Goal: Information Seeking & Learning: Check status

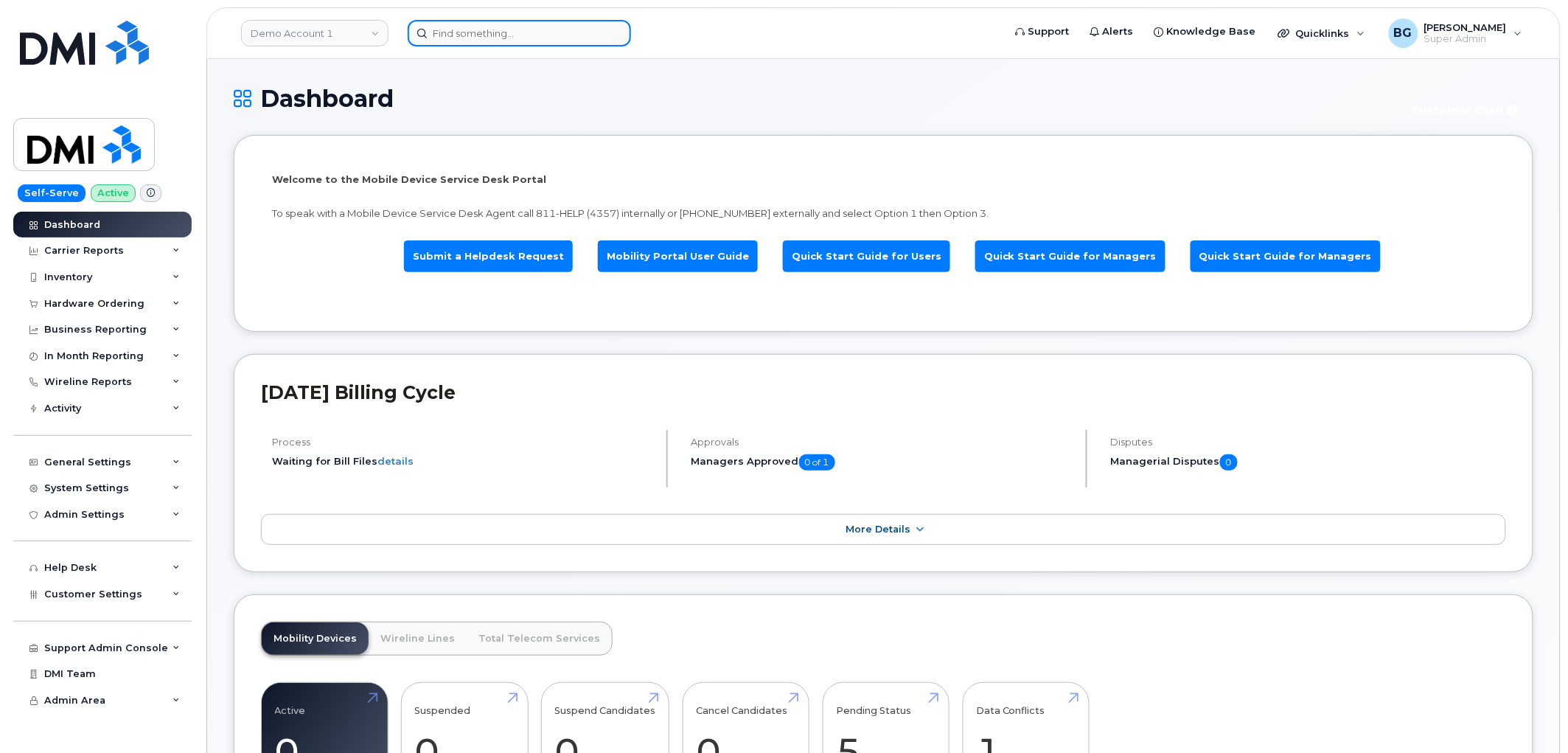
click at [458, 29] on input at bounding box center [520, 33] width 224 height 26
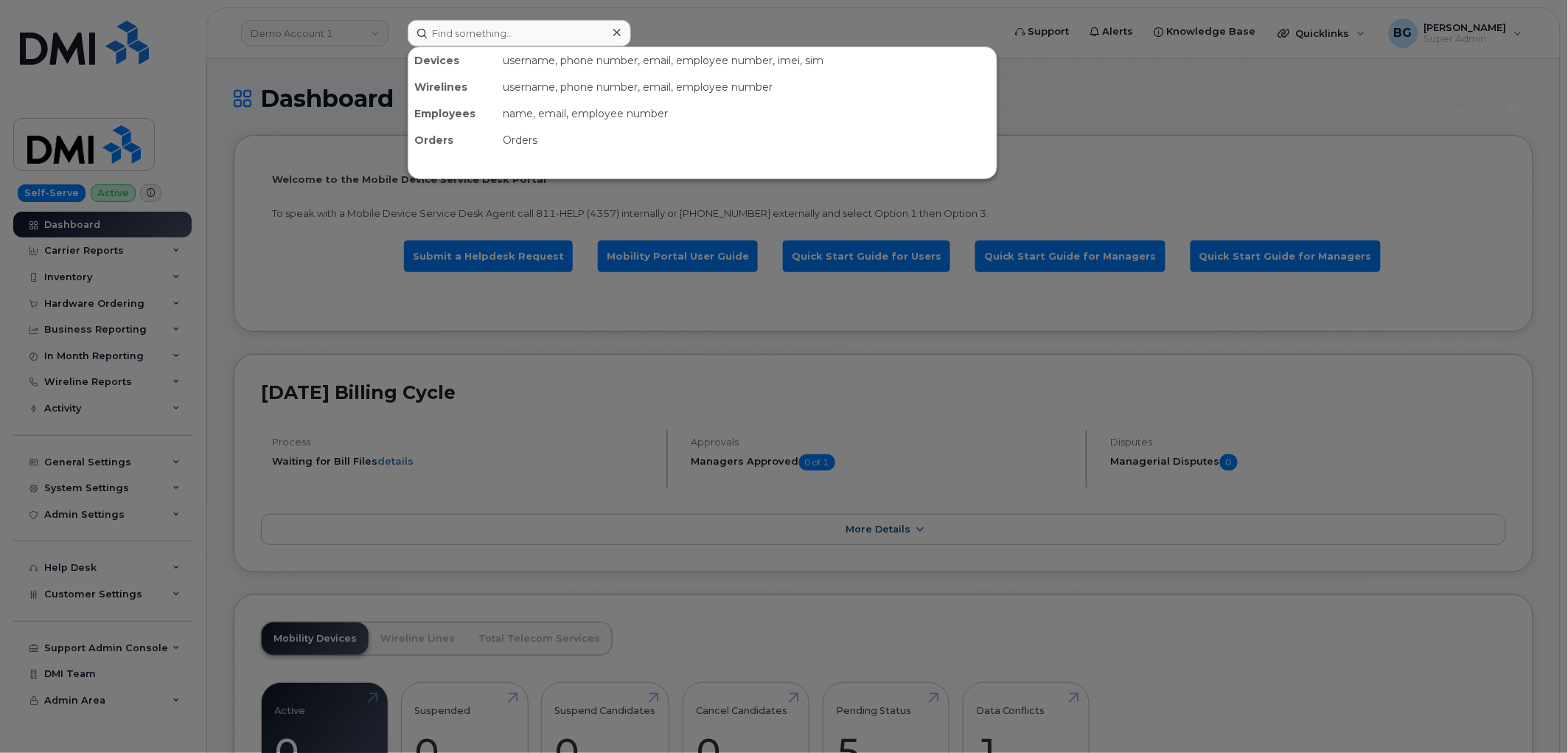
click at [309, 33] on div at bounding box center [784, 376] width 1568 height 753
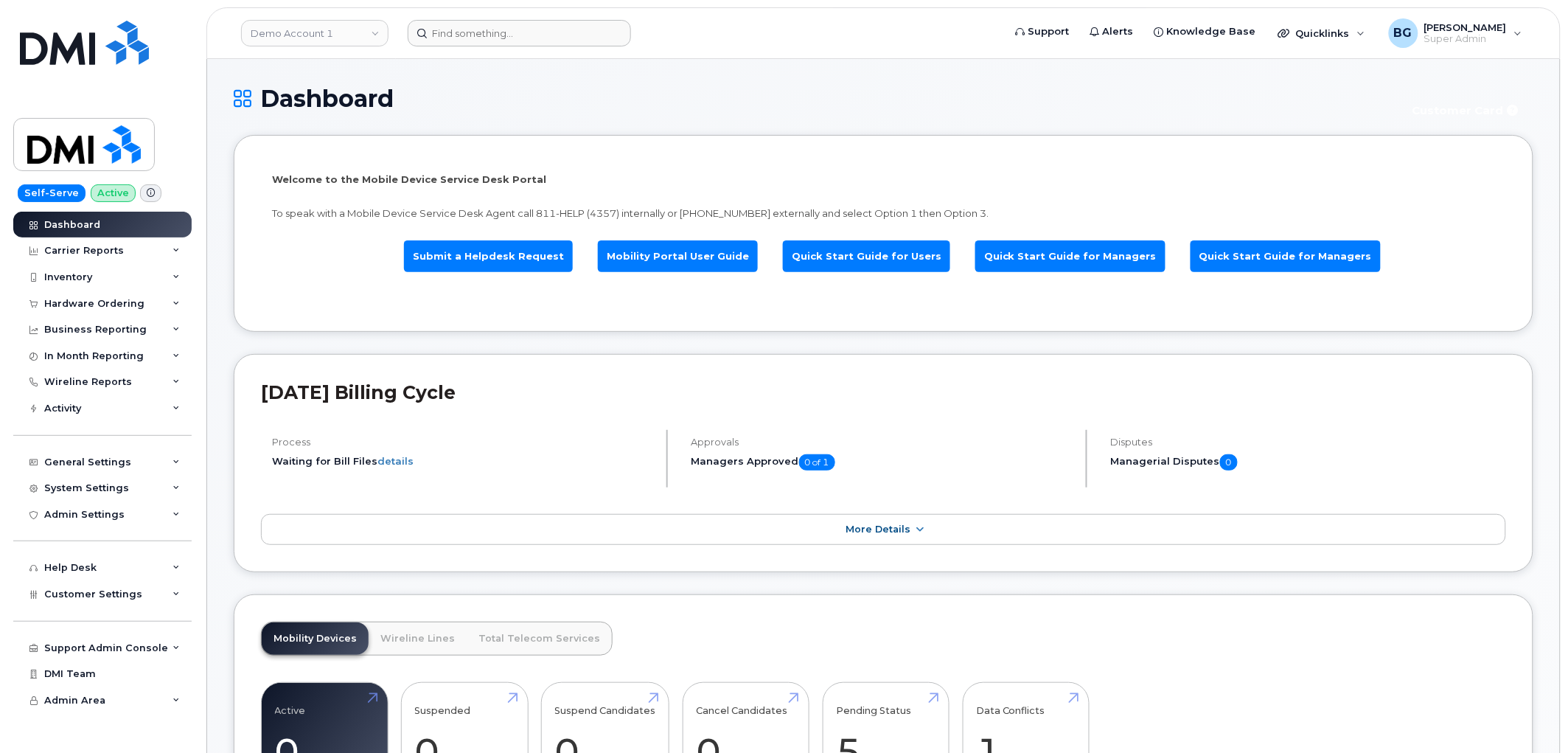
click at [309, 33] on link "Demo Account 1" at bounding box center [315, 33] width 147 height 26
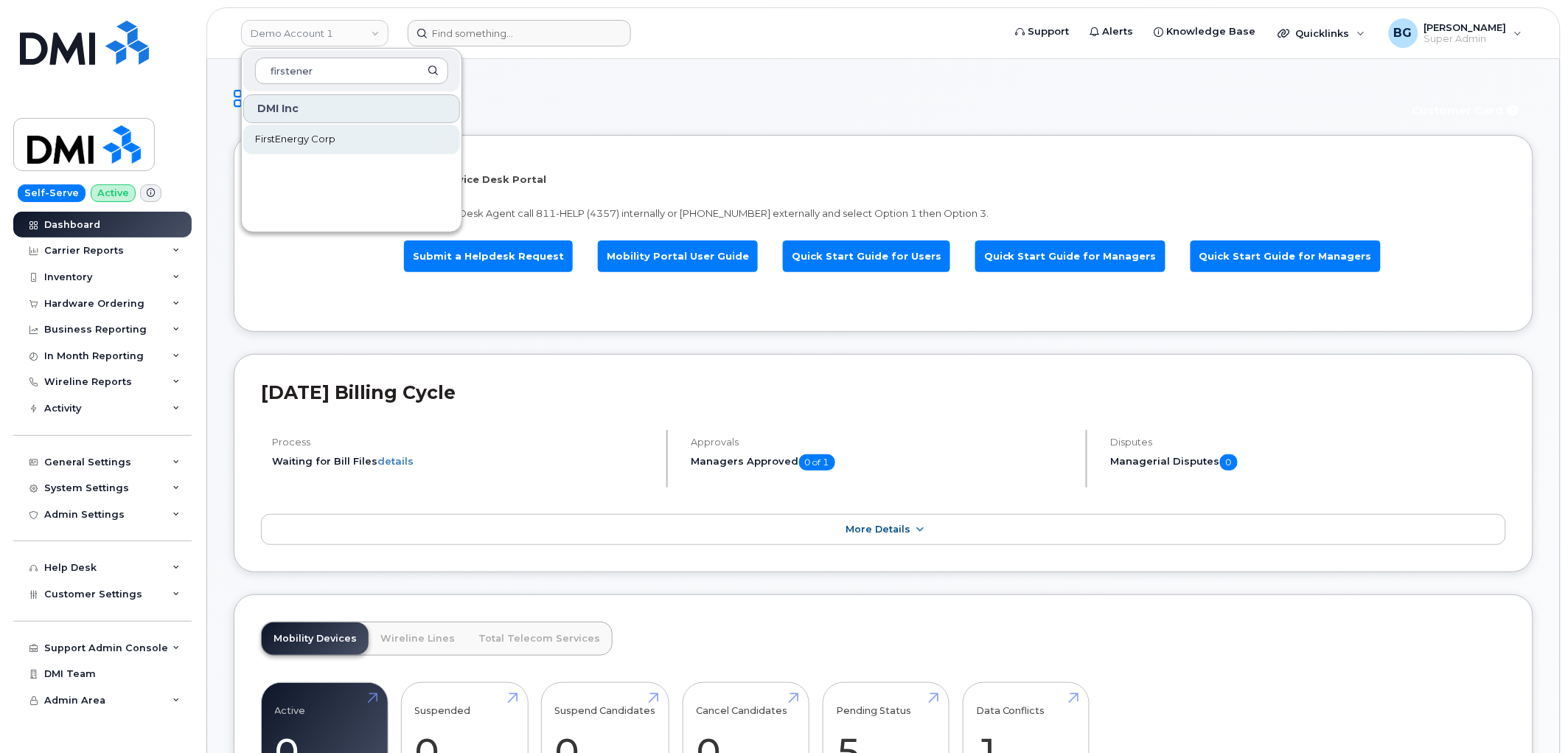
type input "firstener"
click at [278, 139] on span "FirstEnergy Corp" at bounding box center [295, 139] width 80 height 15
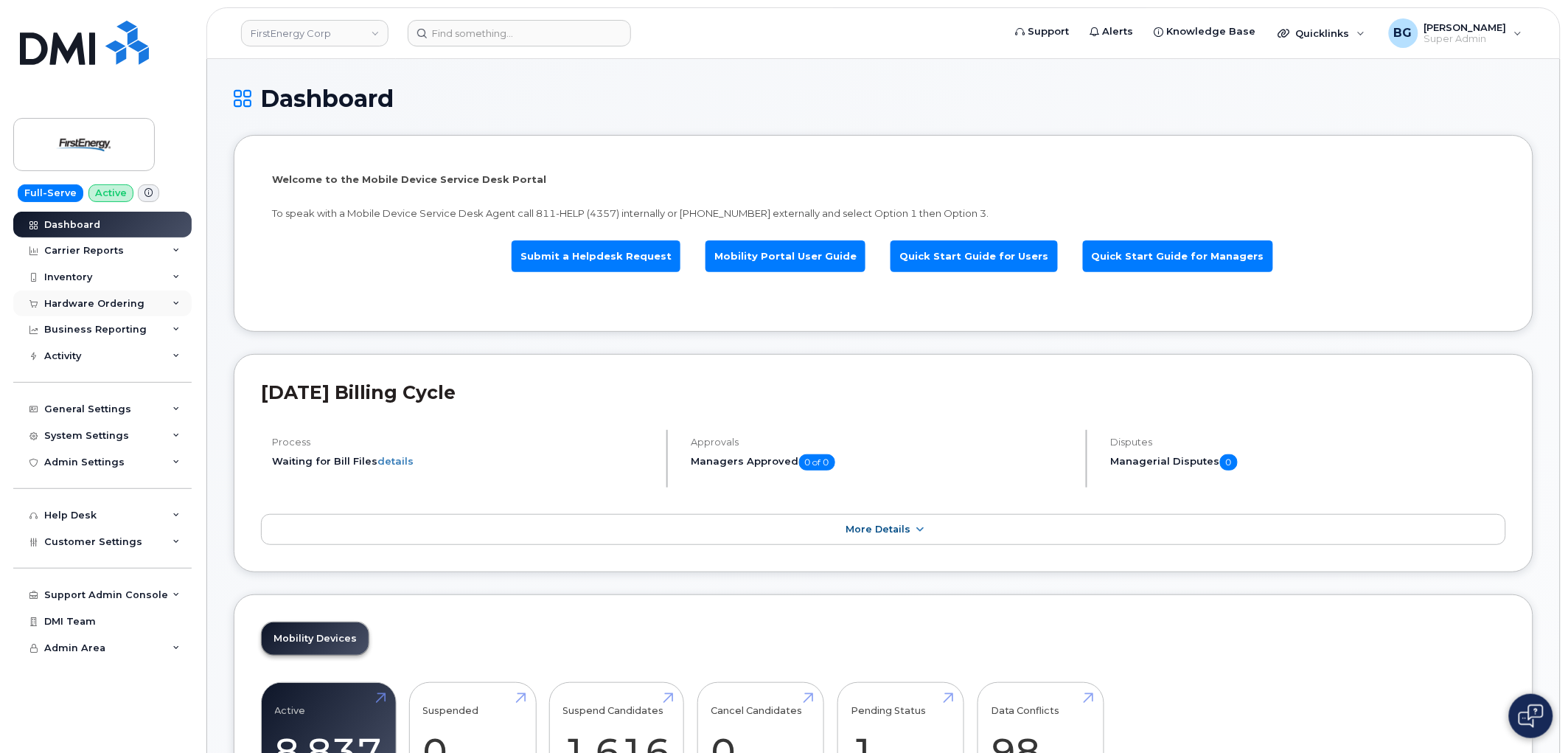
click at [99, 305] on div "Hardware Ordering" at bounding box center [94, 303] width 100 height 12
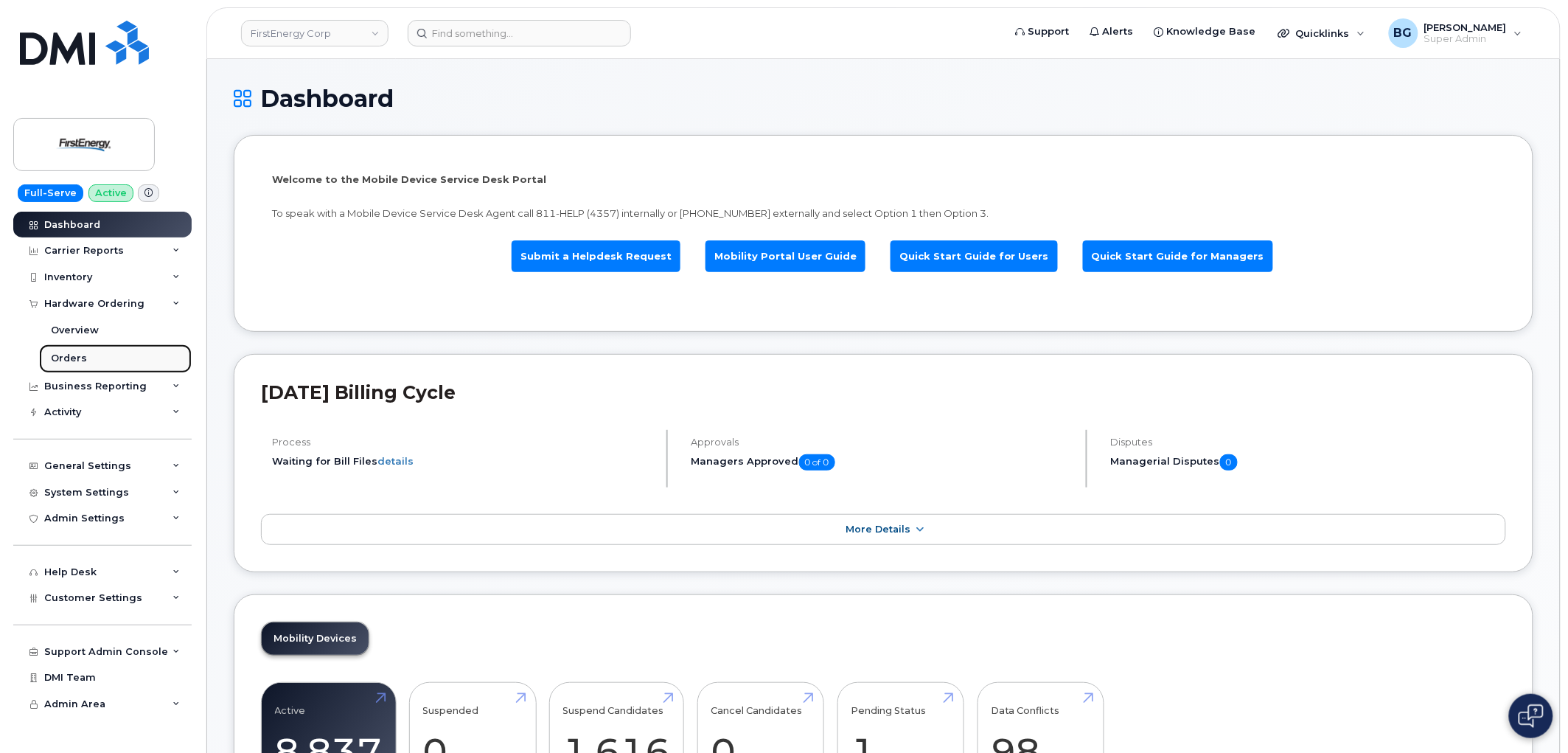
click at [70, 355] on div "Orders" at bounding box center [69, 358] width 36 height 13
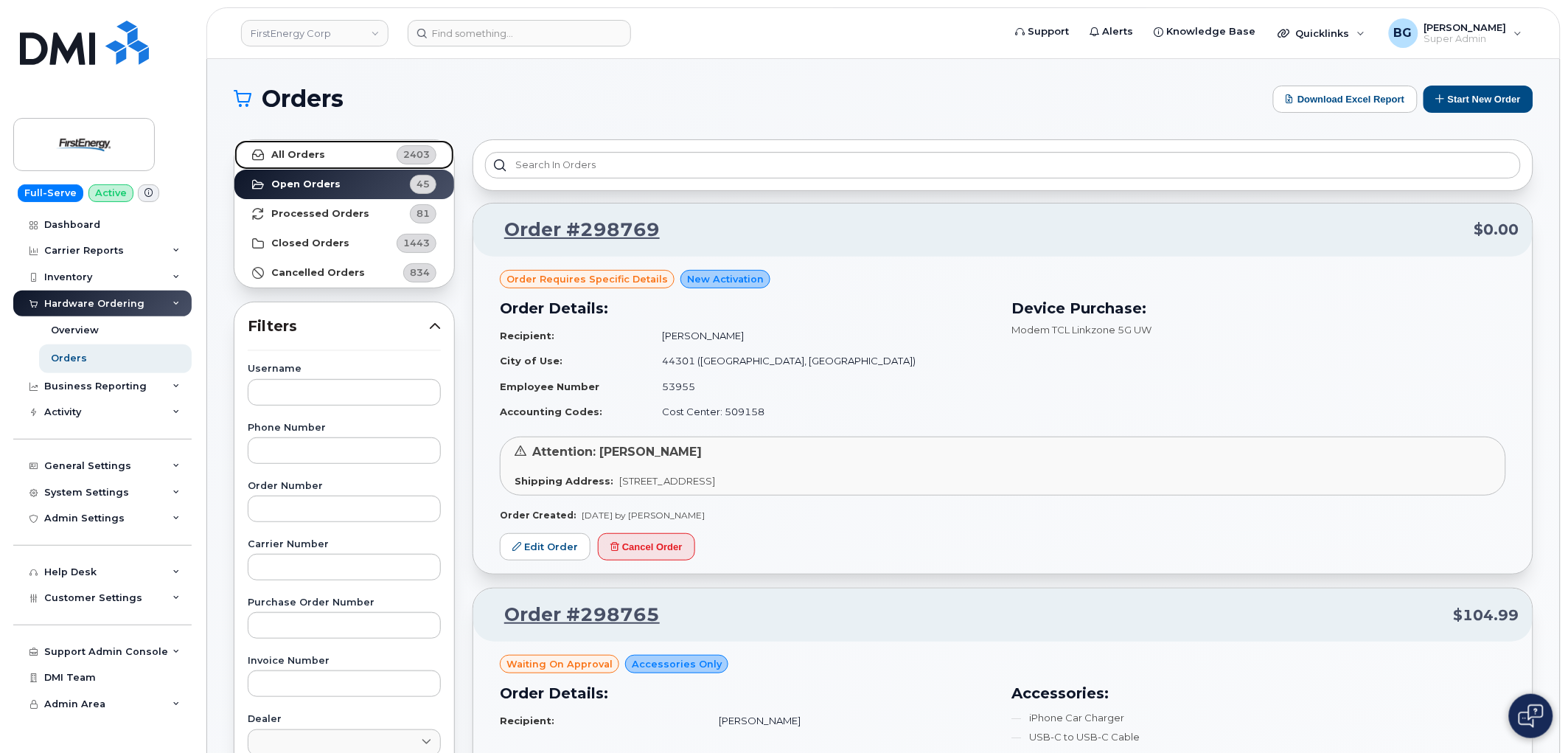
click at [295, 154] on strong "All Orders" at bounding box center [298, 154] width 54 height 12
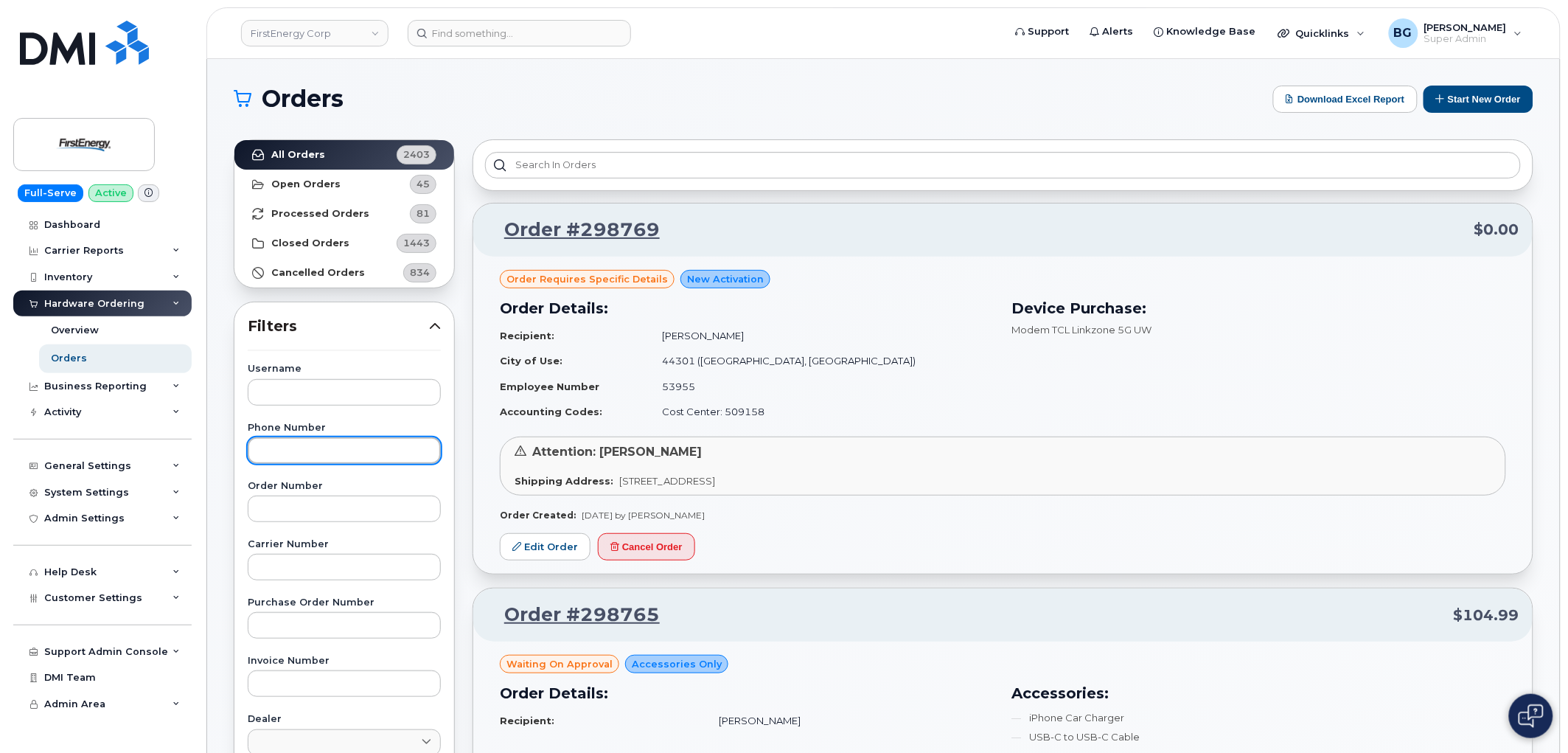
click at [308, 451] on input "text" at bounding box center [344, 451] width 193 height 26
click at [291, 513] on input "text" at bounding box center [344, 508] width 193 height 26
paste input "290443"
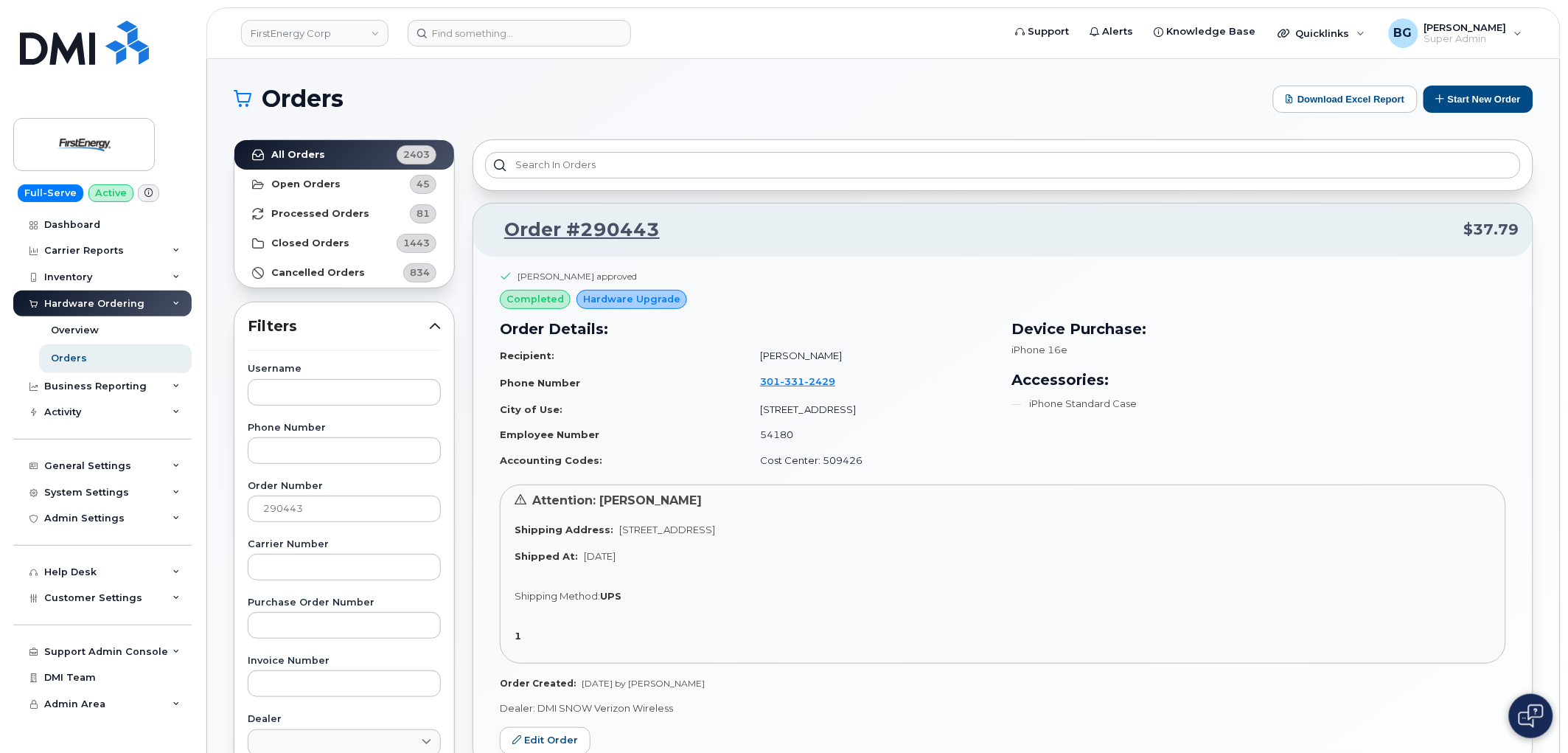
click at [1007, 197] on div "Order #290443 $37.79 Donna J Bursick approved completed Hardware Upgrade Order …" at bounding box center [1003, 648] width 1078 height 1036
click at [288, 515] on input "290443" at bounding box center [344, 508] width 193 height 26
click at [288, 514] on input "290443" at bounding box center [344, 508] width 193 height 26
paste input "347"
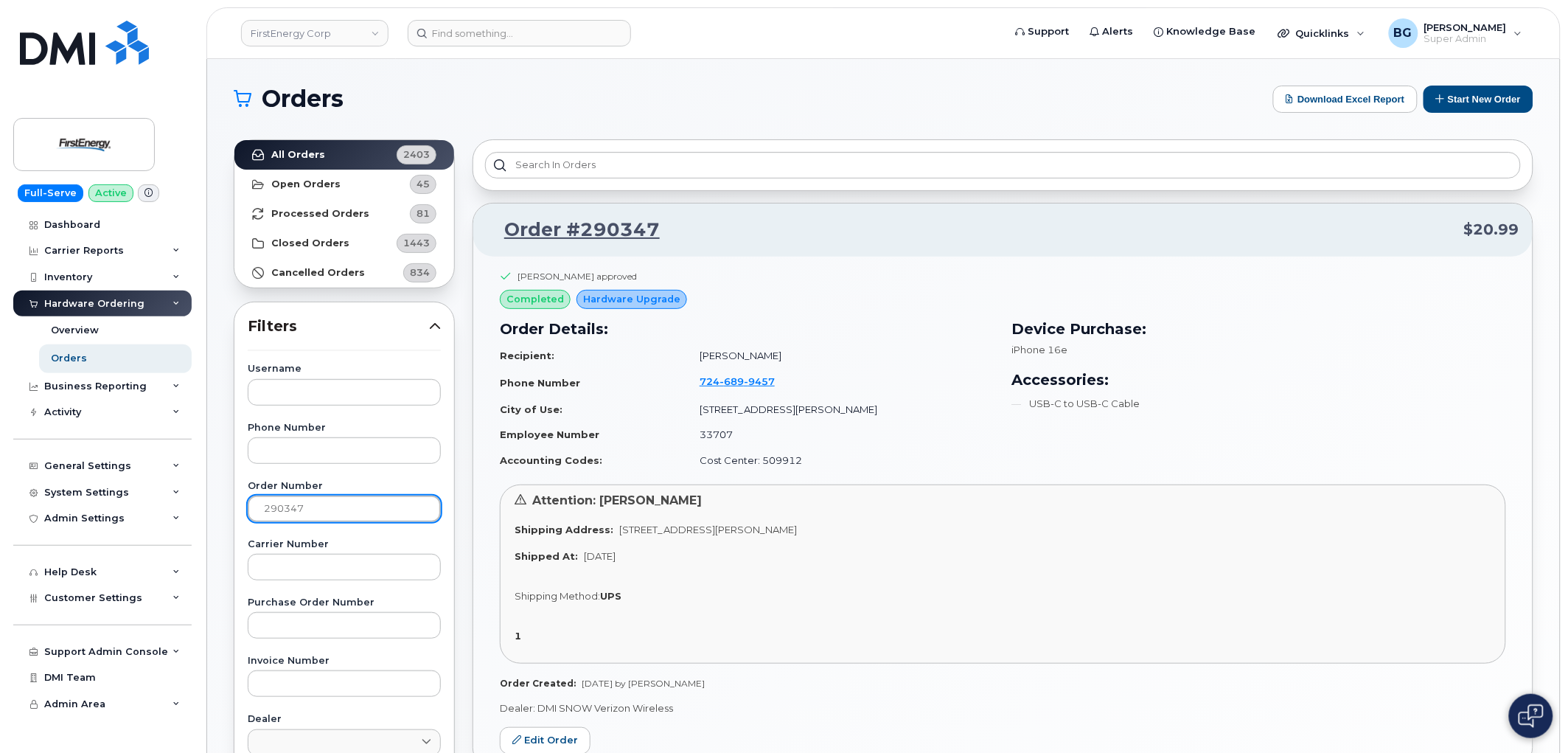
click at [302, 507] on input "290347" at bounding box center [344, 508] width 193 height 26
click at [302, 506] on input "290347" at bounding box center [344, 508] width 193 height 26
click at [281, 509] on input "290347" at bounding box center [344, 508] width 193 height 26
paste input "9"
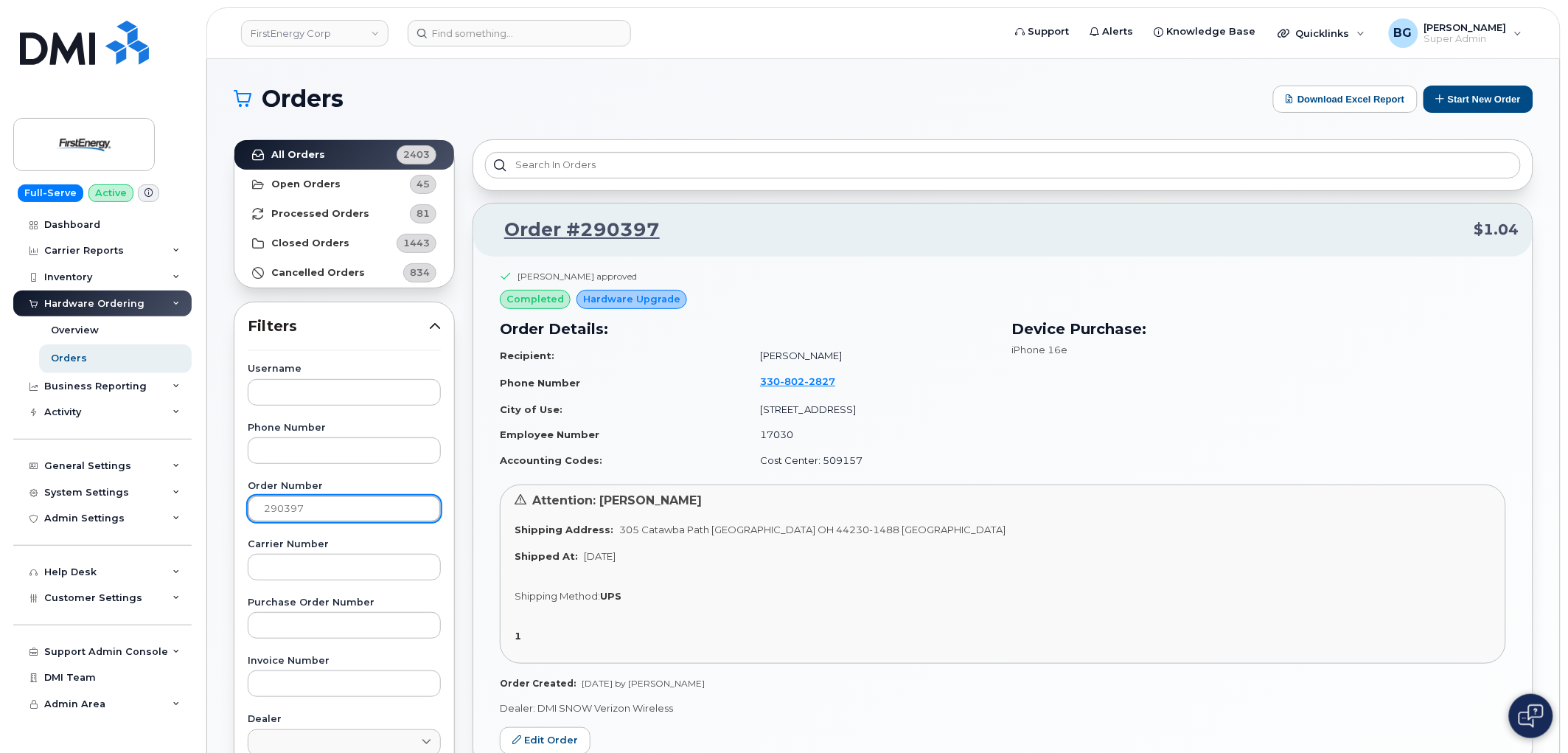
click at [286, 519] on input "290397" at bounding box center [344, 508] width 193 height 26
click at [288, 518] on input "290397" at bounding box center [344, 508] width 193 height 26
click at [282, 510] on input "290397" at bounding box center [344, 508] width 193 height 26
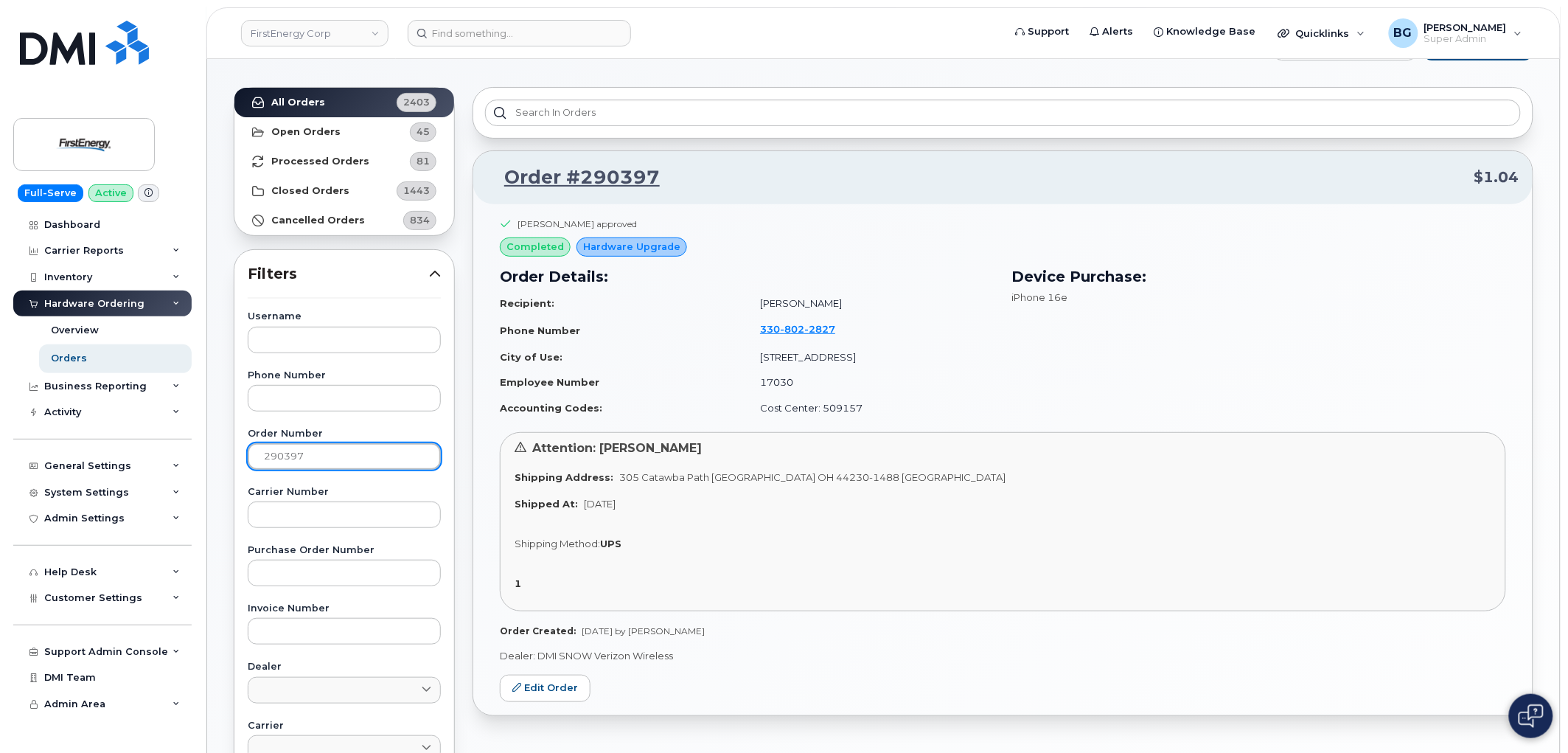
scroll to position [109, 0]
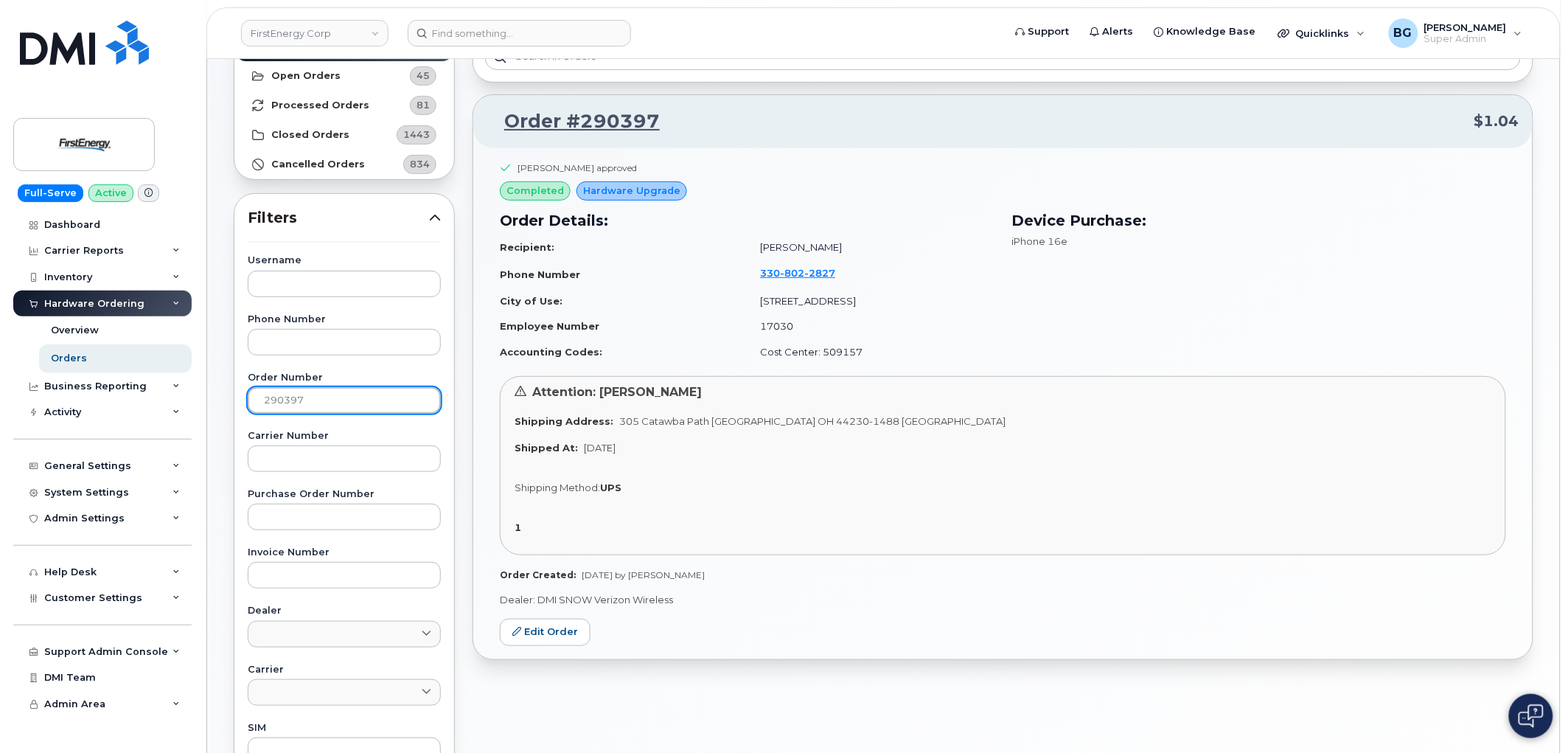
click at [308, 393] on input "290397" at bounding box center [344, 400] width 193 height 26
click at [292, 404] on input "290397" at bounding box center [344, 400] width 193 height 26
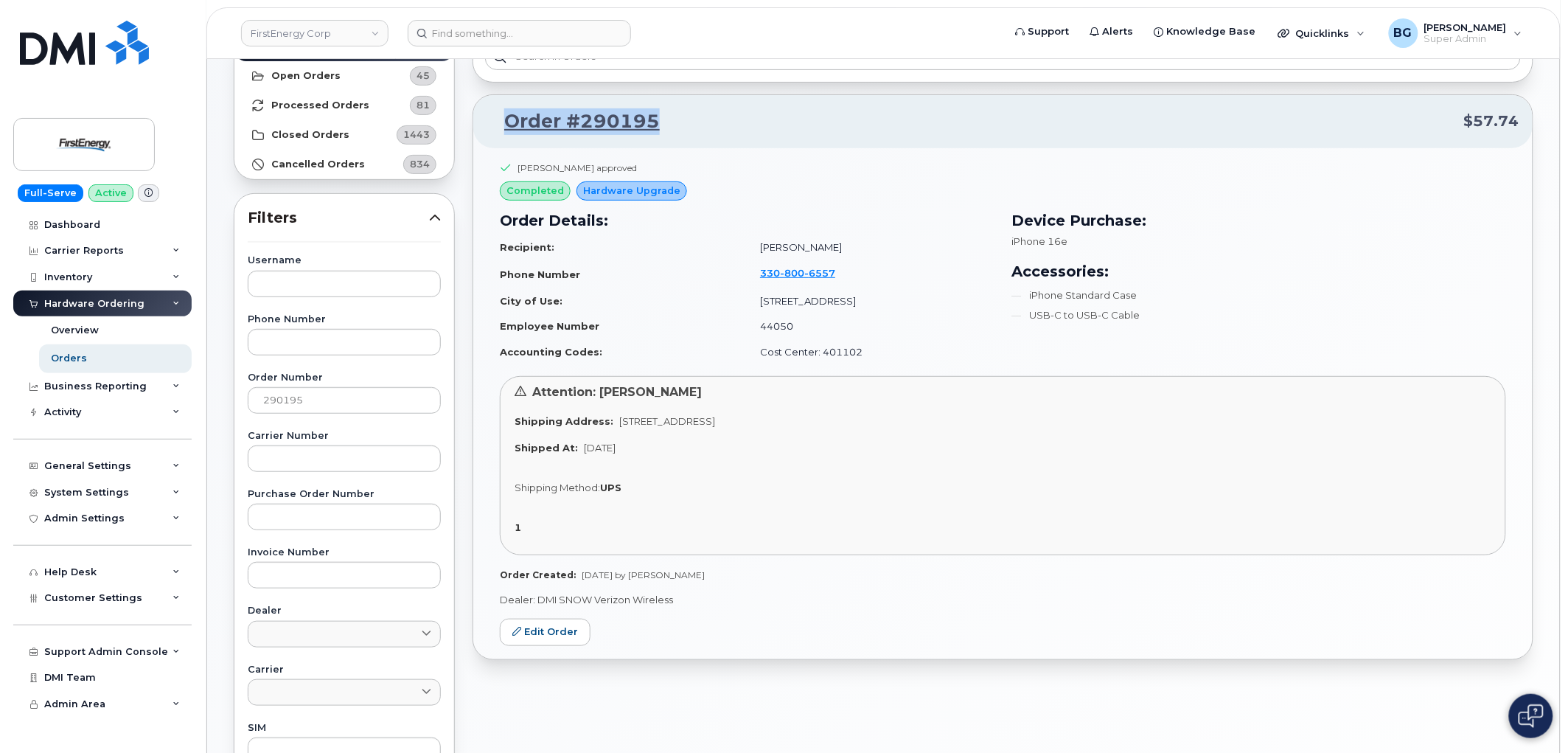
drag, startPoint x: 673, startPoint y: 121, endPoint x: 504, endPoint y: 113, distance: 169.2
click at [504, 113] on p "Order #290195 $57.74" at bounding box center [1003, 122] width 1033 height 26
copy link "Order #290195"
click at [281, 402] on input "290195" at bounding box center [344, 400] width 193 height 26
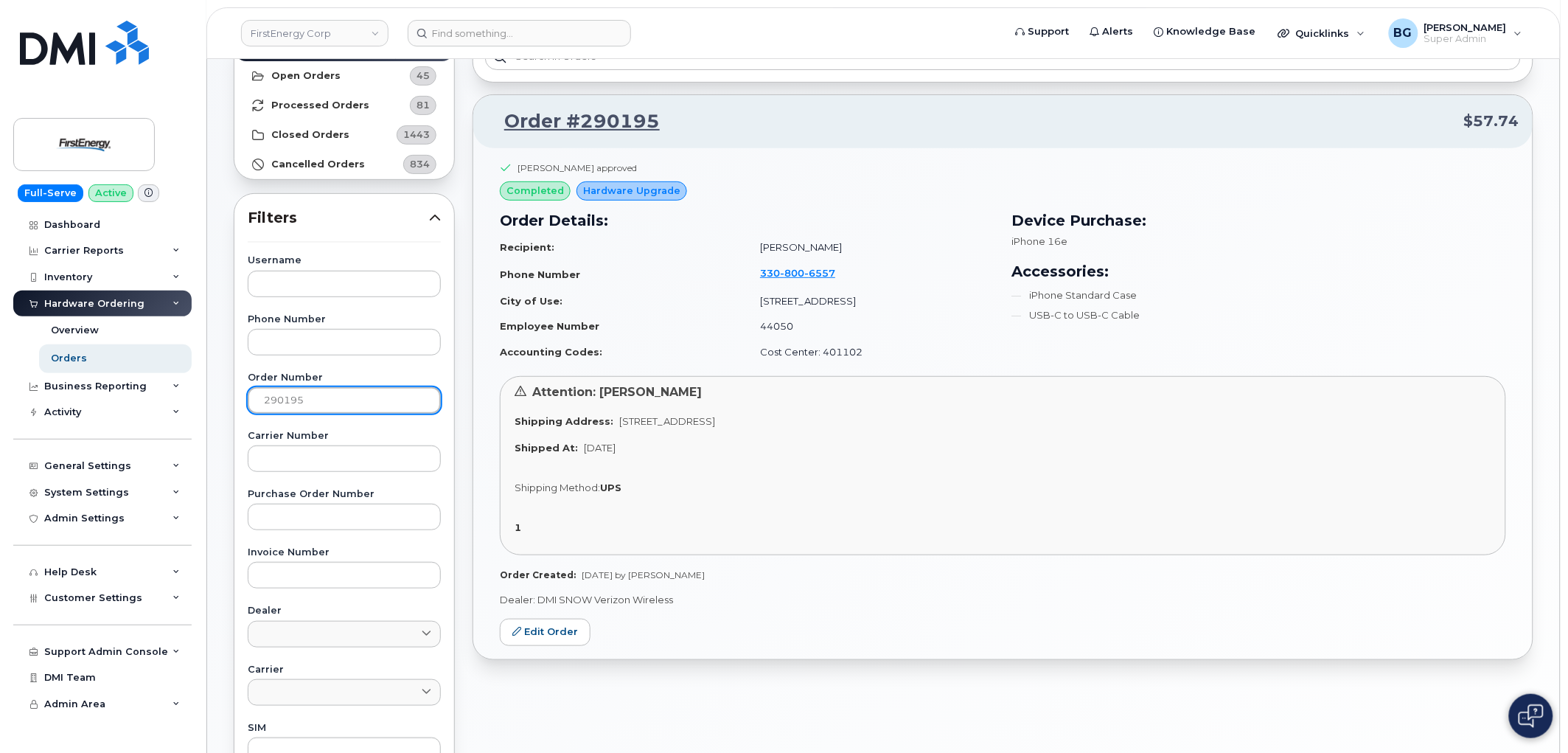
paste input "632"
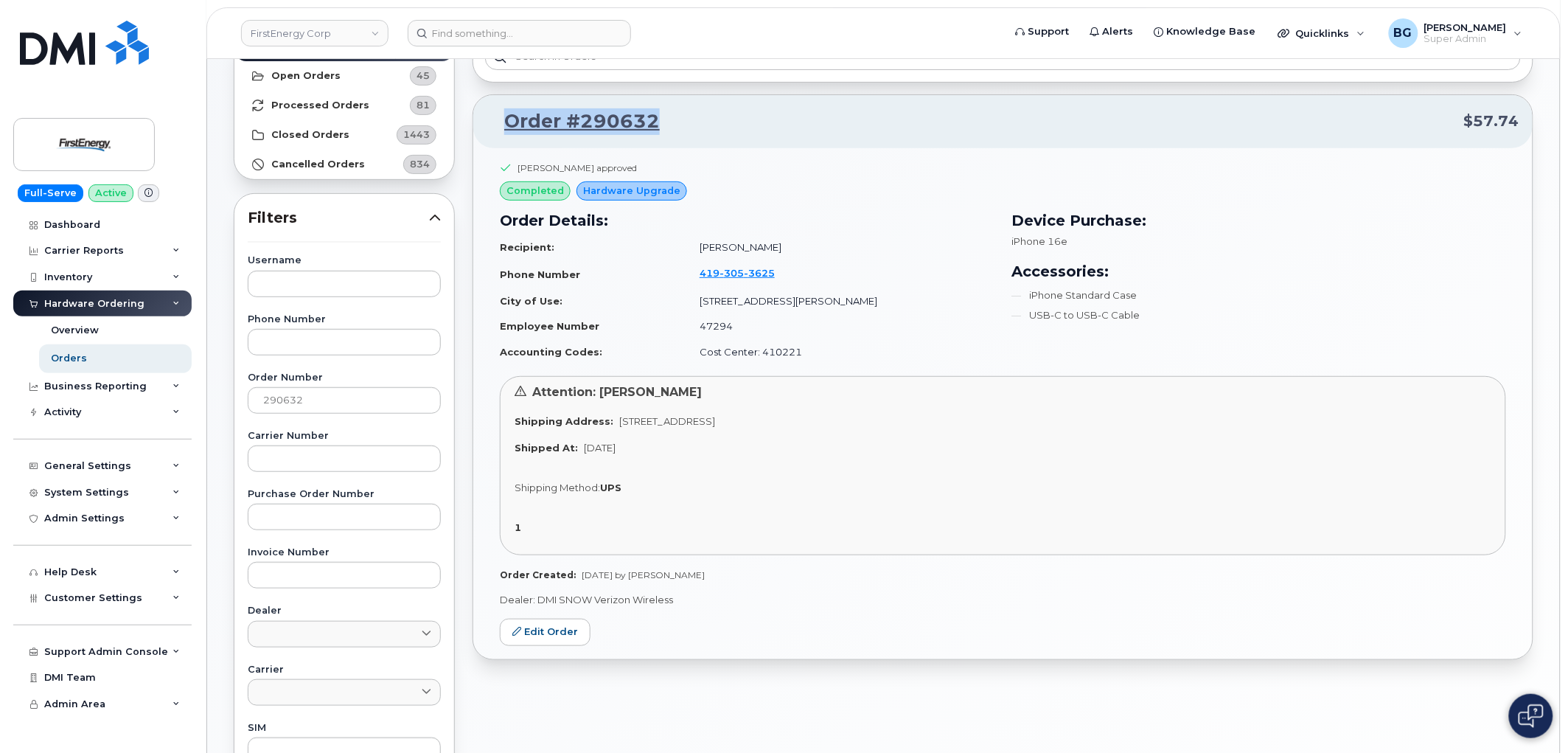
drag, startPoint x: 668, startPoint y: 120, endPoint x: 507, endPoint y: 124, distance: 161.0
click at [507, 124] on p "Order #290632 $57.74" at bounding box center [1003, 122] width 1033 height 26
copy link "Order #290632"
click at [281, 400] on input "290632" at bounding box center [344, 400] width 193 height 26
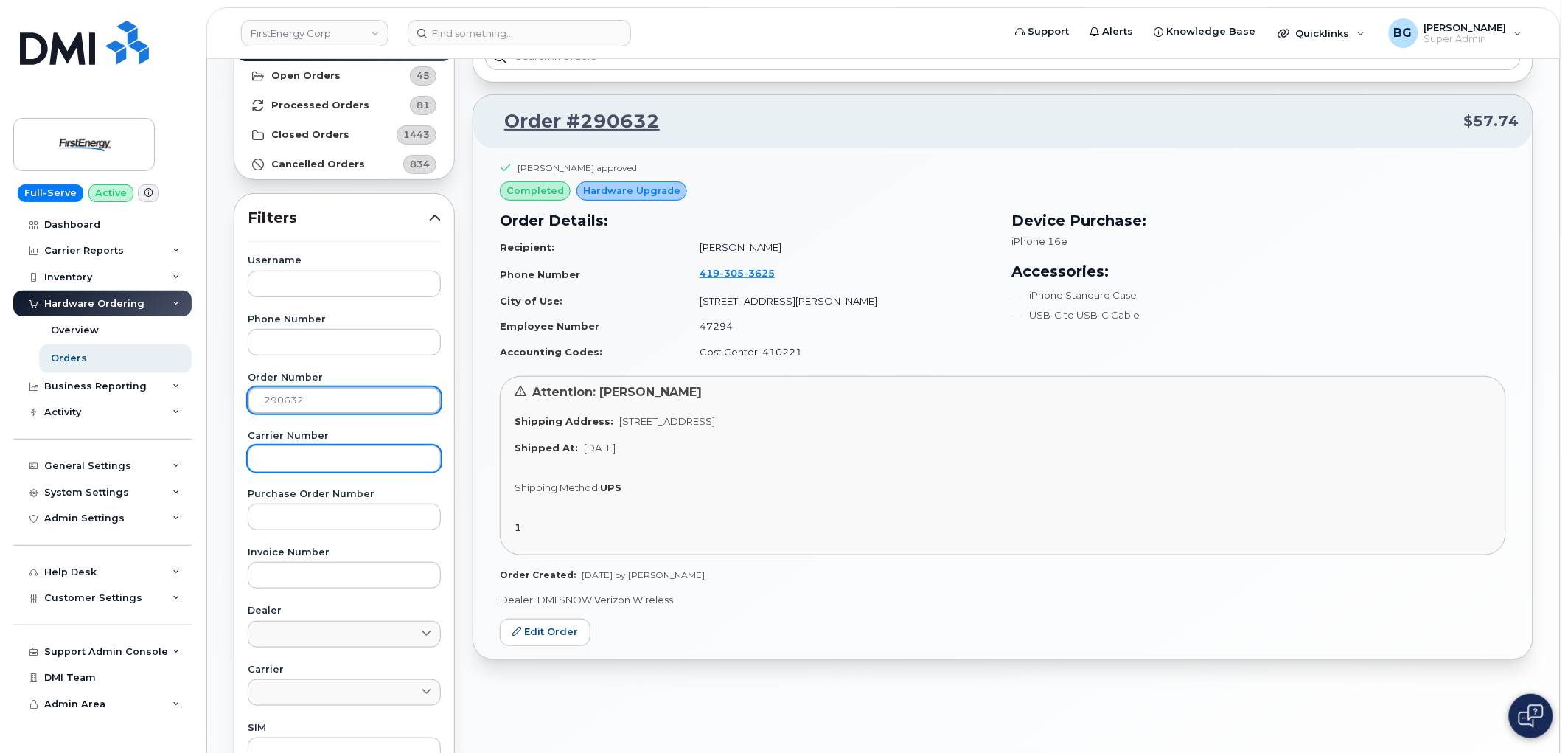
click at [288, 400] on input "290632" at bounding box center [344, 400] width 193 height 26
click at [289, 400] on input "290632" at bounding box center [344, 400] width 193 height 26
paste input "314"
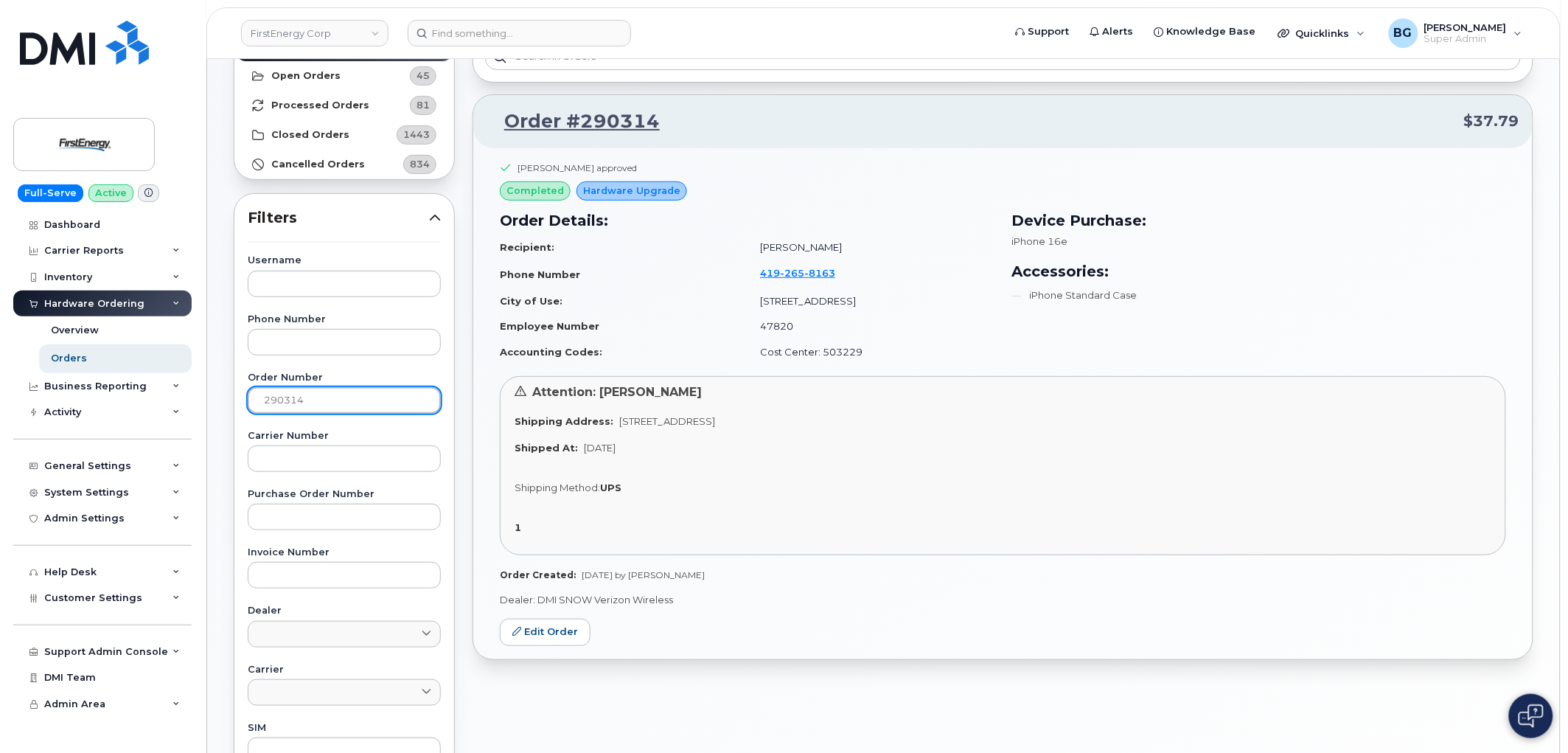
click at [268, 399] on input "290314" at bounding box center [344, 400] width 193 height 26
click at [270, 399] on input "290314" at bounding box center [344, 400] width 193 height 26
paste input "716"
click at [284, 410] on input "290716" at bounding box center [344, 400] width 193 height 26
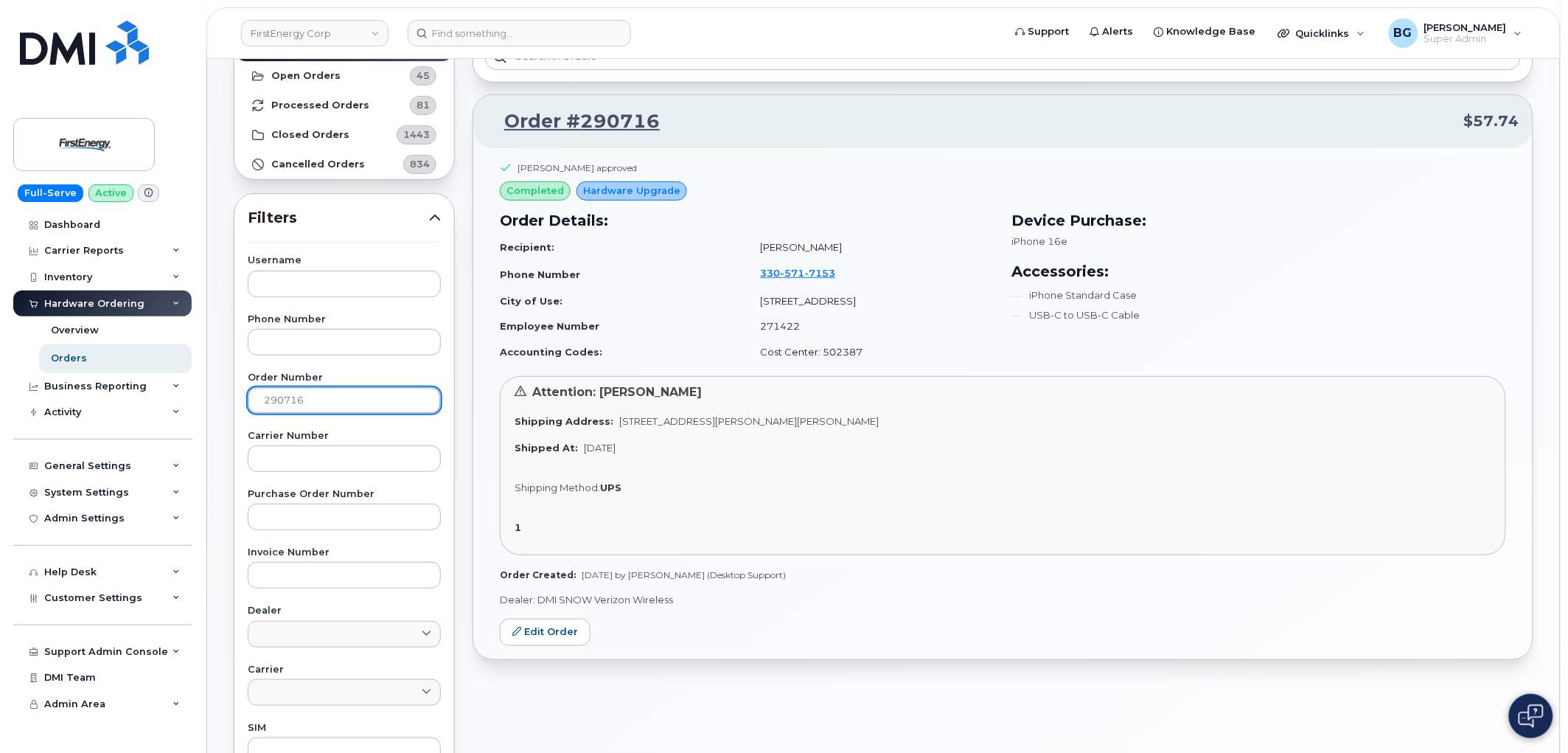
click at [285, 410] on input "290716" at bounding box center [344, 400] width 193 height 26
paste input "140"
click at [288, 402] on input "290140" at bounding box center [344, 400] width 193 height 26
click at [292, 403] on input "290140" at bounding box center [344, 400] width 193 height 26
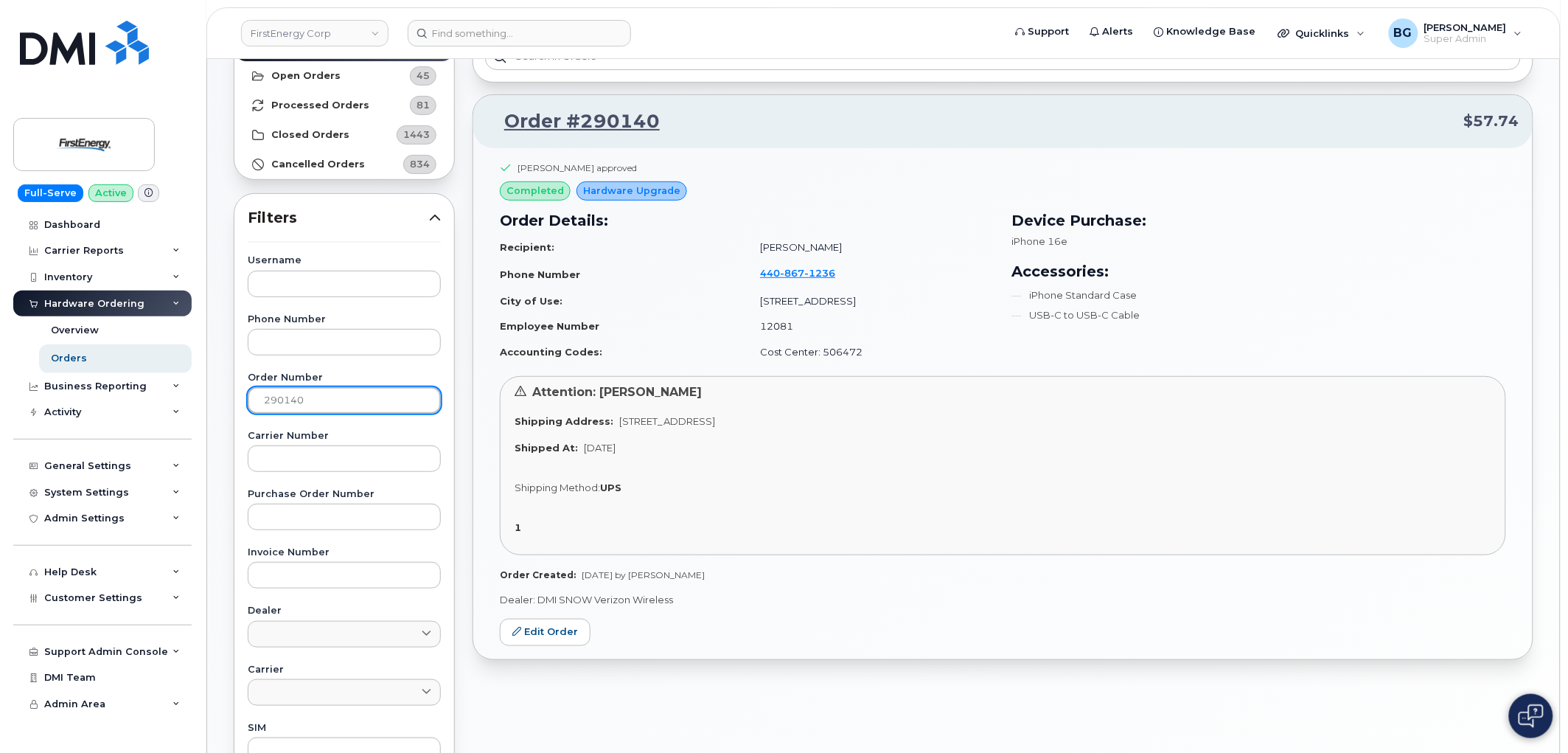
paste input "469"
type input "290469"
drag, startPoint x: 856, startPoint y: 126, endPoint x: 649, endPoint y: 292, distance: 265.3
click at [649, 292] on td "City of Use:" at bounding box center [623, 301] width 247 height 25
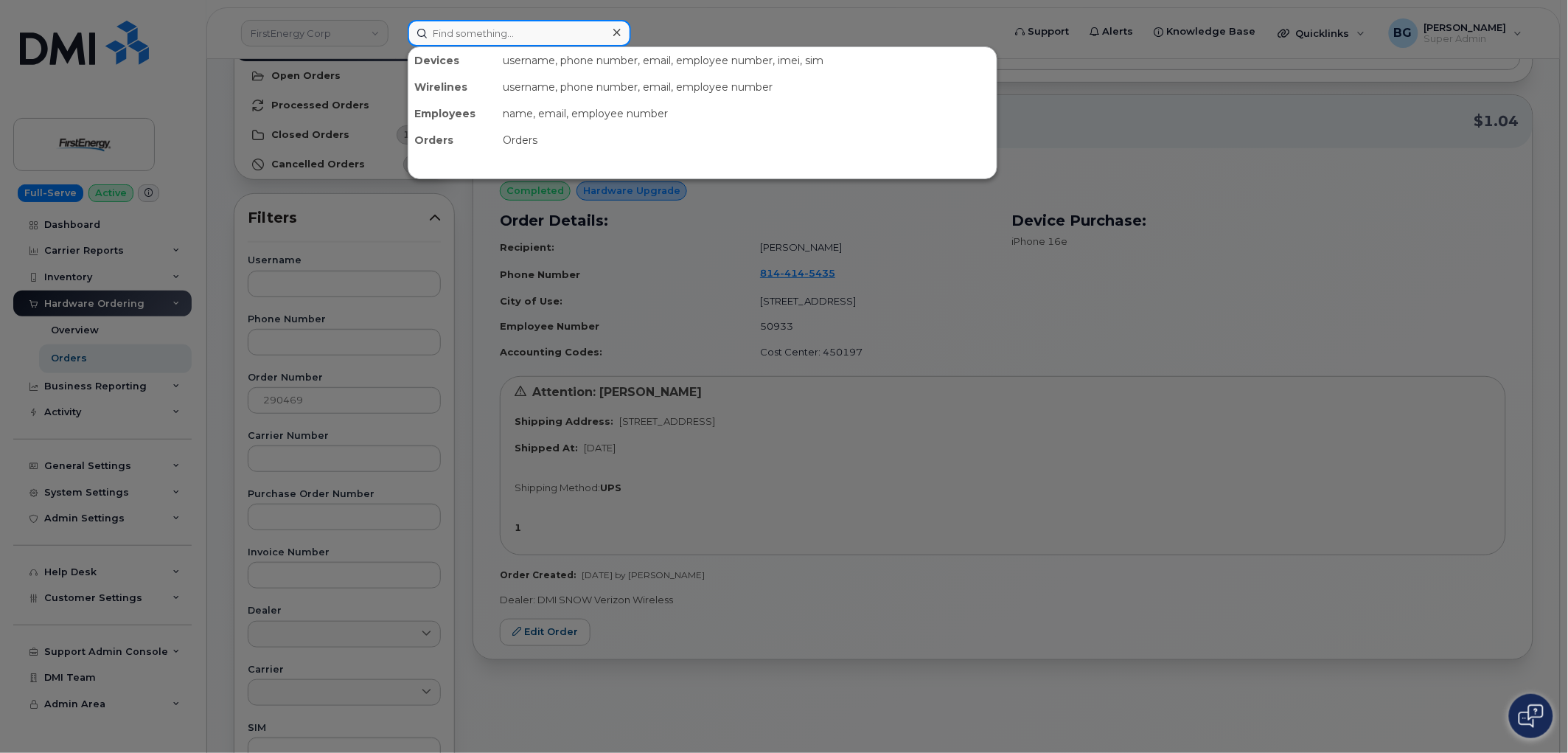
click at [541, 35] on input at bounding box center [520, 33] width 224 height 26
paste input "4847090801"
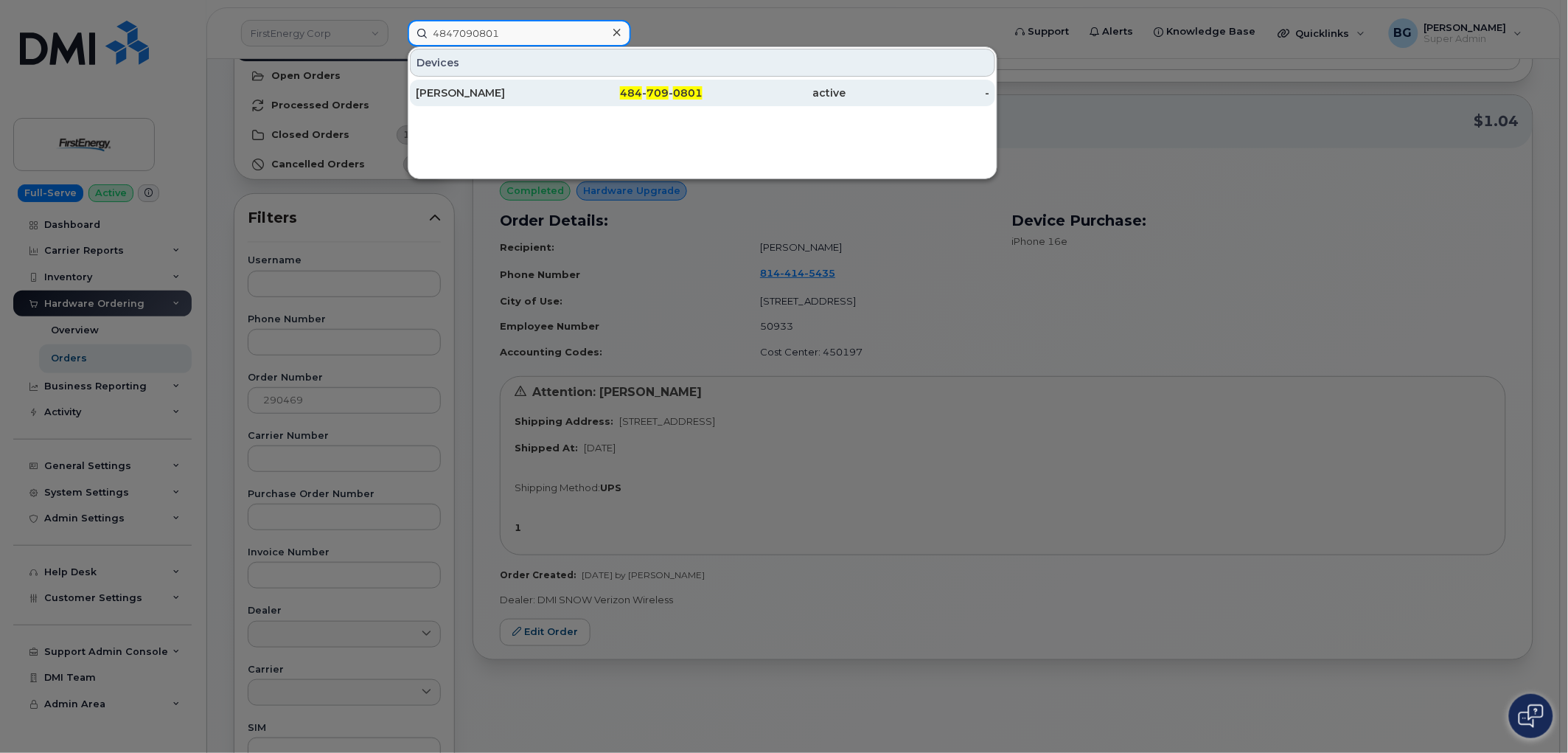
type input "4847090801"
click at [652, 86] on span "709" at bounding box center [657, 93] width 22 height 13
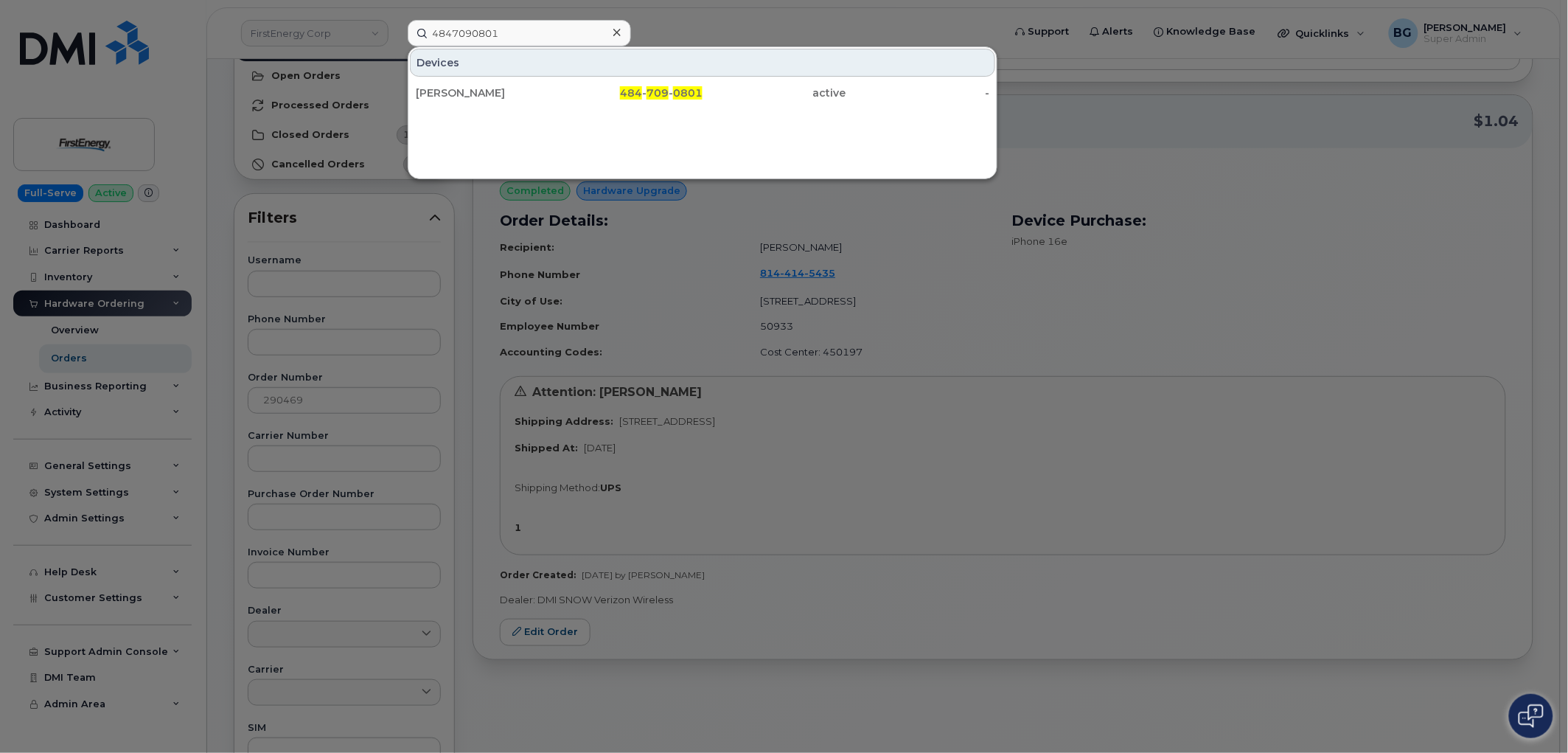
click at [1115, 540] on div at bounding box center [784, 376] width 1568 height 753
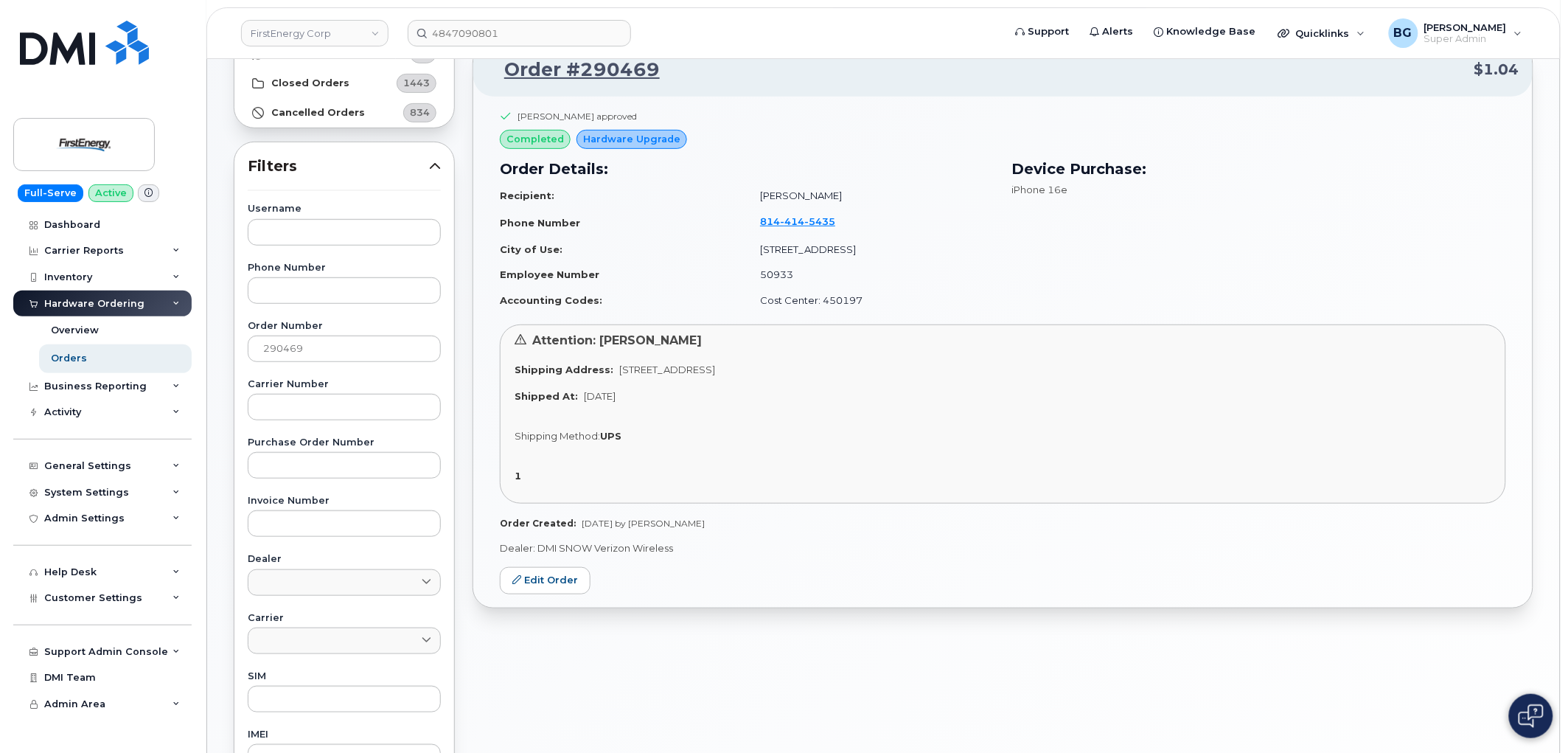
scroll to position [164, 0]
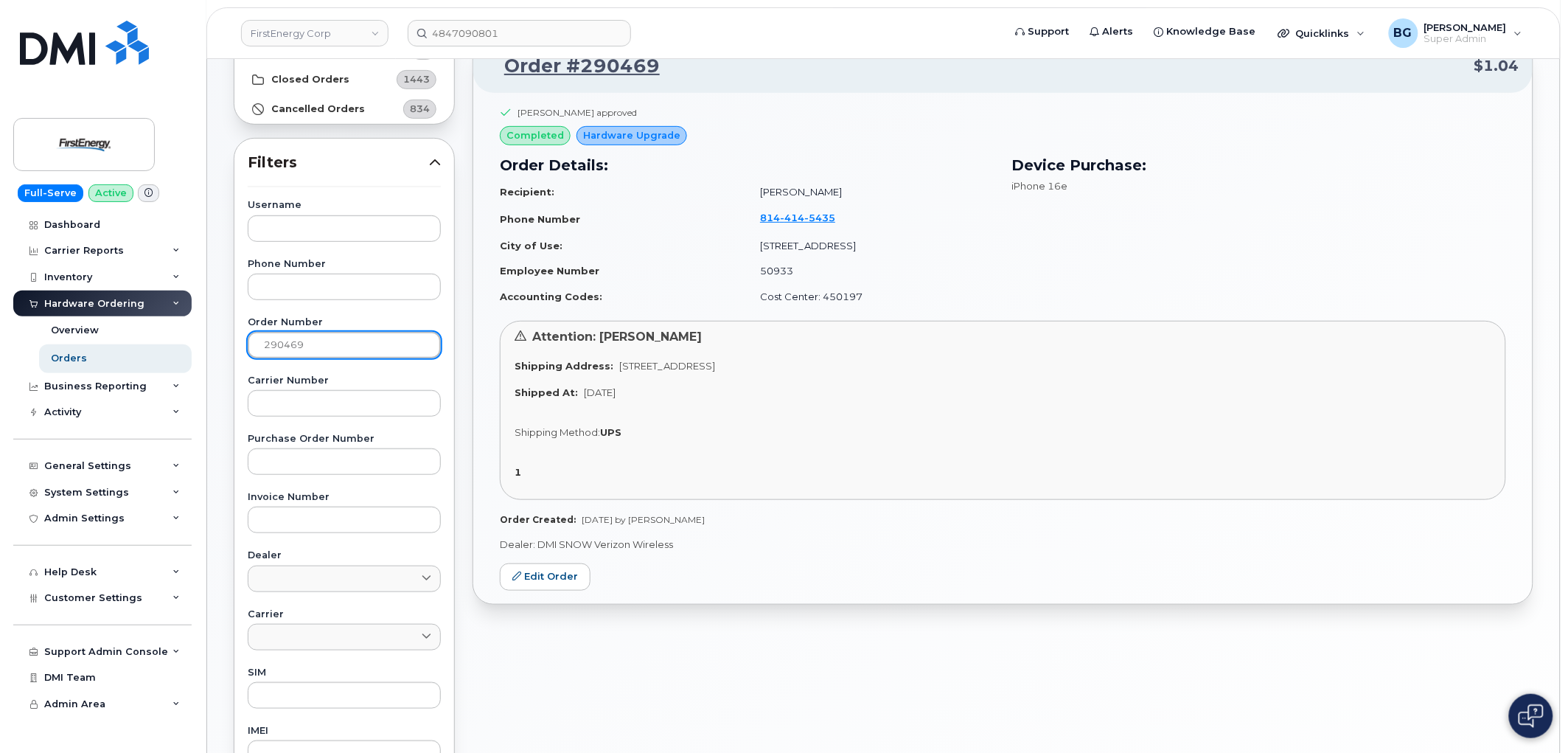
click at [276, 350] on input "290469" at bounding box center [344, 345] width 193 height 26
paste input "758"
click at [271, 347] on input "290758" at bounding box center [344, 345] width 193 height 26
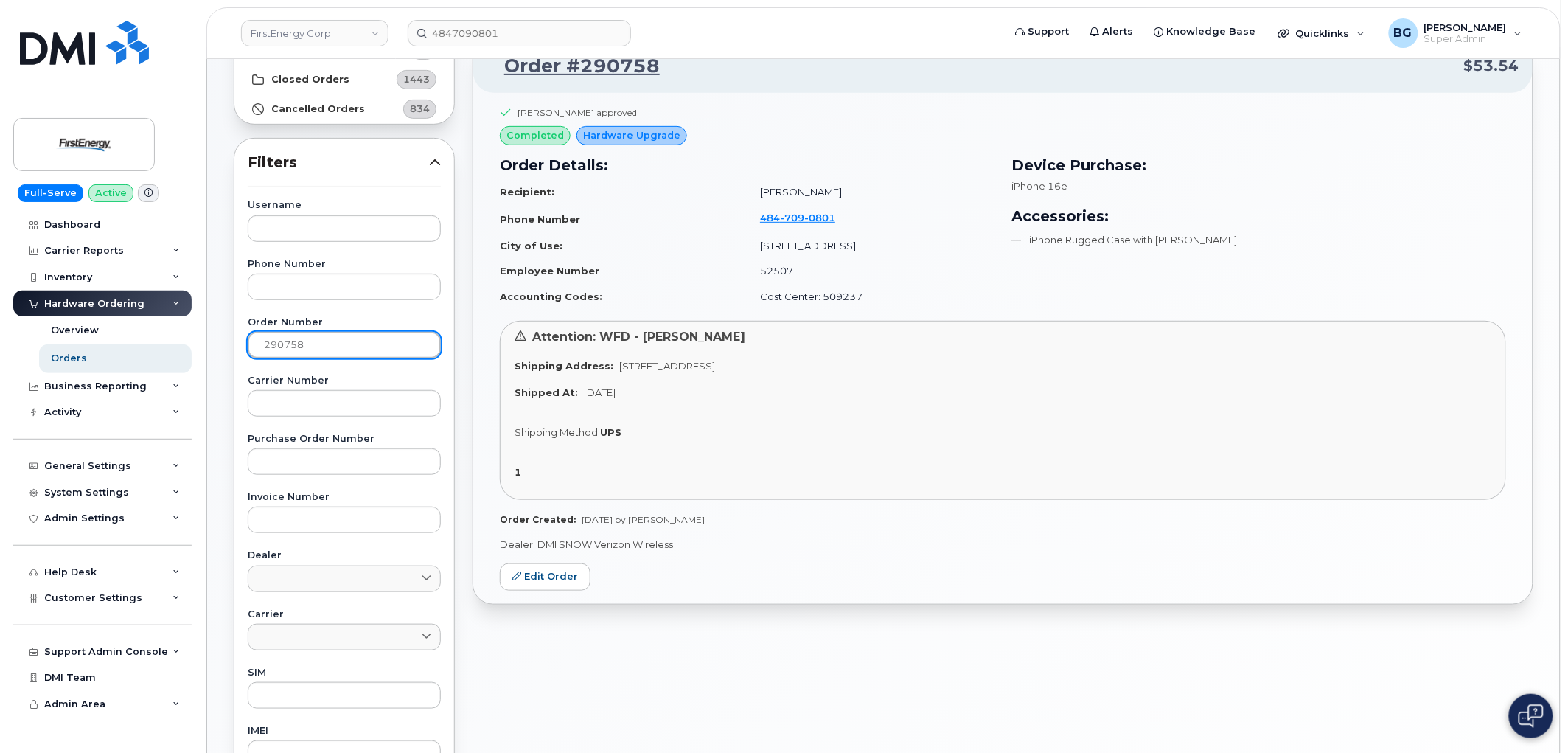
drag, startPoint x: 271, startPoint y: 347, endPoint x: 296, endPoint y: 351, distance: 25.3
click at [275, 348] on input "290758" at bounding box center [344, 345] width 193 height 26
paste input "306"
type input "290306"
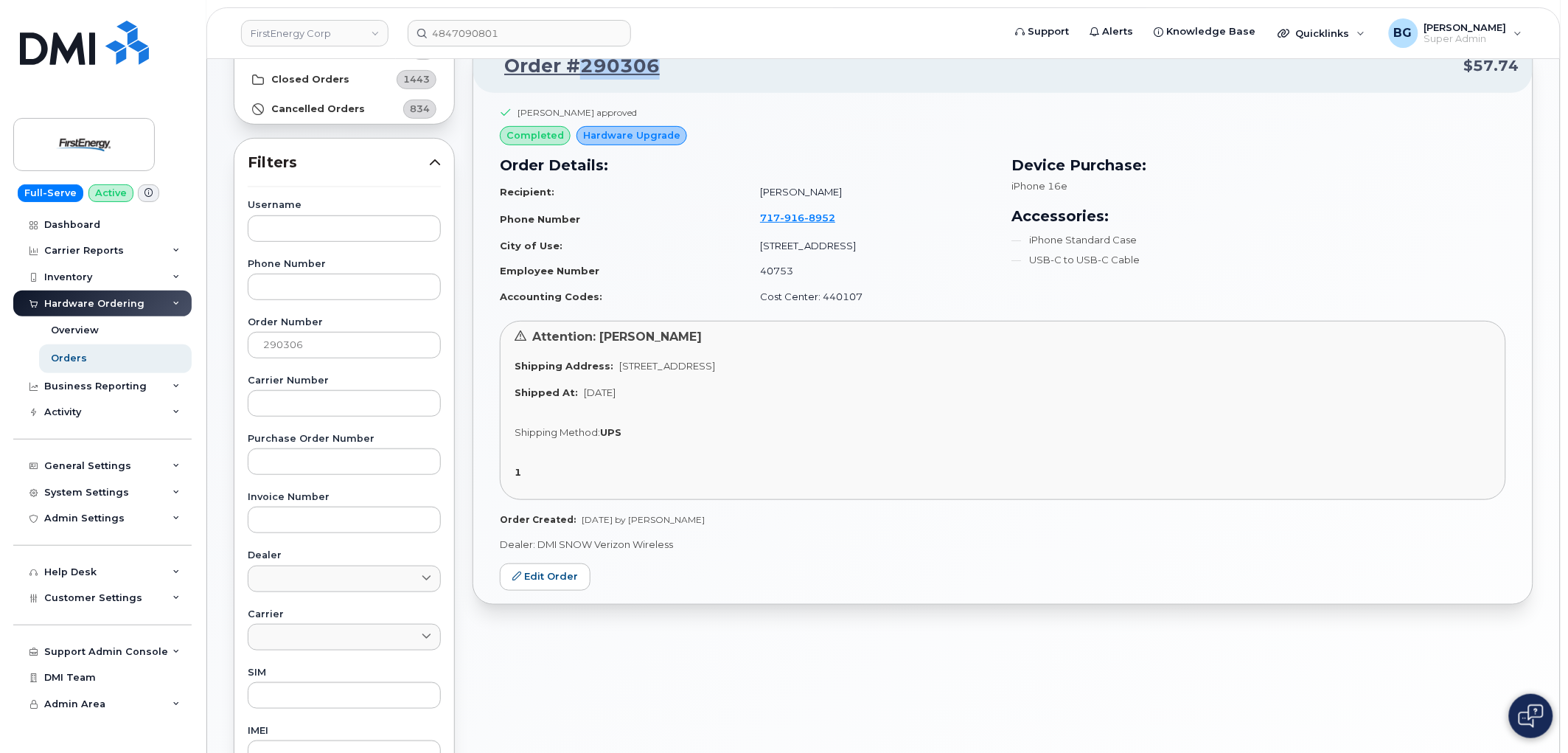
drag, startPoint x: 676, startPoint y: 64, endPoint x: 582, endPoint y: 63, distance: 94.0
click at [582, 63] on p "Order #290306 $57.74" at bounding box center [1003, 66] width 1033 height 26
copy link "290306"
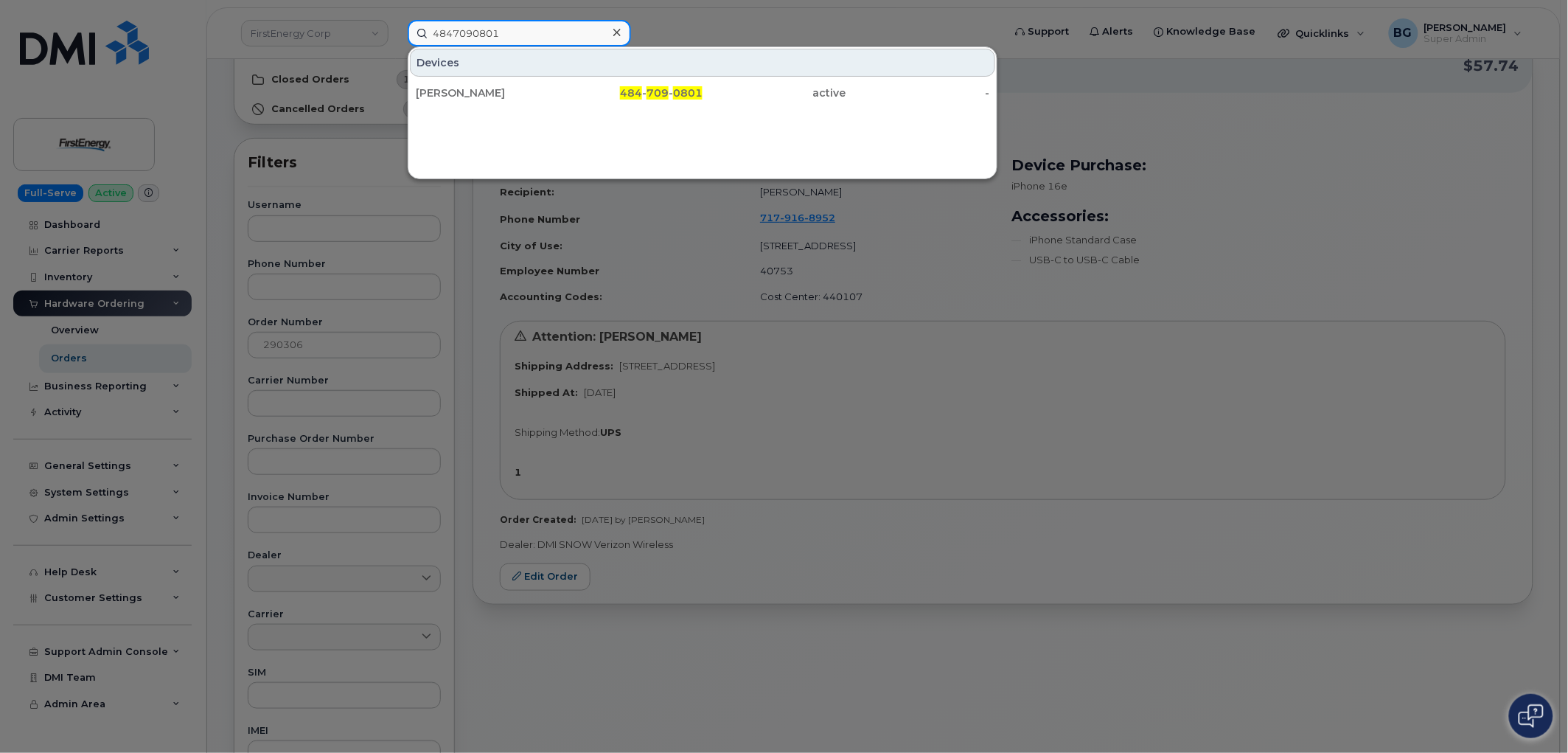
click at [477, 38] on input "4847090801" at bounding box center [520, 33] width 224 height 26
paste input
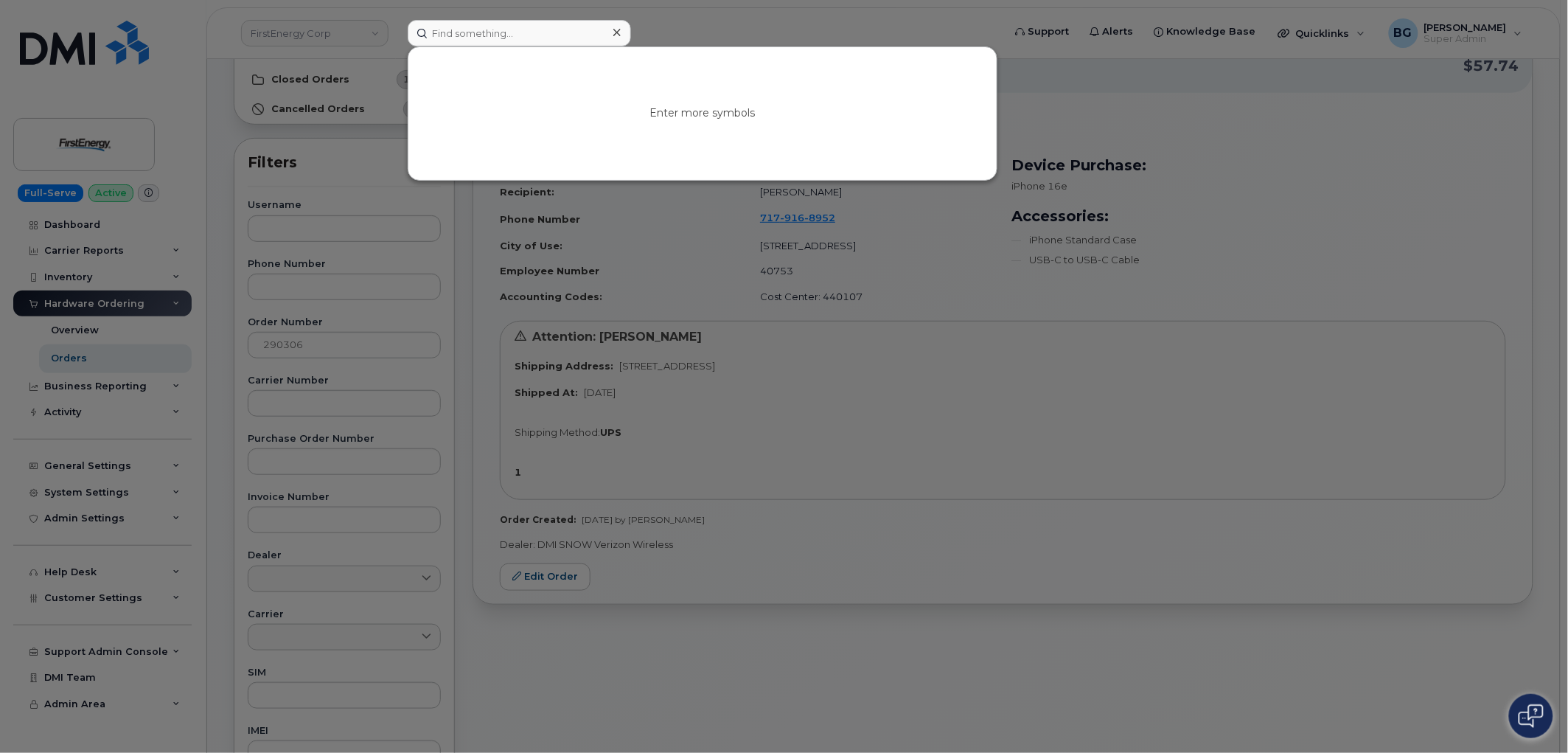
click at [1078, 385] on div at bounding box center [784, 376] width 1568 height 753
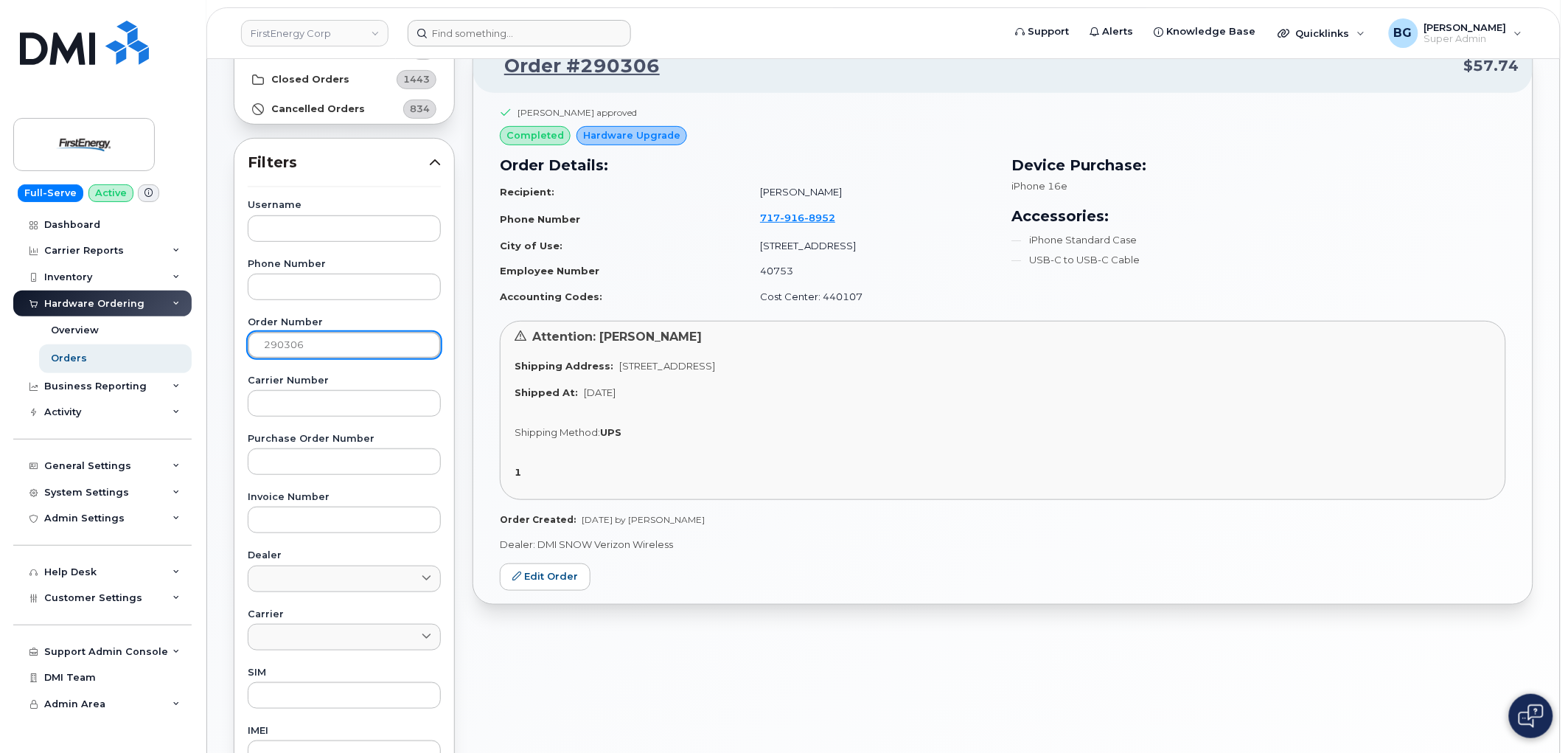
click at [275, 342] on input "290306" at bounding box center [344, 345] width 193 height 26
click at [276, 342] on input "290306" at bounding box center [344, 345] width 193 height 26
paste input "659"
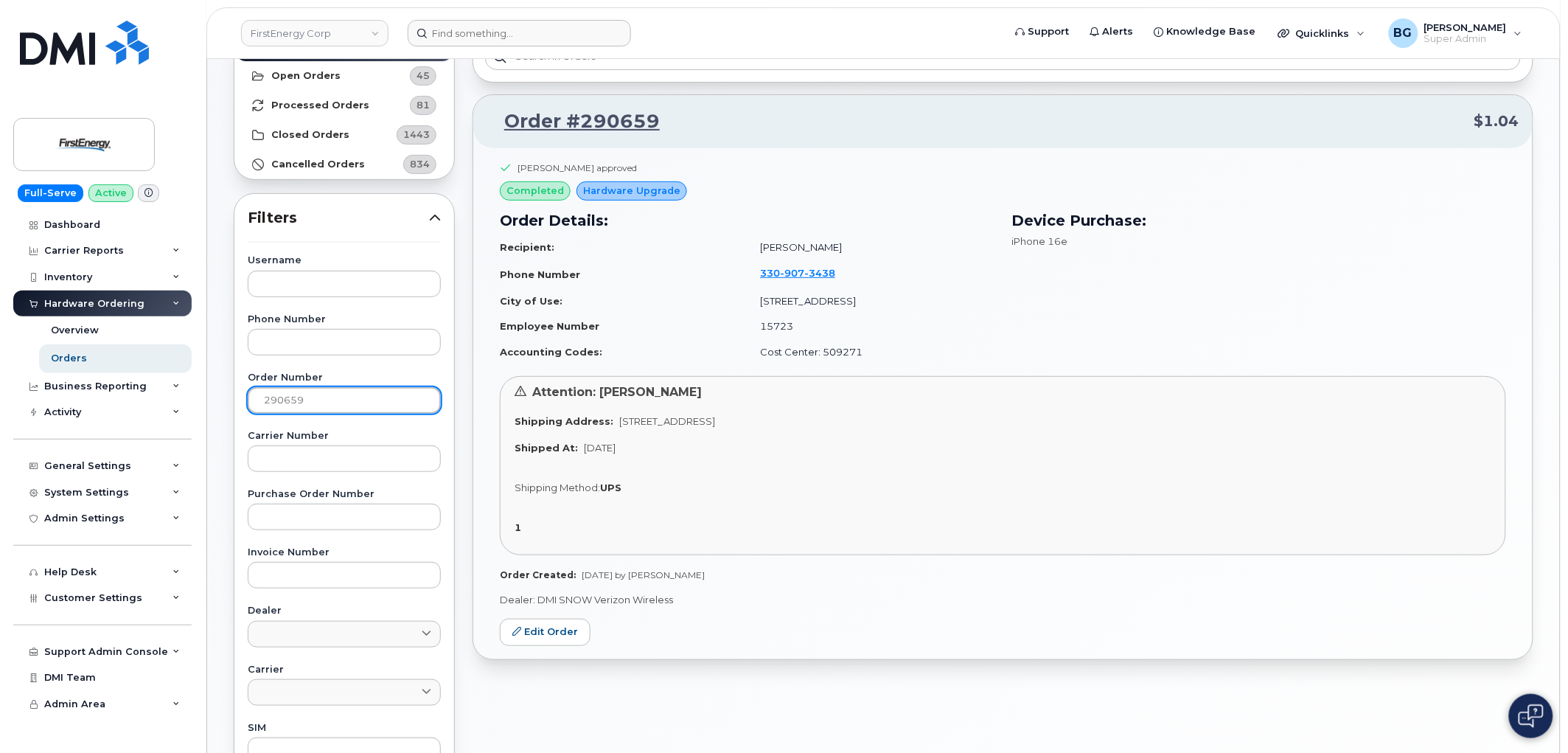
scroll to position [55, 0]
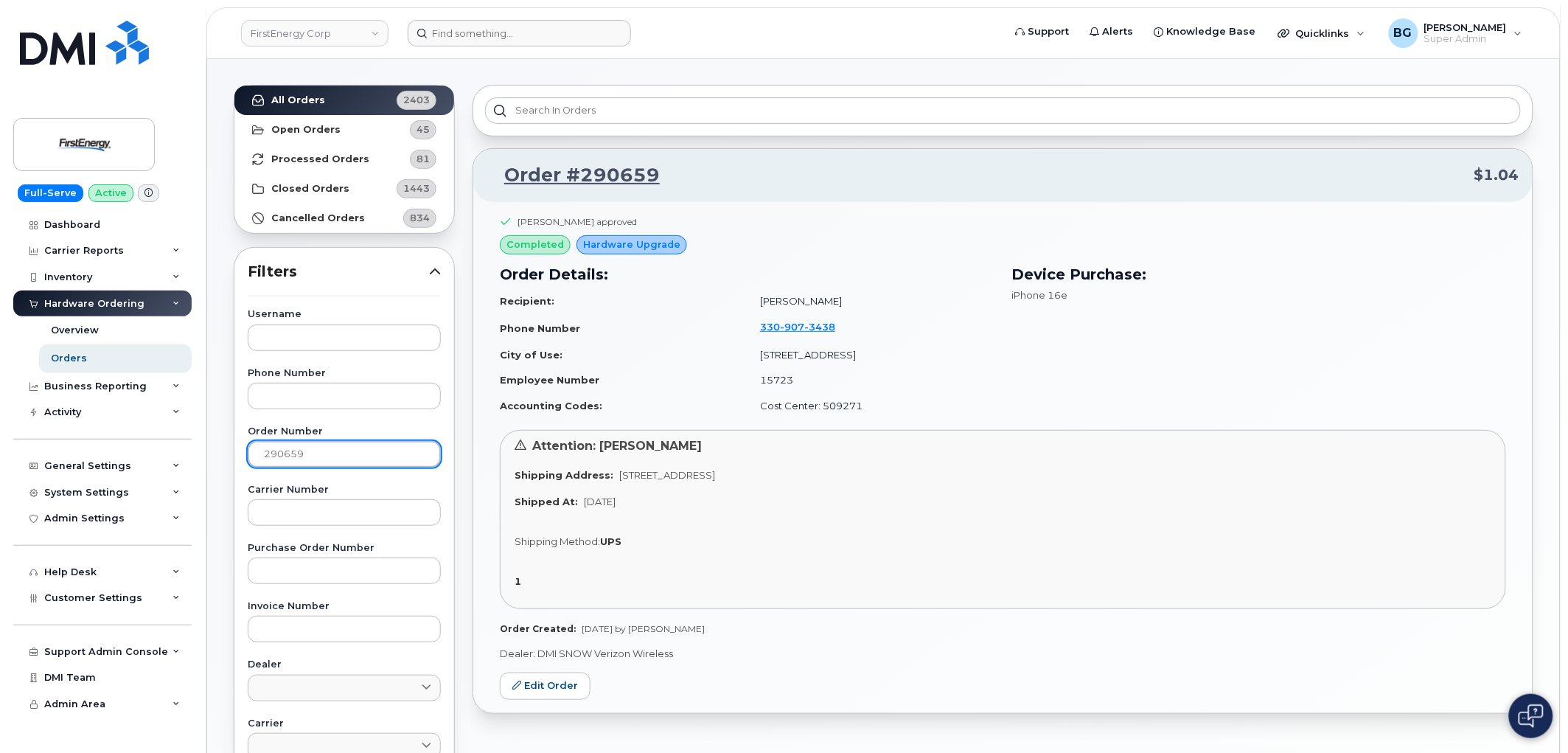
click at [281, 447] on input "290659" at bounding box center [344, 454] width 193 height 26
click at [281, 446] on input "290659" at bounding box center [344, 454] width 193 height 26
paste input "862"
click at [285, 454] on input "290862" at bounding box center [344, 454] width 193 height 26
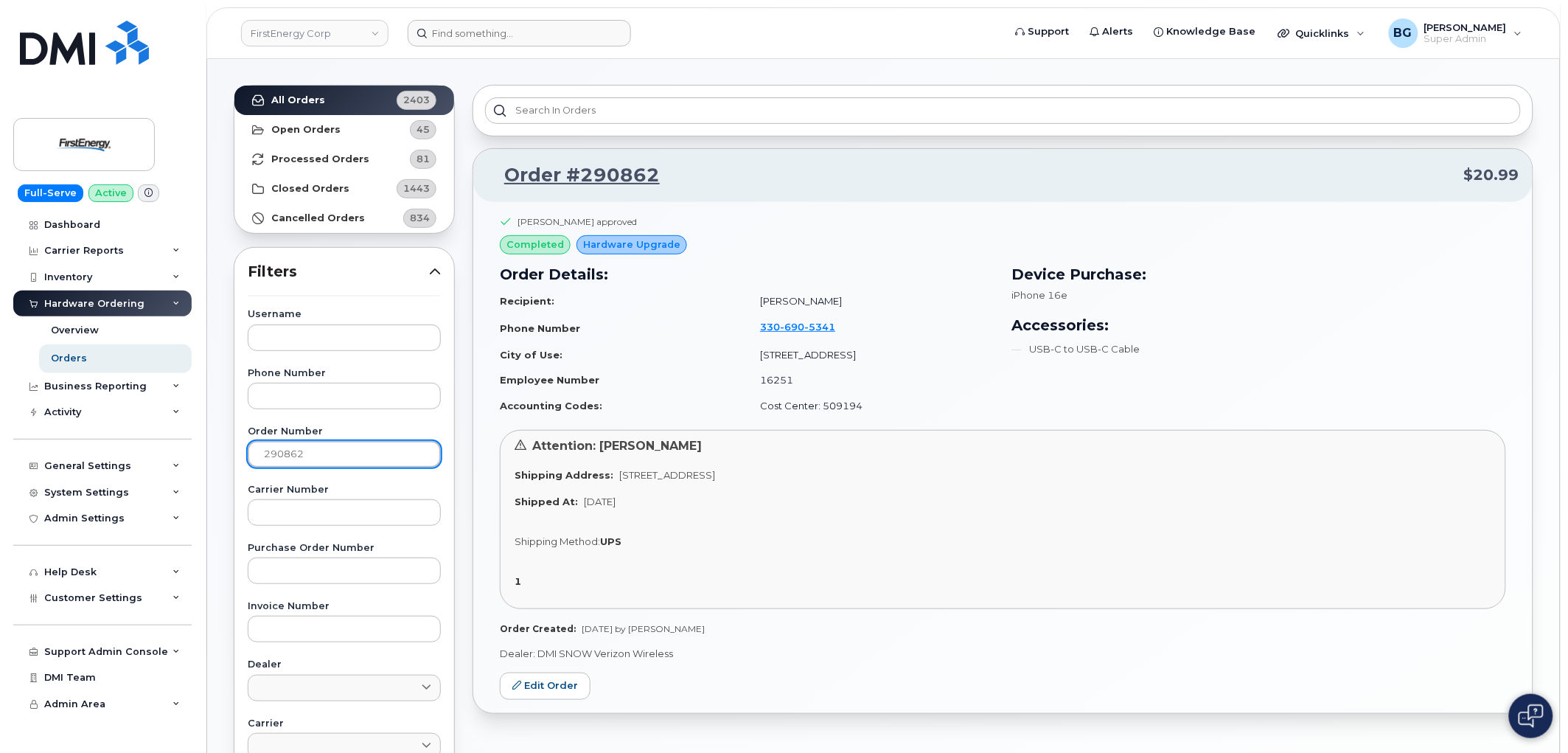
drag, startPoint x: 285, startPoint y: 454, endPoint x: 301, endPoint y: 455, distance: 16.0
click at [290, 454] on input "290862" at bounding box center [344, 454] width 193 height 26
paste input "380"
click at [282, 460] on input "290380" at bounding box center [344, 454] width 193 height 26
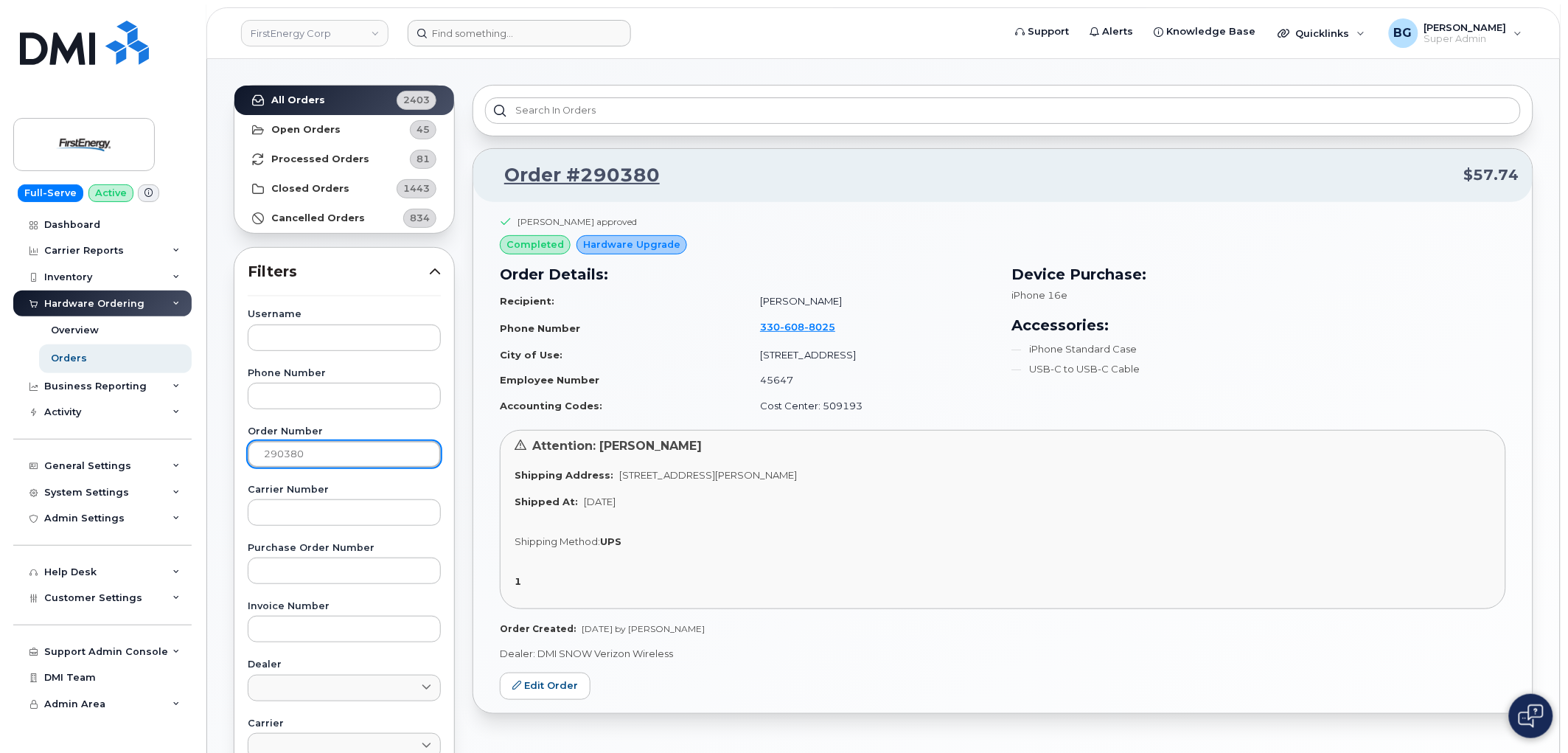
click at [282, 460] on input "290380" at bounding box center [344, 454] width 193 height 26
paste input "845"
click at [275, 459] on input "290845" at bounding box center [344, 454] width 193 height 26
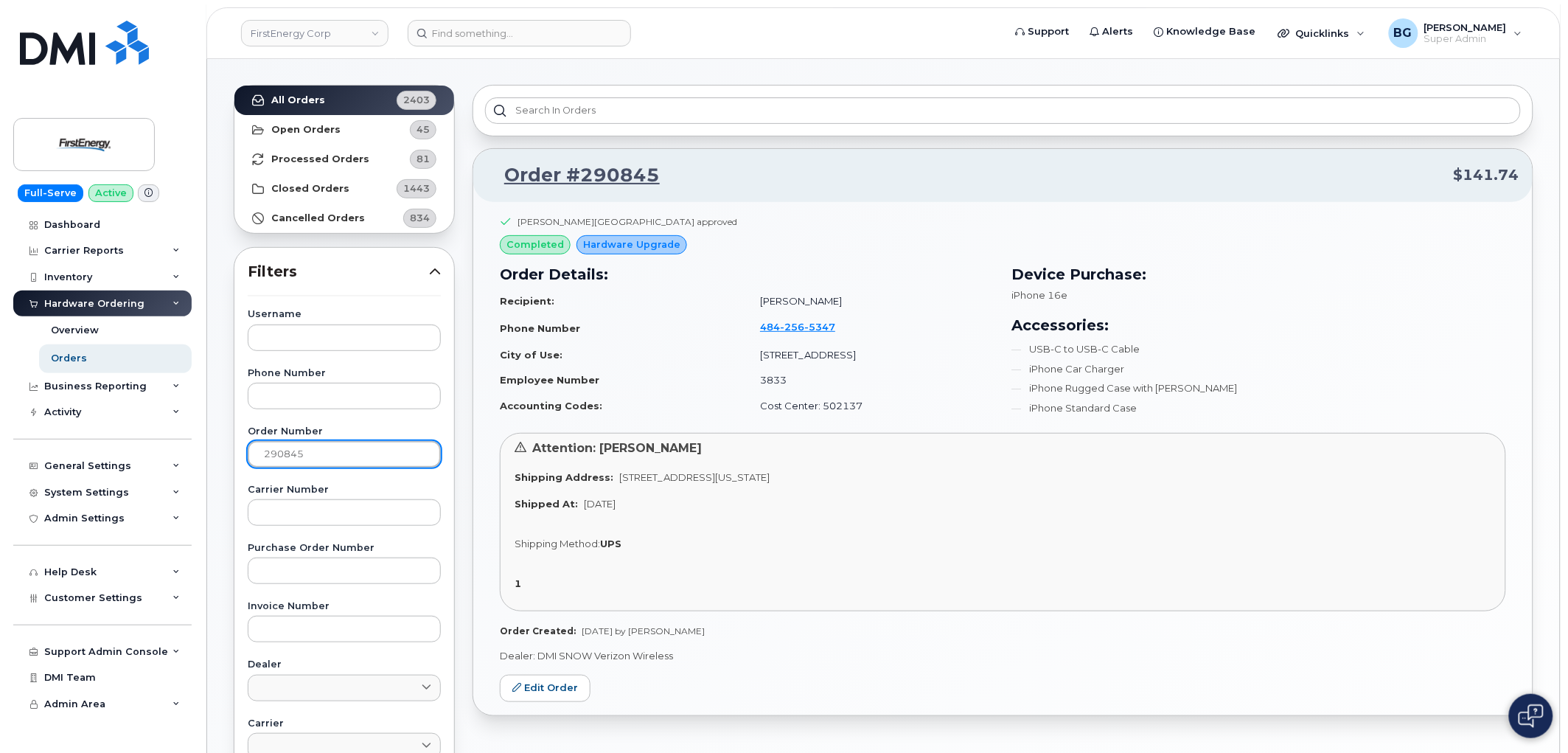
paste input "37"
click at [280, 454] on input "290837" at bounding box center [344, 454] width 193 height 26
click at [282, 452] on input "290837" at bounding box center [344, 454] width 193 height 26
paste input "290557"
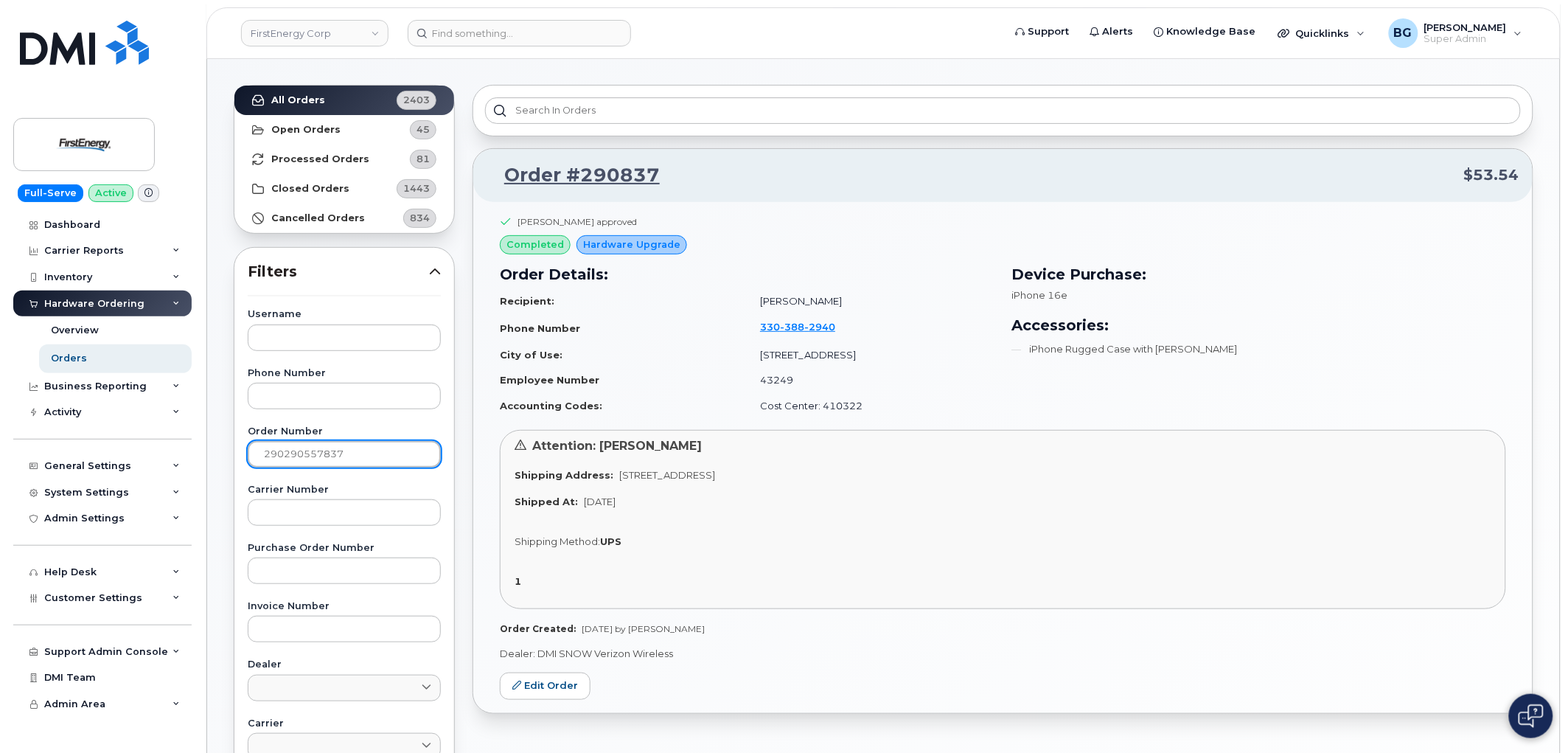
click at [321, 450] on input "290290557837" at bounding box center [344, 454] width 193 height 26
paste input "55"
click at [280, 454] on input "290557" at bounding box center [344, 454] width 193 height 26
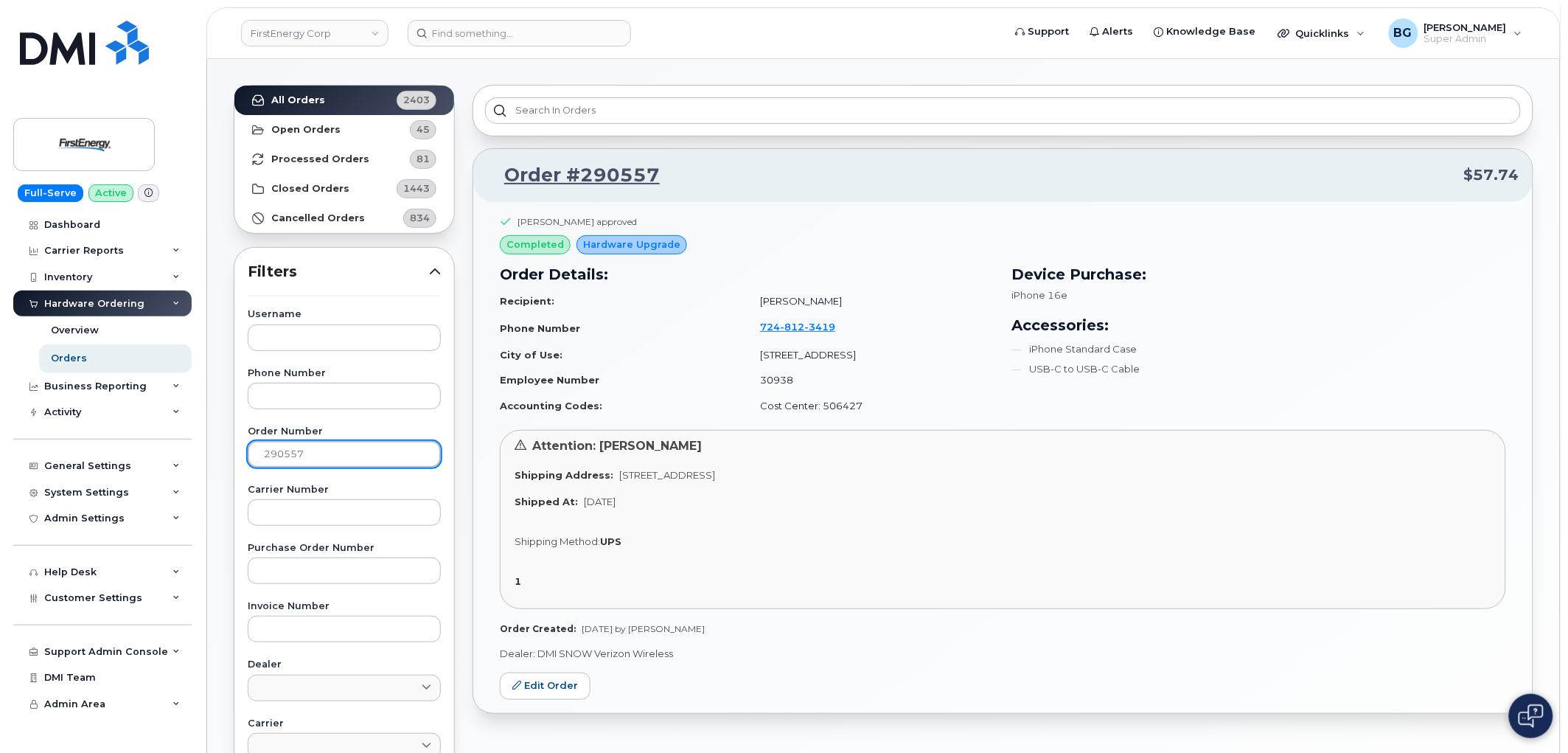
click at [280, 454] on input "290557" at bounding box center [344, 454] width 193 height 26
paste input "712"
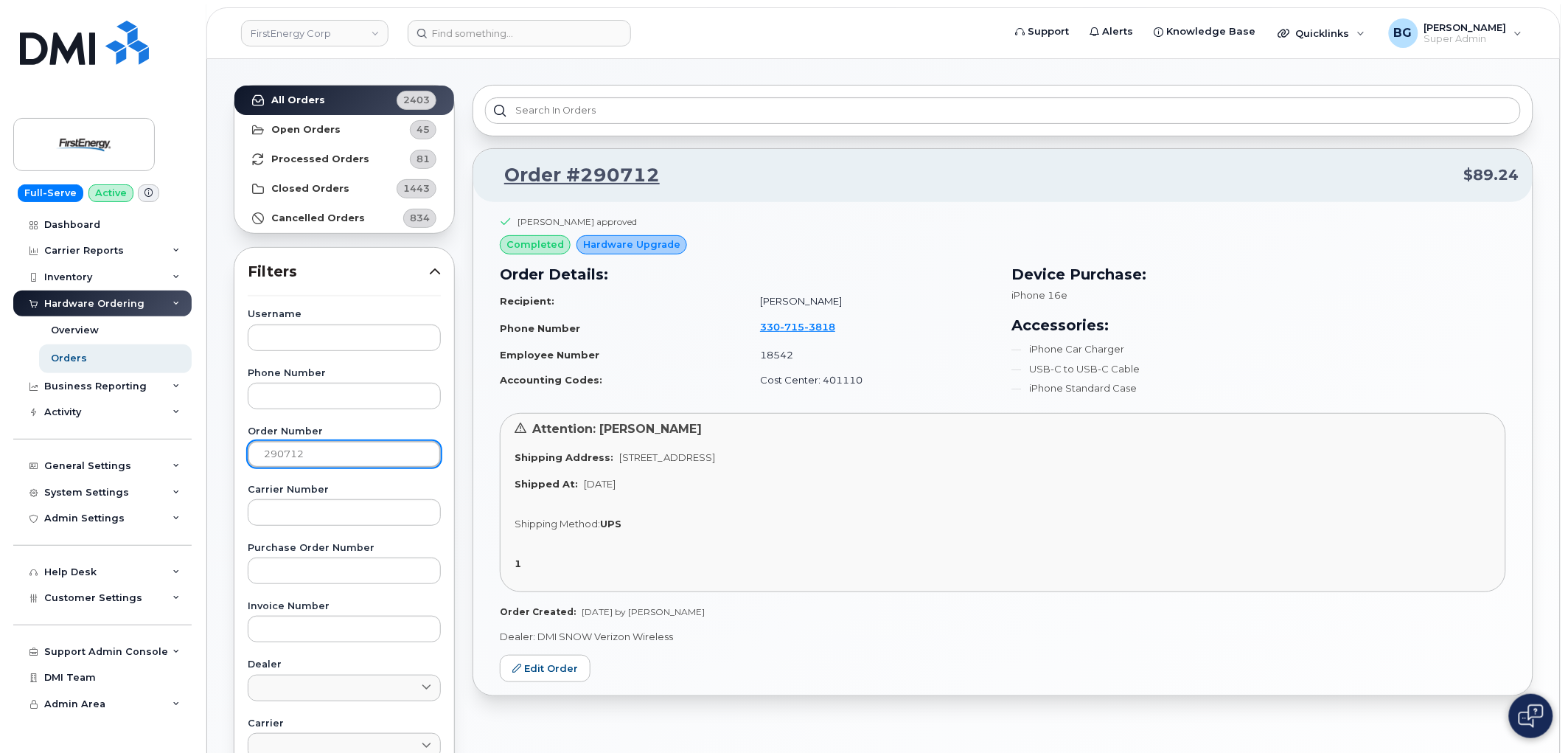
click at [286, 453] on input "290712" at bounding box center [344, 454] width 193 height 26
click at [288, 453] on input "290712" at bounding box center [344, 454] width 193 height 26
paste input "865"
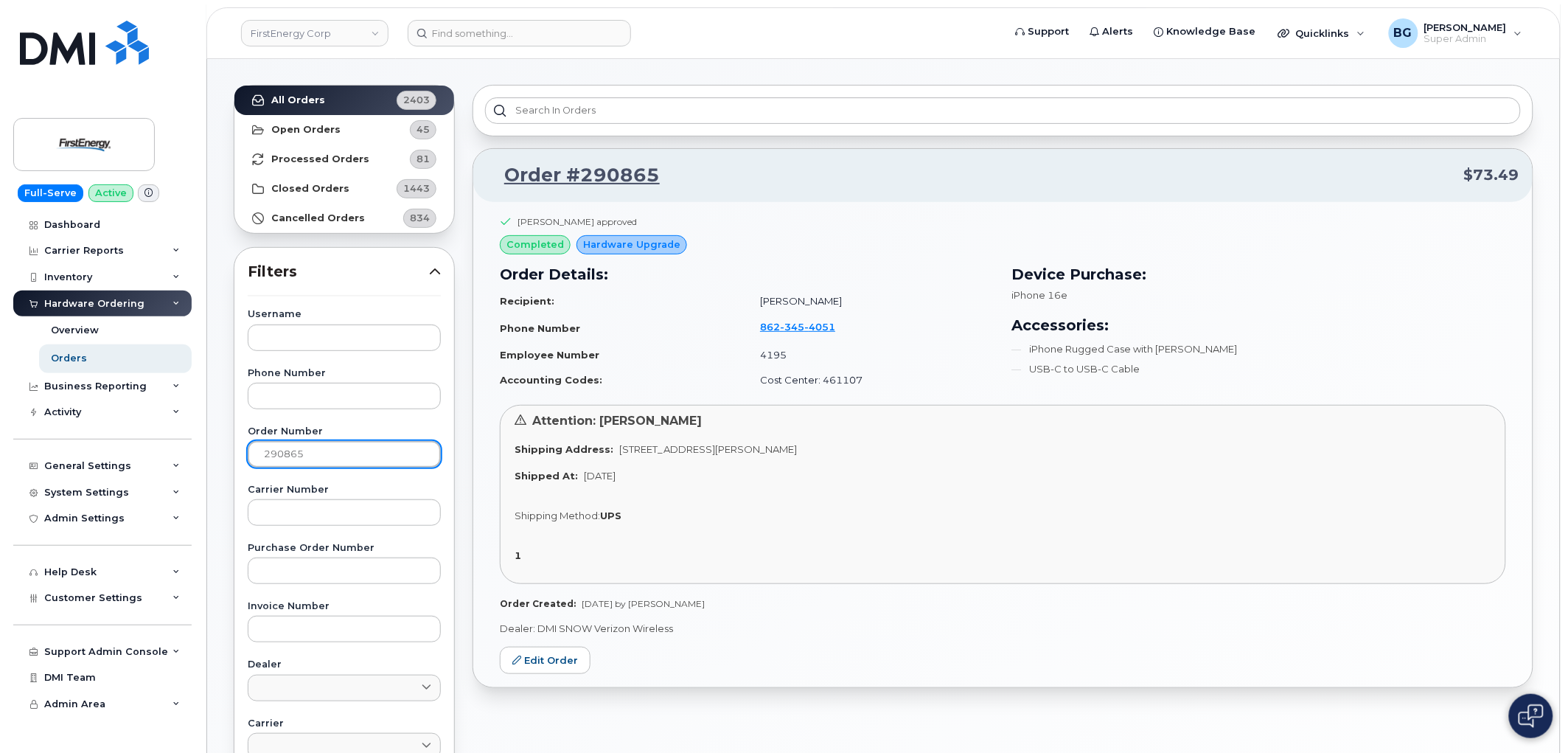
click at [285, 454] on input "290865" at bounding box center [344, 454] width 193 height 26
drag, startPoint x: 286, startPoint y: 453, endPoint x: 322, endPoint y: 461, distance: 36.9
click at [288, 453] on input "290865" at bounding box center [344, 454] width 193 height 26
paste input "290372"
click at [299, 456] on input "290829037265" at bounding box center [344, 454] width 193 height 26
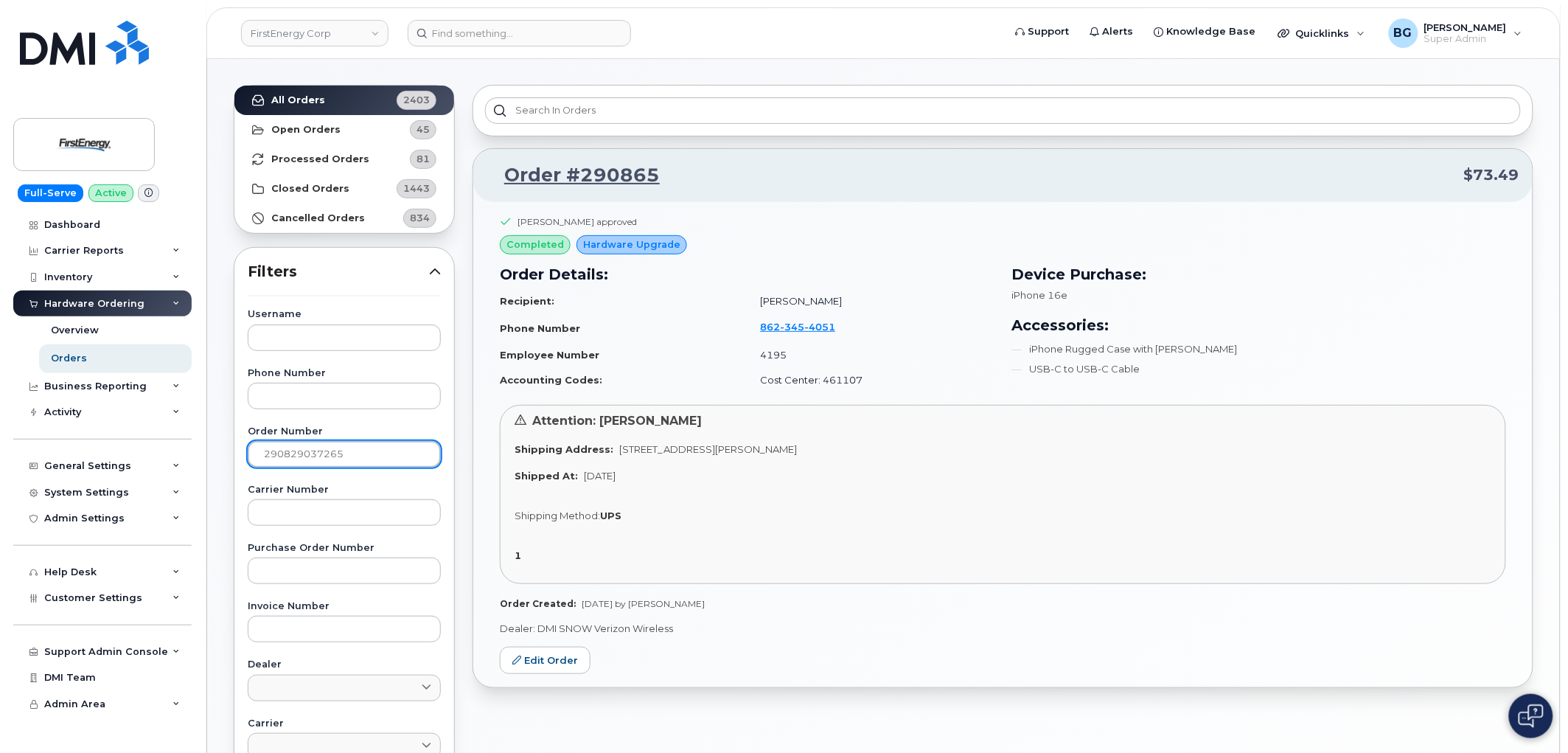
click at [299, 456] on input "290829037265" at bounding box center [344, 454] width 193 height 26
paste input "372"
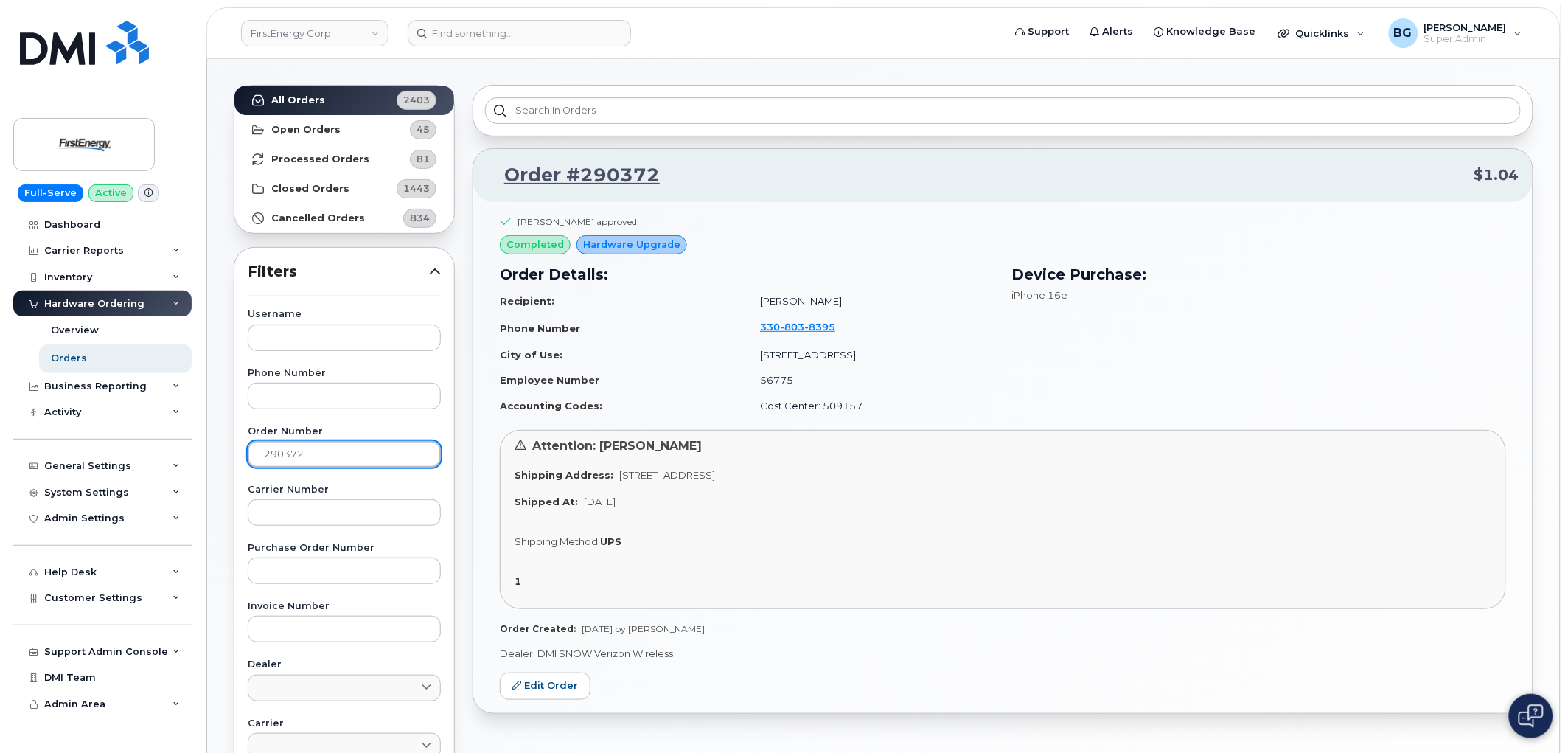
click at [280, 454] on input "290372" at bounding box center [344, 454] width 193 height 26
click at [276, 455] on input "290372" at bounding box center [344, 454] width 193 height 26
paste input "33"
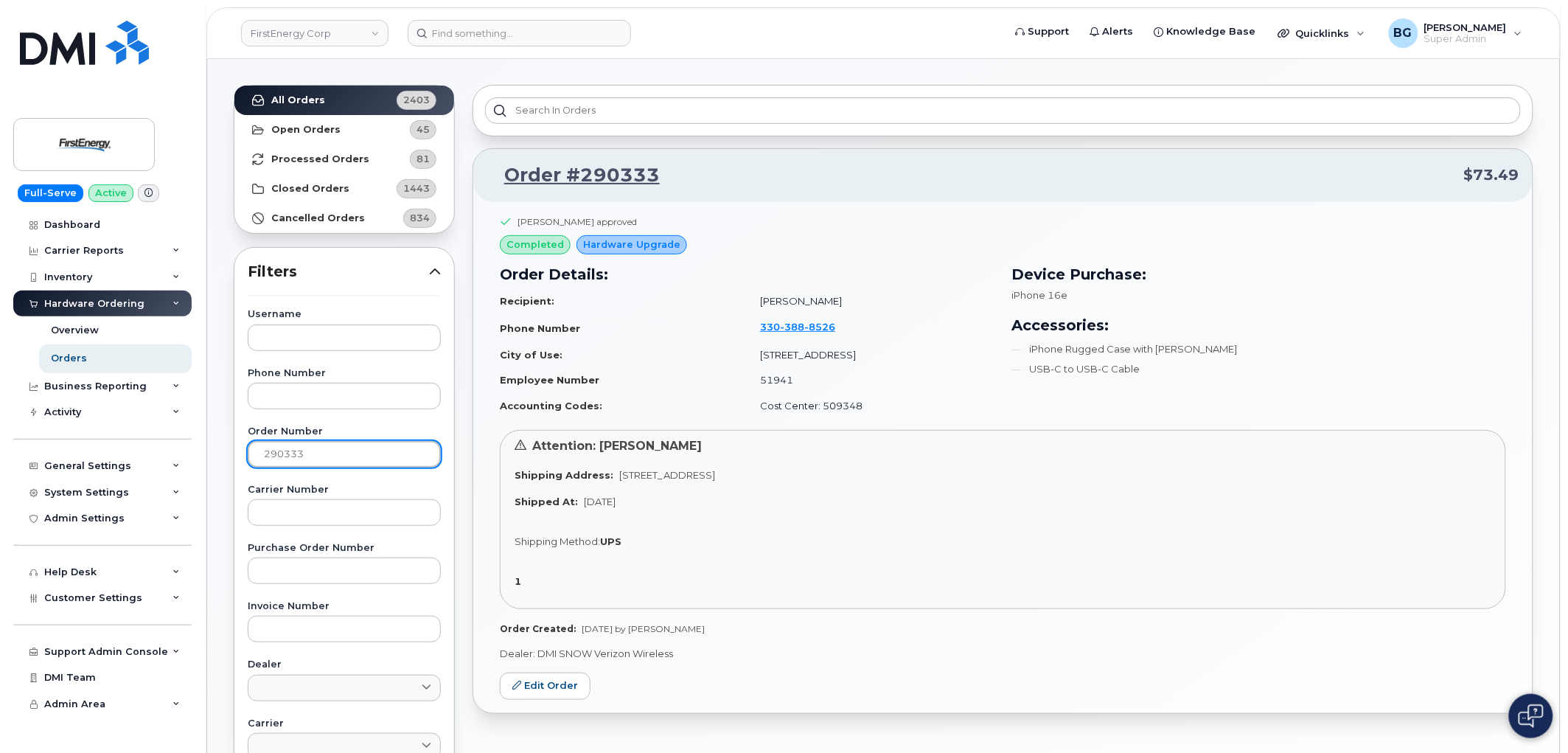
click at [277, 458] on input "290333" at bounding box center [344, 454] width 193 height 26
drag, startPoint x: 666, startPoint y: 181, endPoint x: 498, endPoint y: 171, distance: 168.3
click at [498, 171] on p "Order #290333 $73.49" at bounding box center [1003, 175] width 1033 height 26
copy link "Order #290333"
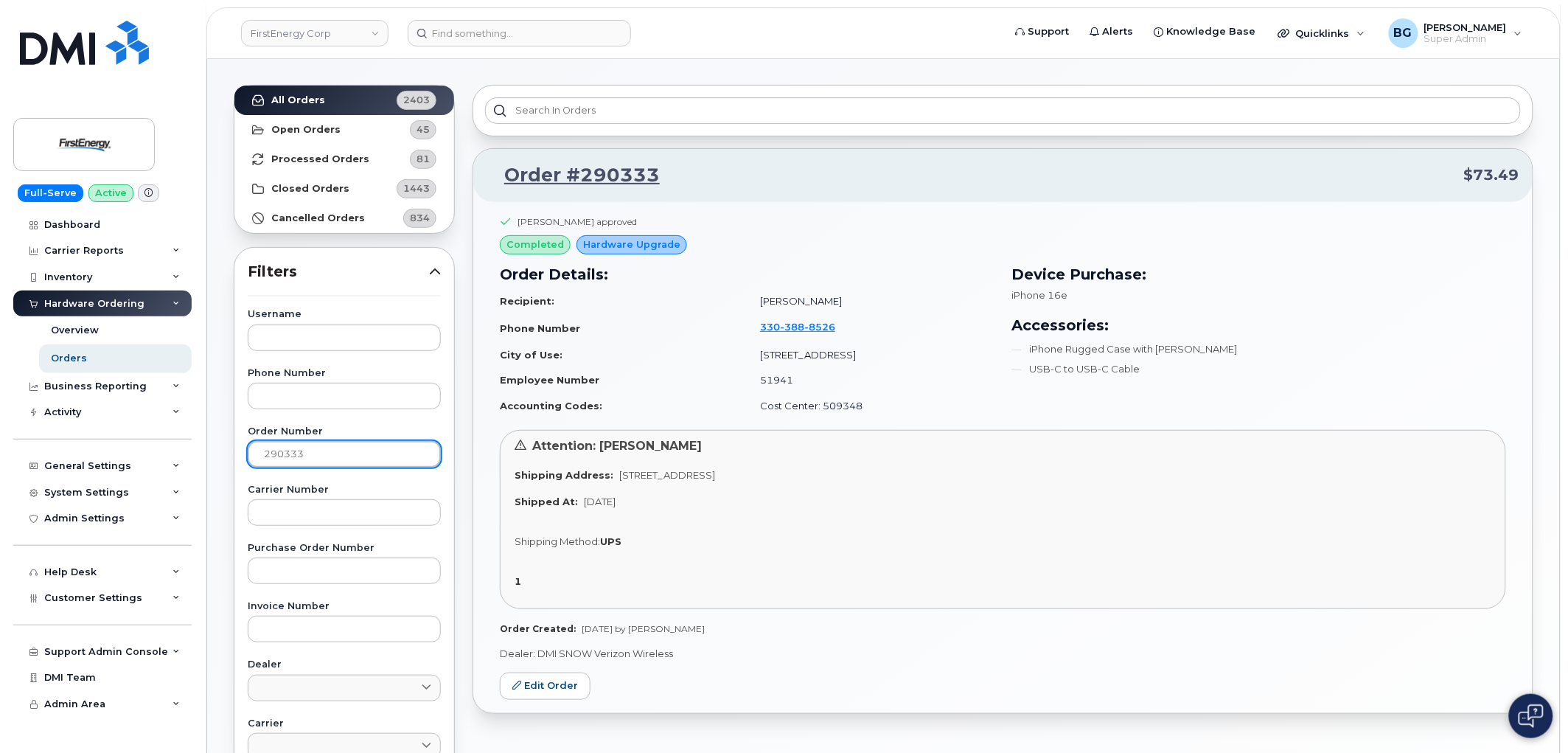
click at [281, 451] on input "290333" at bounding box center [344, 454] width 193 height 26
click at [280, 448] on input "290333" at bounding box center [344, 454] width 193 height 26
paste input "246"
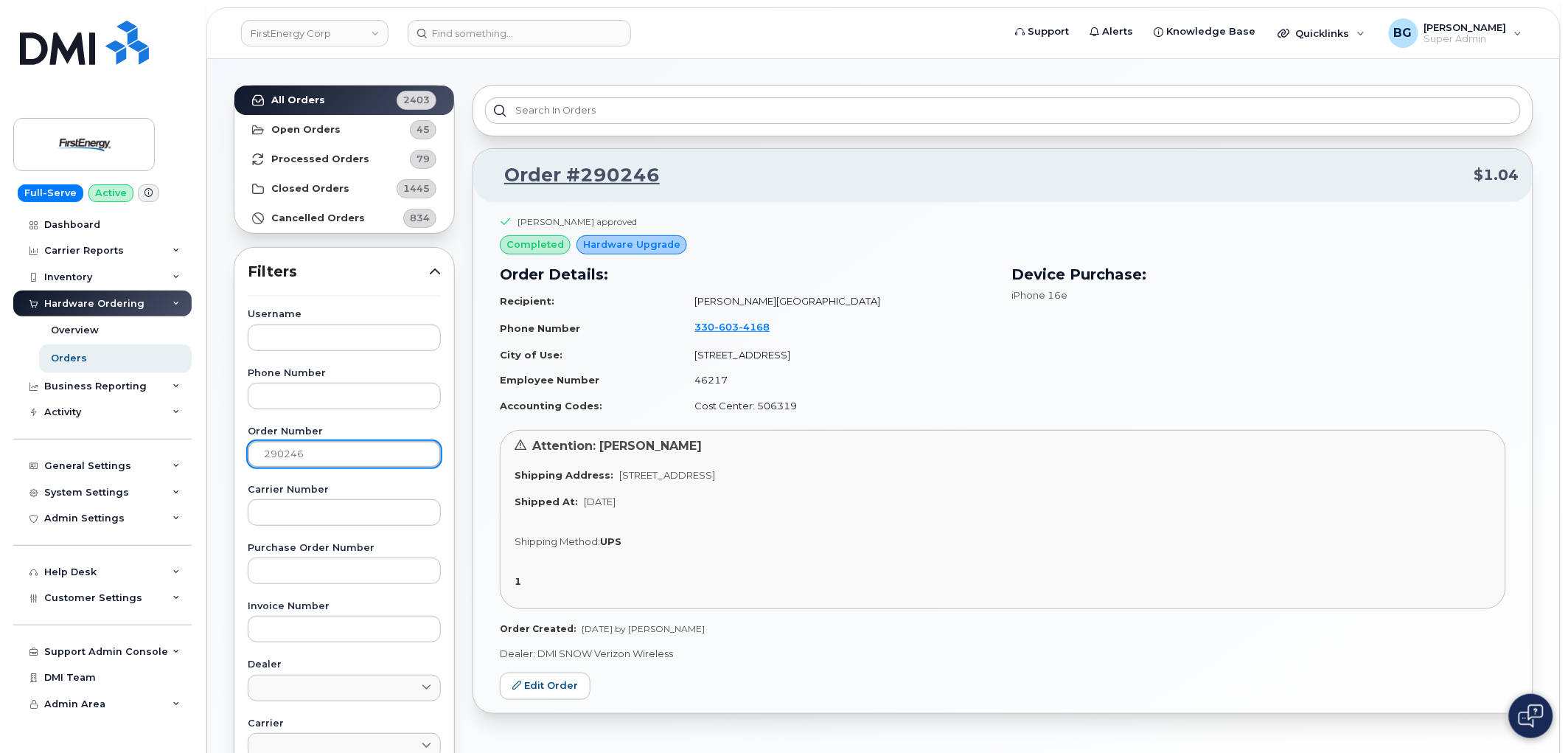
click at [277, 446] on input "290246" at bounding box center [344, 454] width 193 height 26
paste input "290723"
click at [280, 446] on input "290246" at bounding box center [344, 454] width 193 height 26
click at [280, 446] on input "29290723246" at bounding box center [344, 454] width 193 height 26
click at [285, 452] on input "29290723246" at bounding box center [344, 454] width 193 height 26
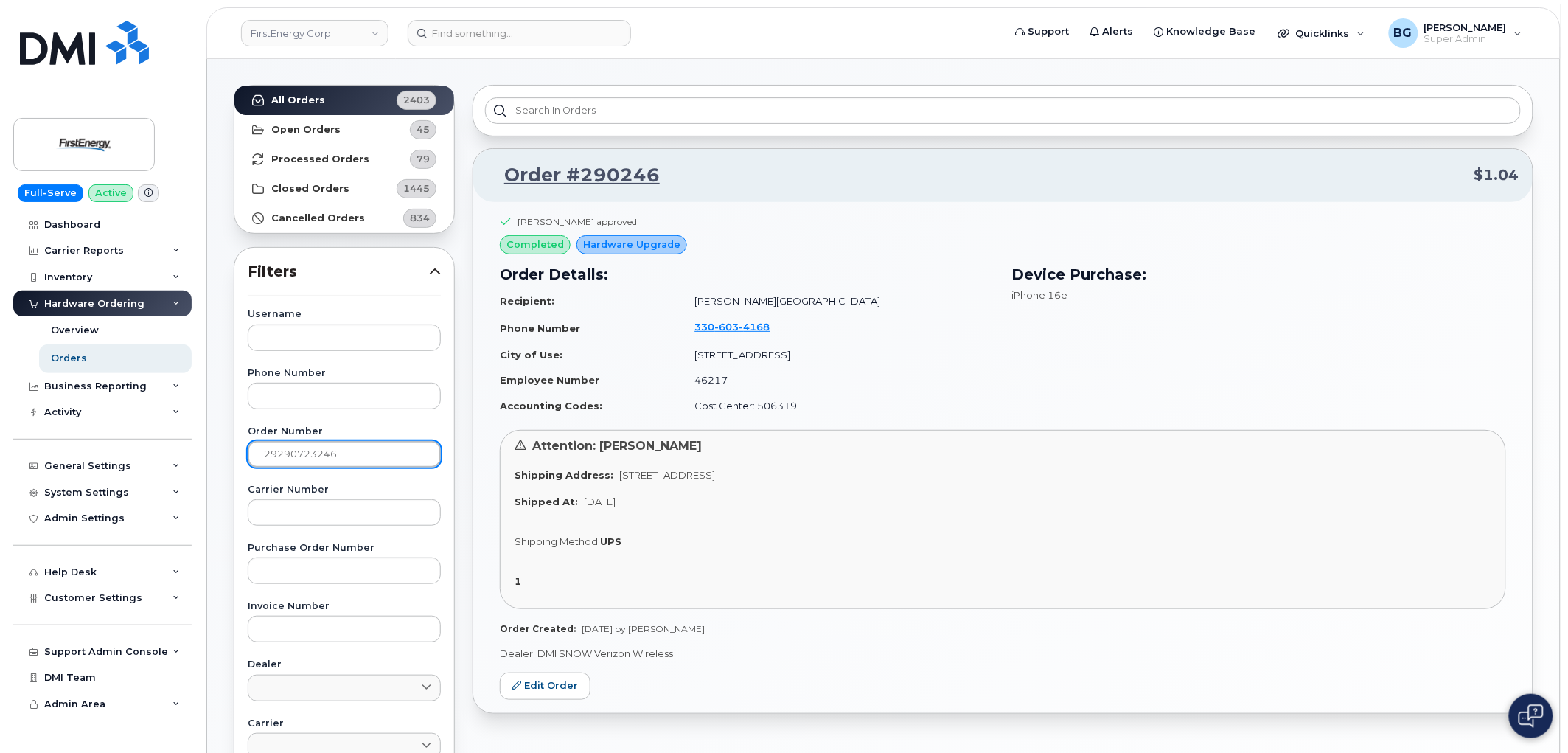
paste input "0723"
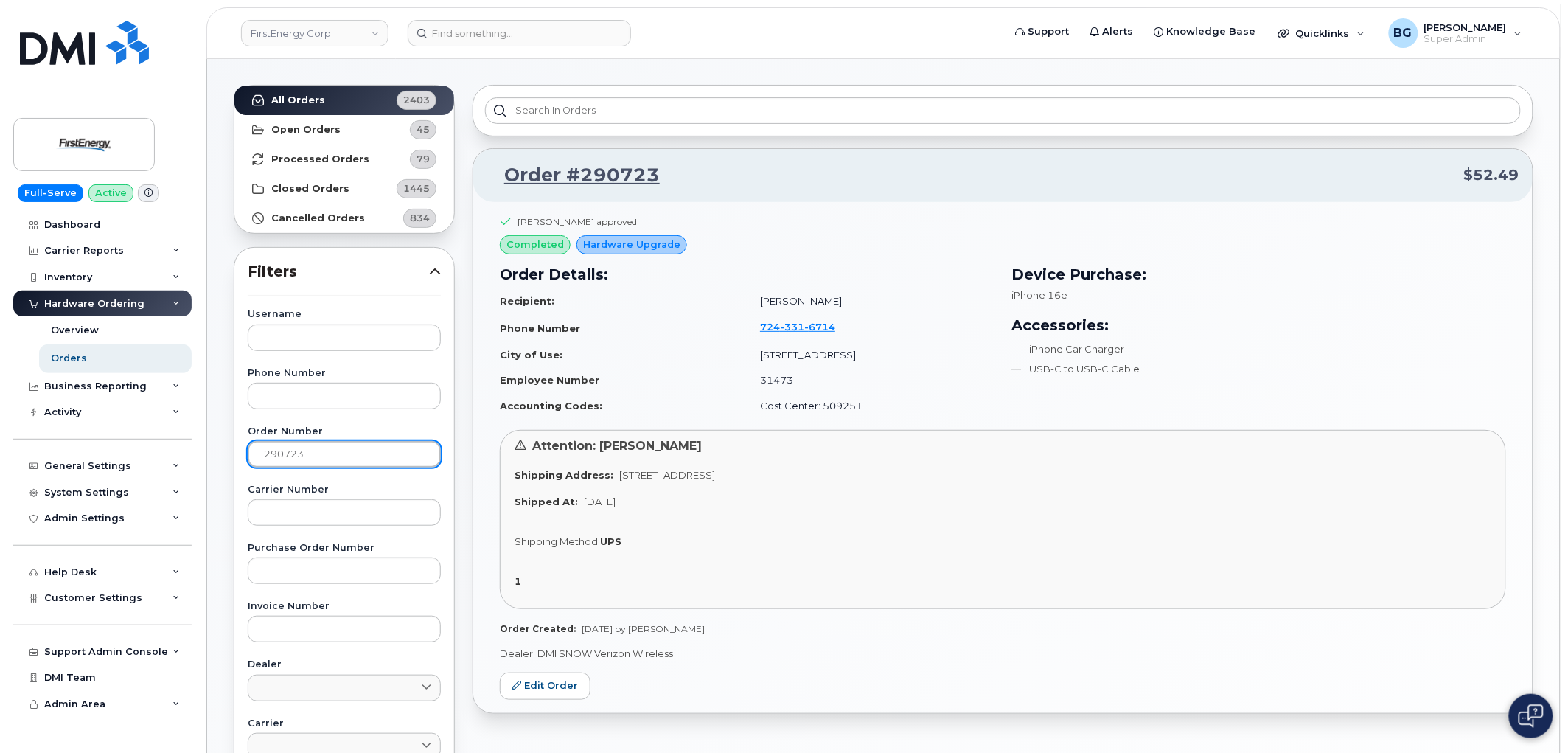
click at [299, 451] on input "290723" at bounding box center [344, 454] width 193 height 26
paste input "830"
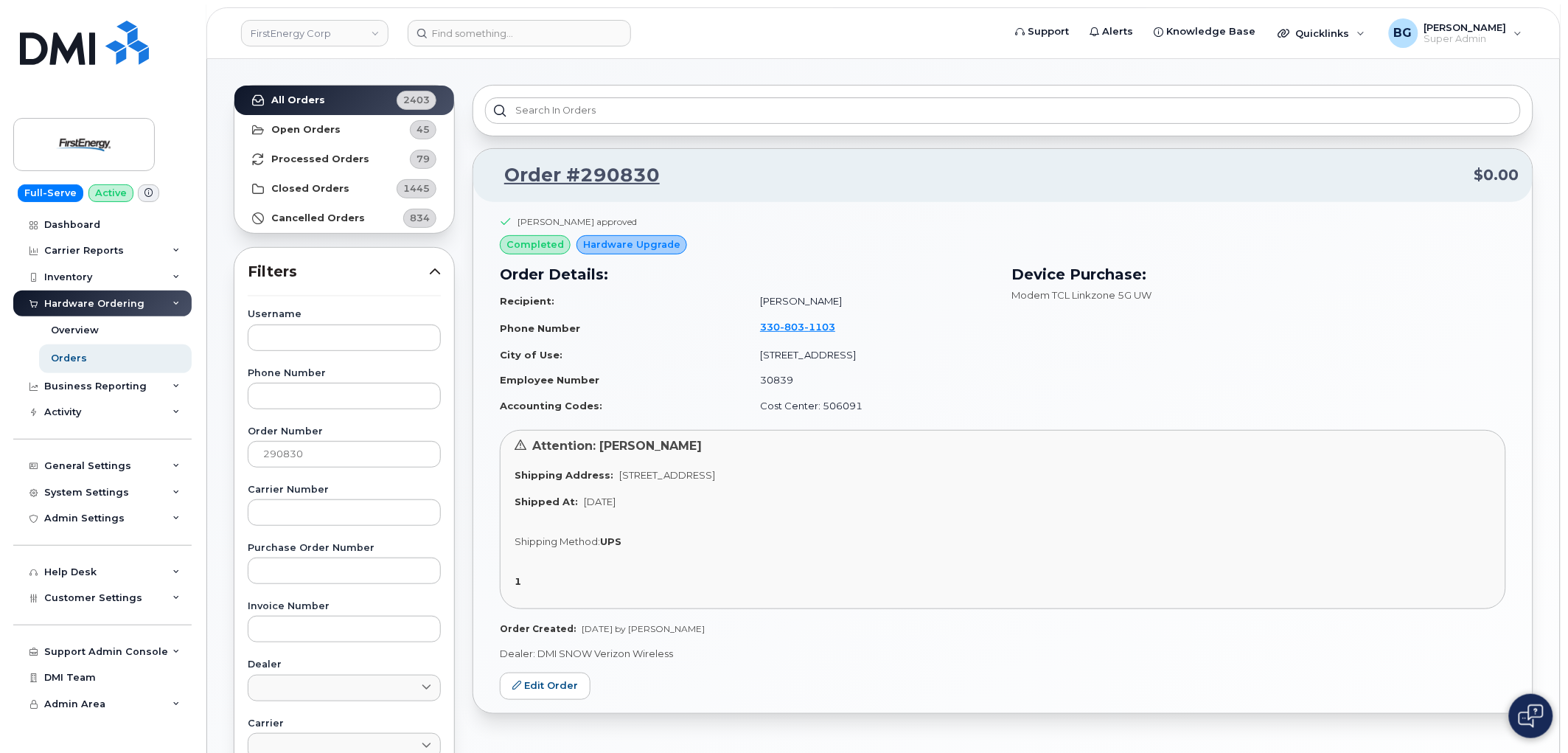
click at [977, 325] on td "330 803 1103" at bounding box center [870, 328] width 247 height 28
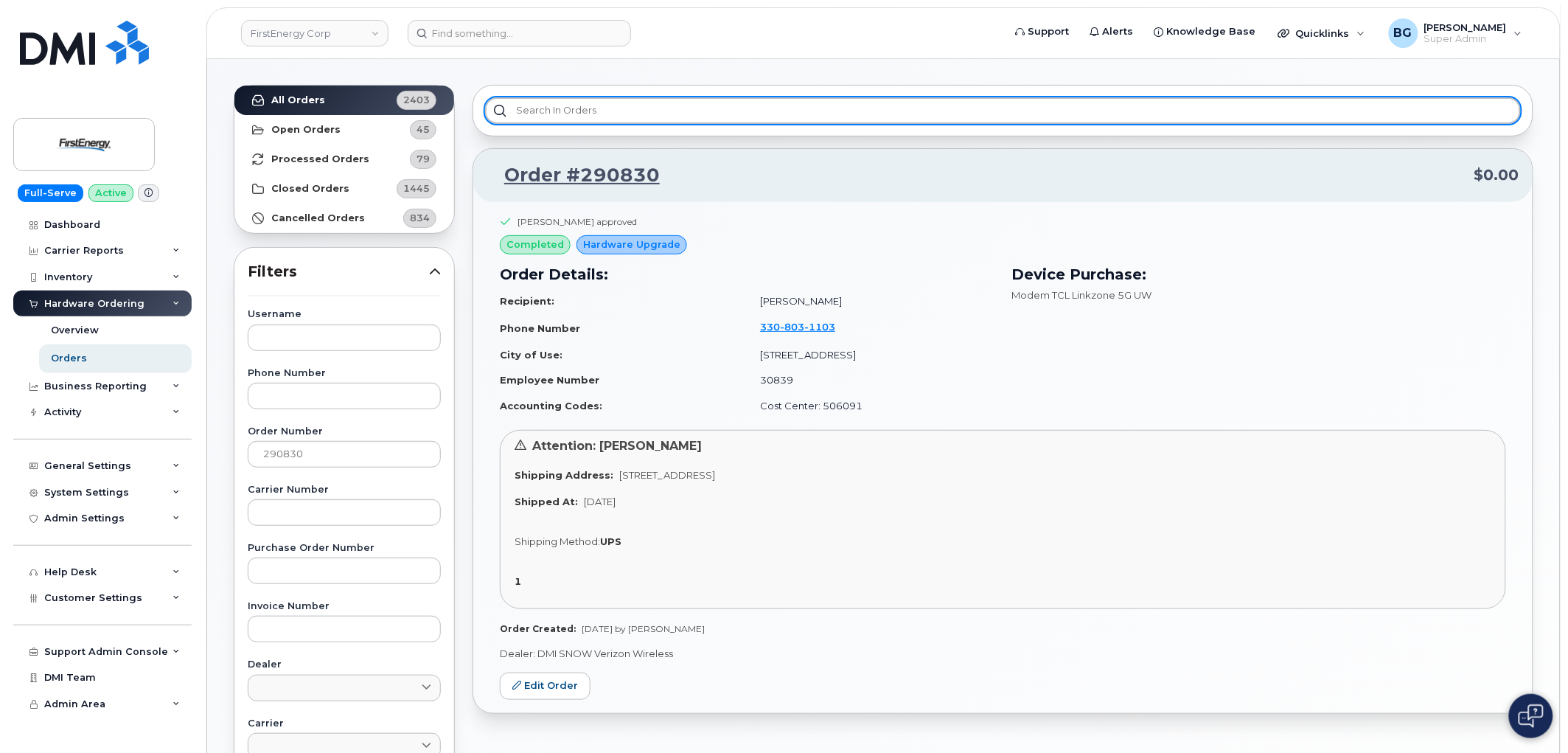
click at [569, 107] on input "text" at bounding box center [1003, 110] width 1036 height 26
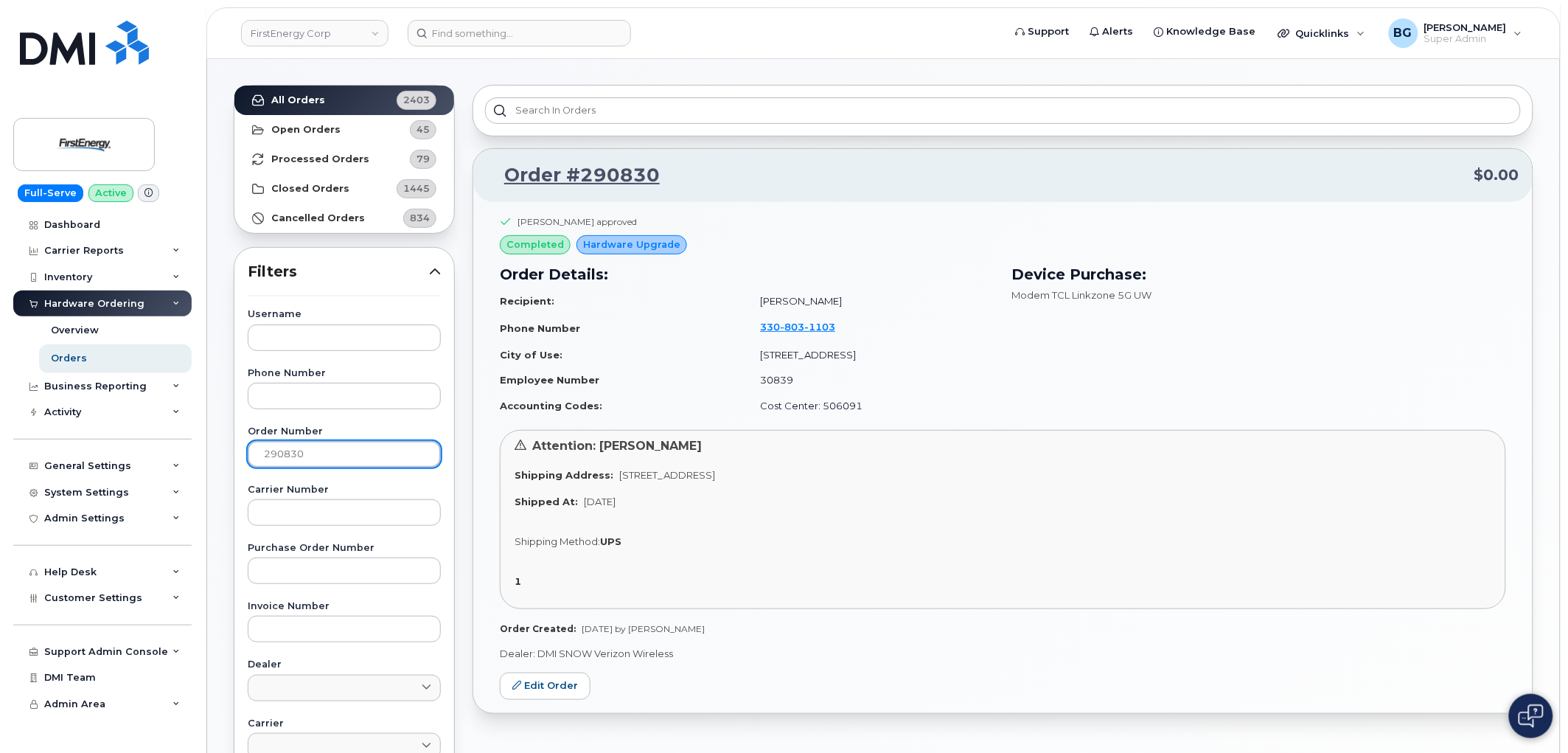
click at [275, 462] on input "290830" at bounding box center [344, 454] width 193 height 26
paste input "417"
click at [959, 371] on td "41012" at bounding box center [870, 380] width 247 height 25
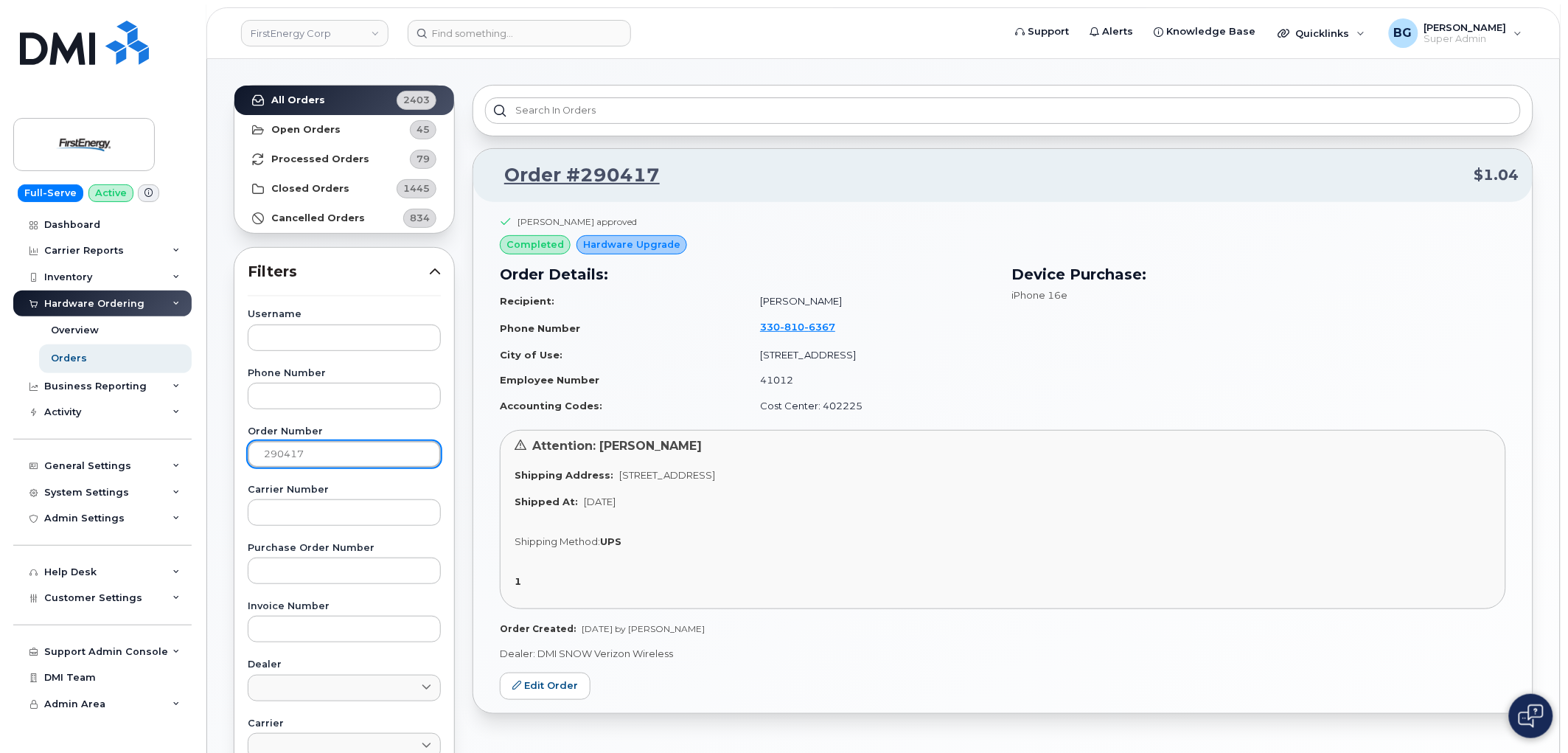
click at [274, 450] on input "290417" at bounding box center [344, 454] width 193 height 26
click at [275, 447] on input "290417" at bounding box center [344, 454] width 193 height 26
paste input "220"
click at [275, 459] on input "290220" at bounding box center [344, 454] width 193 height 26
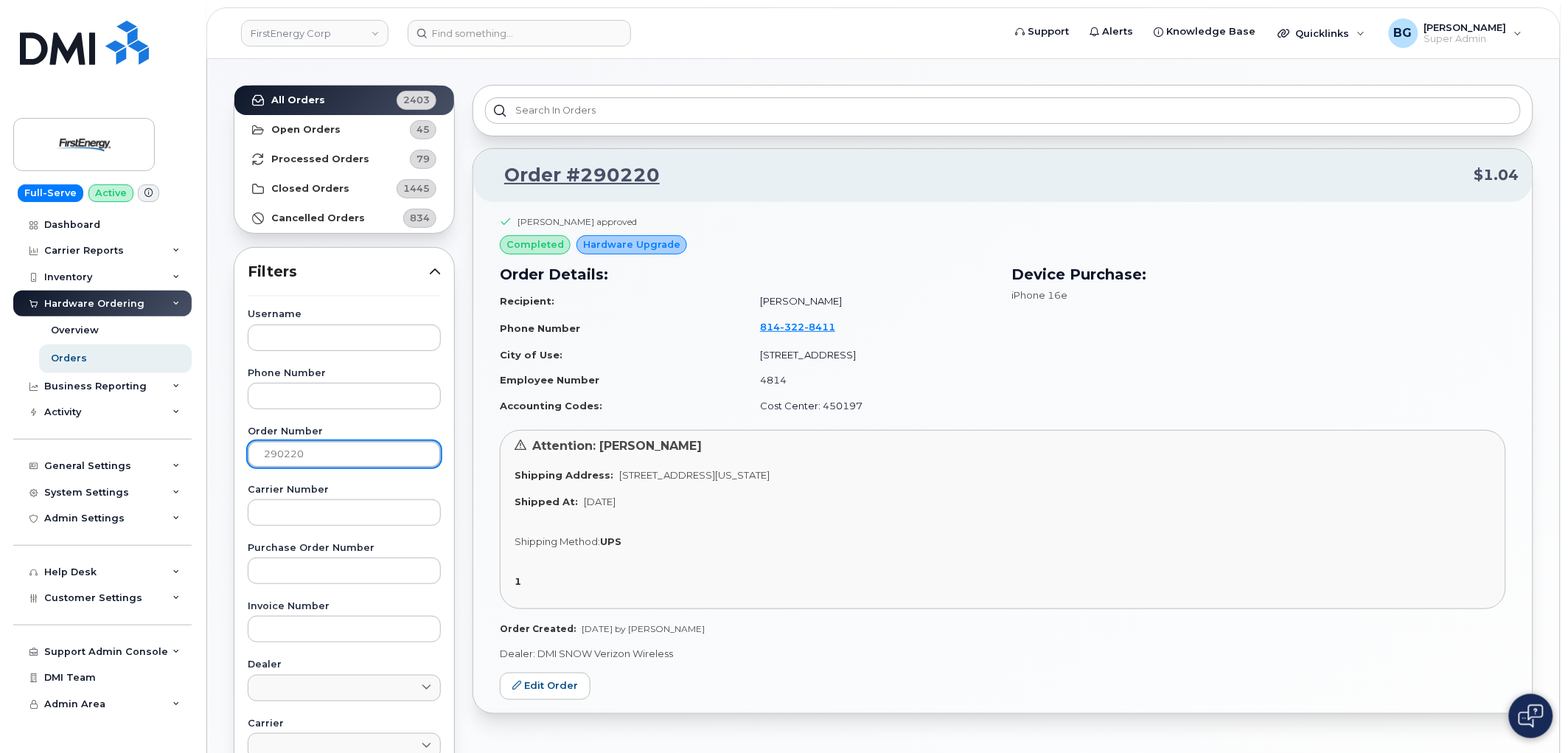
click at [274, 458] on input "290220" at bounding box center [344, 454] width 193 height 26
click at [282, 454] on input "290220" at bounding box center [344, 454] width 193 height 26
click at [282, 453] on input "290220" at bounding box center [344, 454] width 193 height 26
paste input "468"
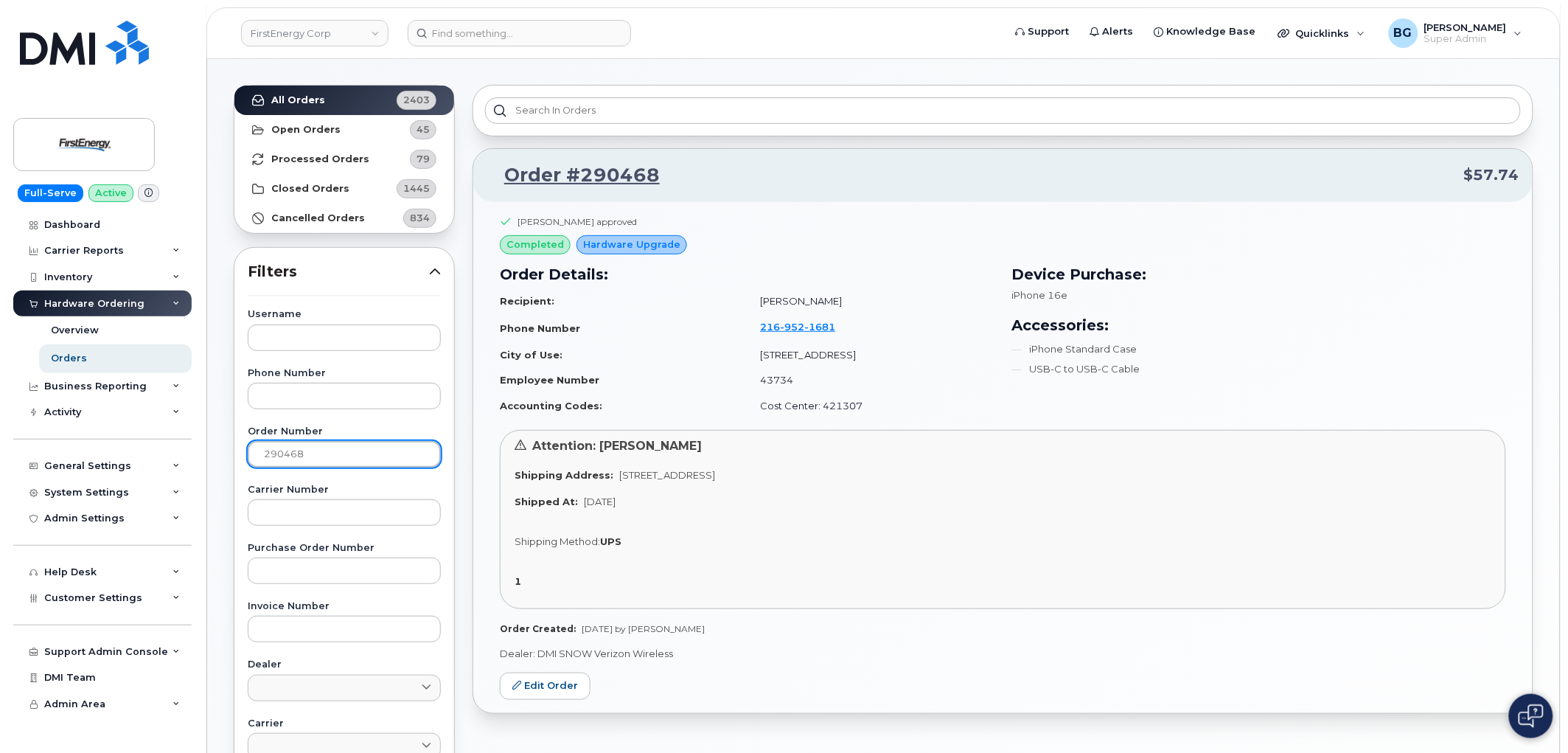
click at [291, 455] on input "290468" at bounding box center [344, 454] width 193 height 26
paste input "610"
click at [291, 455] on input "290468" at bounding box center [344, 454] width 193 height 26
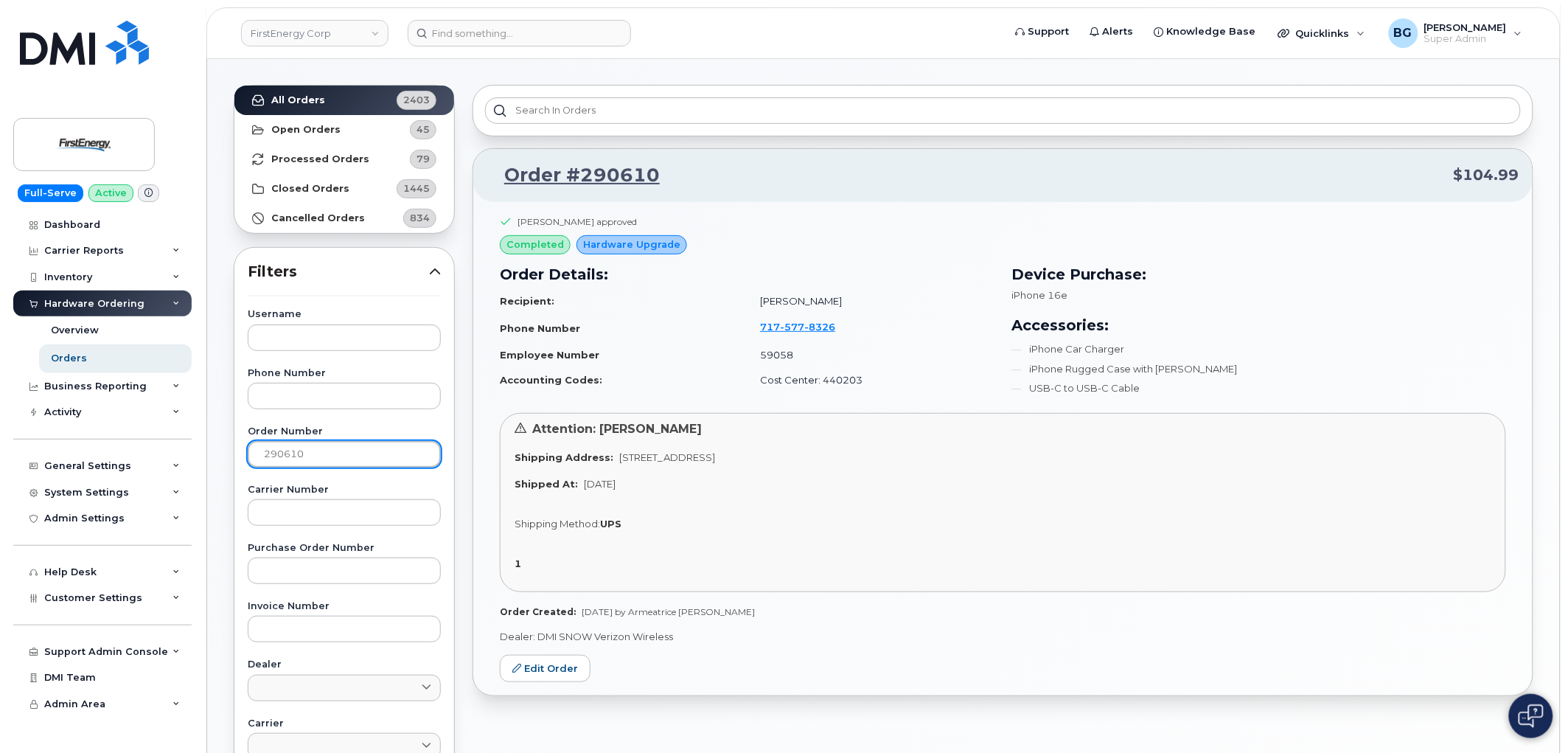
click at [295, 452] on input "290610" at bounding box center [344, 454] width 193 height 26
paste input "483"
type input "290483"
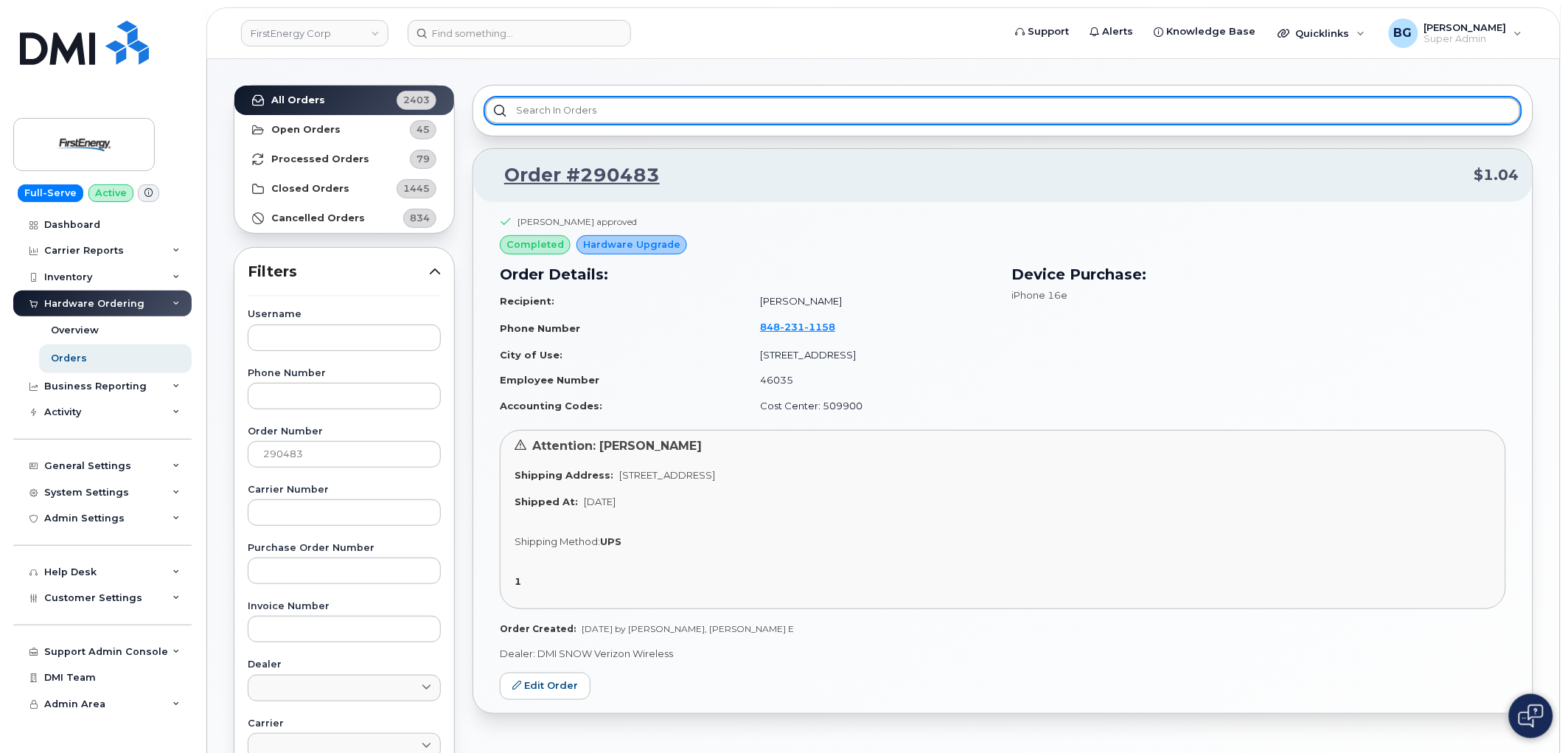
click at [565, 114] on input "text" at bounding box center [1003, 110] width 1036 height 26
paste input "290724"
type input "290724"
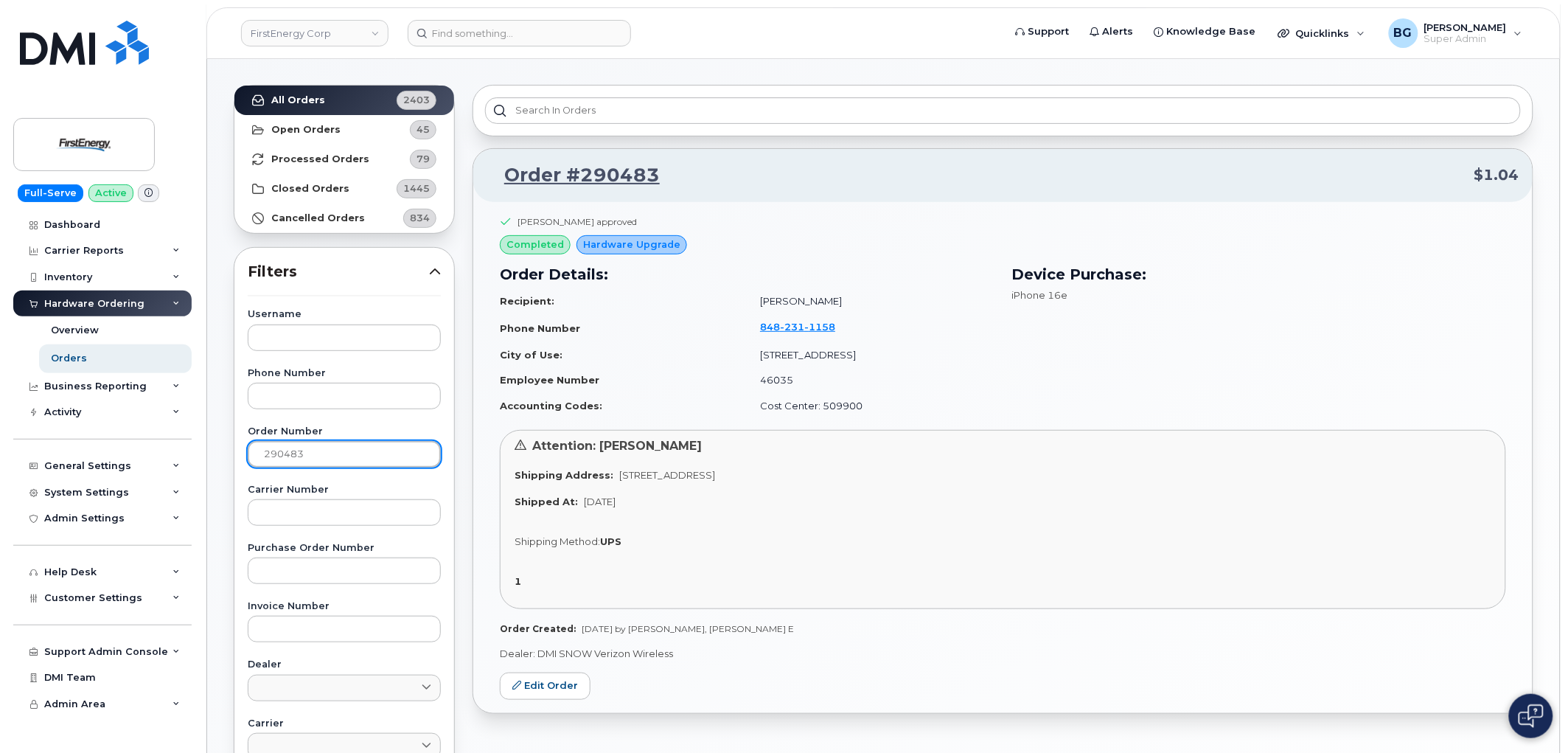
click at [275, 452] on input "290483" at bounding box center [344, 454] width 193 height 26
paste input "724"
click at [273, 451] on input "290724" at bounding box center [344, 454] width 193 height 26
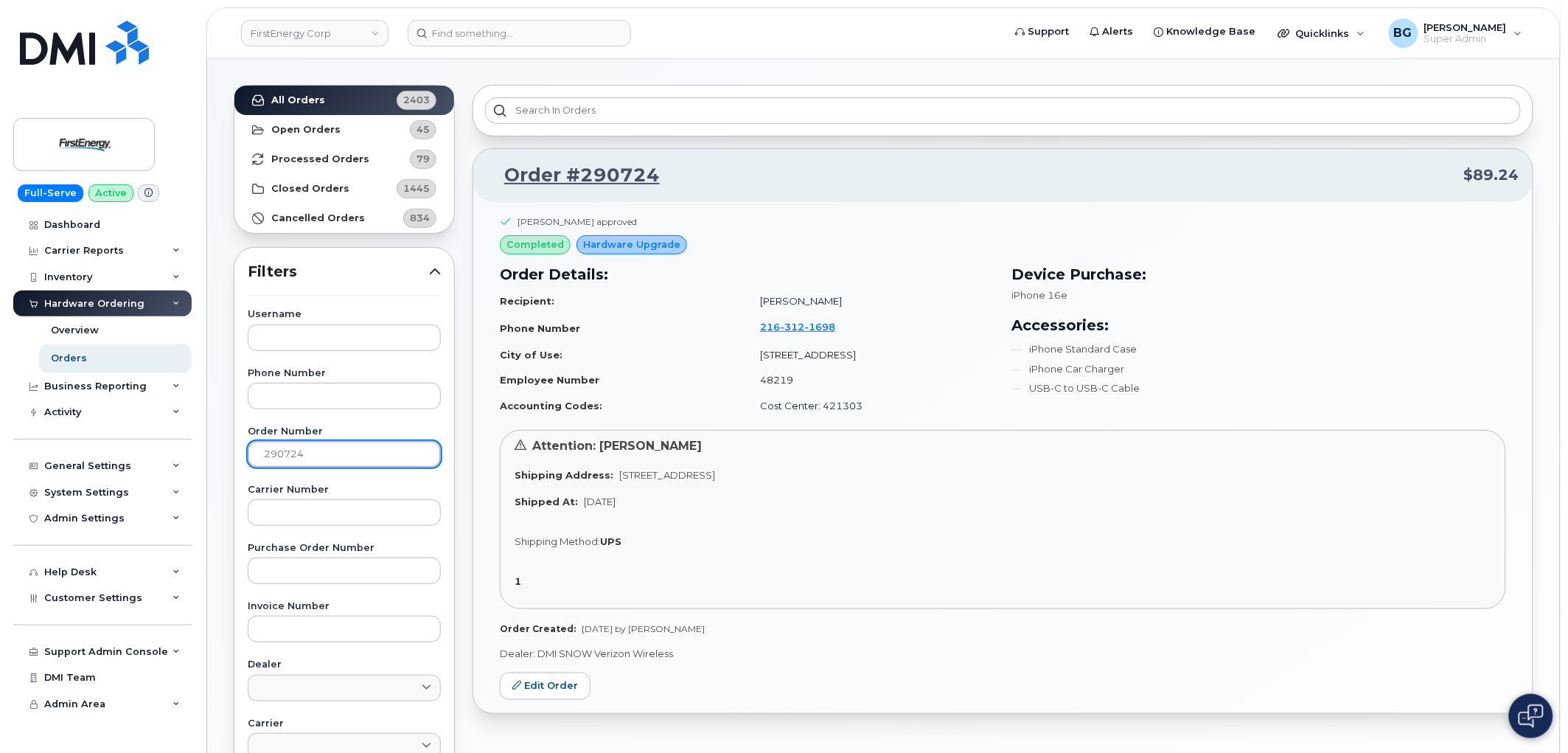
click at [273, 452] on input "290724" at bounding box center [344, 454] width 193 height 26
click at [280, 448] on input "290724" at bounding box center [344, 454] width 193 height 26
click at [285, 444] on input "290724" at bounding box center [344, 454] width 193 height 26
paste input "332"
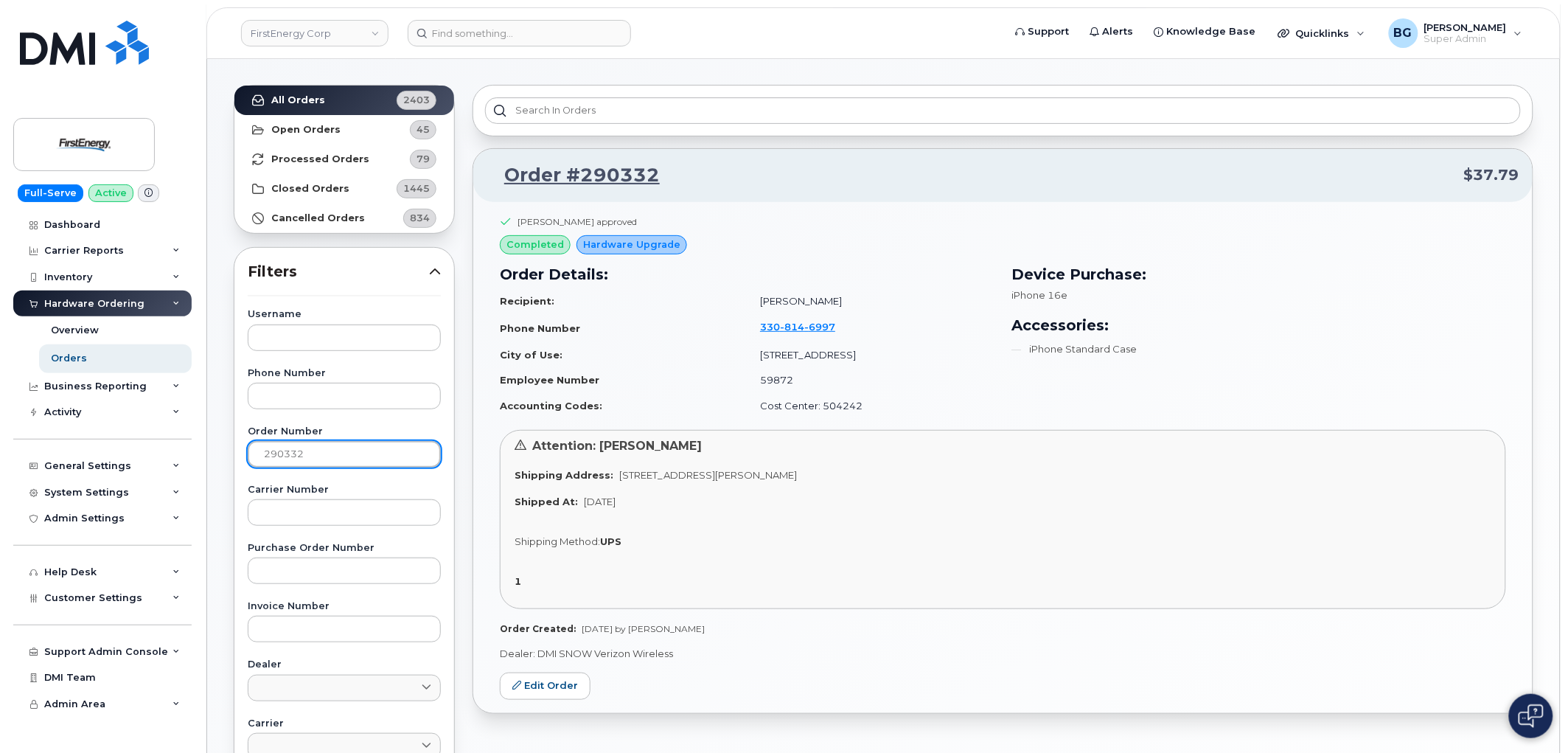
click at [276, 452] on input "290332" at bounding box center [344, 454] width 193 height 26
paste input "188"
click at [275, 460] on input "290188" at bounding box center [344, 454] width 193 height 26
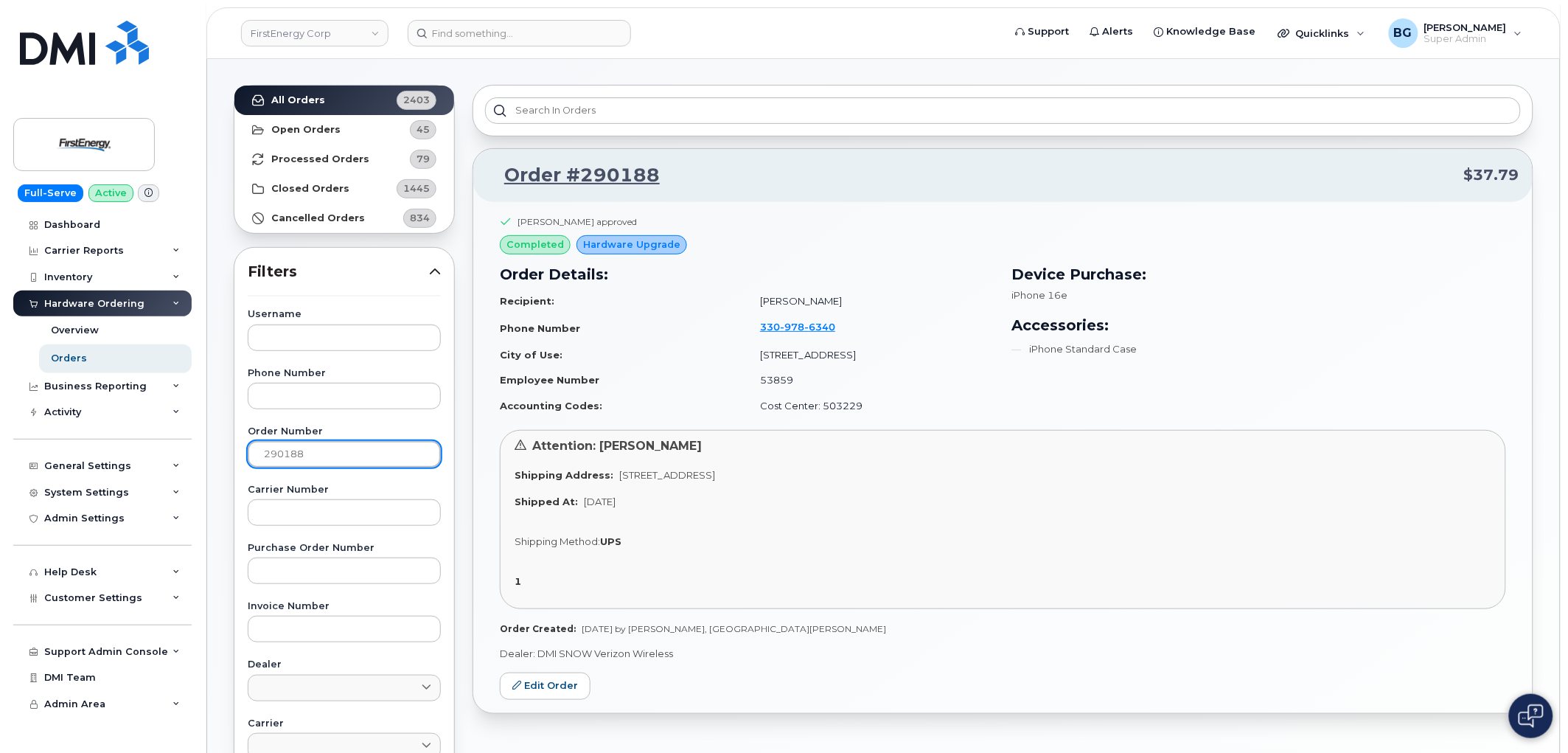
click at [276, 459] on input "290188" at bounding box center [344, 454] width 193 height 26
paste input "93"
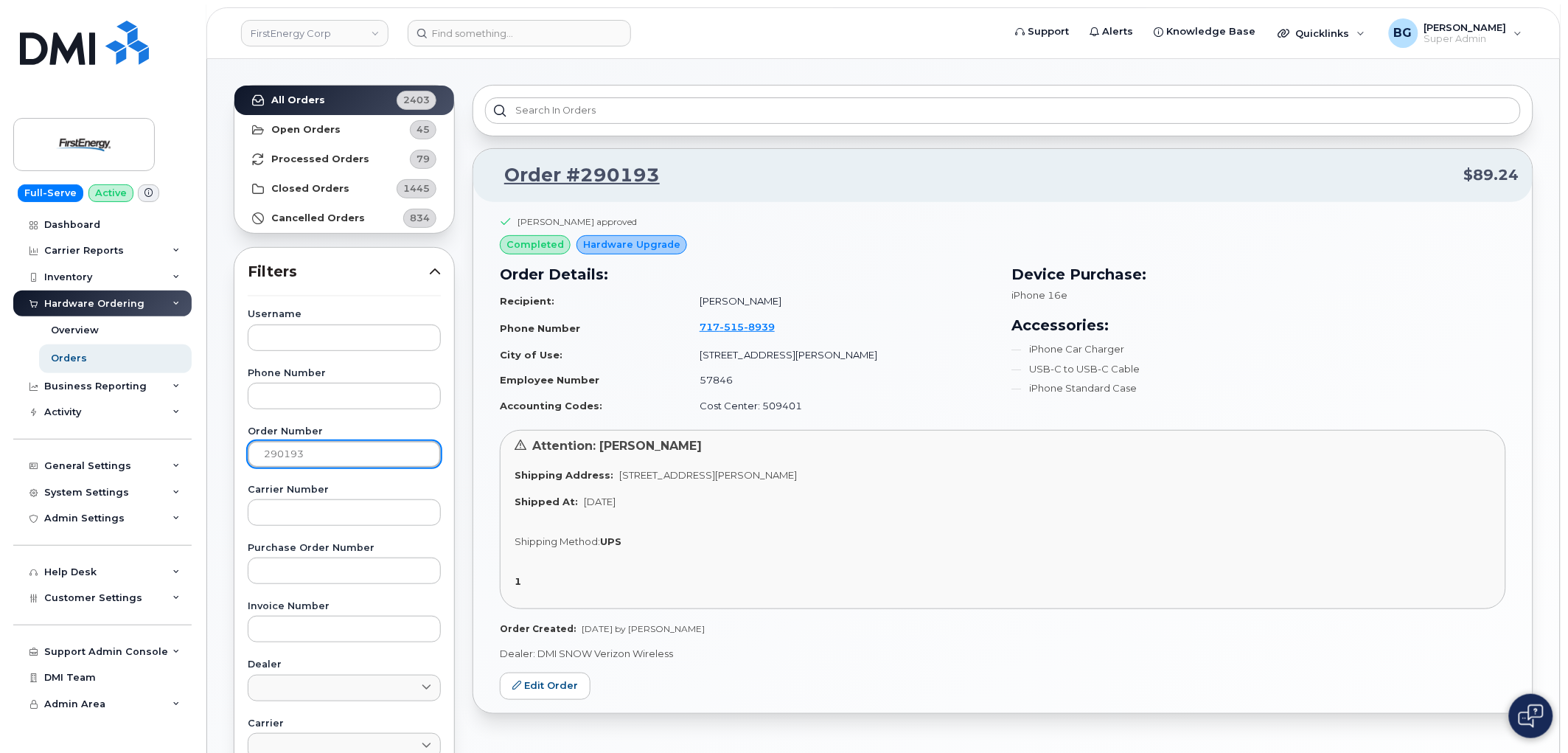
scroll to position [109, 0]
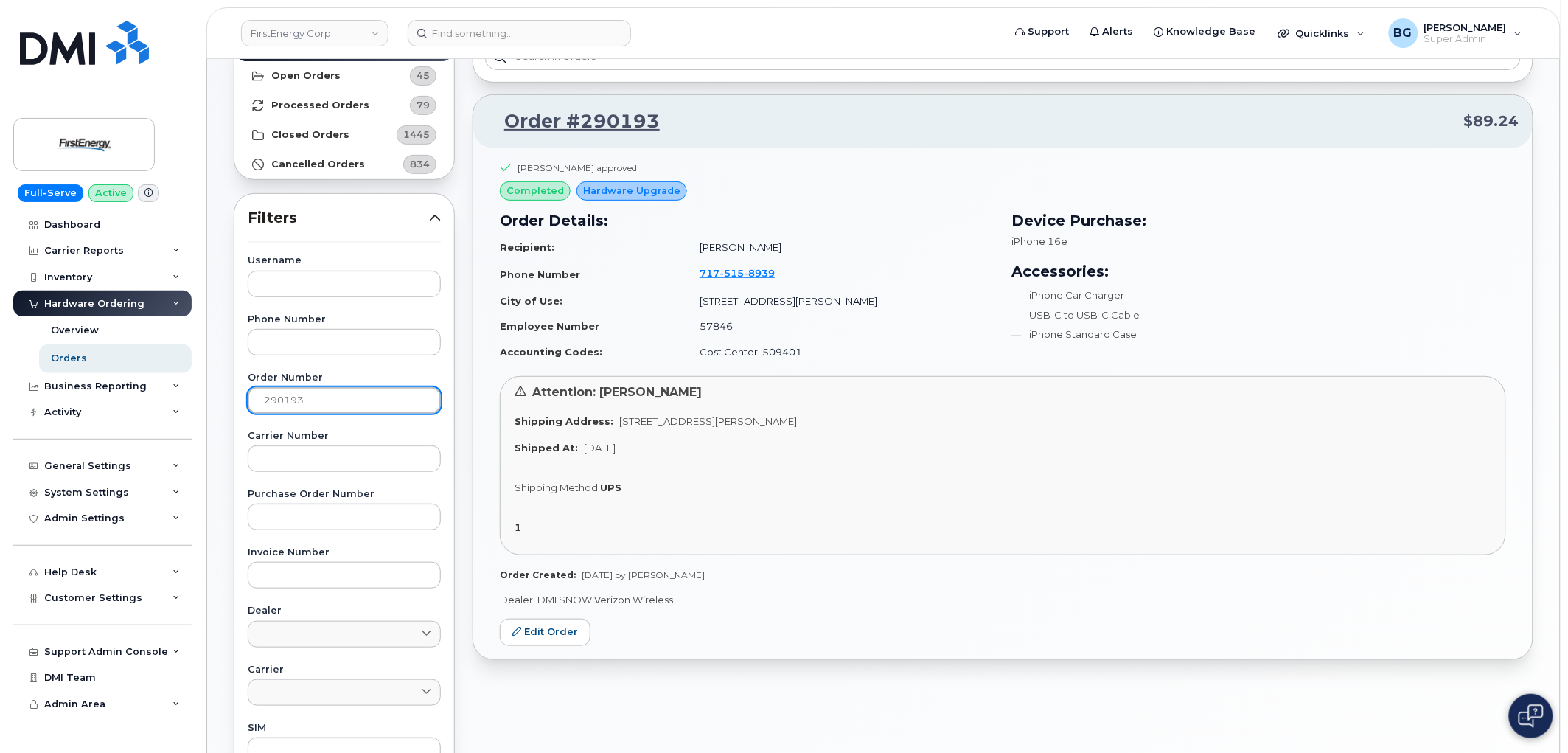
click at [277, 393] on input "290193" at bounding box center [344, 400] width 193 height 26
paste input "67"
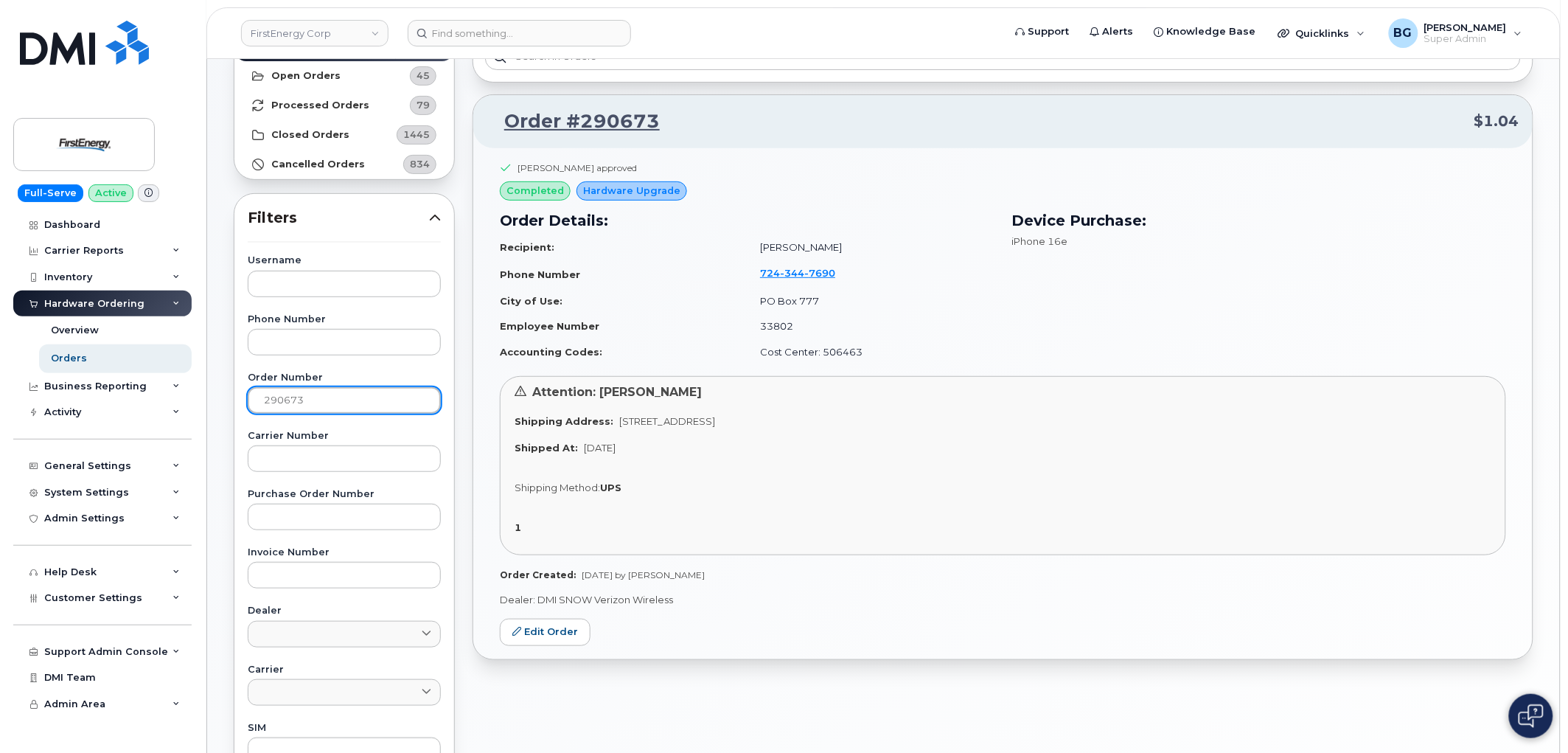
click at [288, 402] on input "290673" at bounding box center [344, 400] width 193 height 26
click at [275, 398] on input "290673" at bounding box center [344, 400] width 193 height 26
paste input "470"
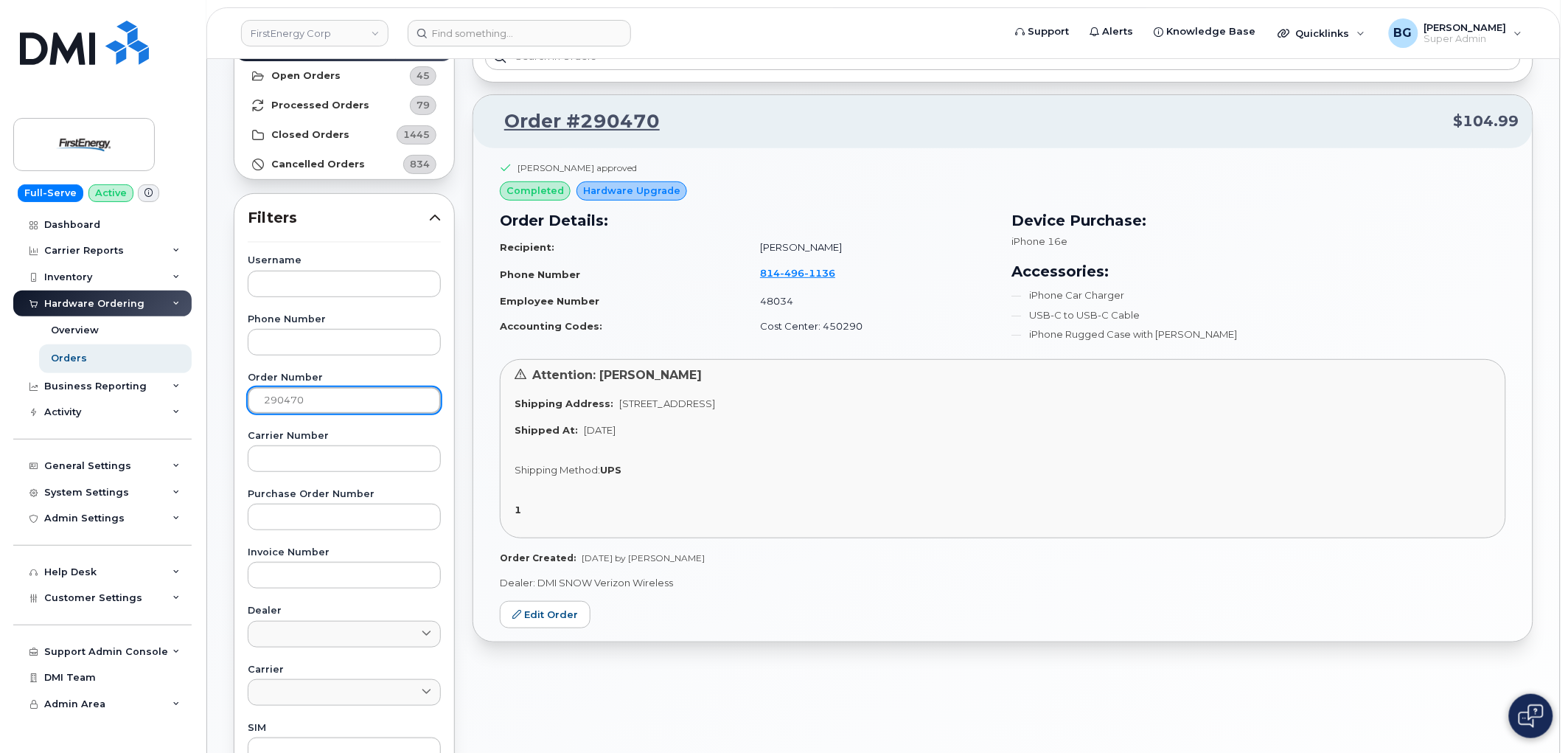
click at [281, 397] on input "290470" at bounding box center [344, 400] width 193 height 26
paste input "576"
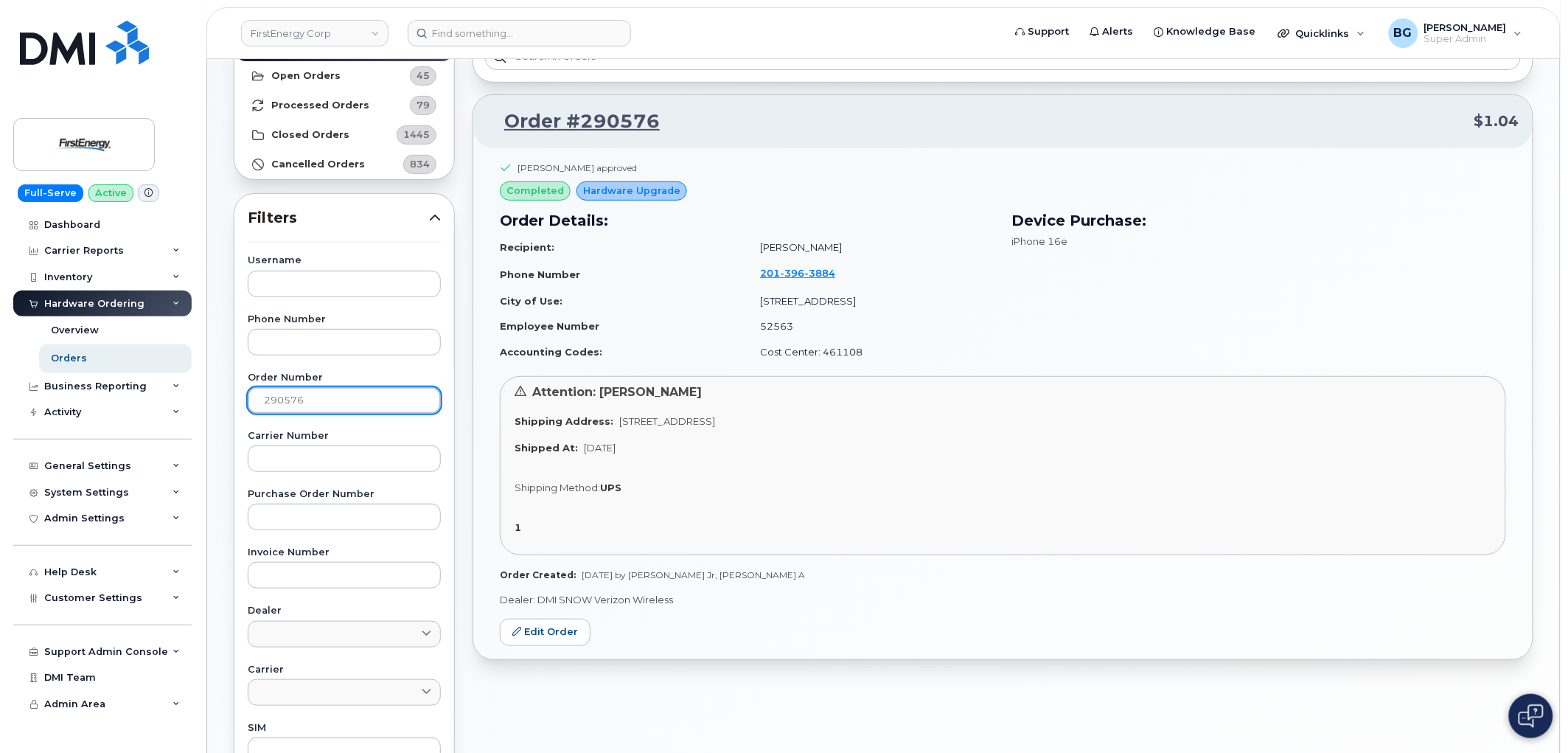
click at [268, 400] on input "290576" at bounding box center [344, 400] width 193 height 26
paste input "4"
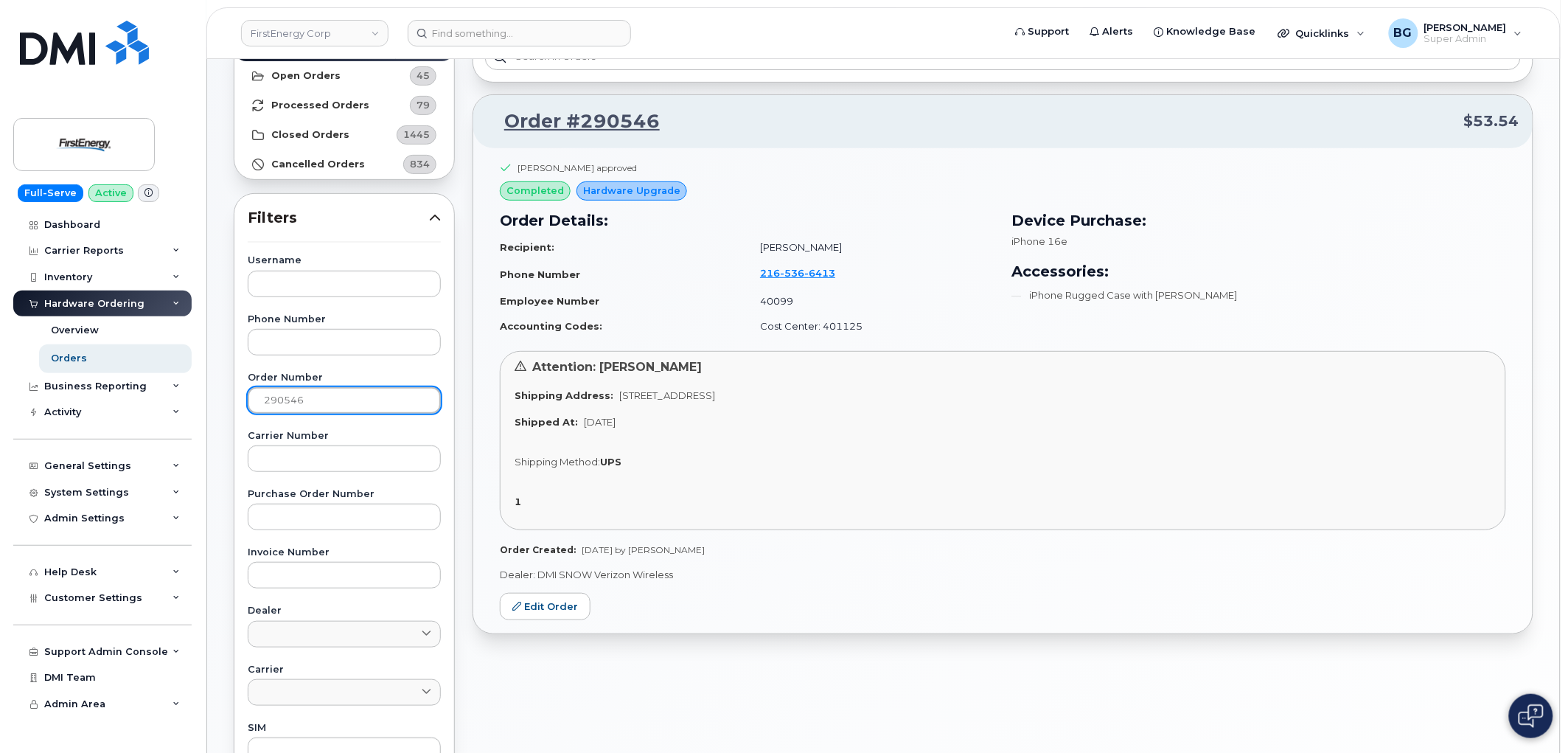
click at [288, 400] on input "290546" at bounding box center [344, 400] width 193 height 26
drag, startPoint x: 288, startPoint y: 400, endPoint x: 769, endPoint y: 482, distance: 487.9
click at [291, 400] on input "290546" at bounding box center [344, 400] width 193 height 26
paste input "762"
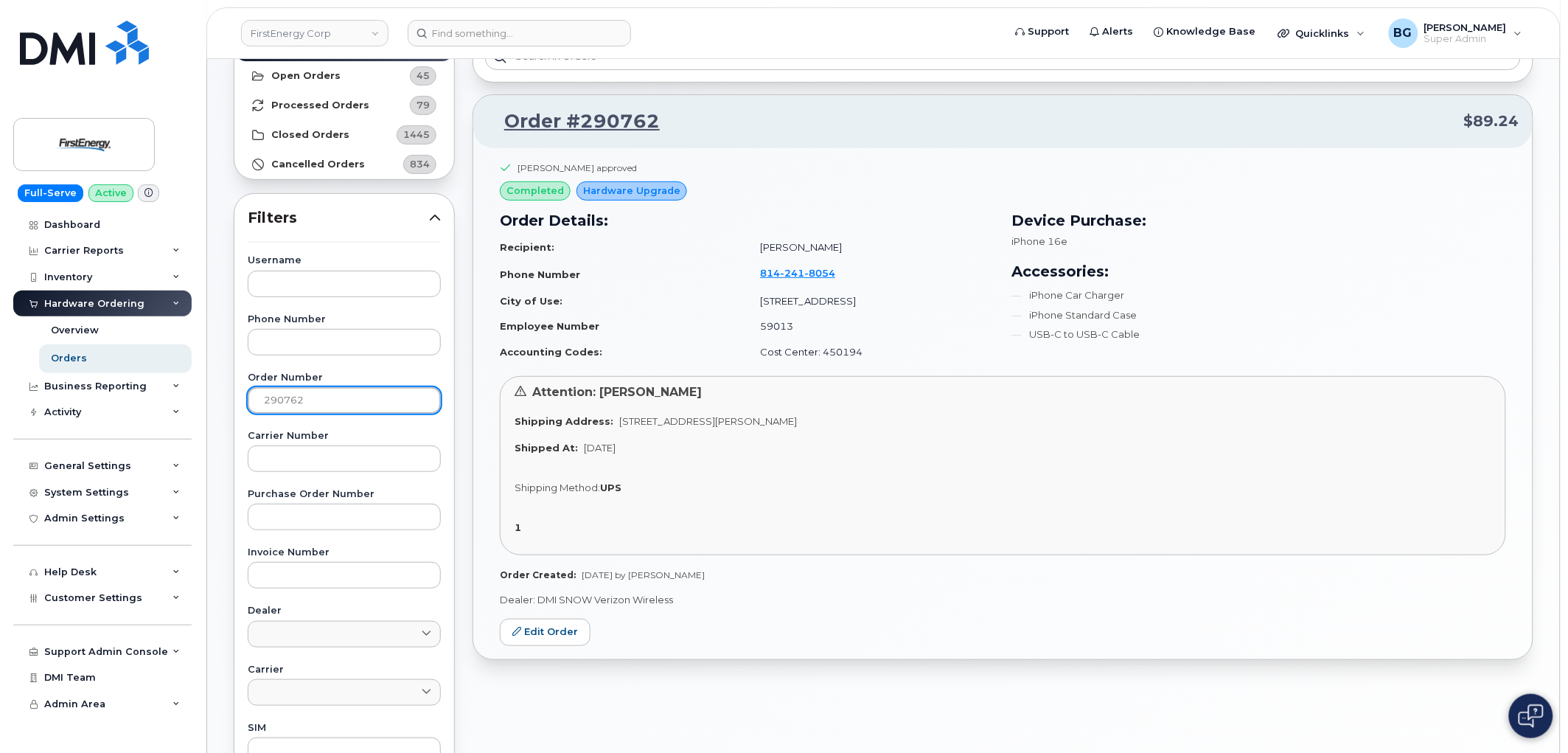
click at [282, 398] on input "290762" at bounding box center [344, 400] width 193 height 26
paste input "684"
click at [288, 400] on input "290684" at bounding box center [344, 400] width 193 height 26
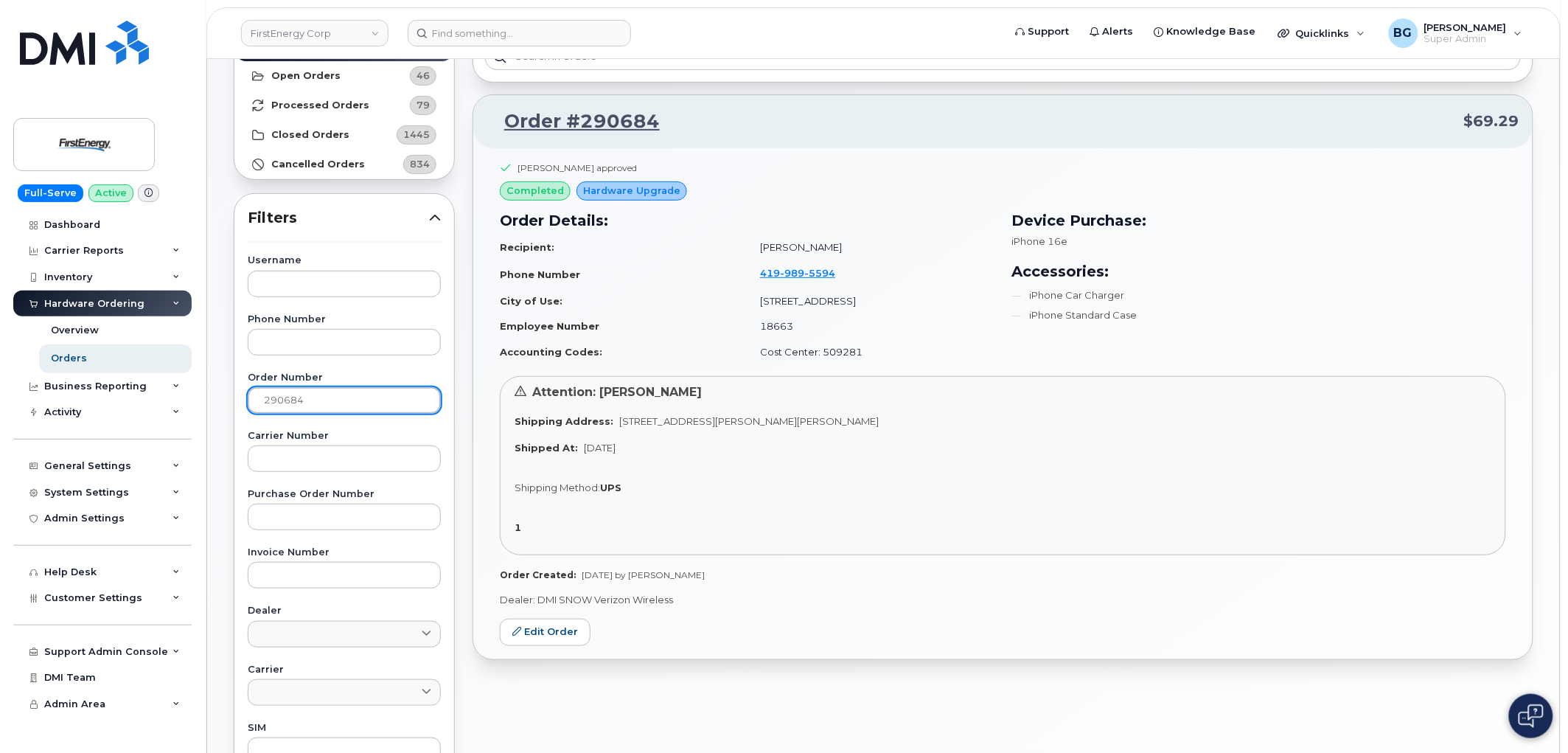
click at [288, 400] on input "290684" at bounding box center [344, 400] width 193 height 26
paste input "880"
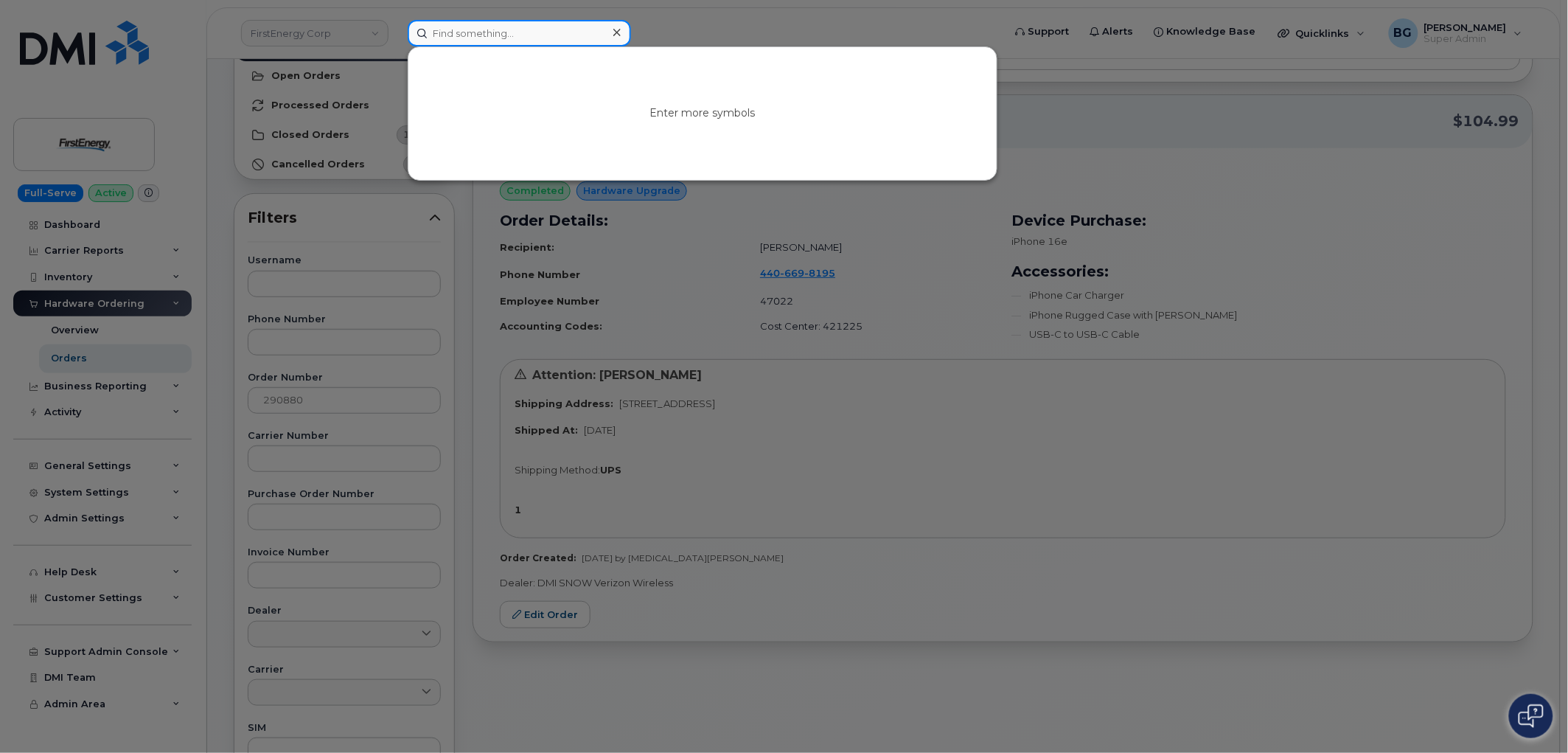
click at [504, 35] on input at bounding box center [520, 33] width 224 height 26
click at [313, 410] on div at bounding box center [784, 376] width 1568 height 753
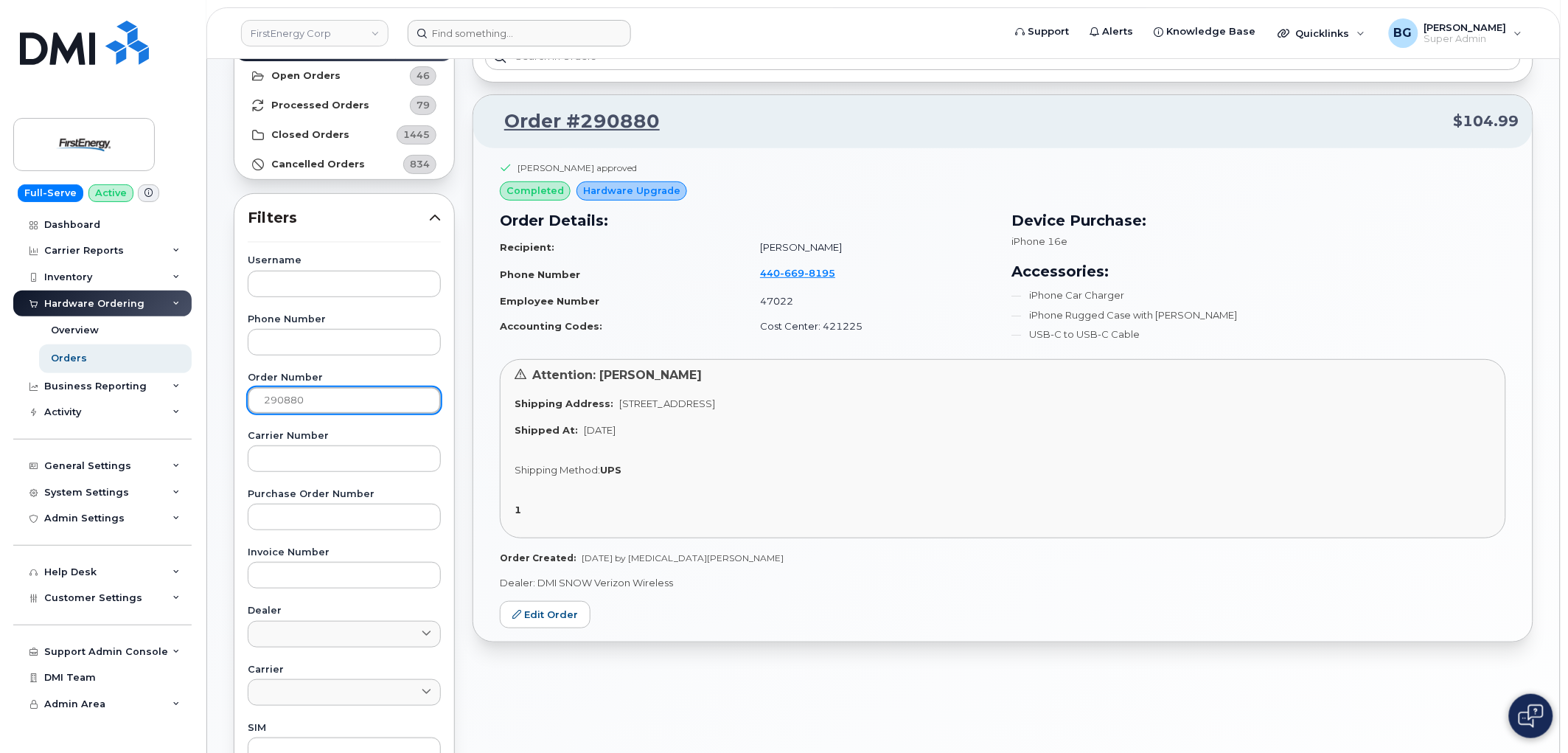
click at [293, 399] on input "290880" at bounding box center [344, 400] width 193 height 26
paste input "26"
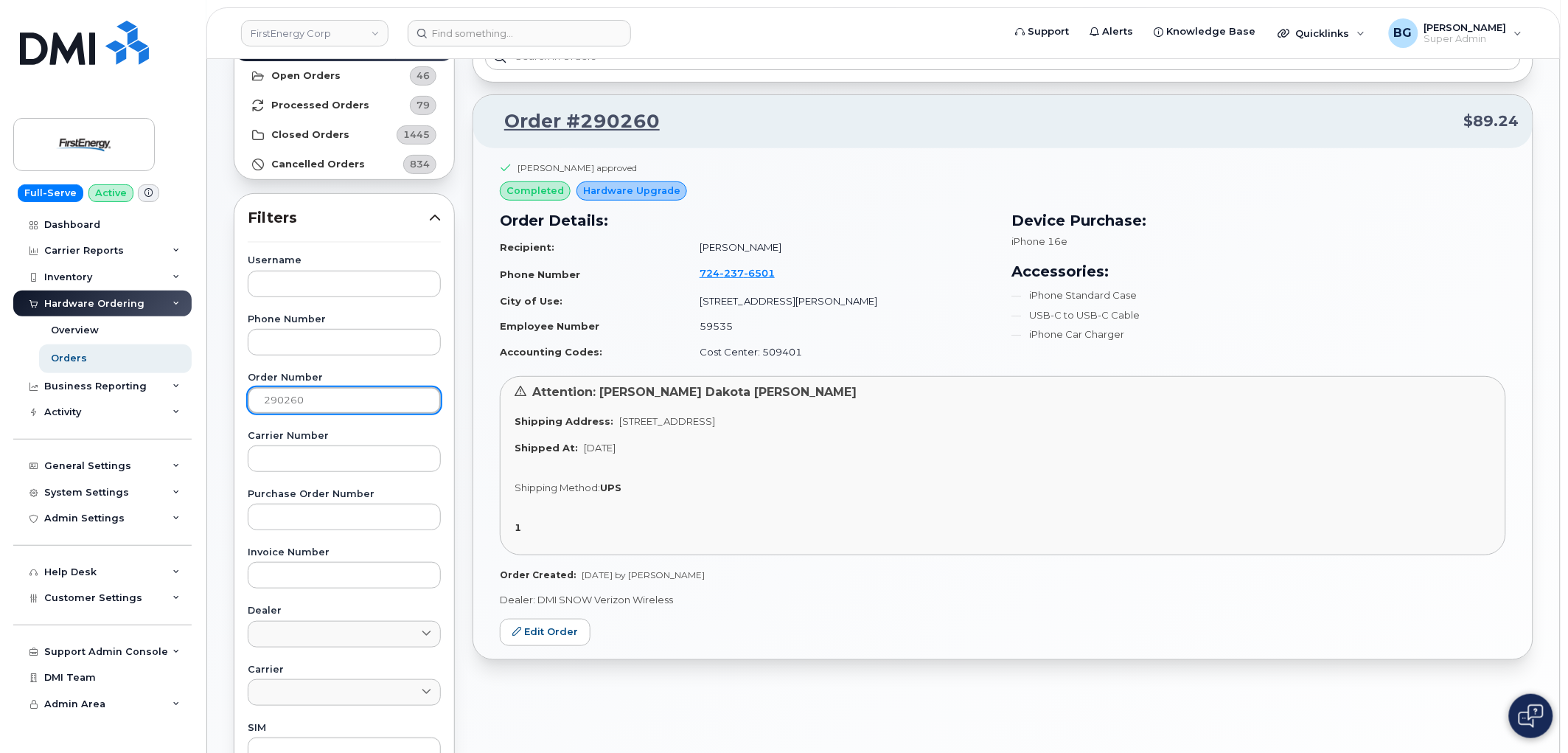
click at [281, 396] on input "290260" at bounding box center [344, 400] width 193 height 26
click at [282, 395] on input "290260" at bounding box center [344, 400] width 193 height 26
paste input "766"
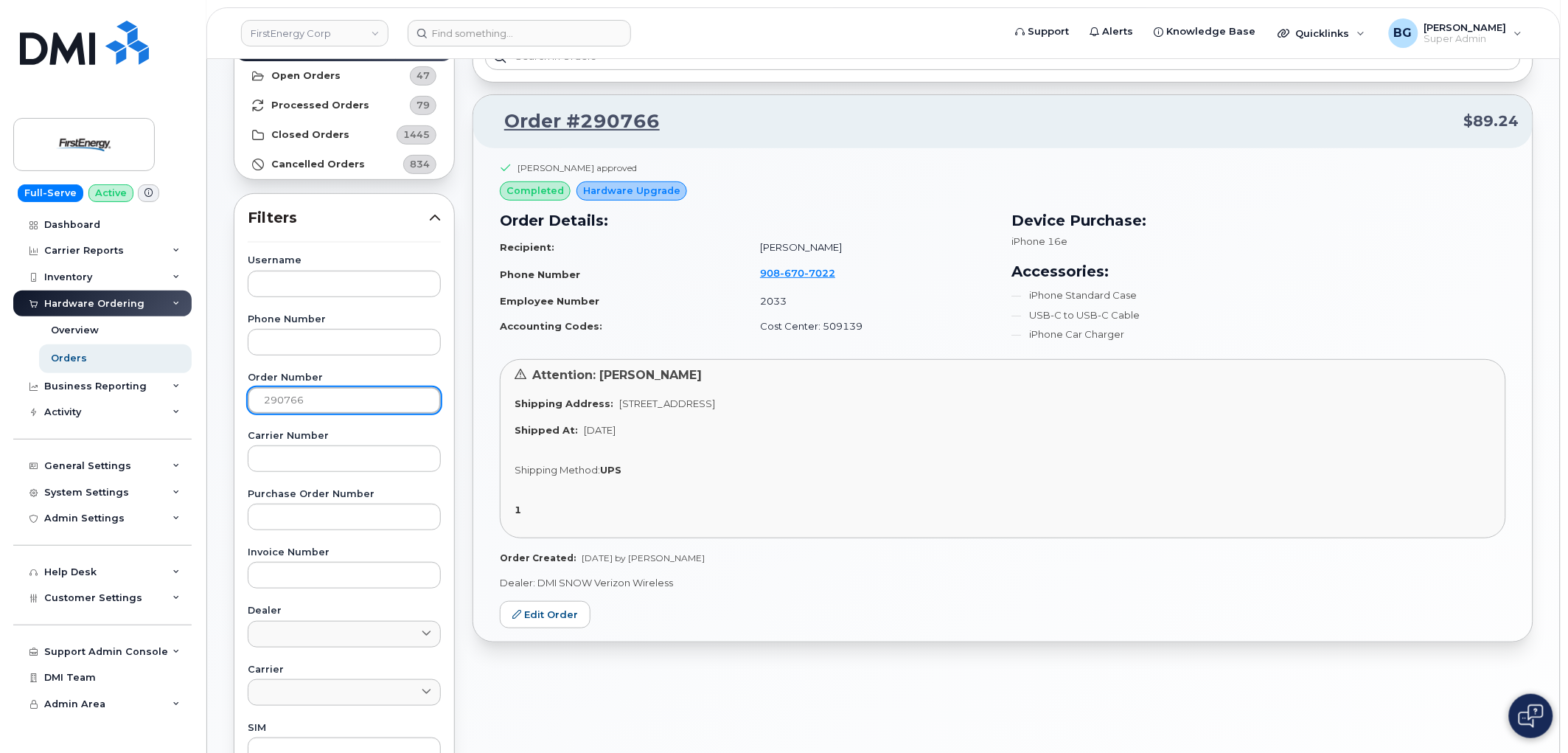
click at [264, 400] on input "290766" at bounding box center [344, 400] width 193 height 26
paste input "392"
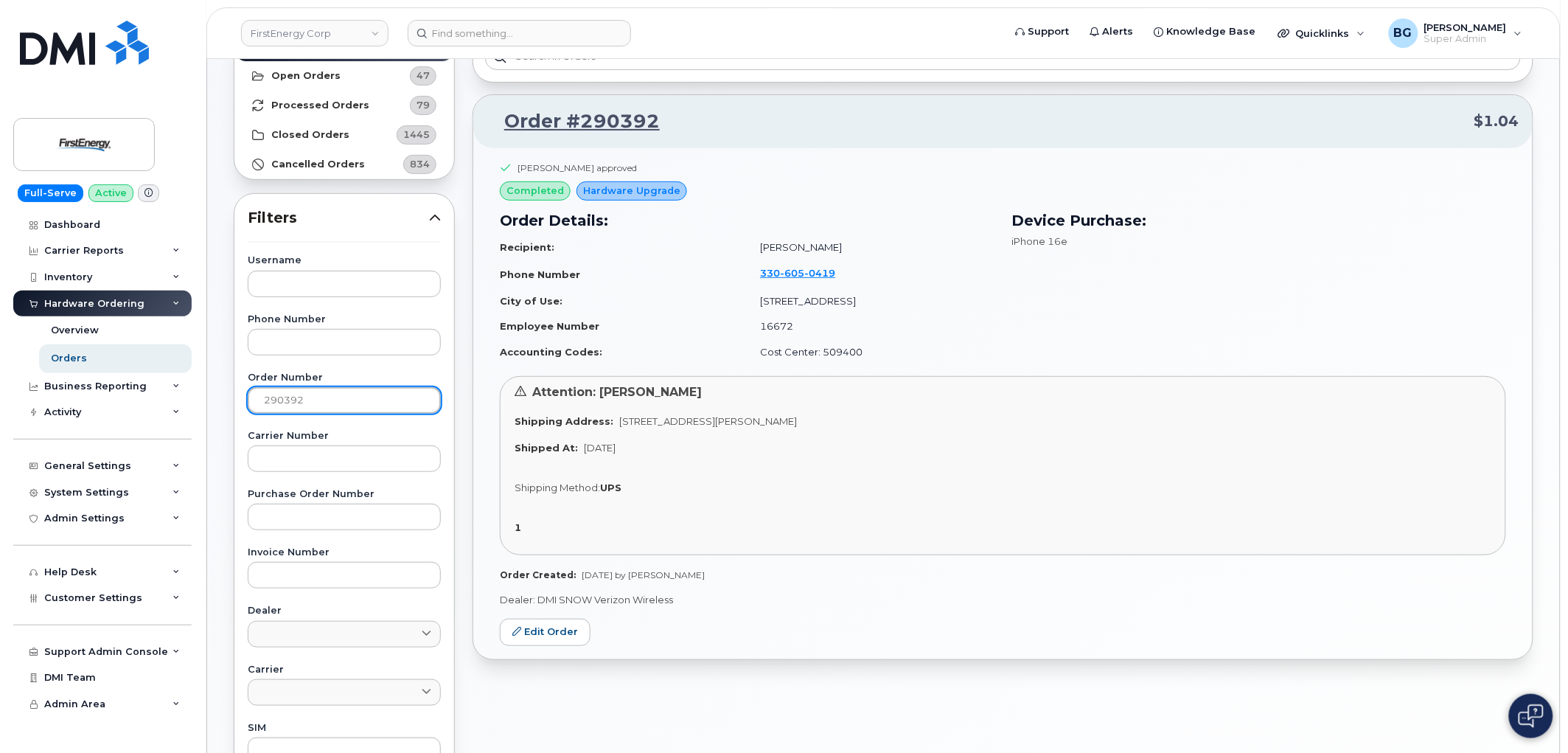
click at [281, 398] on input "290392" at bounding box center [344, 400] width 193 height 26
paste input "1"
drag, startPoint x: 1173, startPoint y: 0, endPoint x: 826, endPoint y: 159, distance: 381.7
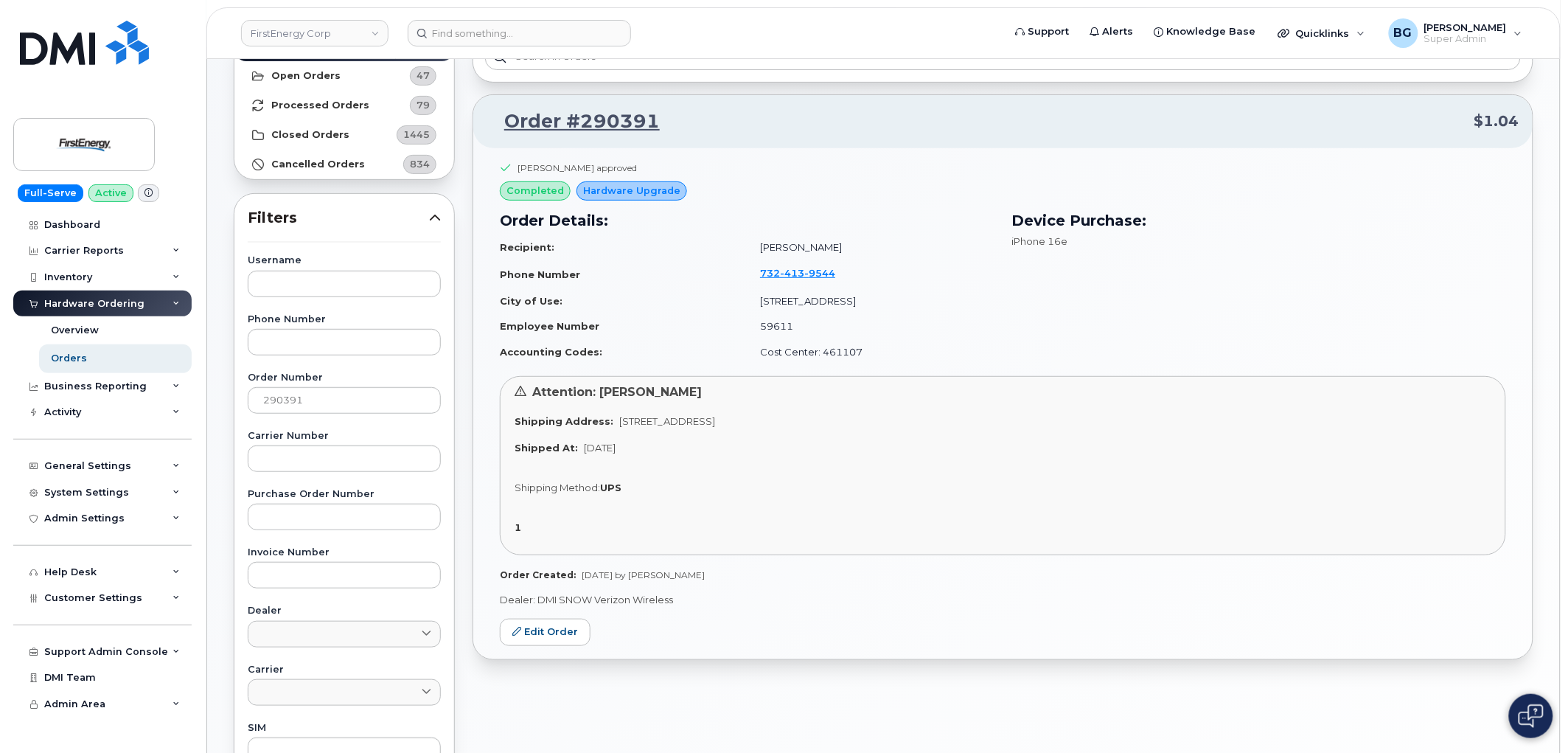
click at [826, 163] on div "Sean T Hayes approved" at bounding box center [1003, 171] width 1007 height 21
click at [280, 402] on input "290391" at bounding box center [344, 400] width 193 height 26
paste input "682"
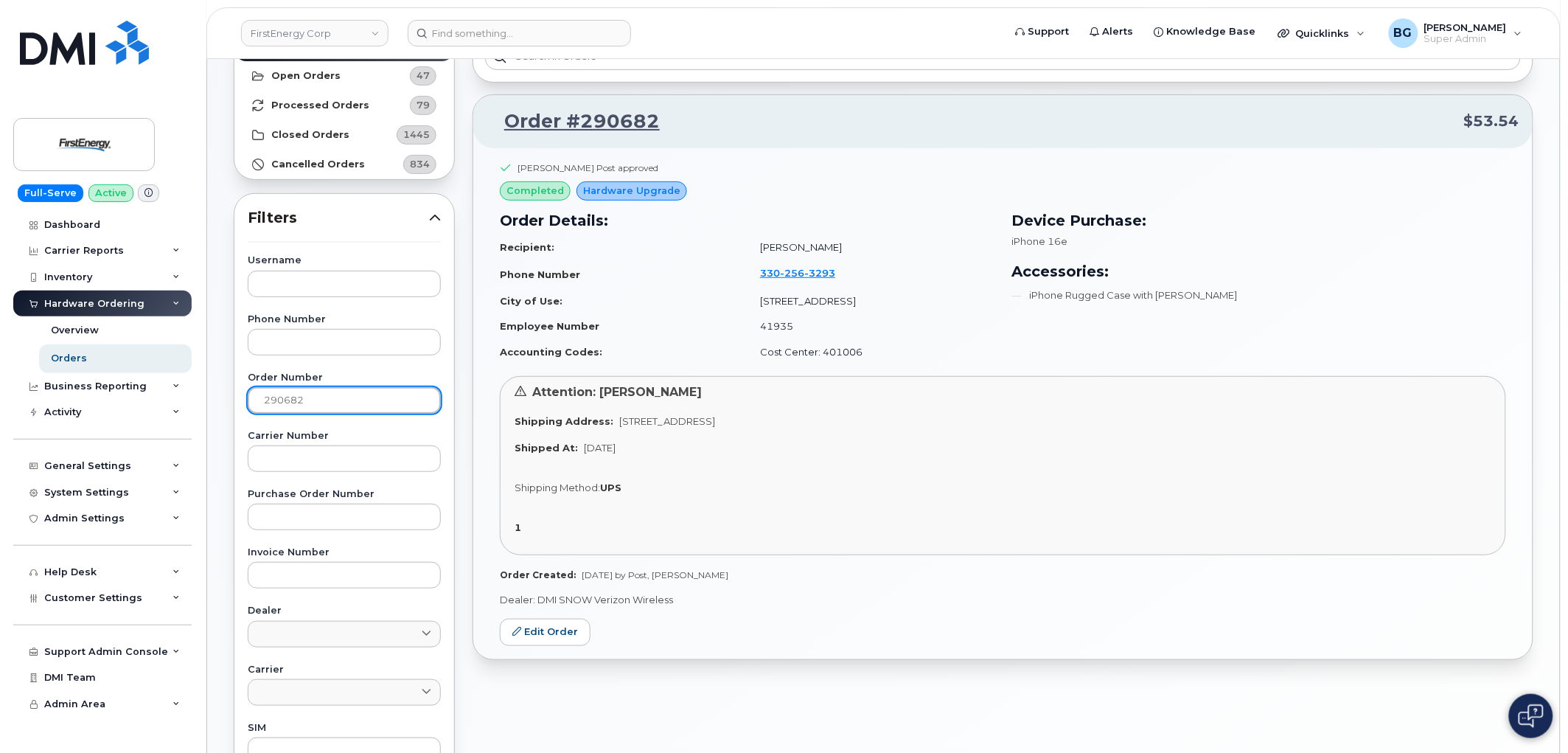
click at [255, 403] on input "290682" at bounding box center [344, 400] width 193 height 26
click at [257, 403] on input "290682" at bounding box center [344, 400] width 193 height 26
paste input "130"
click at [282, 394] on input "290130" at bounding box center [344, 400] width 193 height 26
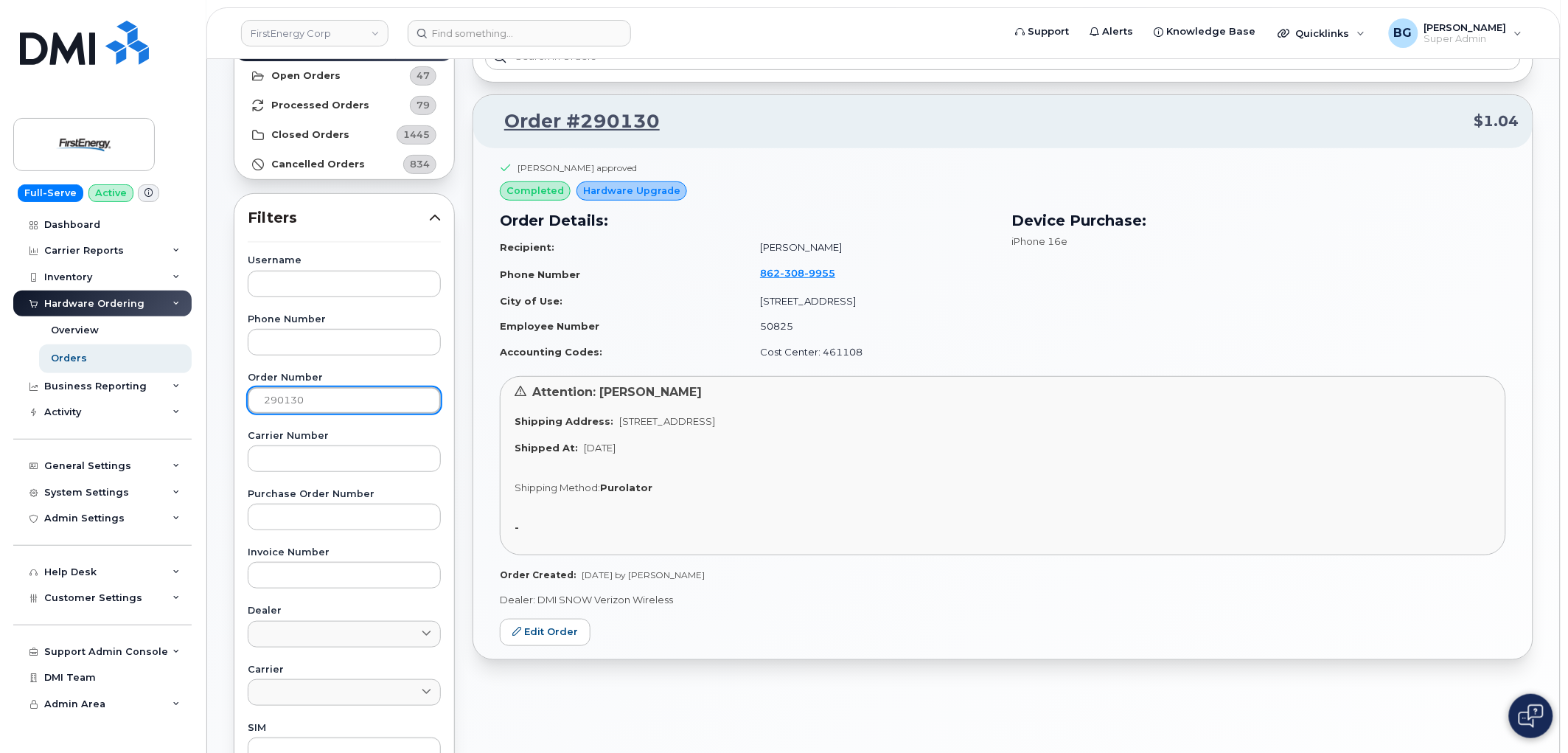
click at [282, 394] on input "290130" at bounding box center [344, 400] width 193 height 26
paste input "609"
click at [285, 394] on input "290609" at bounding box center [344, 400] width 193 height 26
drag, startPoint x: 286, startPoint y: 393, endPoint x: 298, endPoint y: 391, distance: 12.2
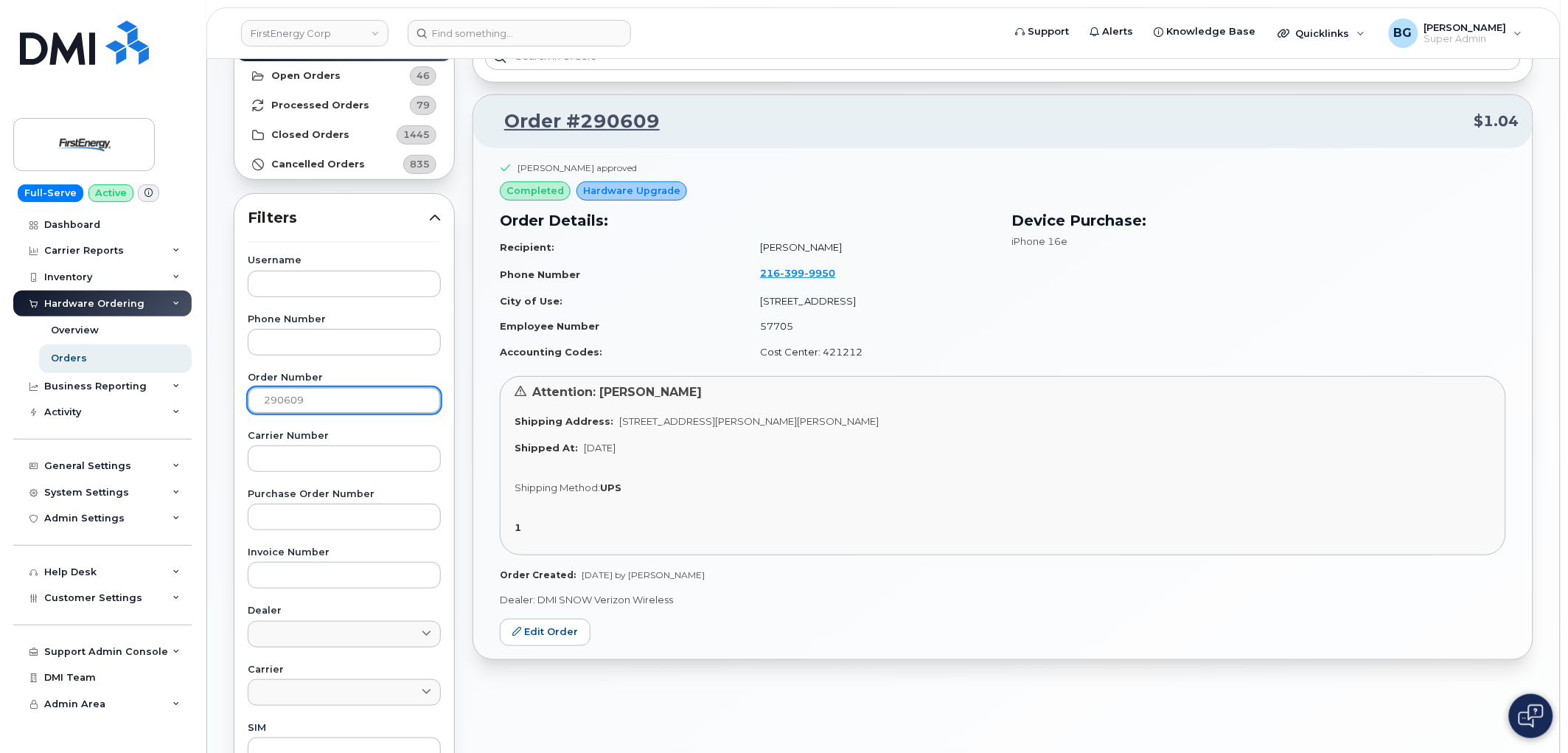
click at [292, 393] on input "290609" at bounding box center [344, 400] width 193 height 26
paste input "290280"
click at [305, 401] on input "290629028009" at bounding box center [344, 400] width 193 height 26
drag, startPoint x: 305, startPoint y: 401, endPoint x: 415, endPoint y: 419, distance: 111.5
click at [306, 401] on input "290629028009" at bounding box center [344, 400] width 193 height 26
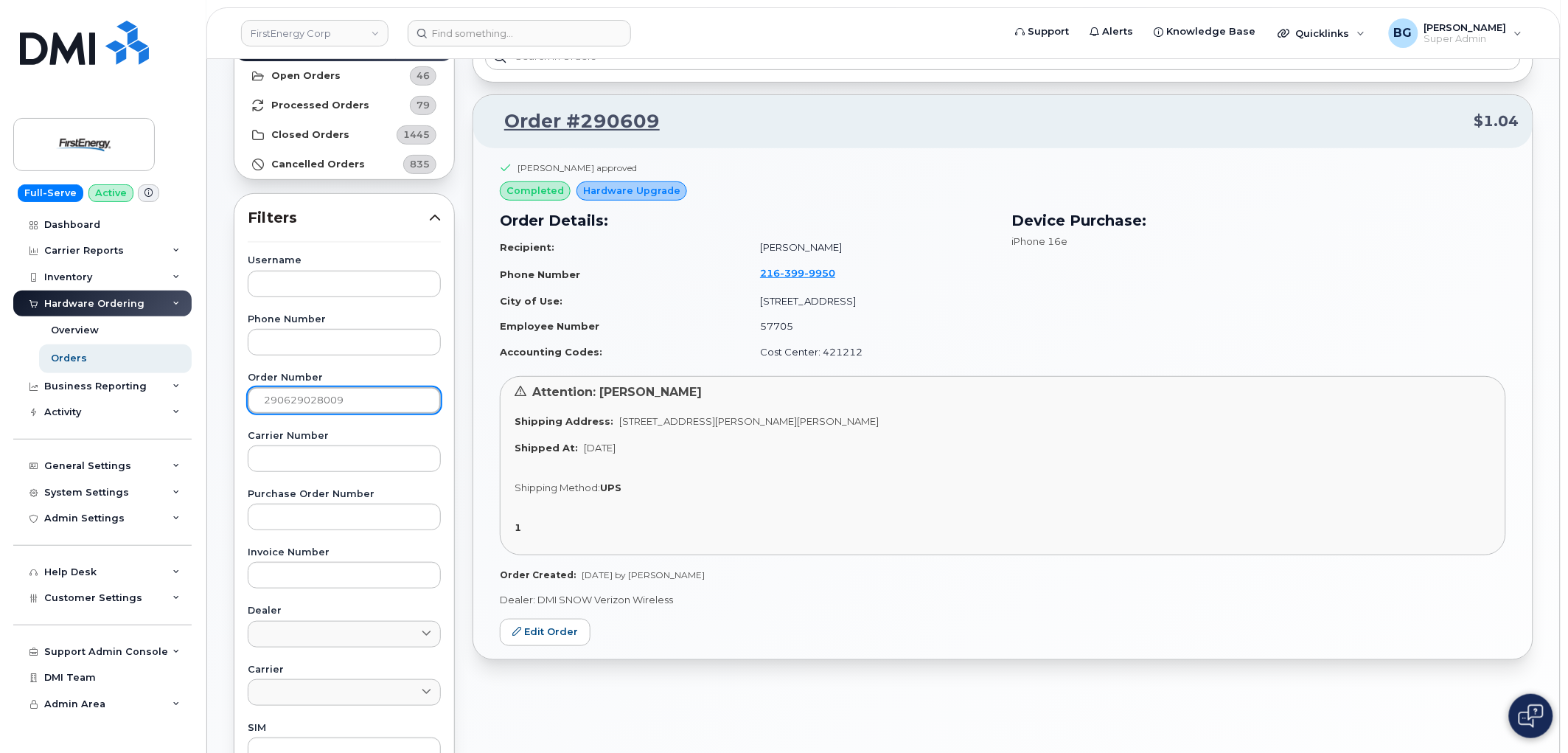
paste input "280"
type input "290280"
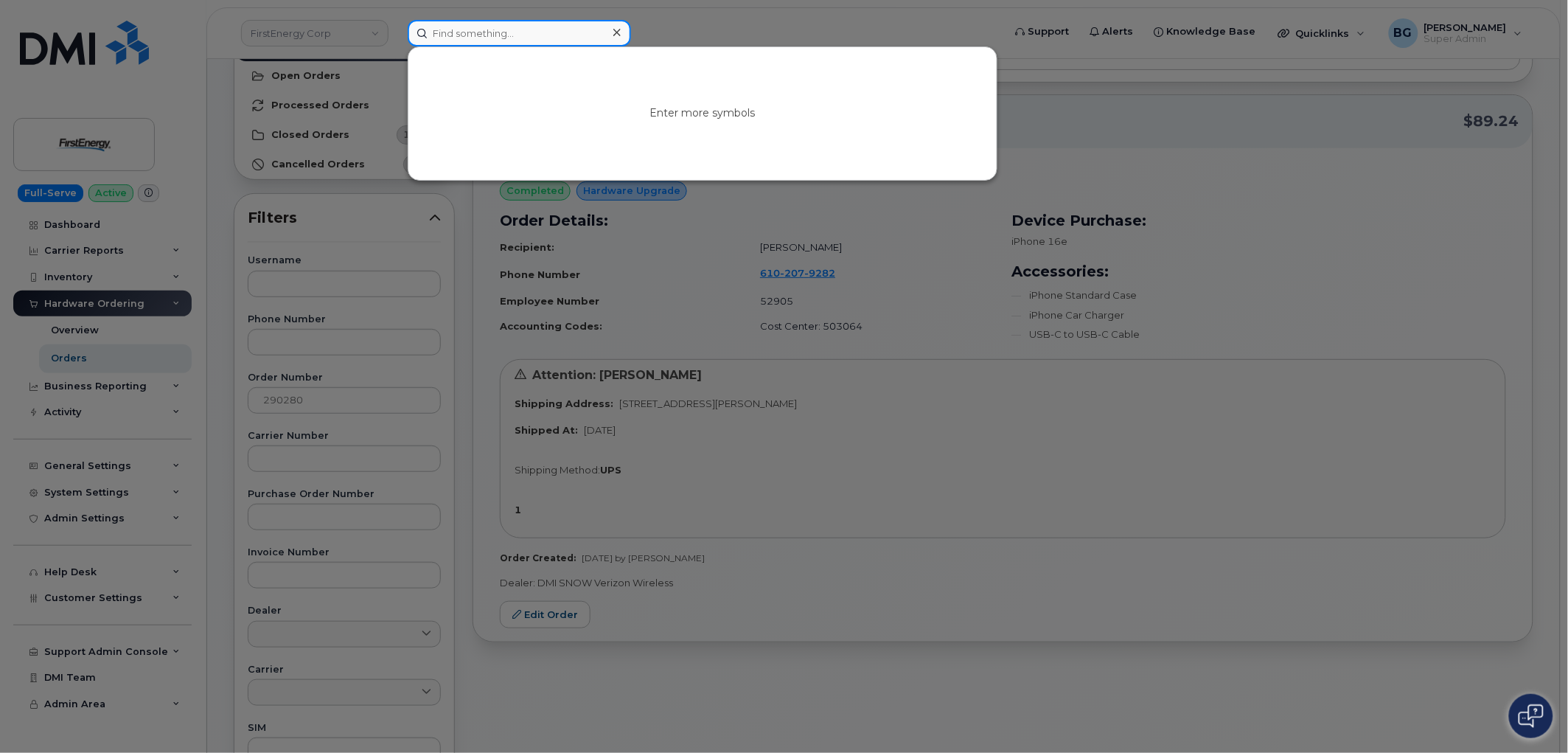
click at [487, 35] on input at bounding box center [520, 33] width 224 height 26
paste input "4849550983"
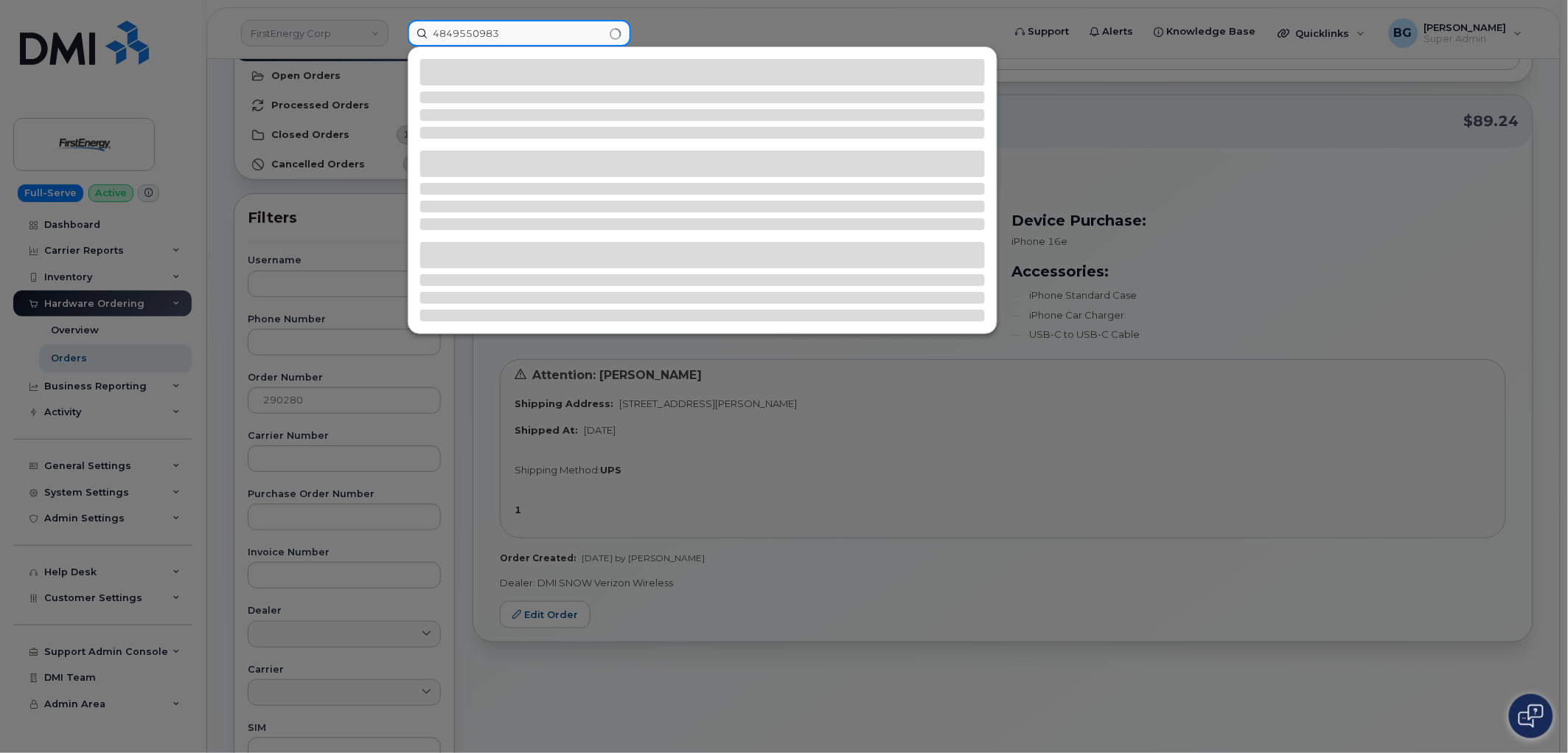
type input "4849550983"
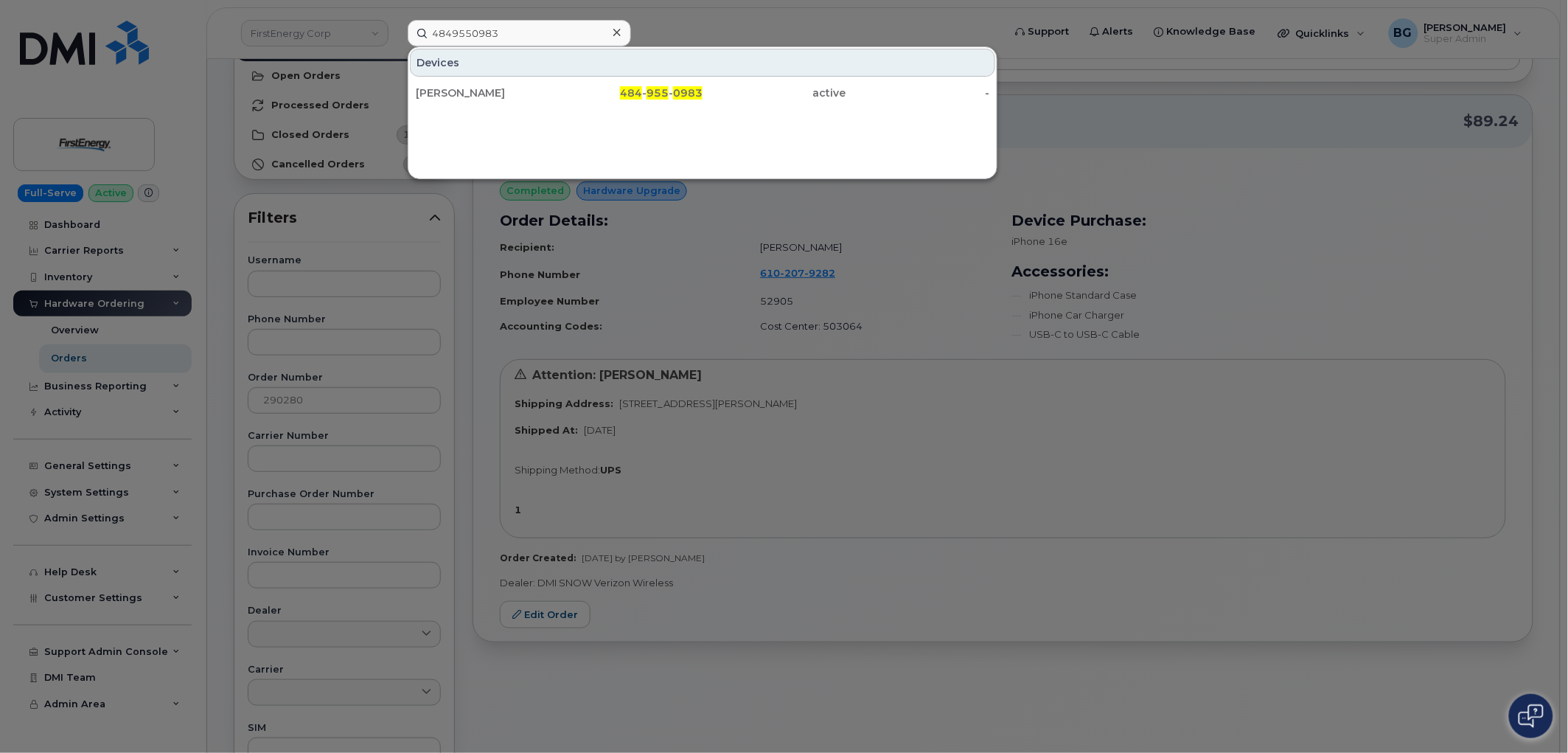
click at [1447, 302] on div at bounding box center [784, 376] width 1568 height 753
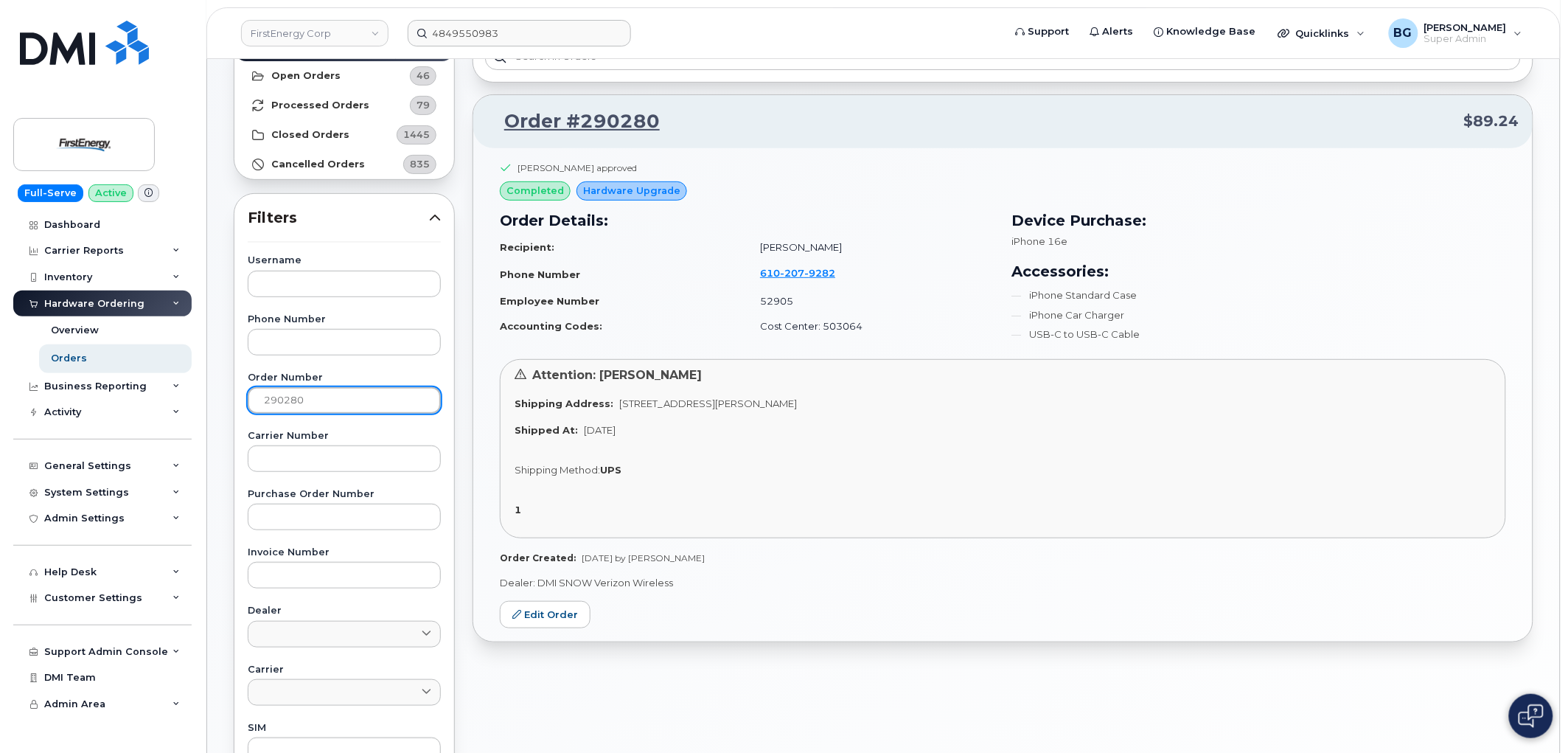
click at [292, 400] on input "290280" at bounding box center [344, 400] width 193 height 26
drag, startPoint x: 292, startPoint y: 400, endPoint x: 305, endPoint y: 400, distance: 13.0
click at [293, 401] on input "290280" at bounding box center [344, 400] width 193 height 26
paste input "399"
type input "290399"
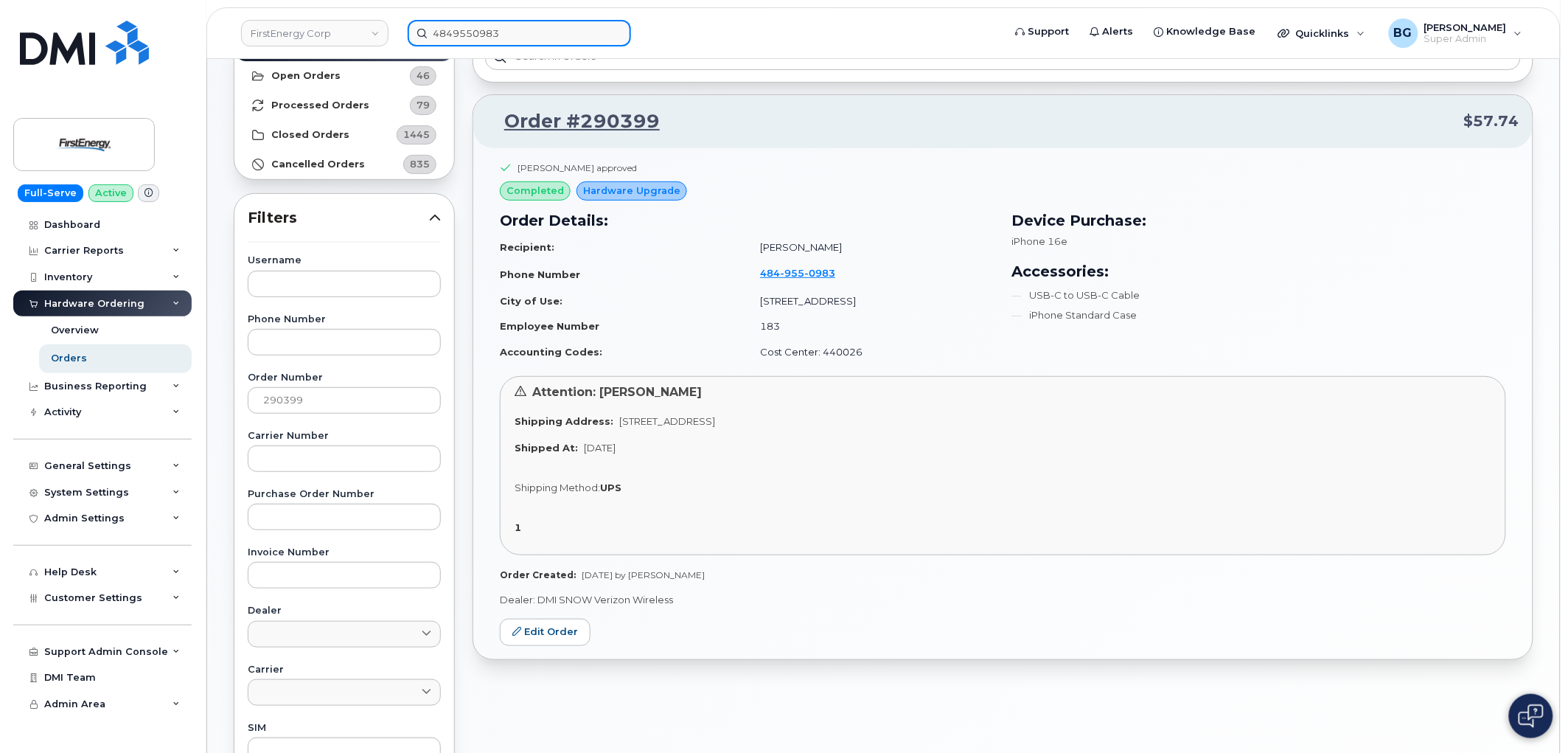
click at [457, 31] on input "4849550983" at bounding box center [520, 33] width 224 height 26
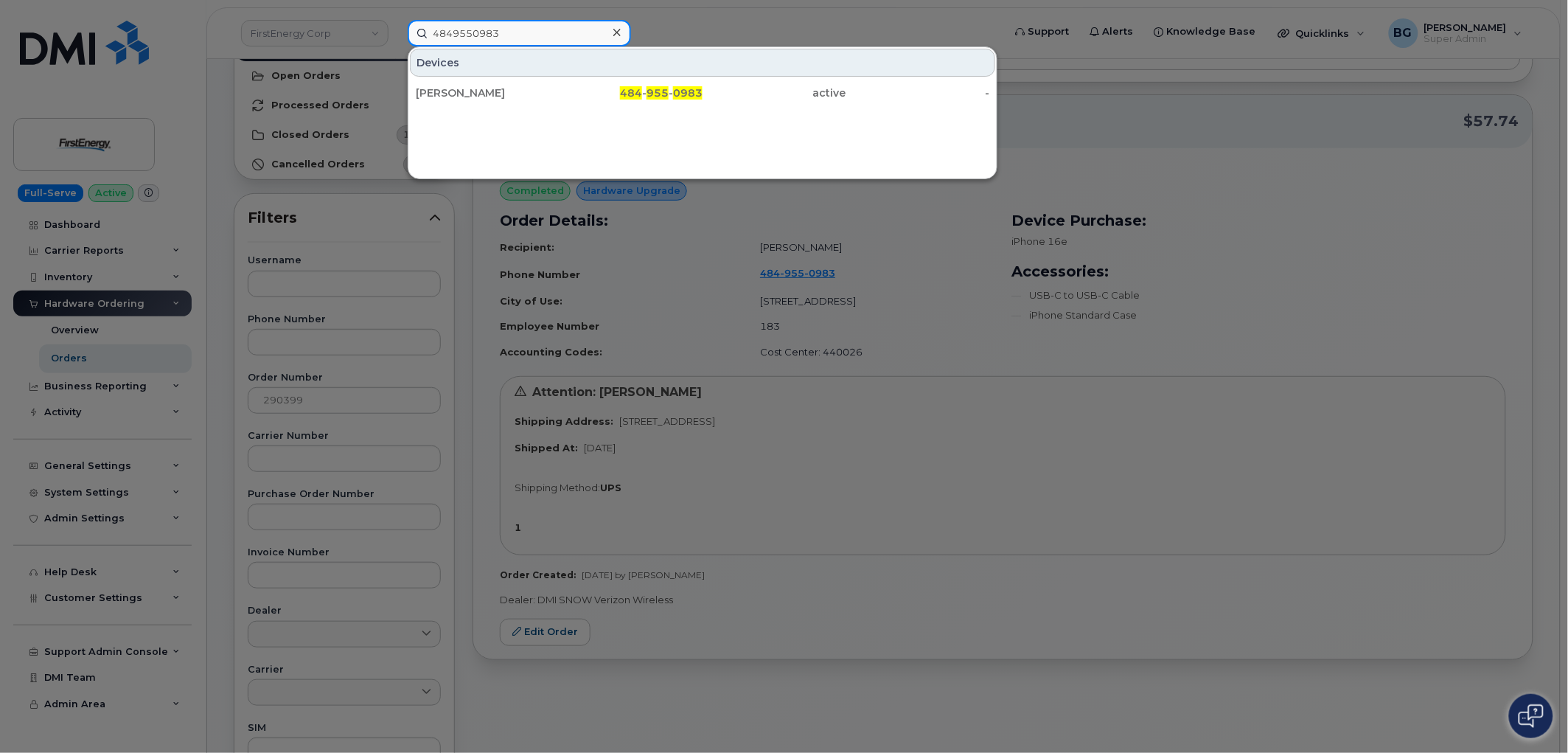
click at [458, 31] on input "4849550983" at bounding box center [520, 33] width 224 height 26
paste input "2347883041"
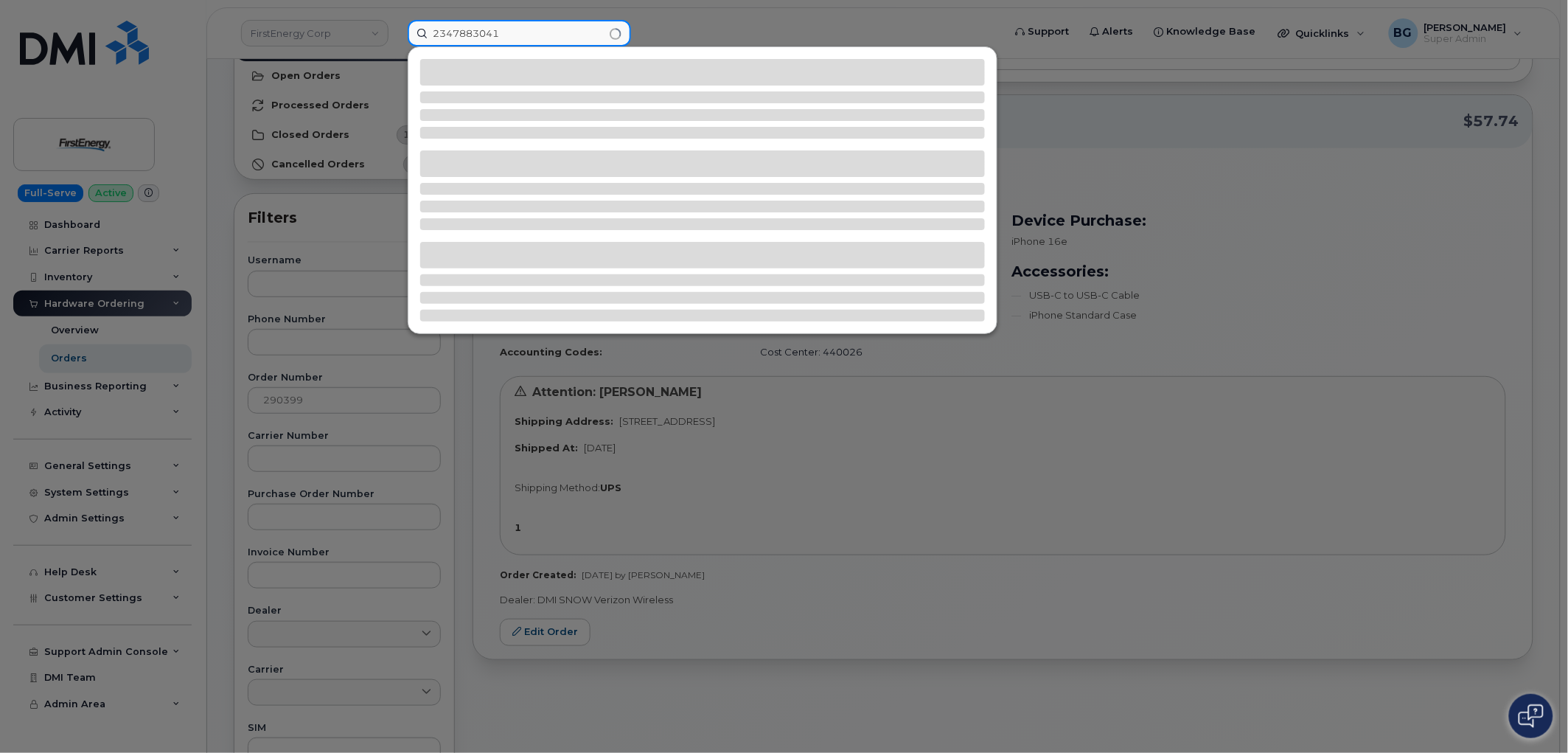
type input "2347883041"
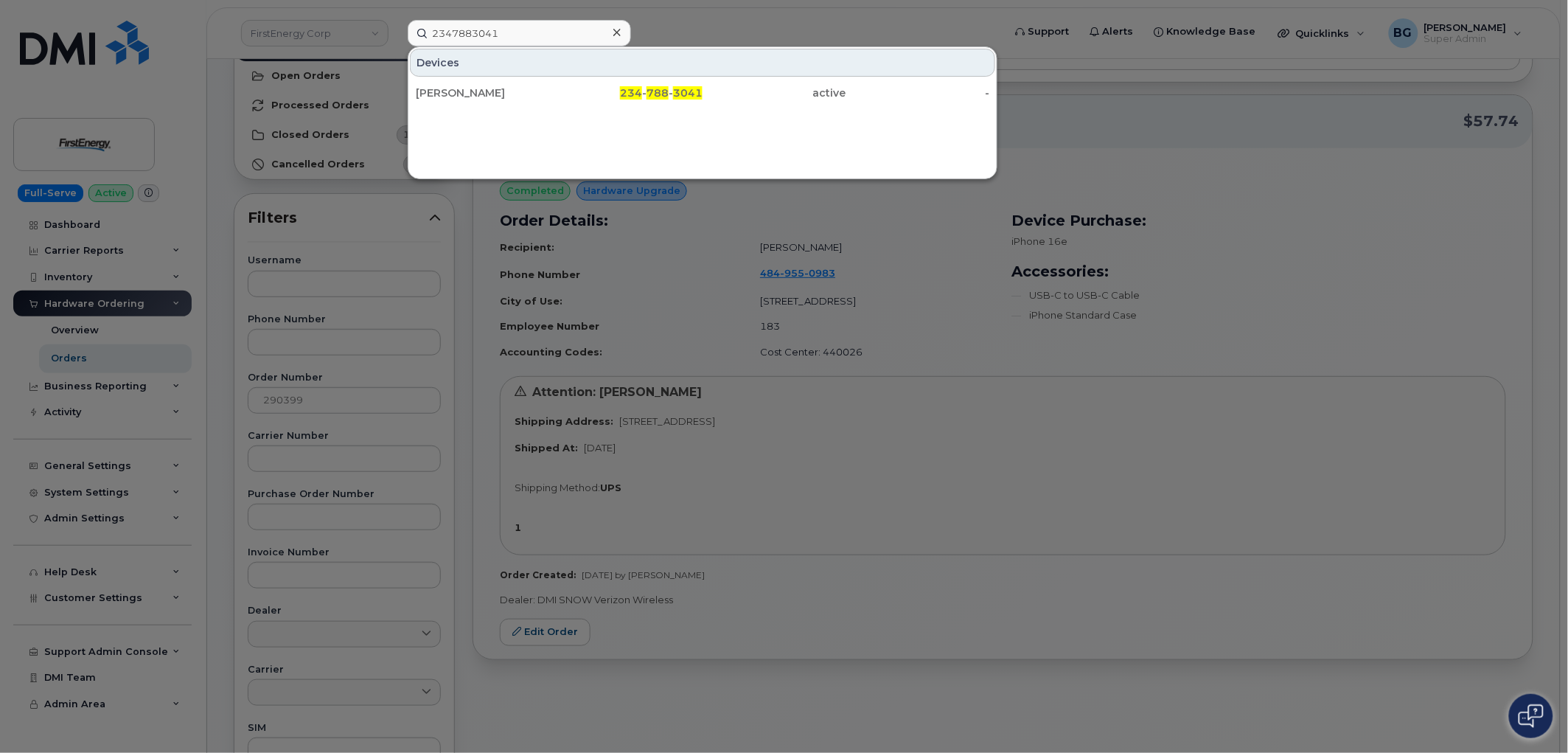
drag, startPoint x: 322, startPoint y: 417, endPoint x: 315, endPoint y: 422, distance: 8.6
click at [321, 424] on div at bounding box center [784, 376] width 1568 height 753
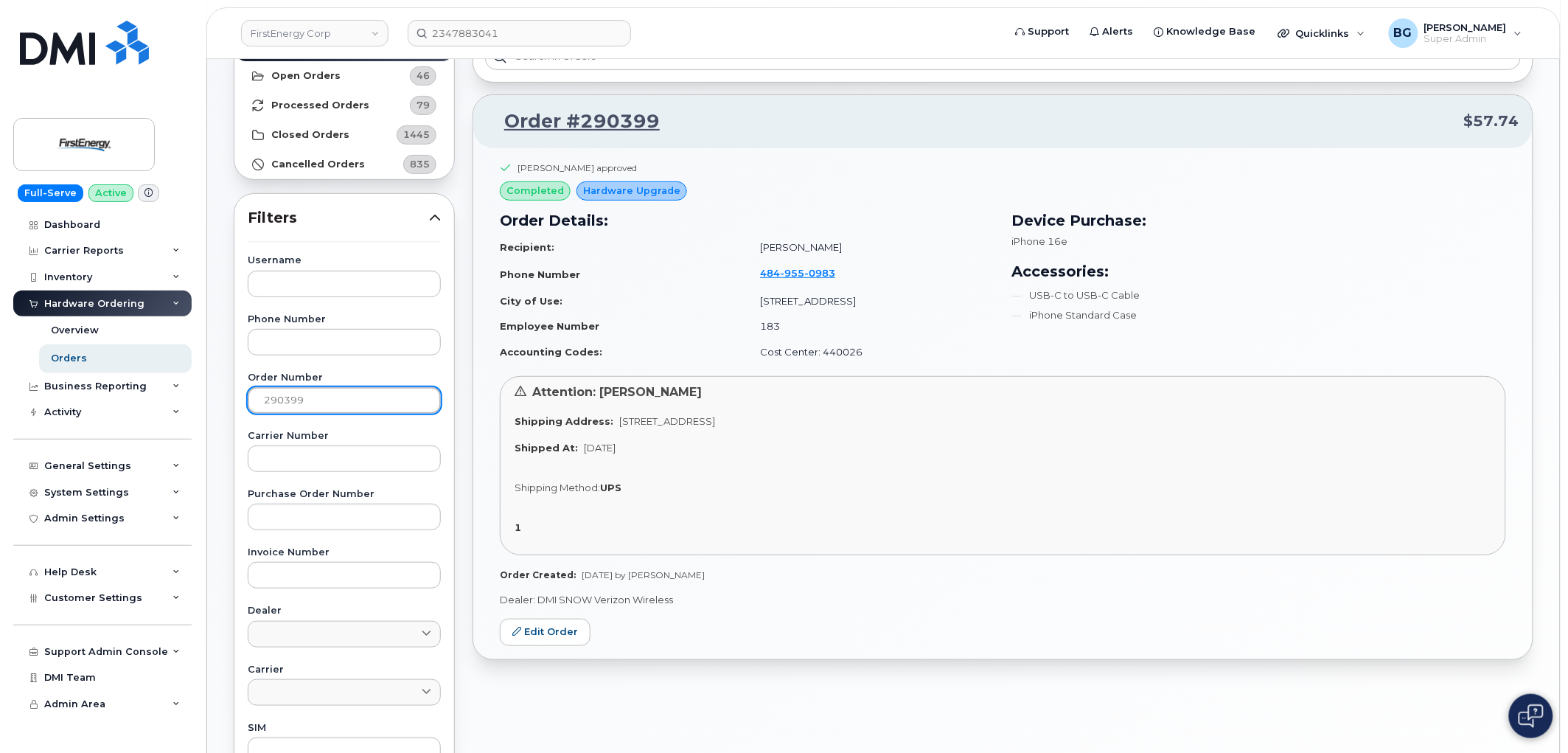
click at [292, 398] on input "290399" at bounding box center [344, 400] width 193 height 26
paste input "190"
type input "290190"
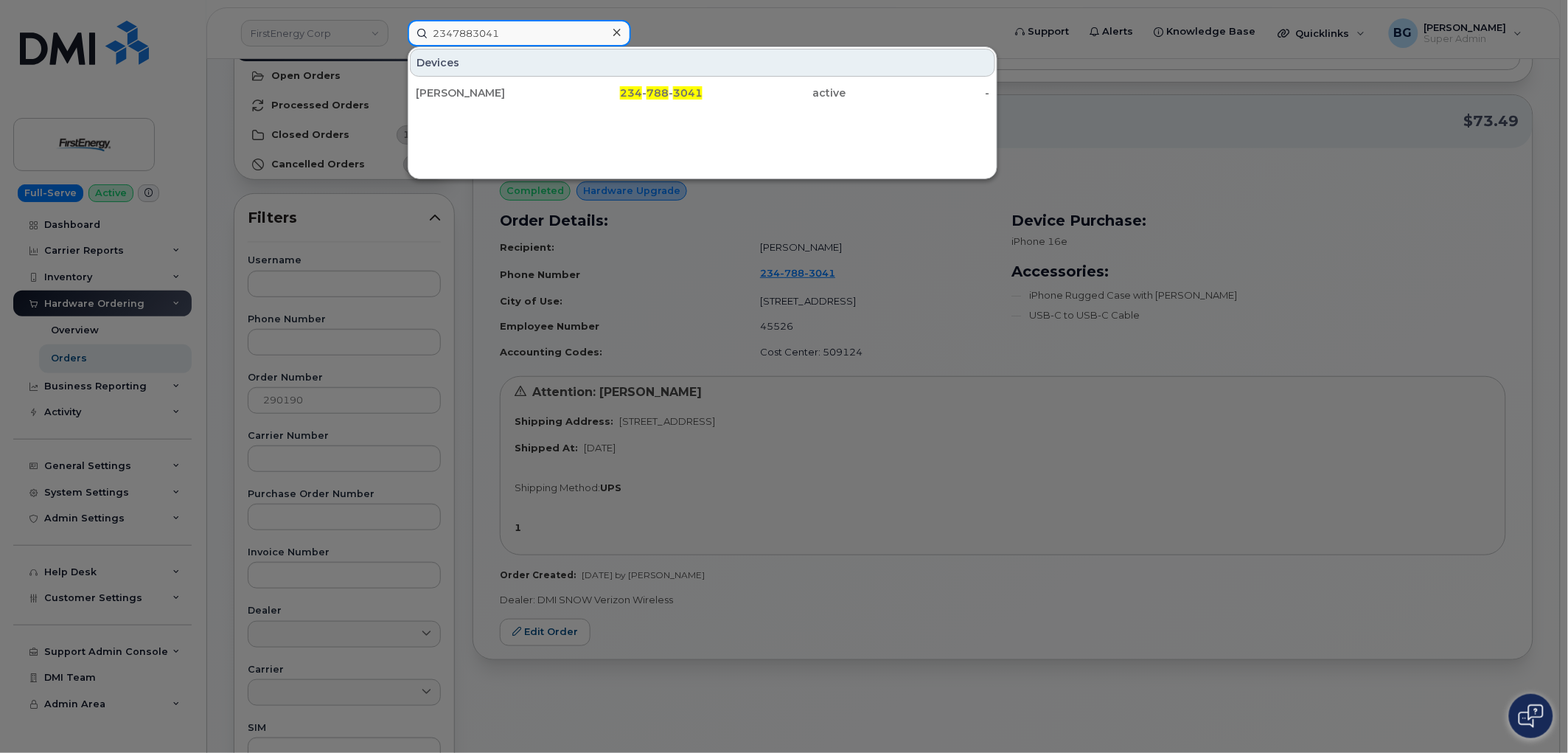
click at [469, 38] on input "2347883041" at bounding box center [520, 33] width 224 height 26
paste input "4197087248"
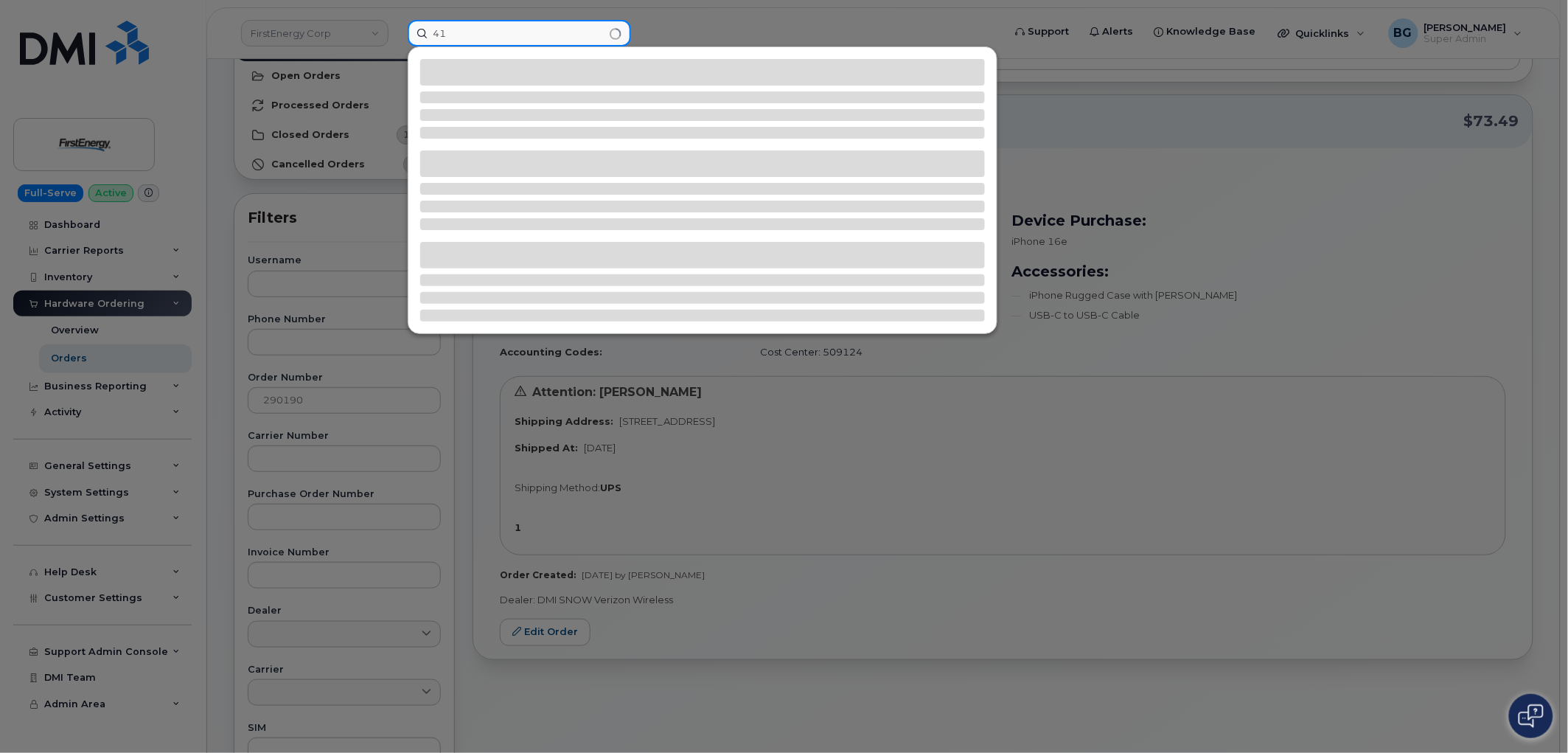
type input "4"
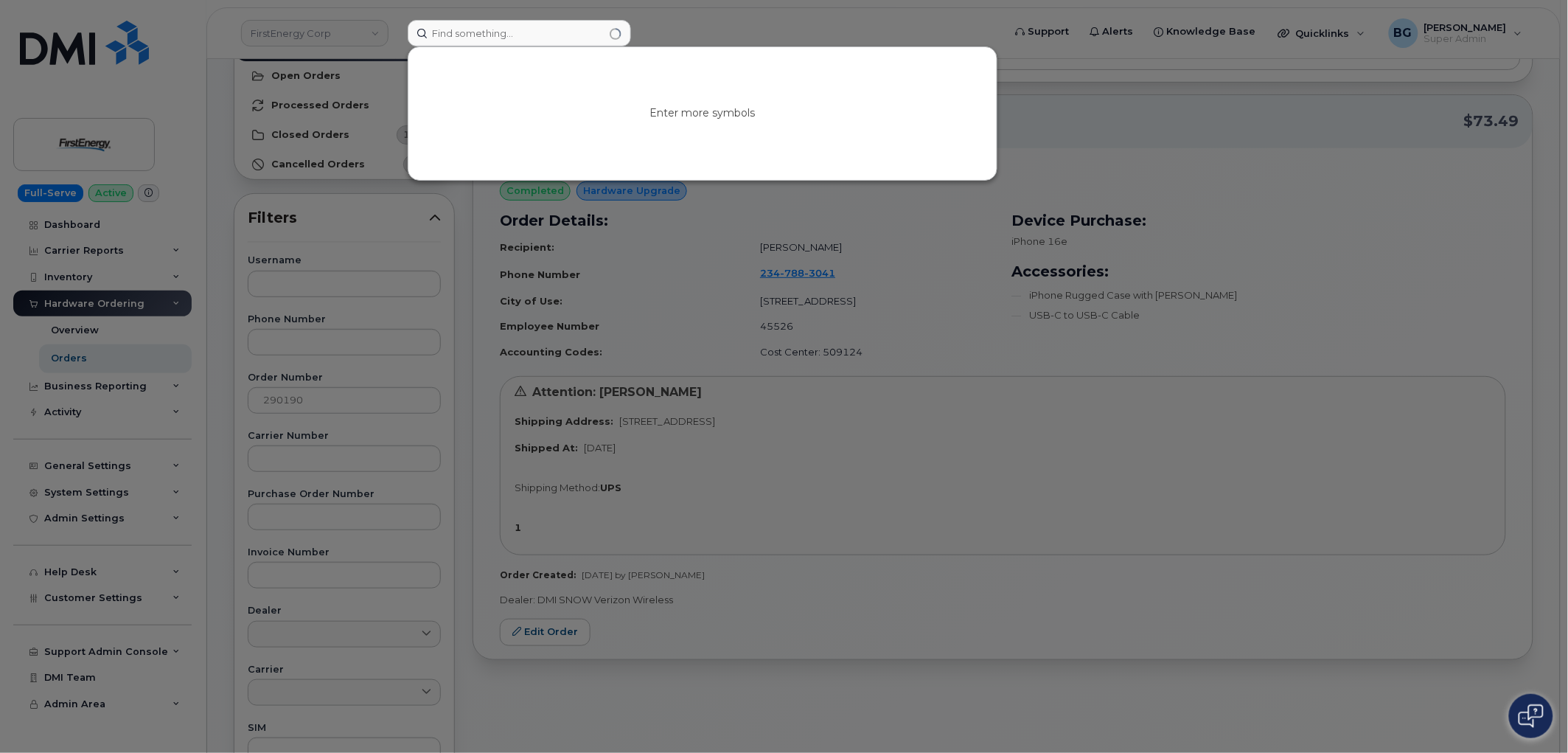
click at [789, 19] on div at bounding box center [784, 376] width 1568 height 753
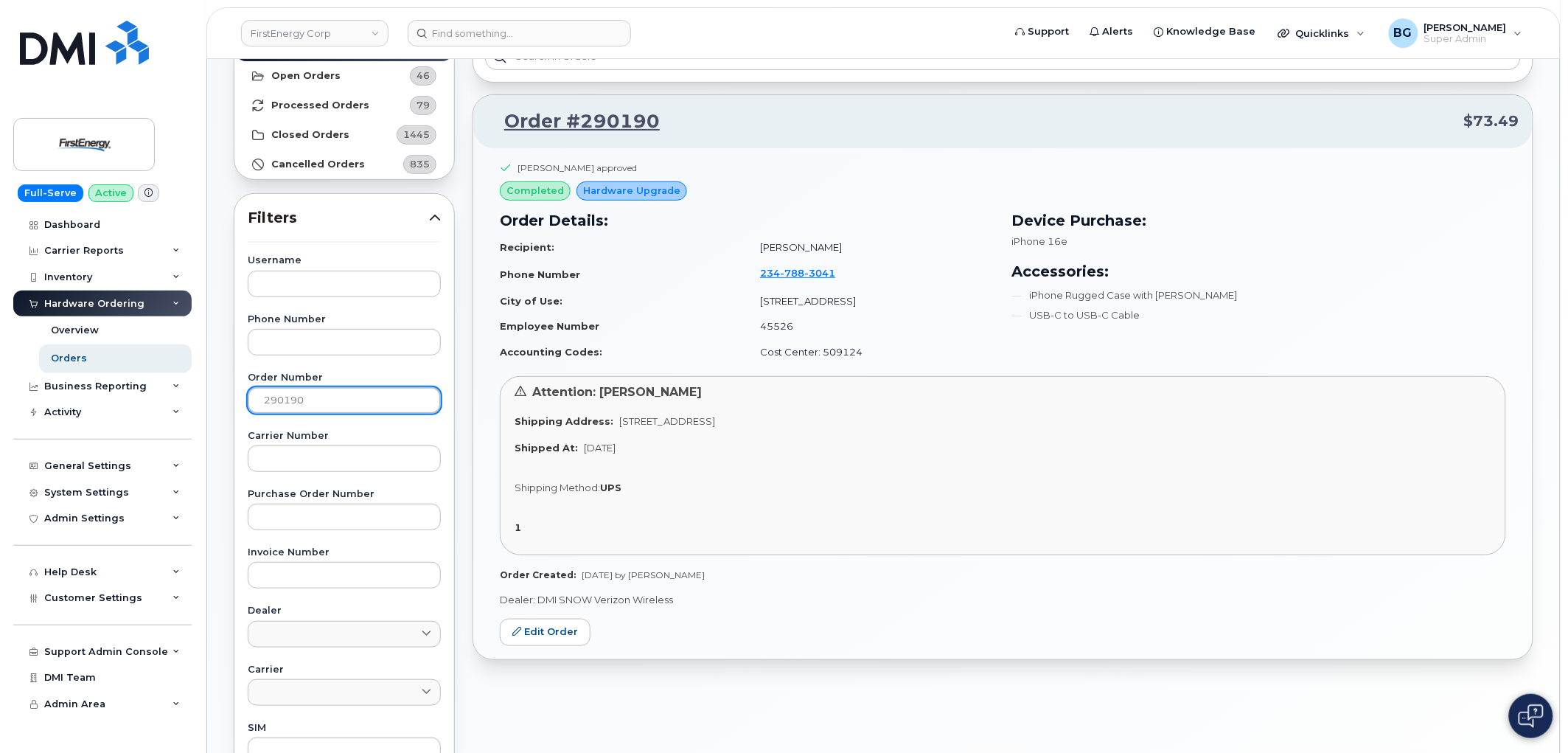
click at [275, 404] on input "290190" at bounding box center [344, 400] width 193 height 26
click at [274, 404] on input "290190" at bounding box center [344, 400] width 193 height 26
paste input "532"
click at [282, 397] on input "290532" at bounding box center [344, 400] width 193 height 26
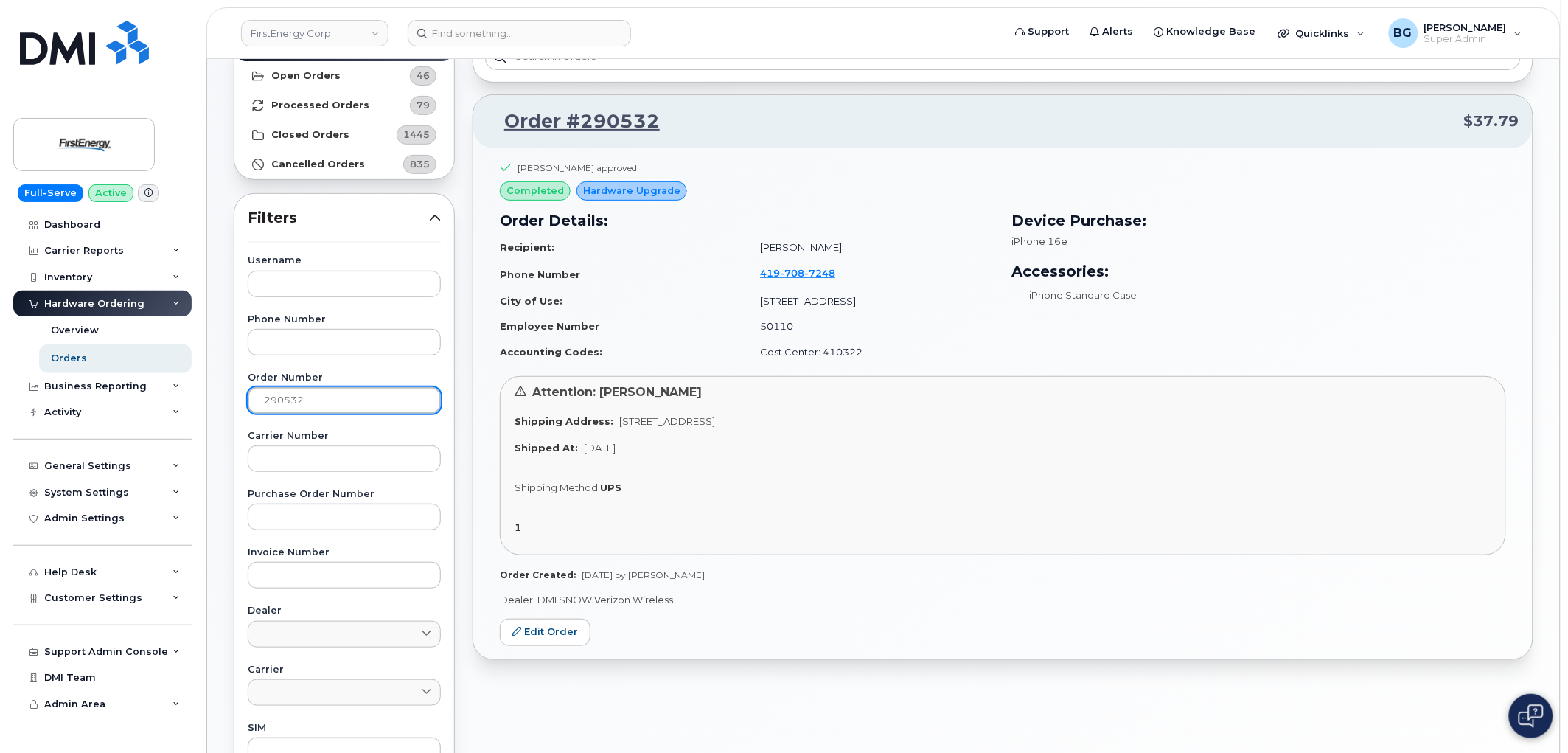
click at [282, 397] on input "290532" at bounding box center [344, 400] width 193 height 26
paste input "15"
type input "290152"
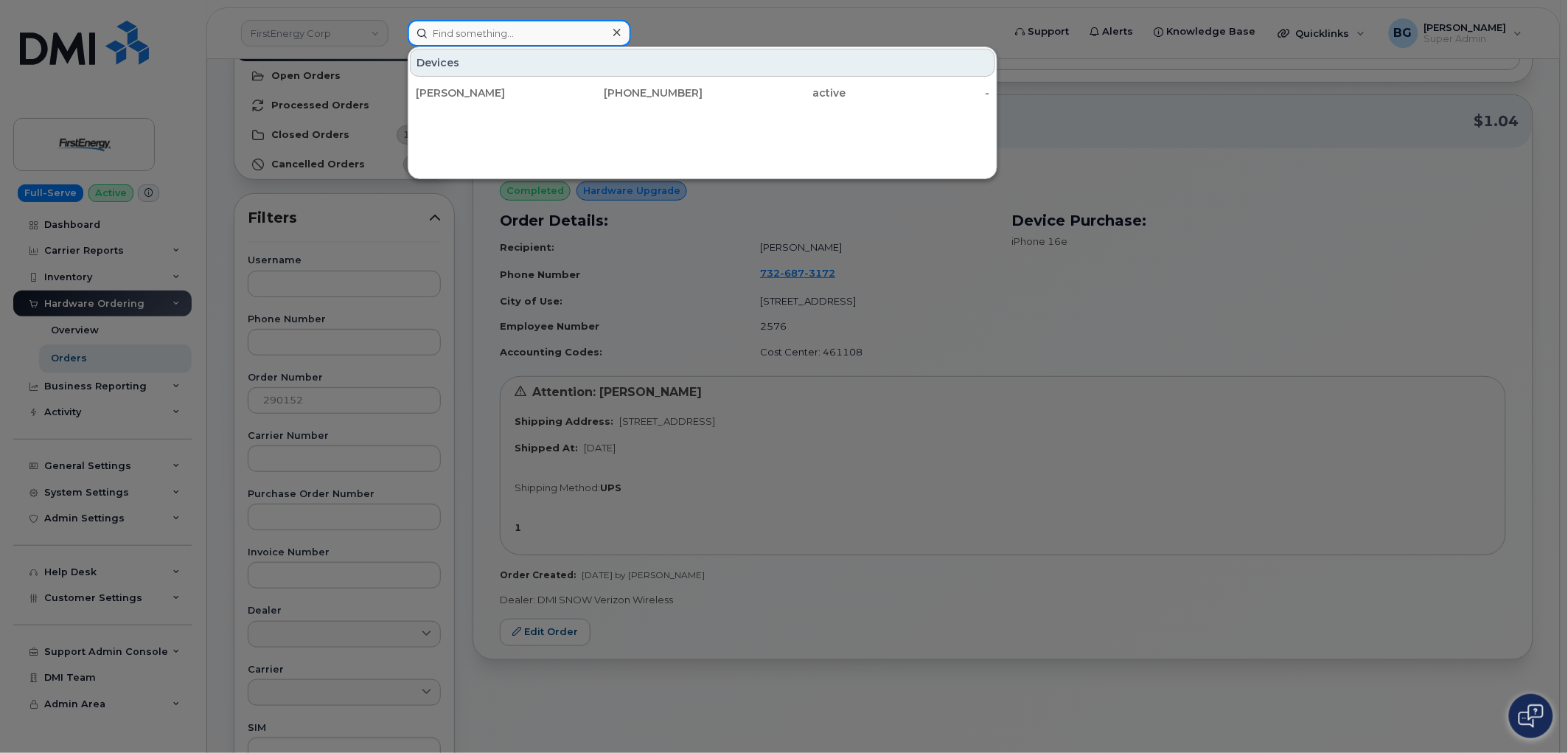
click at [477, 35] on input at bounding box center [520, 33] width 224 height 26
paste input "4192766816"
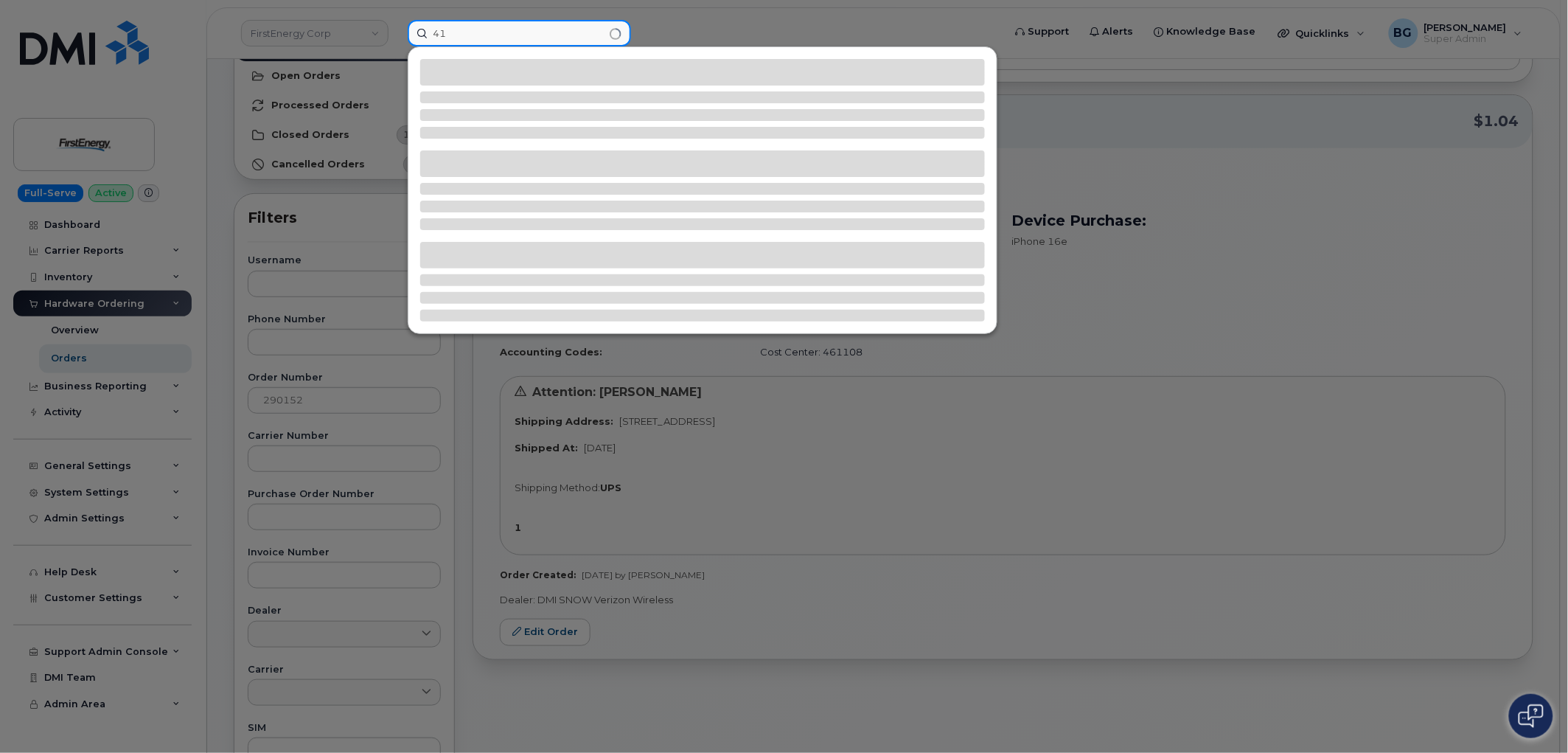
type input "4"
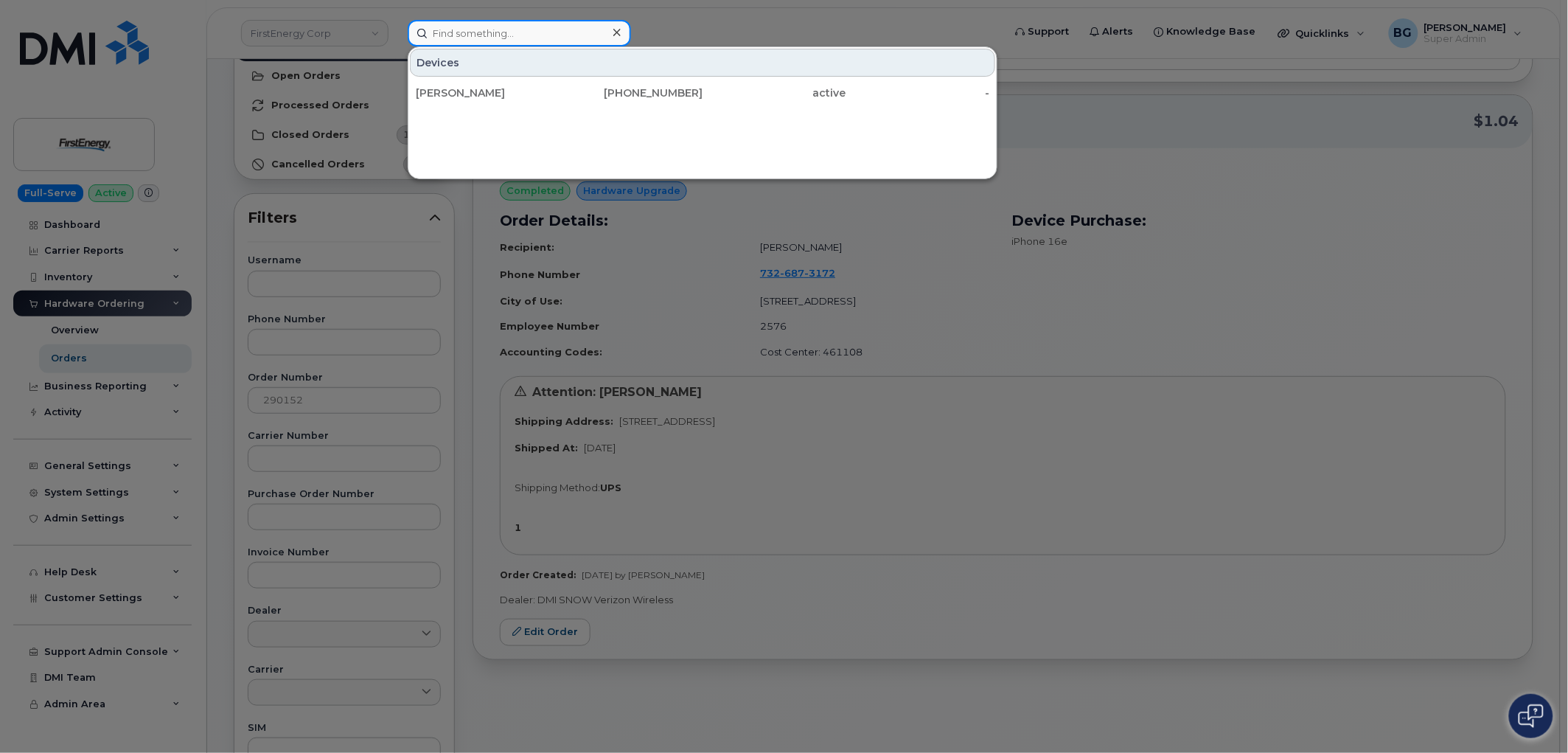
click at [495, 34] on input at bounding box center [520, 33] width 224 height 26
click at [315, 397] on div at bounding box center [784, 376] width 1568 height 753
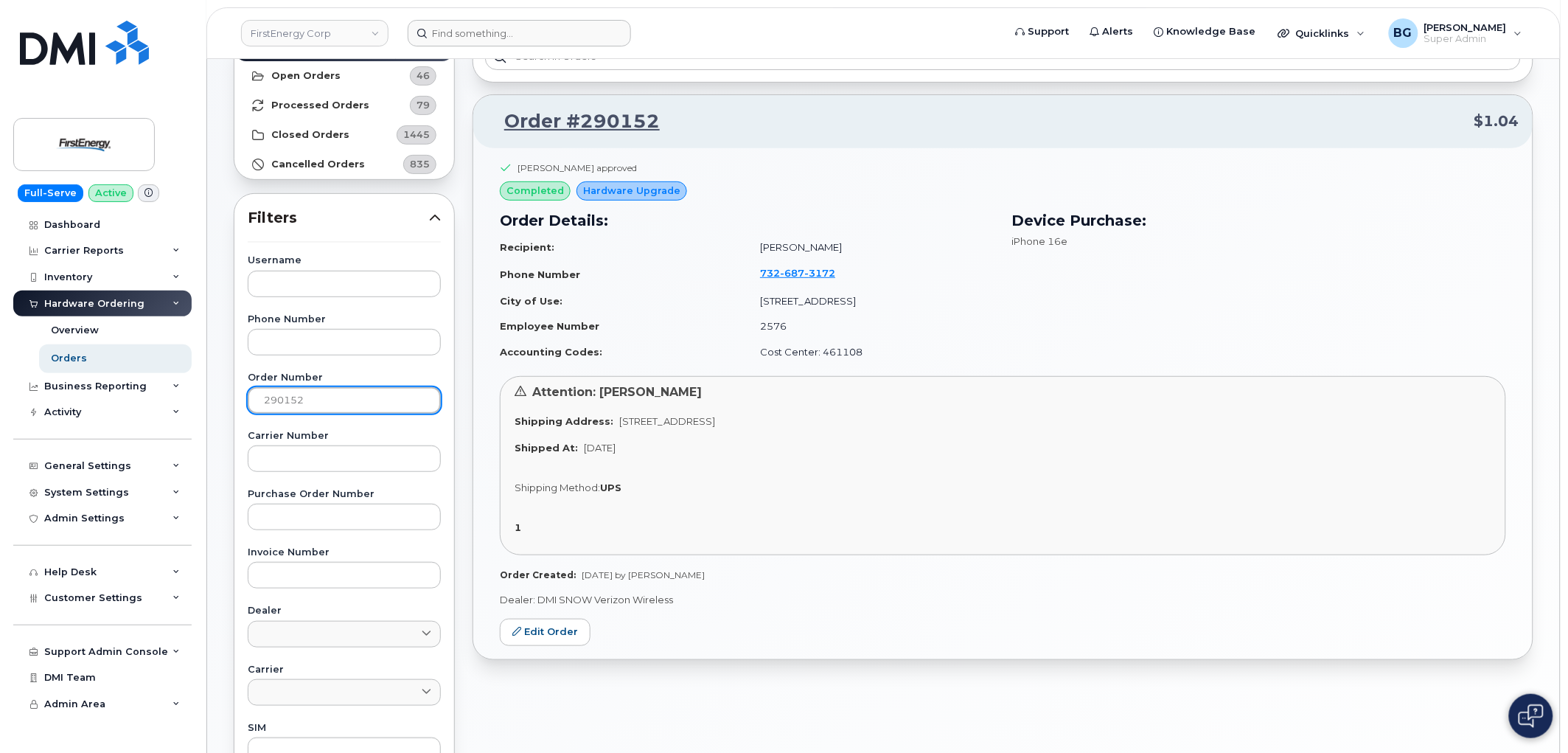
click at [307, 399] on input "290152" at bounding box center [344, 400] width 193 height 26
click at [309, 399] on input "290152" at bounding box center [344, 400] width 193 height 26
paste input "3235"
click at [274, 399] on input "293235" at bounding box center [344, 400] width 193 height 26
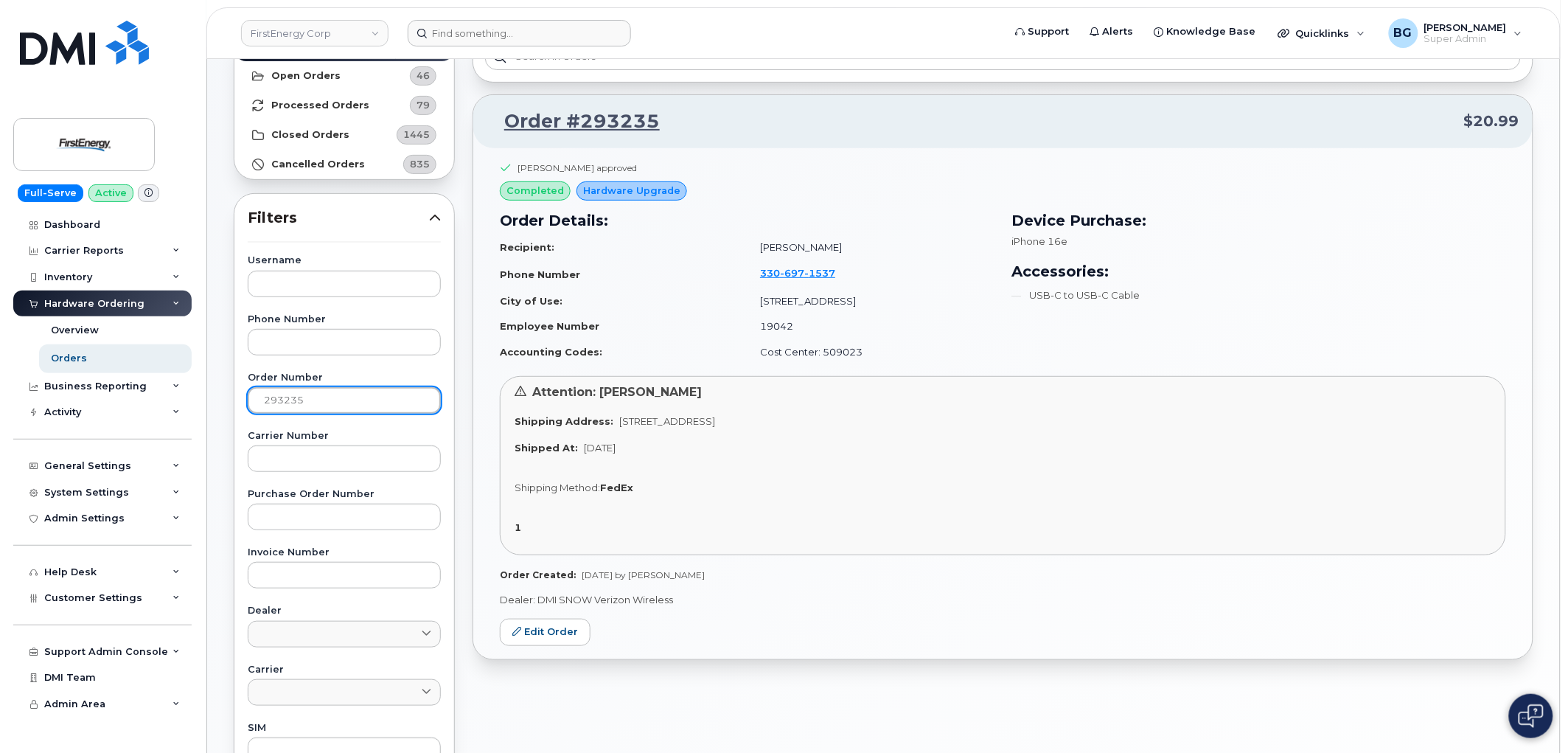
drag, startPoint x: 274, startPoint y: 399, endPoint x: 305, endPoint y: 411, distance: 33.2
click at [275, 400] on input "293235" at bounding box center [344, 400] width 193 height 26
paste input "0461"
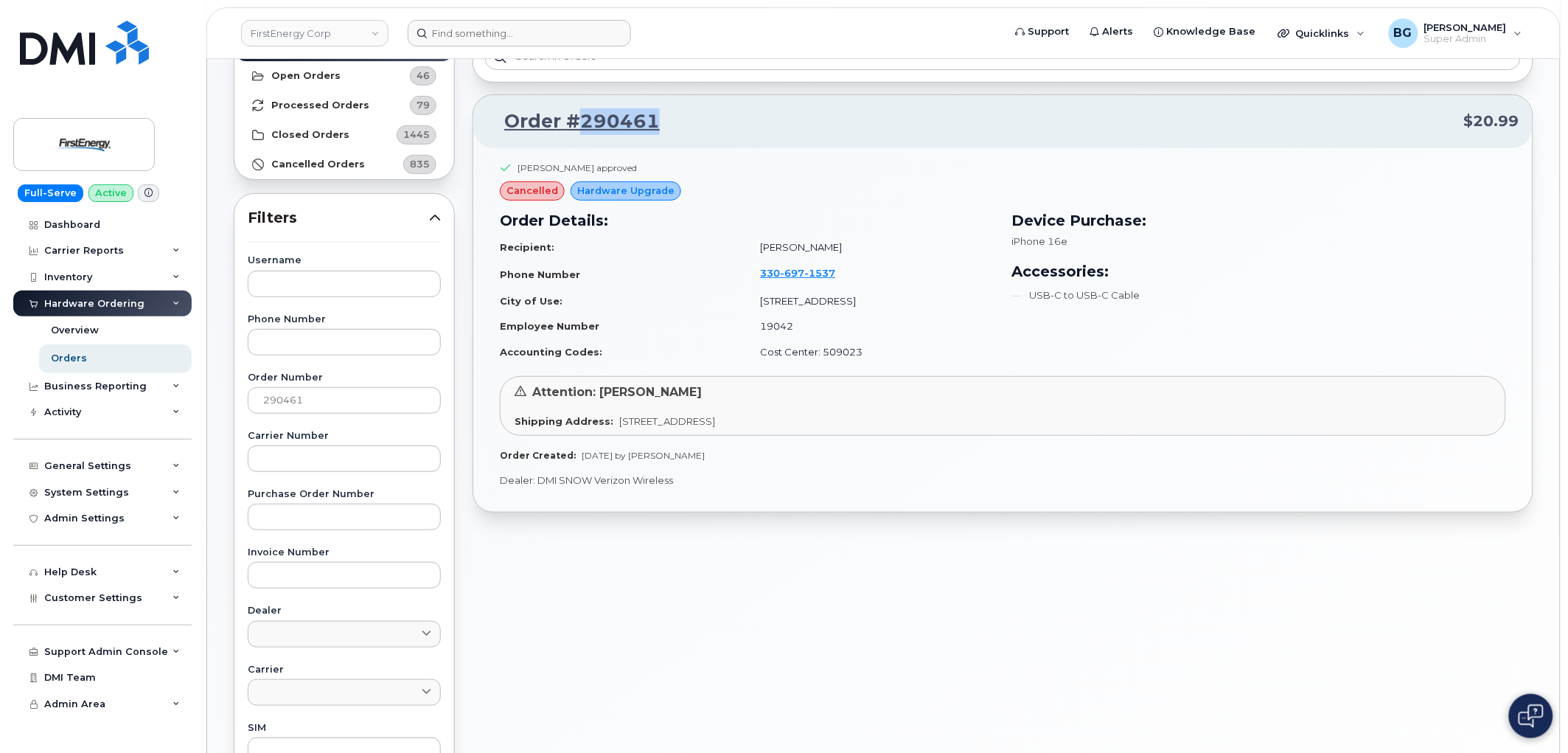
drag, startPoint x: 644, startPoint y: 122, endPoint x: 584, endPoint y: 121, distance: 60.0
click at [584, 121] on p "Order #290461 $20.99" at bounding box center [1003, 122] width 1033 height 26
copy link "290461"
click at [276, 399] on input "290461" at bounding box center [344, 400] width 193 height 26
click at [281, 401] on input "290461" at bounding box center [344, 400] width 193 height 26
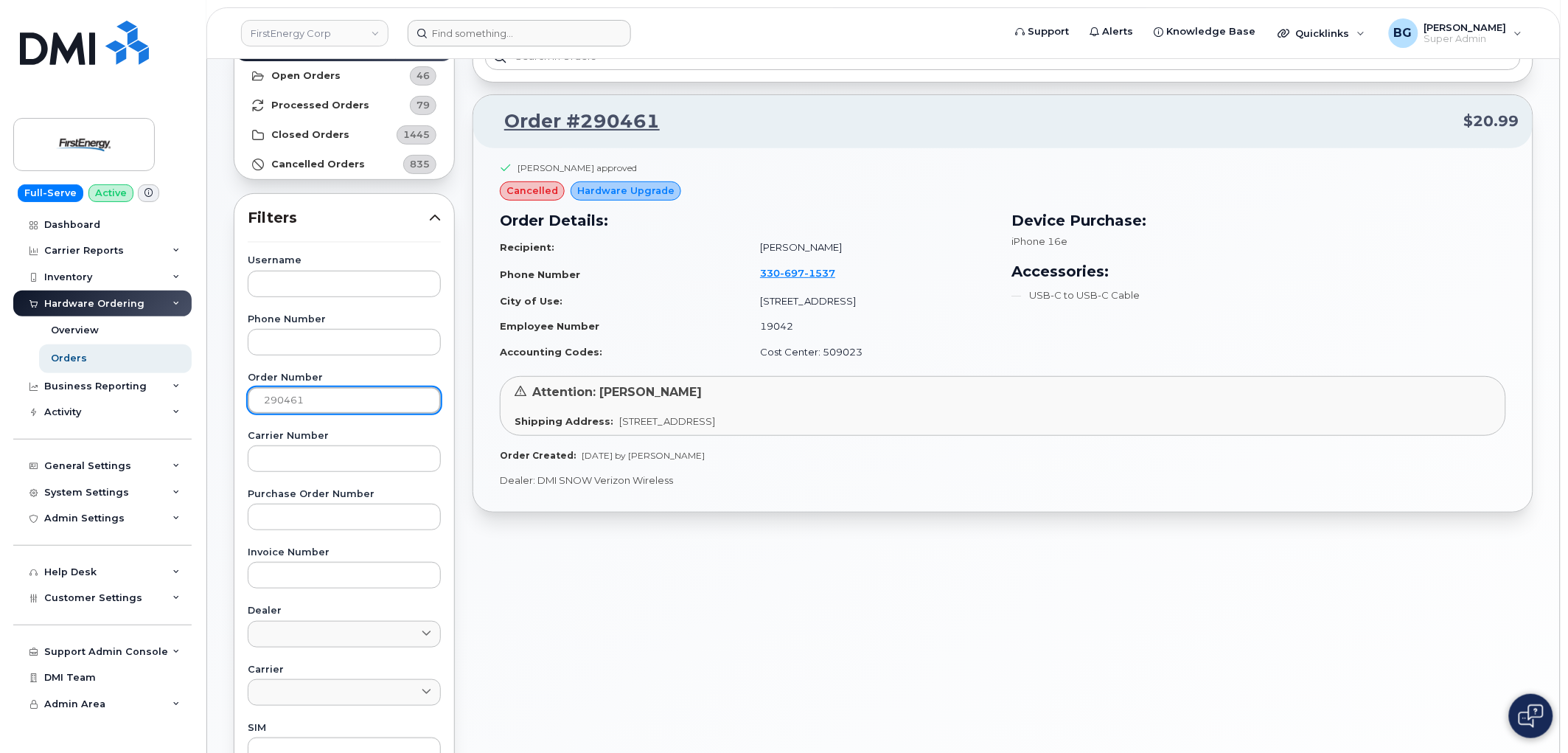
click at [282, 401] on input "290461" at bounding box center [344, 400] width 193 height 26
paste input "695"
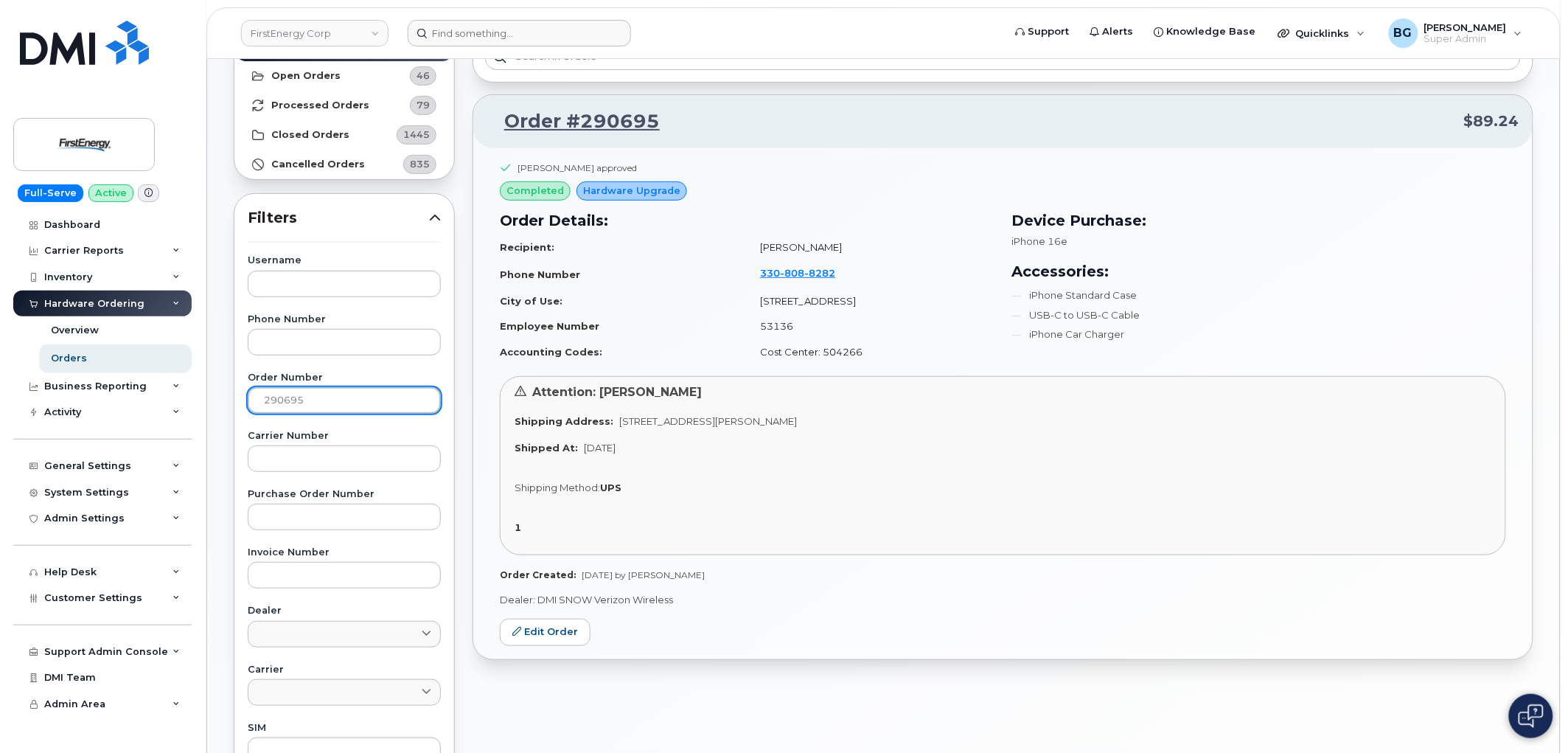
click at [285, 387] on input "290695" at bounding box center [344, 400] width 193 height 26
click at [283, 388] on input "290695" at bounding box center [344, 400] width 193 height 26
click at [283, 389] on input "290695" at bounding box center [344, 400] width 193 height 26
paste input "256"
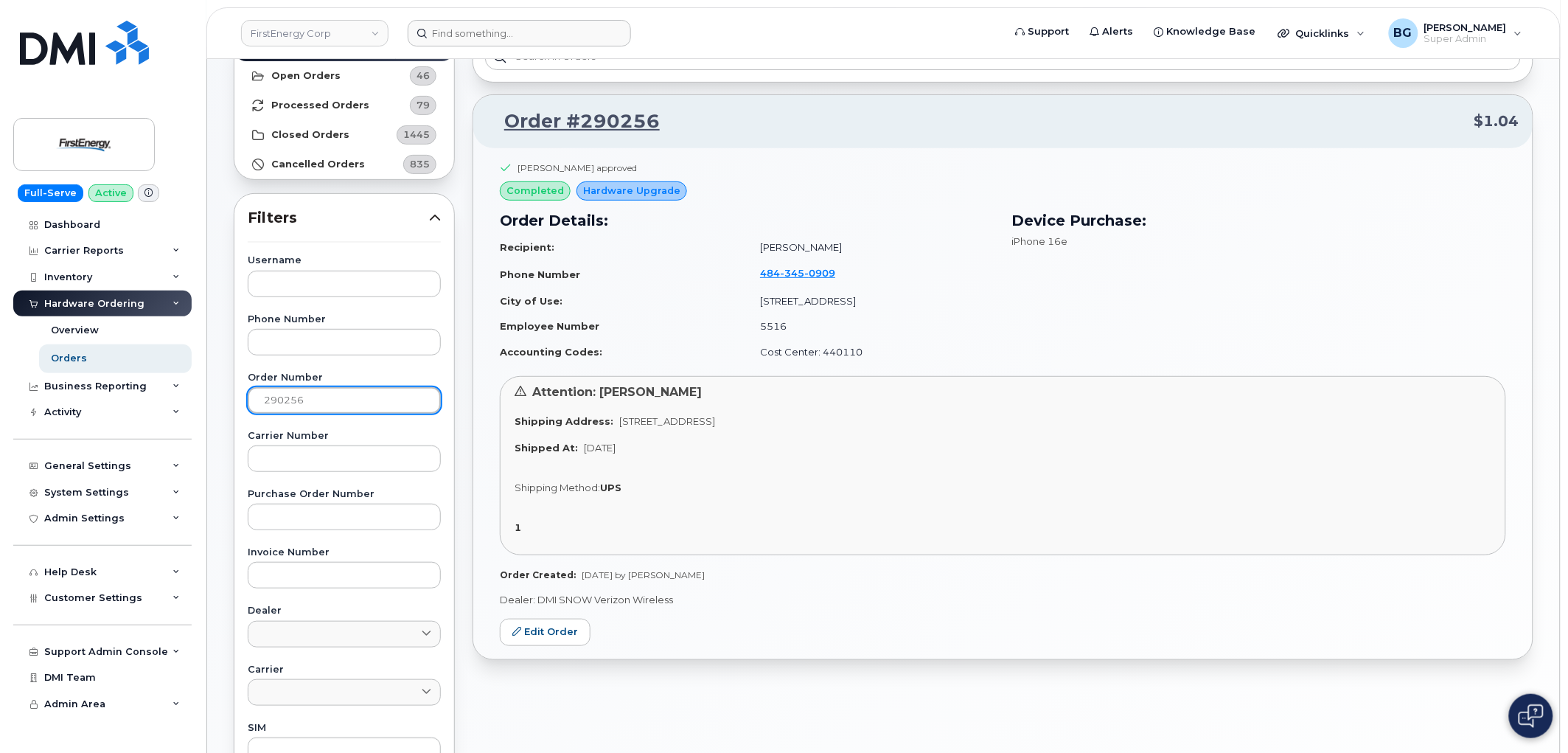
click at [295, 396] on input "290256" at bounding box center [344, 400] width 193 height 26
paste input "649"
click at [276, 403] on input "290649" at bounding box center [344, 400] width 193 height 26
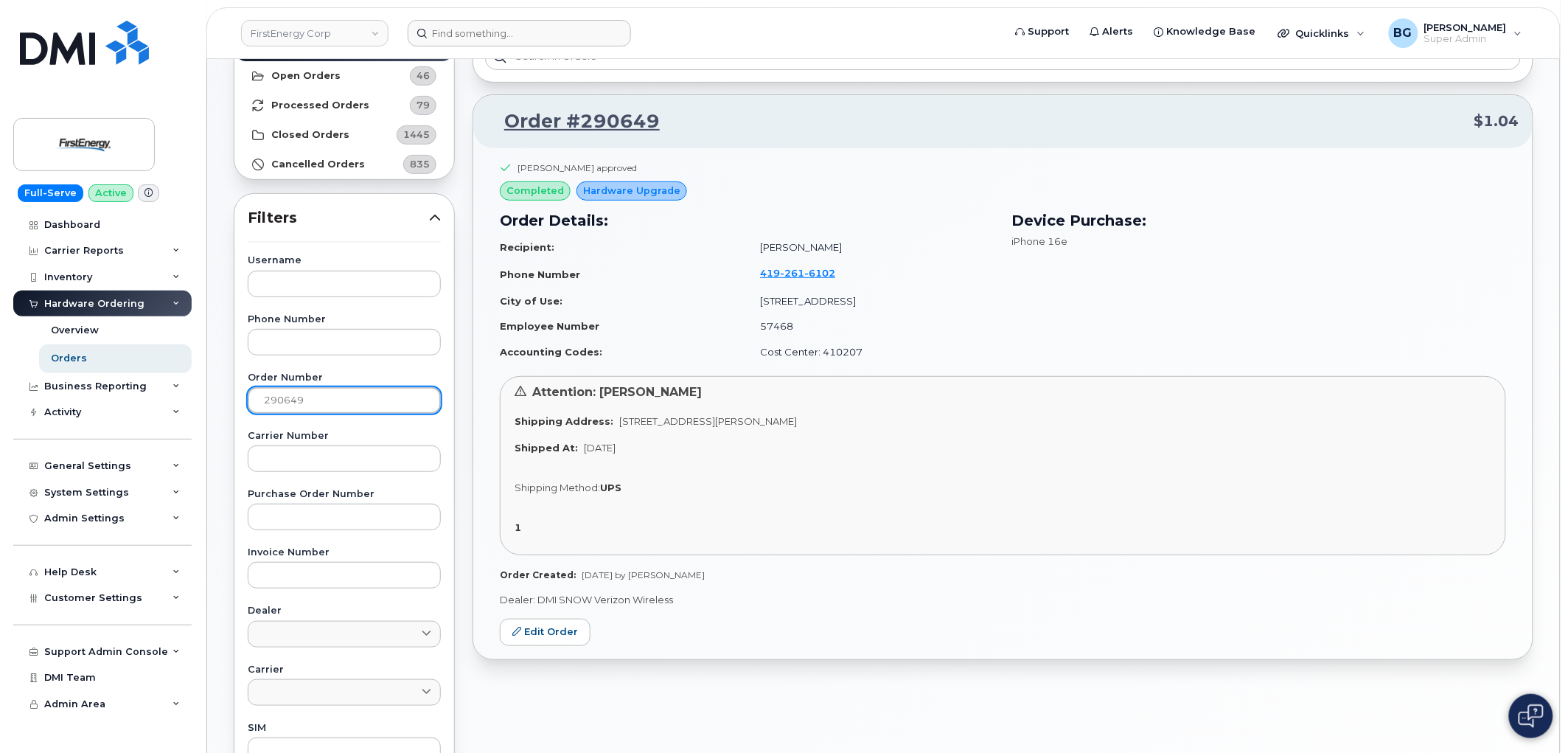
click at [278, 403] on input "290649" at bounding box center [344, 400] width 193 height 26
paste input "360"
click at [288, 404] on input "290360" at bounding box center [344, 400] width 193 height 26
paste input "617"
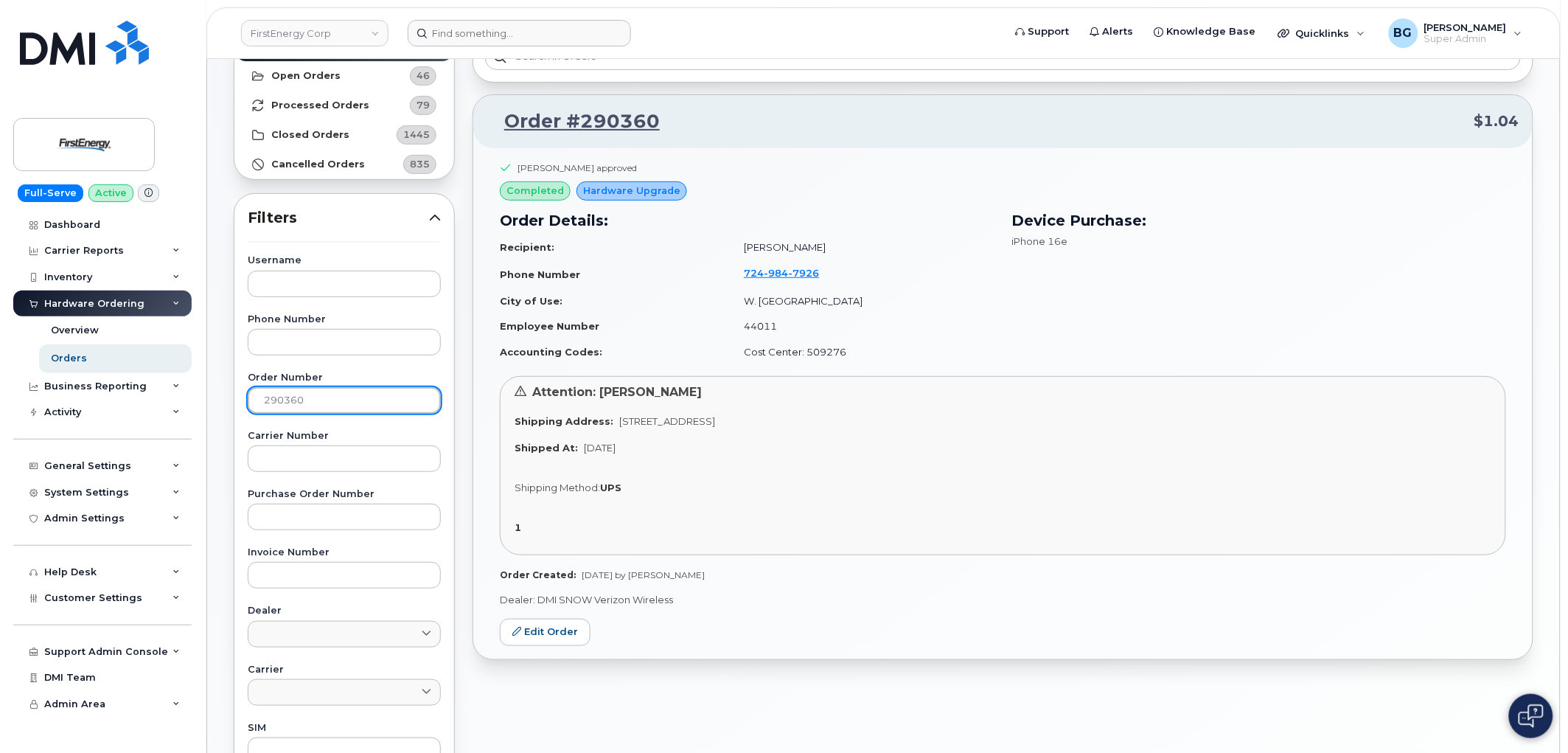
click at [288, 404] on input "290360" at bounding box center [344, 400] width 193 height 26
click at [268, 404] on input "290617" at bounding box center [344, 400] width 193 height 26
paste input "312"
click at [268, 404] on input "290617" at bounding box center [344, 400] width 193 height 26
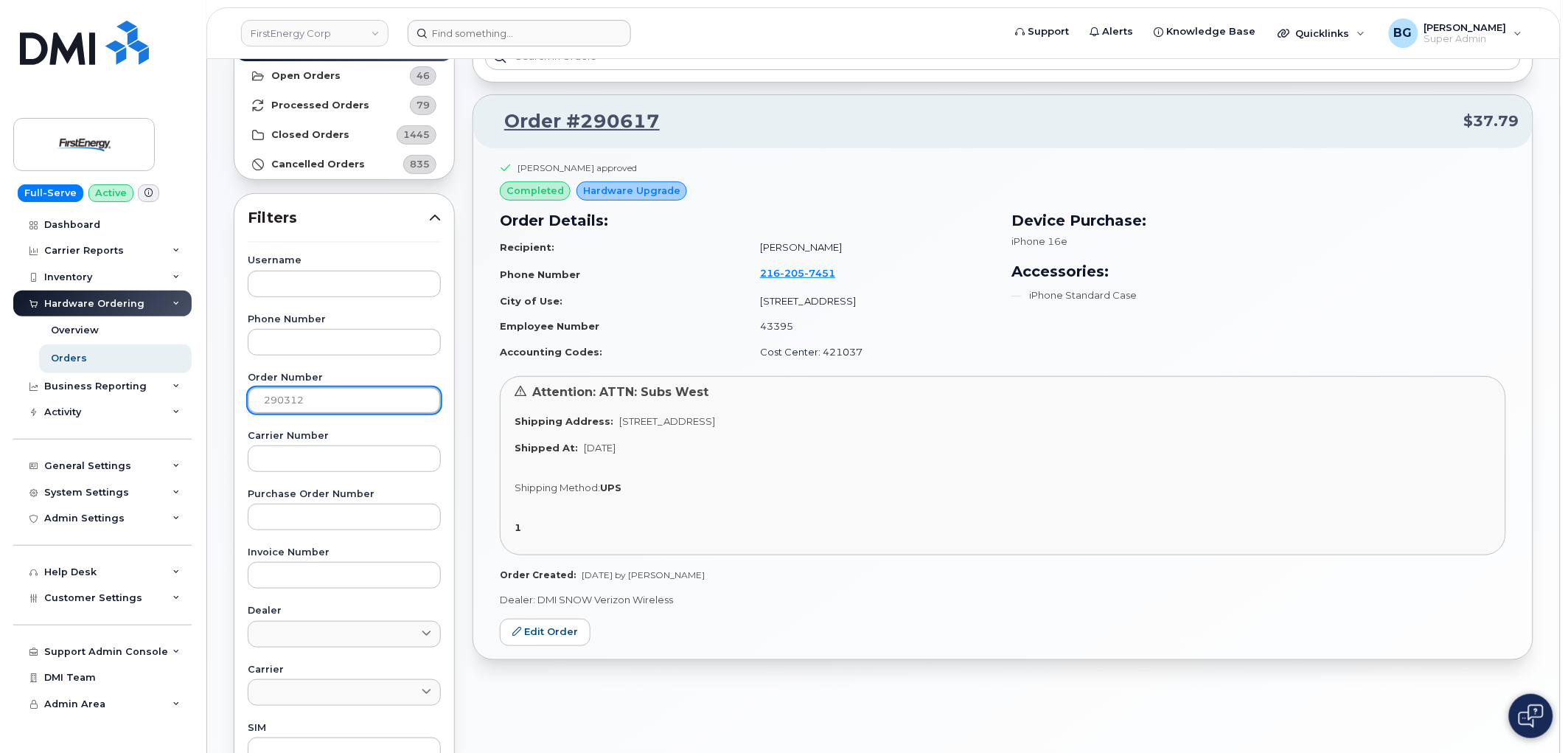
click at [281, 398] on input "290312" at bounding box center [344, 400] width 193 height 26
paste input "19"
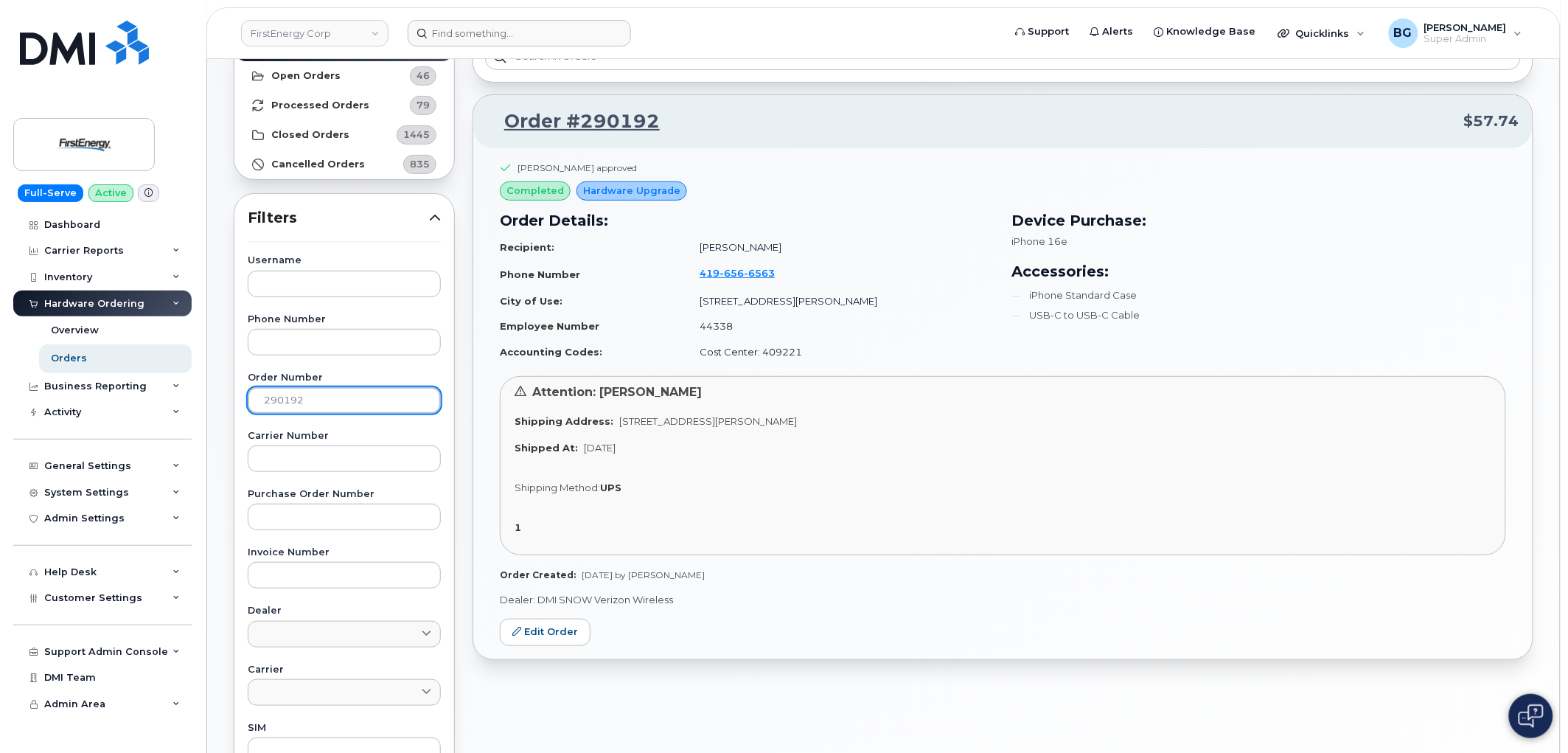
click at [288, 401] on input "290192" at bounding box center [344, 400] width 193 height 26
click at [288, 401] on input "290192" at bounding box center [344, 400] width 193 height 26
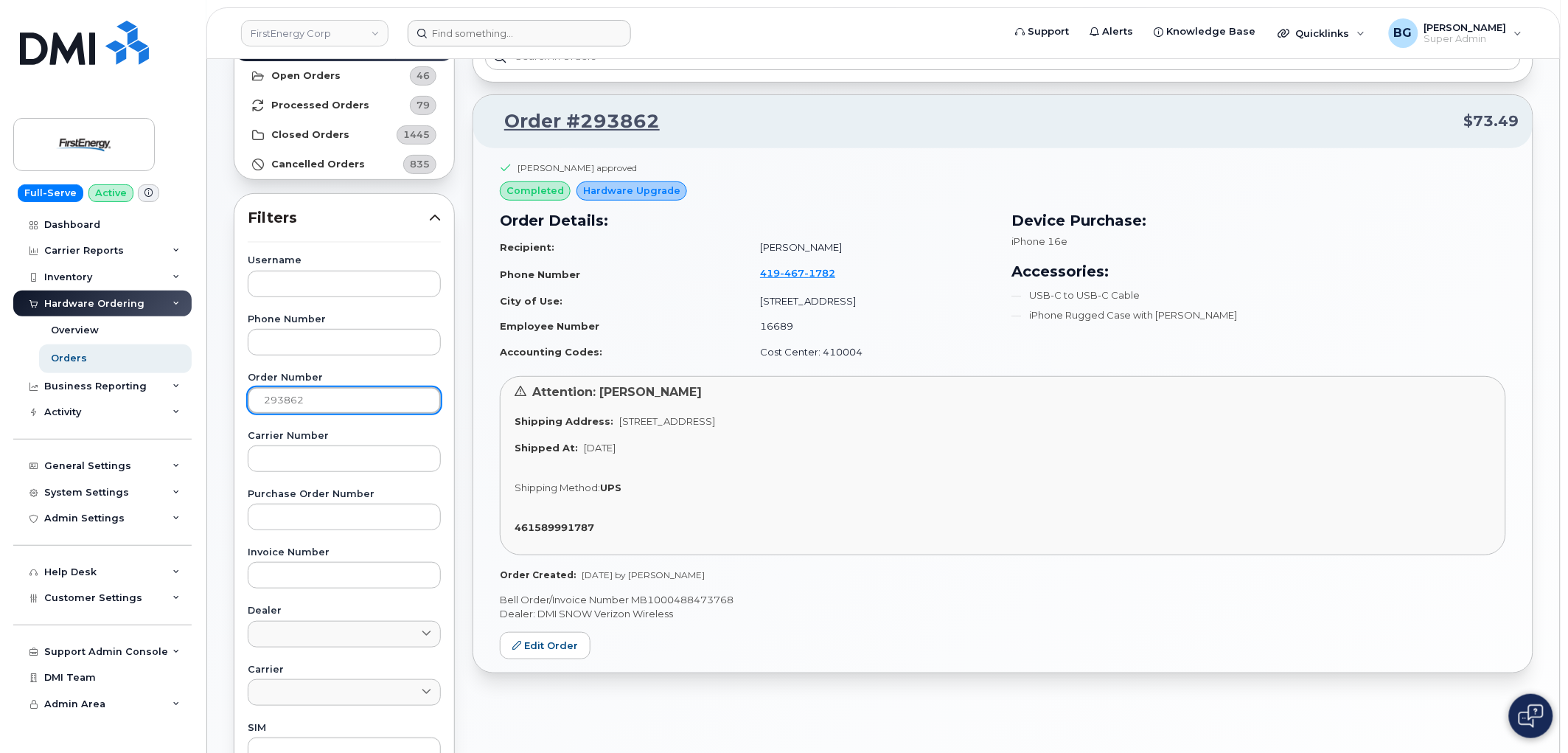
click at [304, 399] on input "293862" at bounding box center [344, 400] width 193 height 26
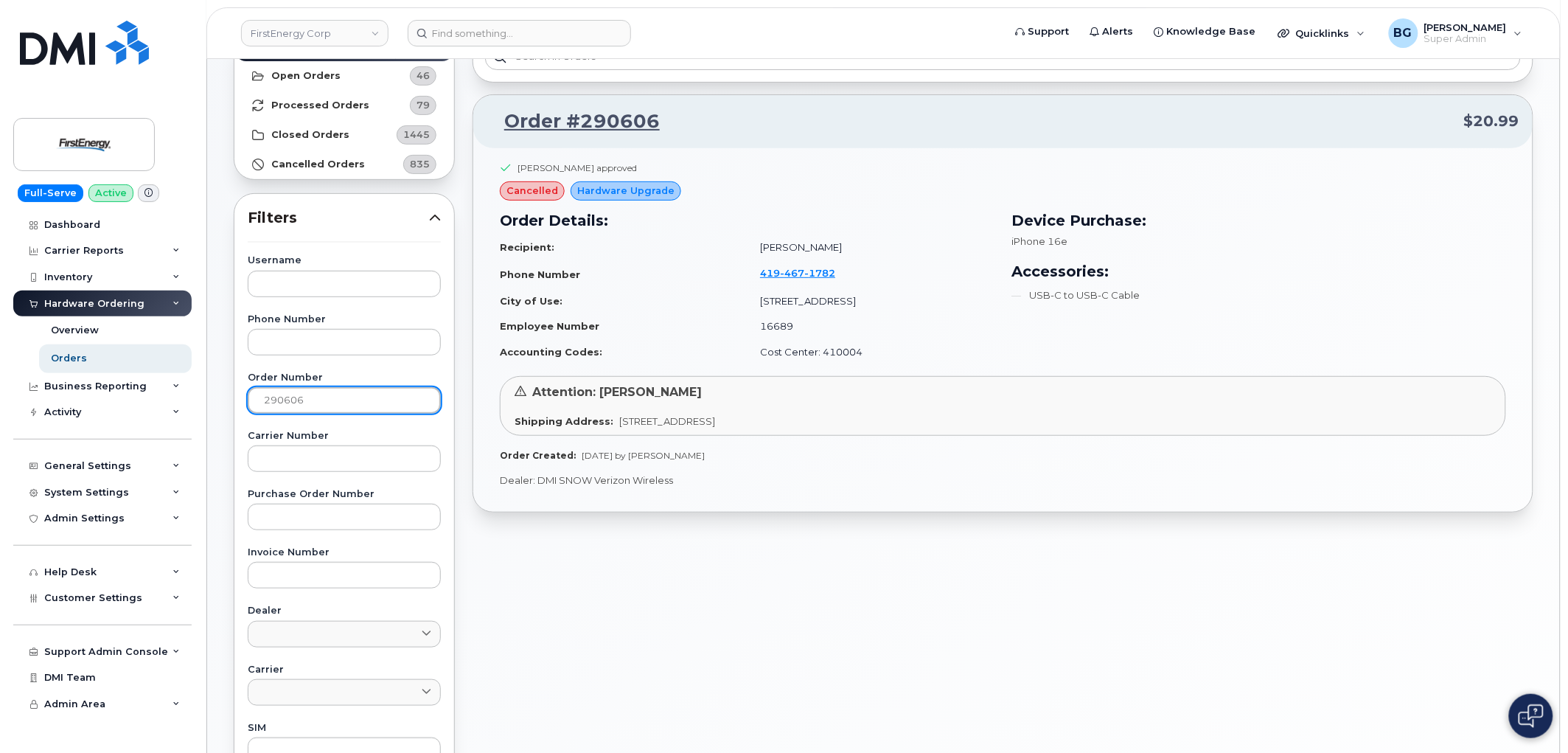
click at [277, 404] on input "290606" at bounding box center [344, 400] width 193 height 26
click at [281, 401] on input "290606" at bounding box center [344, 400] width 193 height 26
paste input "7325324645"
click at [275, 397] on input "297325324645606" at bounding box center [344, 400] width 193 height 26
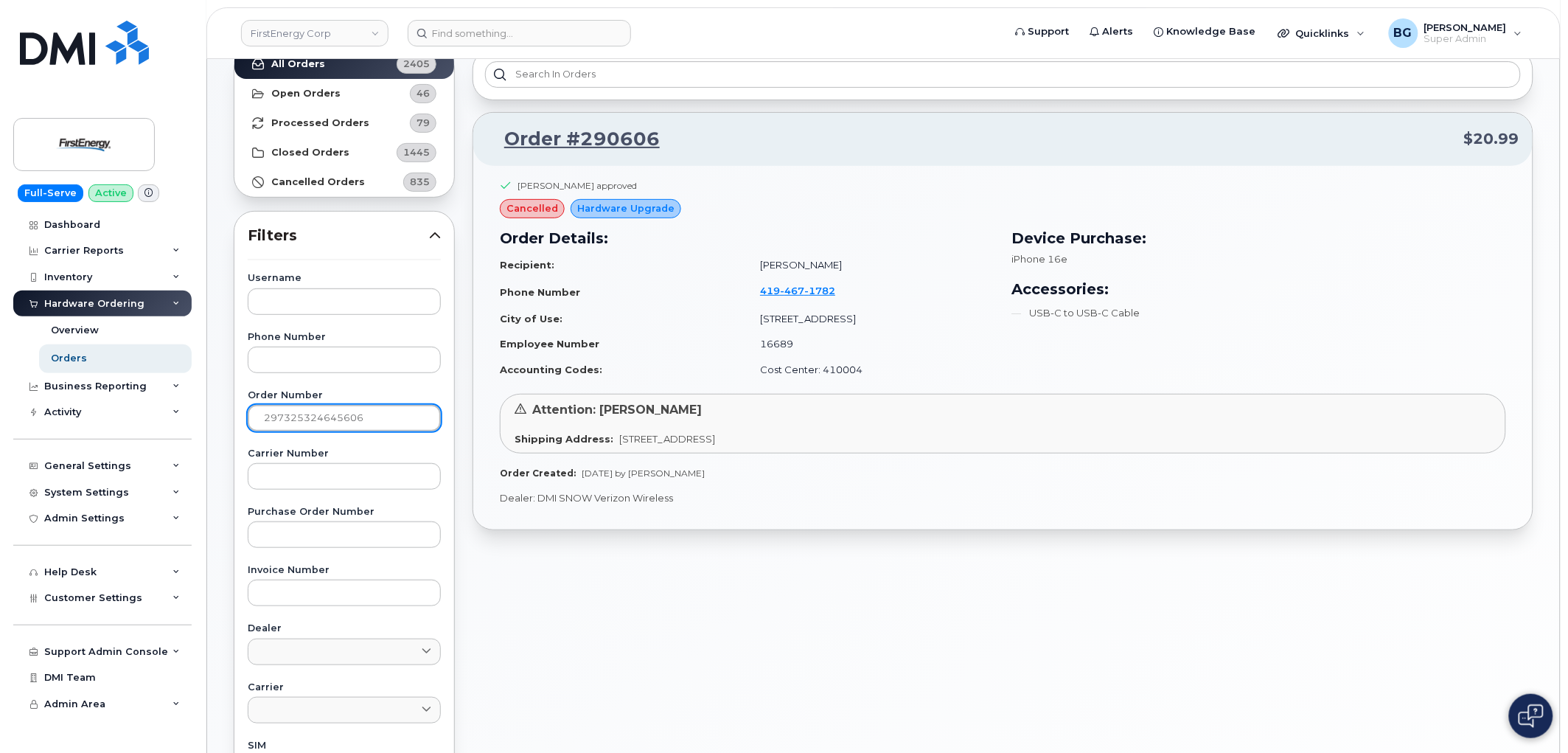
type input "297325324645606"
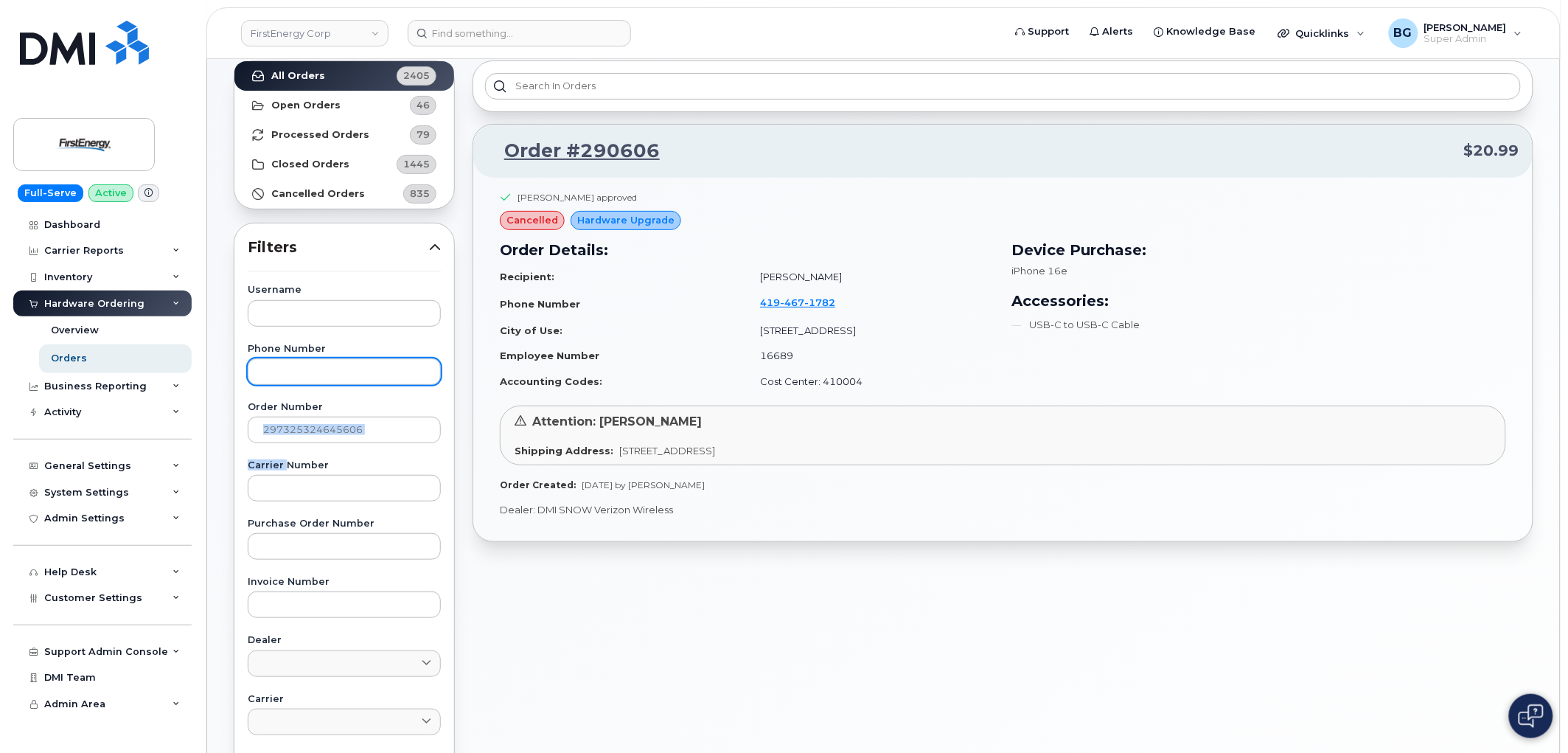
click at [276, 397] on div "Username Phone Number Order Number 297325324645606 Carrier Number Purchase Orde…" at bounding box center [344, 626] width 228 height 683
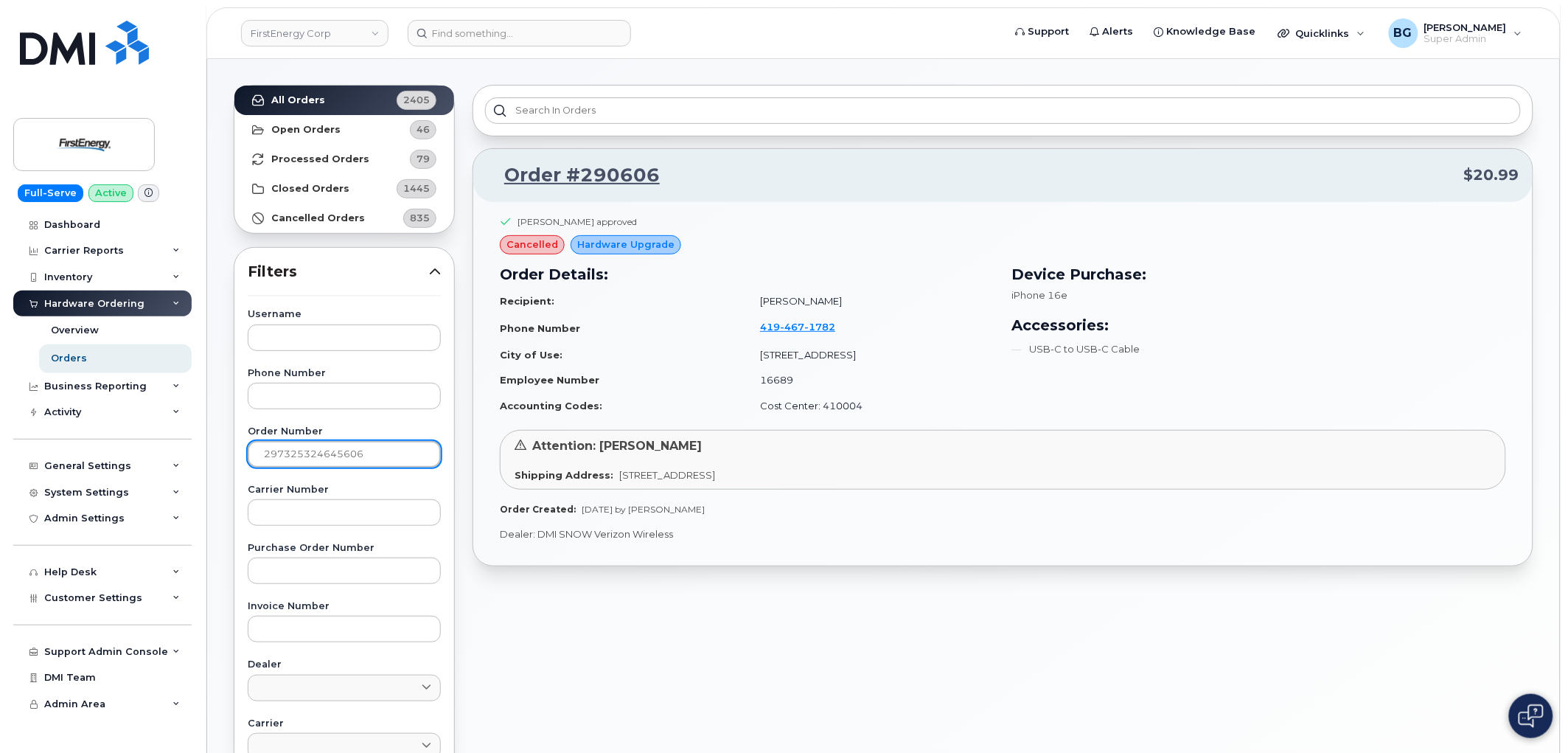
click at [292, 448] on input "297325324645606" at bounding box center [344, 454] width 193 height 26
paste input "text"
click at [301, 447] on input "text" at bounding box center [344, 454] width 193 height 26
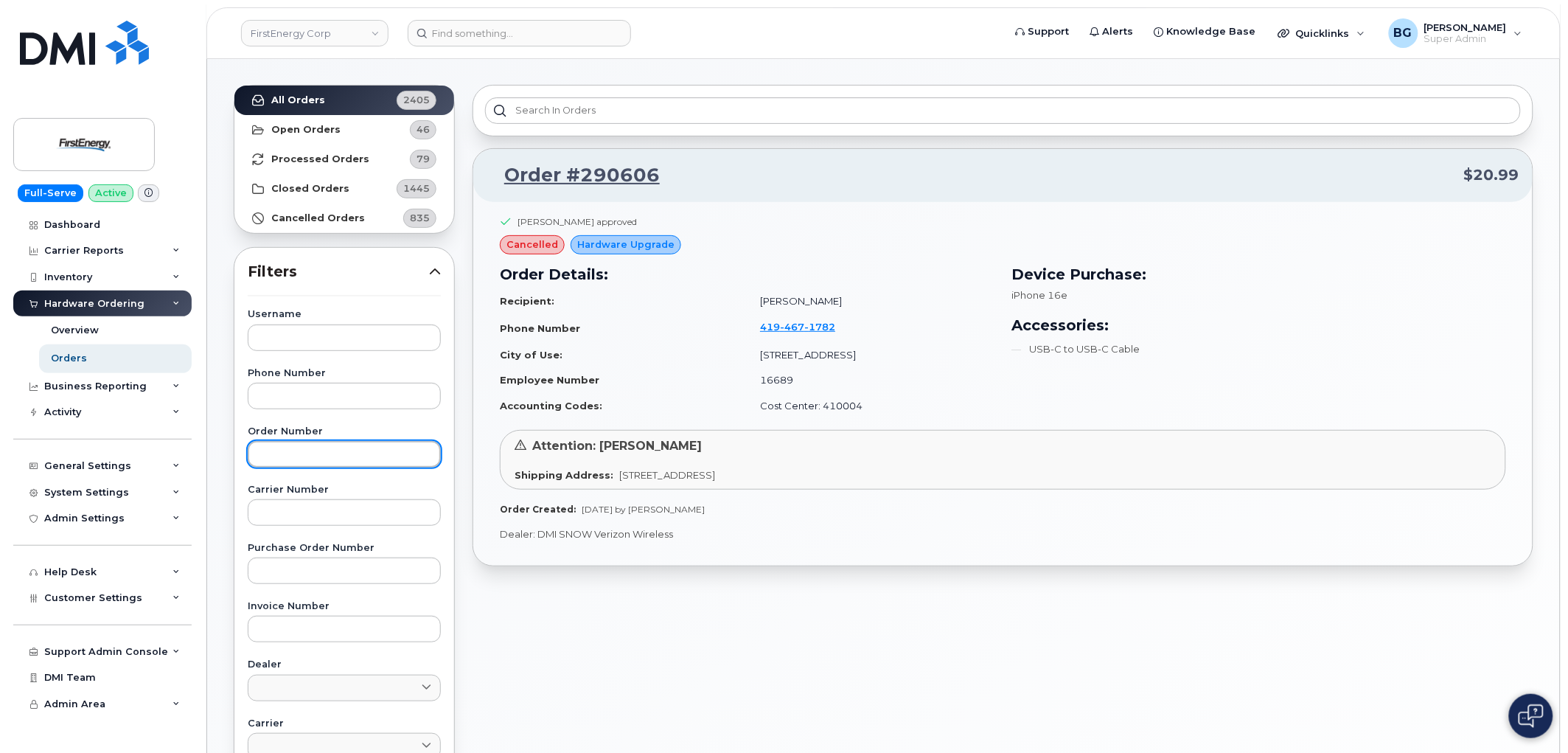
paste input "290538"
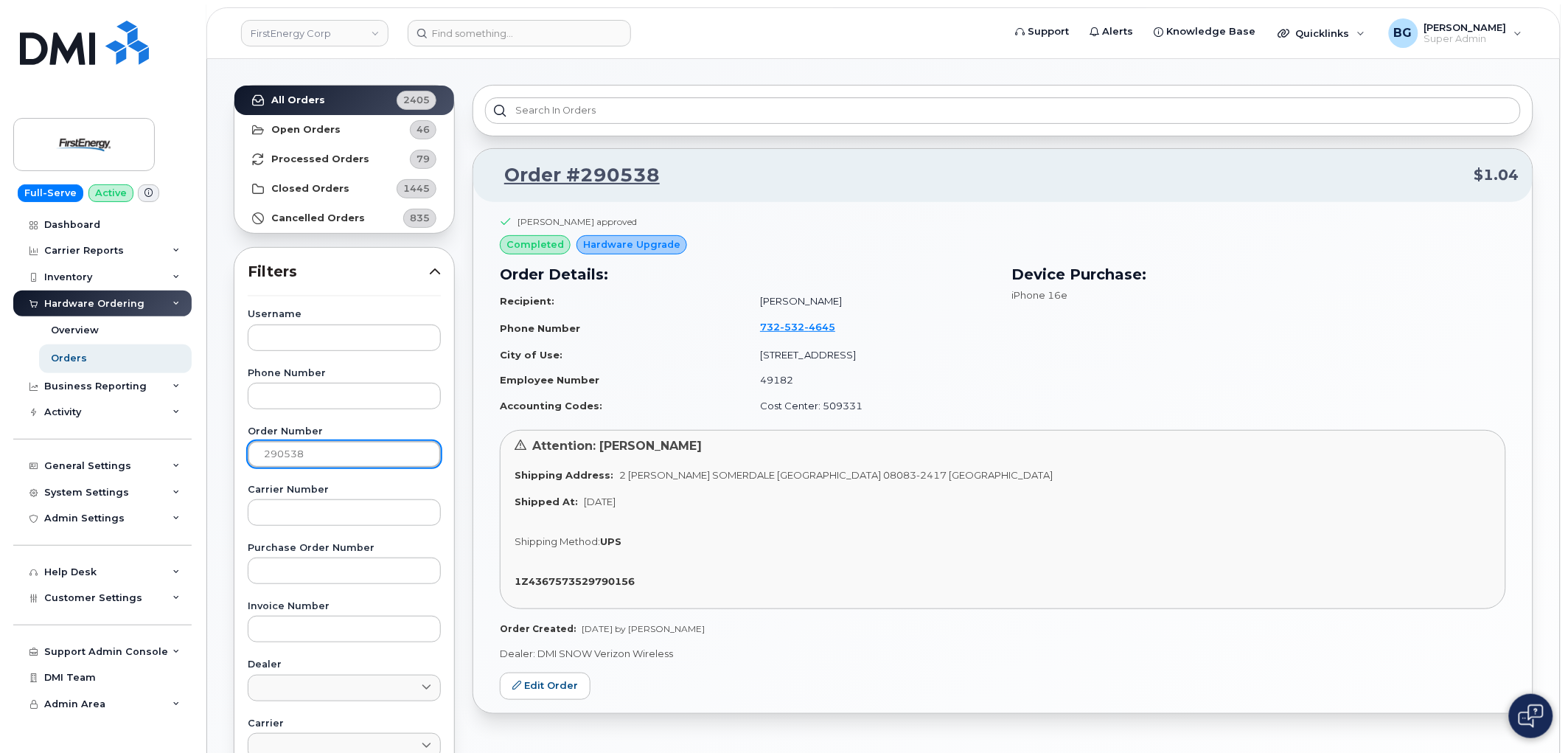
click at [284, 444] on input "290538" at bounding box center [344, 454] width 193 height 26
paste input "189"
click at [288, 456] on input "290189" at bounding box center [344, 454] width 193 height 26
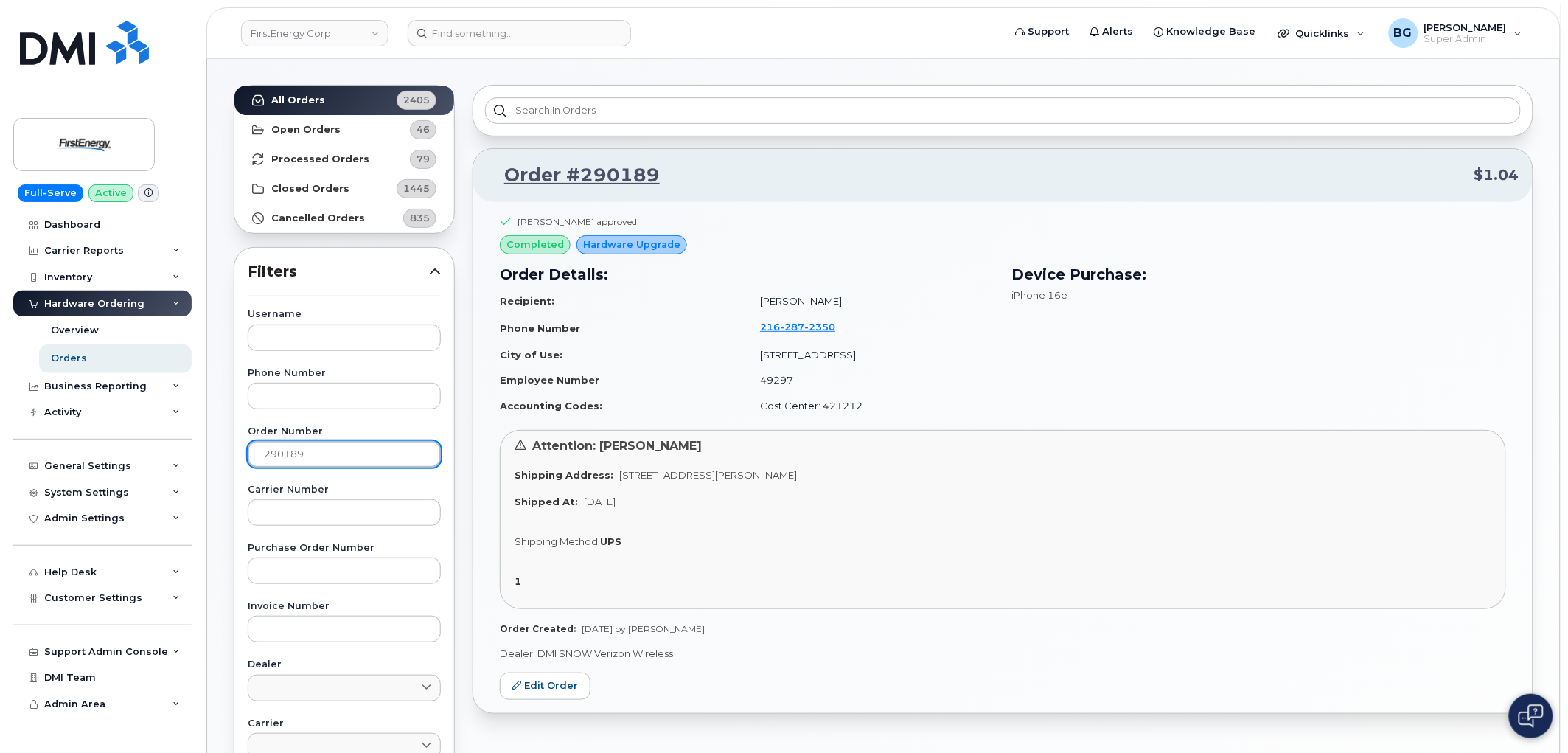
click at [288, 456] on input "290189" at bounding box center [344, 454] width 193 height 26
paste input "775"
click at [285, 460] on input "290775" at bounding box center [344, 454] width 193 height 26
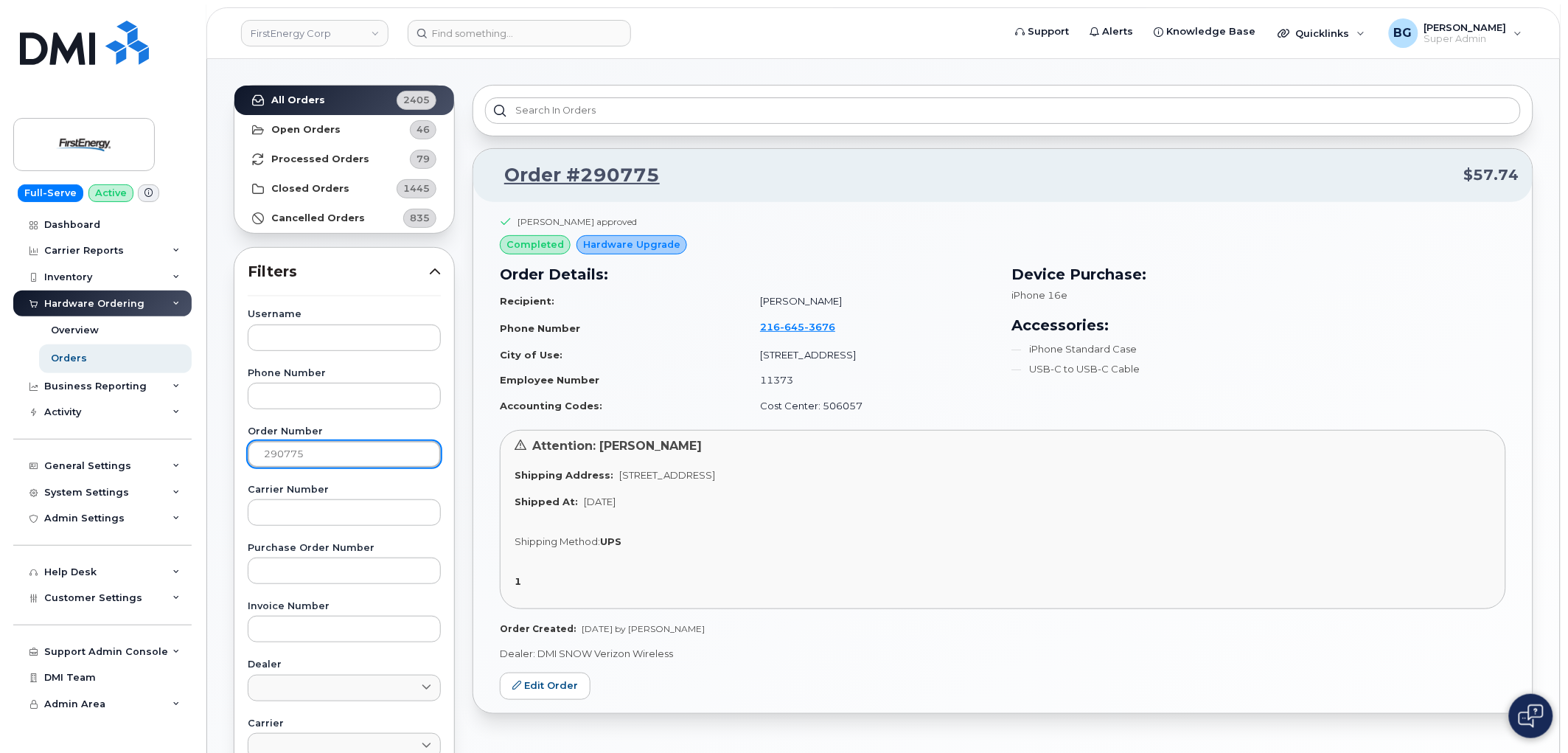
paste input "870"
click at [285, 460] on input "290870" at bounding box center [344, 454] width 193 height 26
click at [288, 461] on input "290870" at bounding box center [344, 454] width 193 height 26
paste input "174"
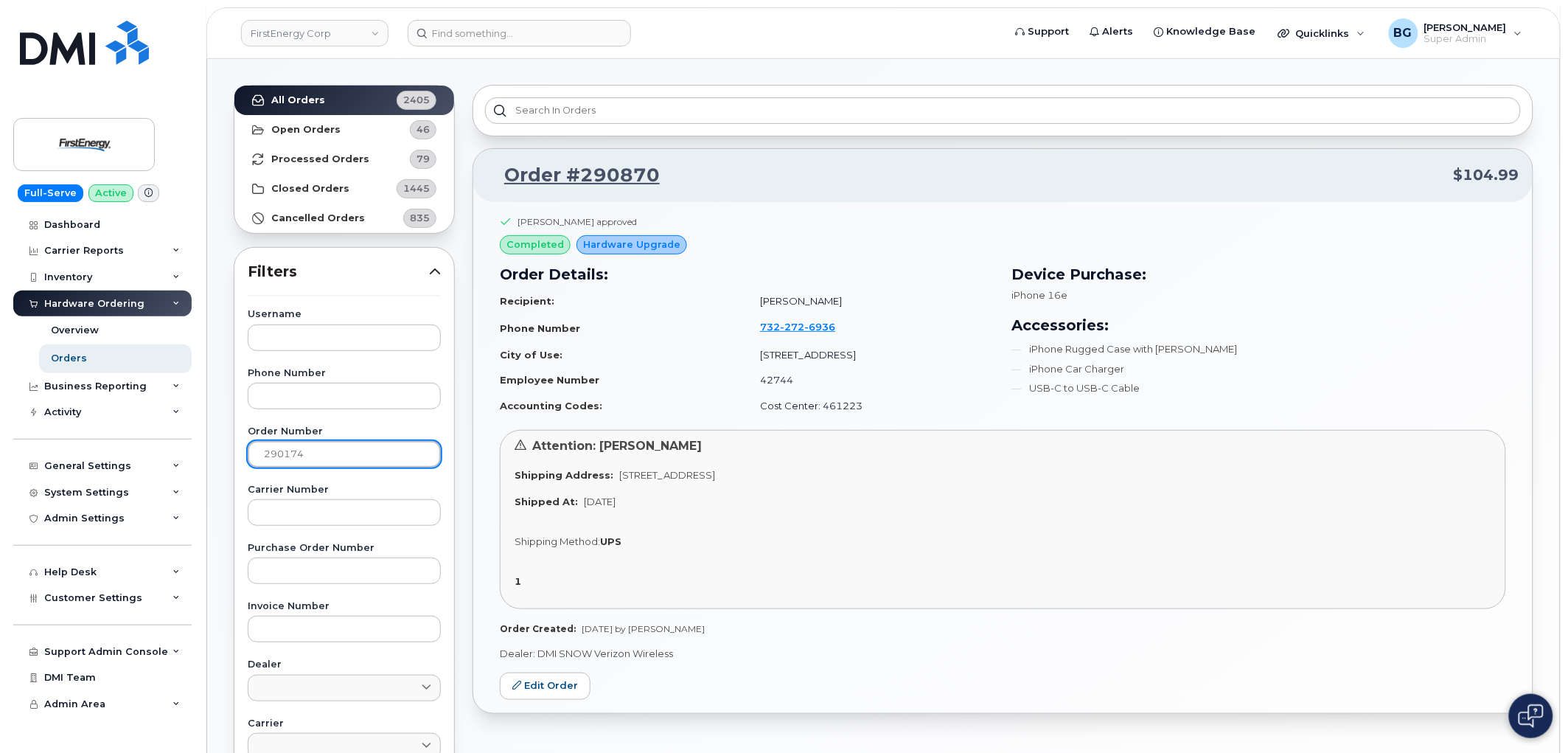
click at [295, 456] on input "290174" at bounding box center [344, 454] width 193 height 26
click at [298, 454] on input "290174" at bounding box center [344, 454] width 193 height 26
paste input "69"
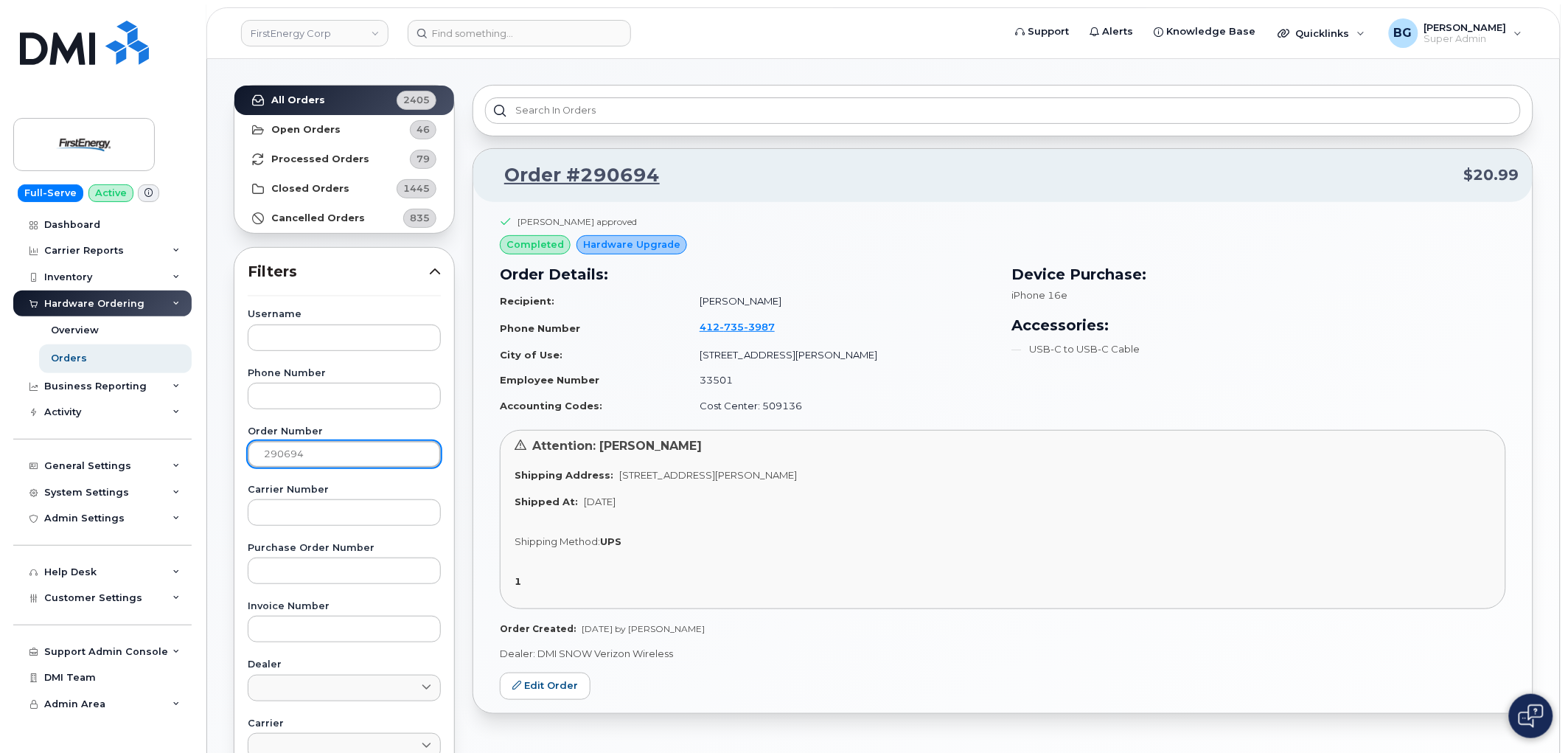
click at [280, 450] on input "290694" at bounding box center [344, 454] width 193 height 26
click at [277, 450] on input "290694" at bounding box center [344, 454] width 193 height 26
click at [277, 447] on input "290694" at bounding box center [344, 454] width 193 height 26
click at [277, 445] on input "290694" at bounding box center [344, 454] width 193 height 26
click at [282, 454] on input "290694" at bounding box center [344, 454] width 193 height 26
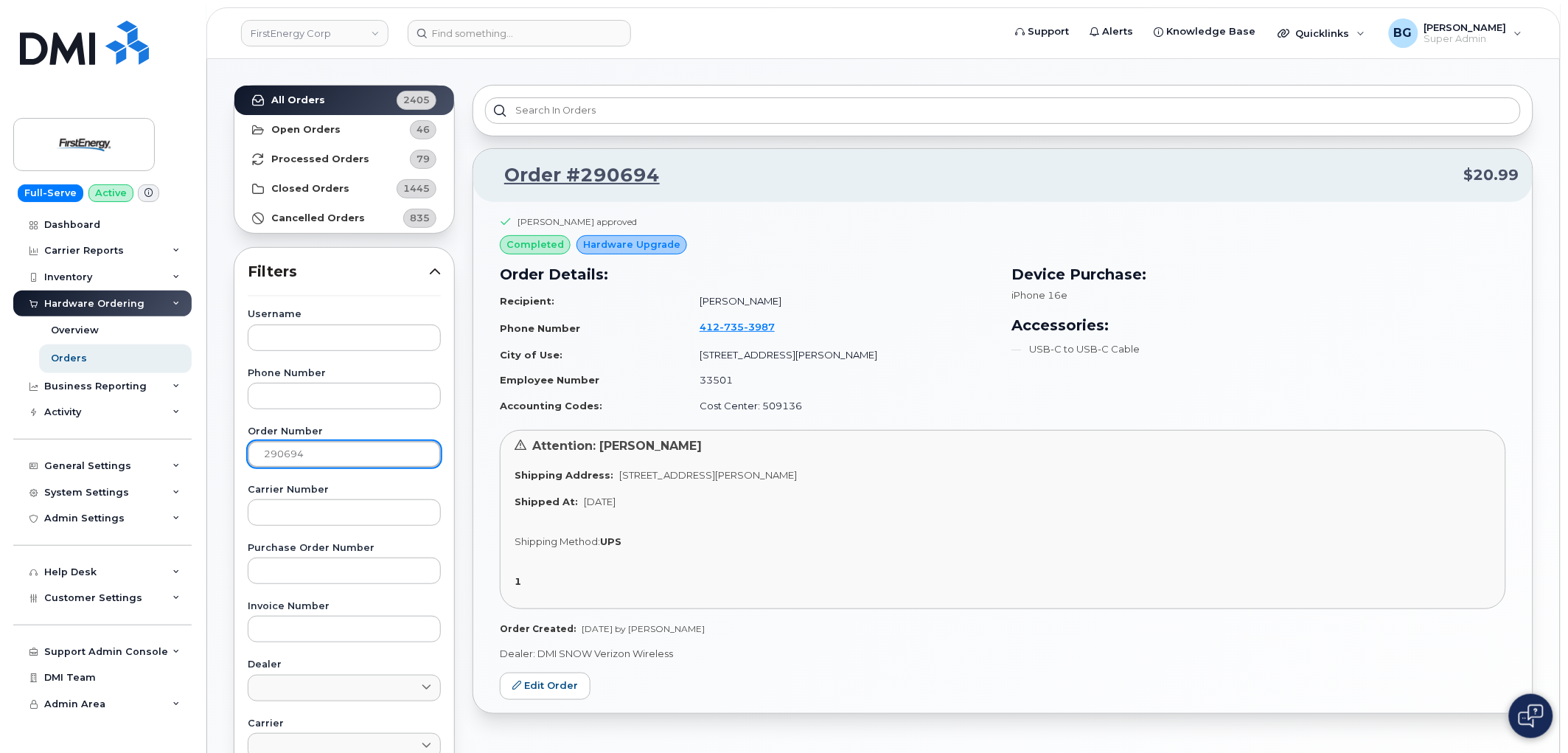
click at [282, 454] on input "290694" at bounding box center [344, 454] width 193 height 26
click at [281, 459] on input "290694" at bounding box center [344, 454] width 193 height 26
paste input "460"
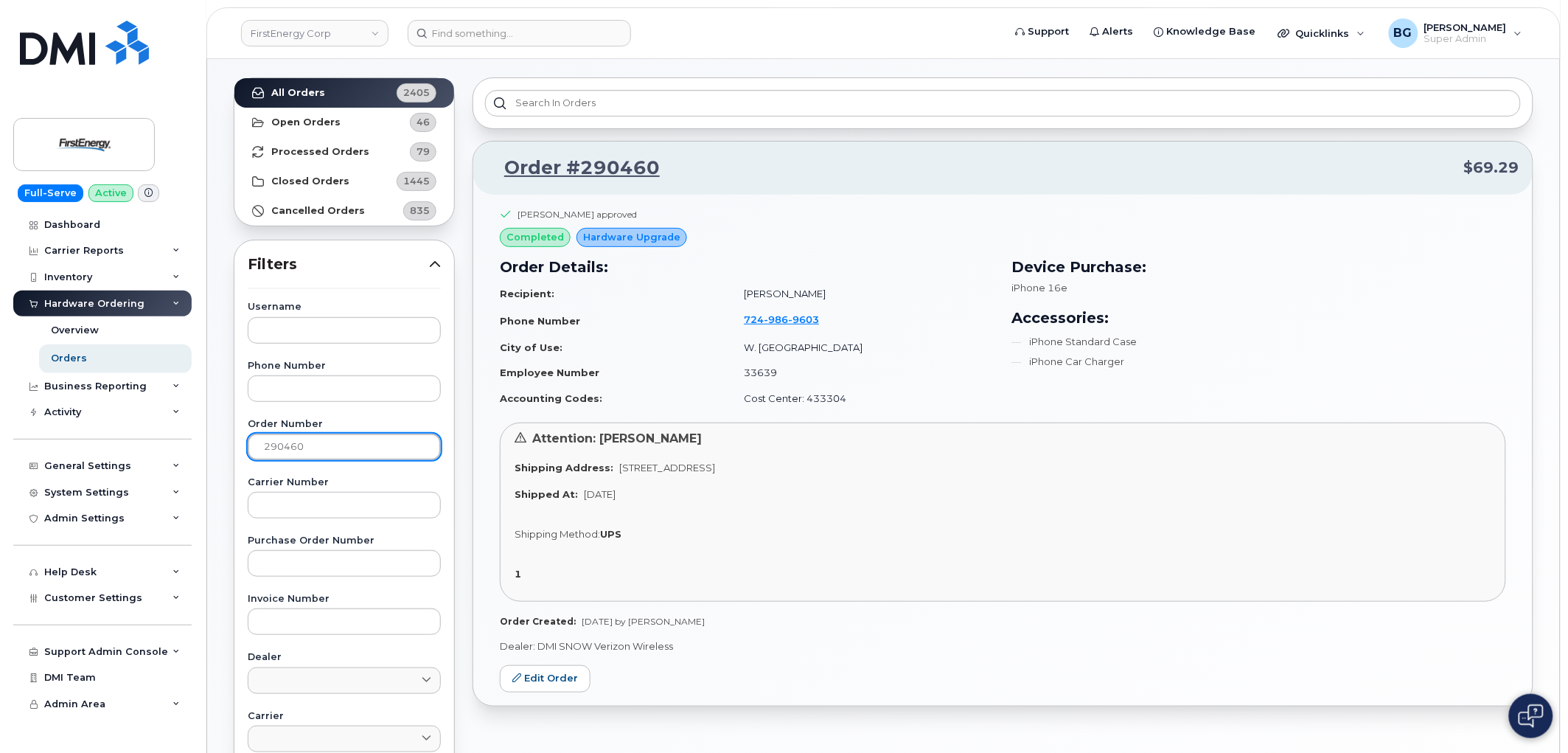
scroll to position [109, 0]
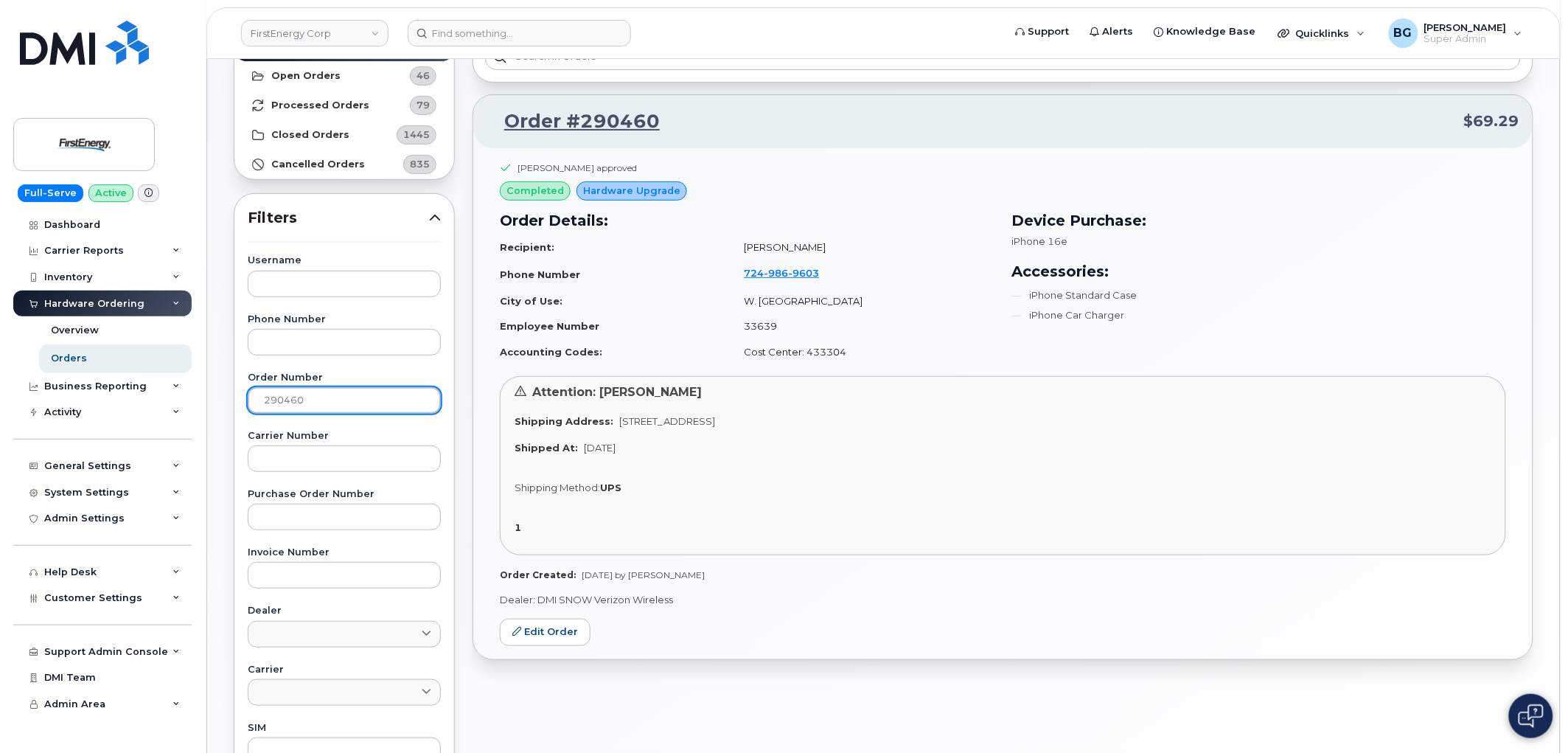
click at [284, 393] on input "290460" at bounding box center [344, 400] width 193 height 26
click at [284, 392] on input "290460" at bounding box center [344, 400] width 193 height 26
click at [282, 392] on input "290460" at bounding box center [344, 400] width 193 height 26
click at [282, 399] on input "290460" at bounding box center [344, 400] width 193 height 26
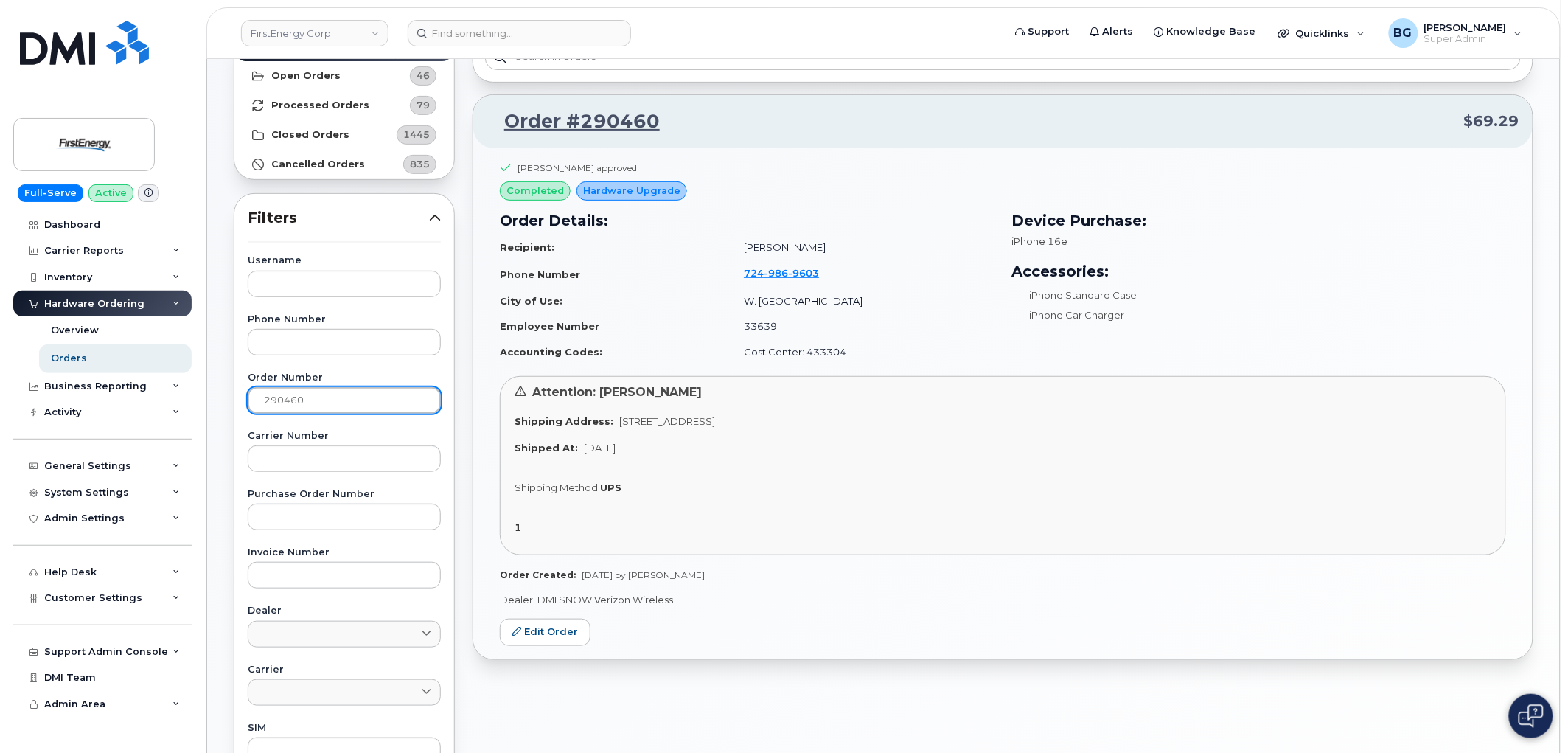
paste input "9"
click at [278, 397] on input "290490" at bounding box center [344, 400] width 193 height 26
click at [278, 398] on input "290490" at bounding box center [344, 400] width 193 height 26
paste input "574"
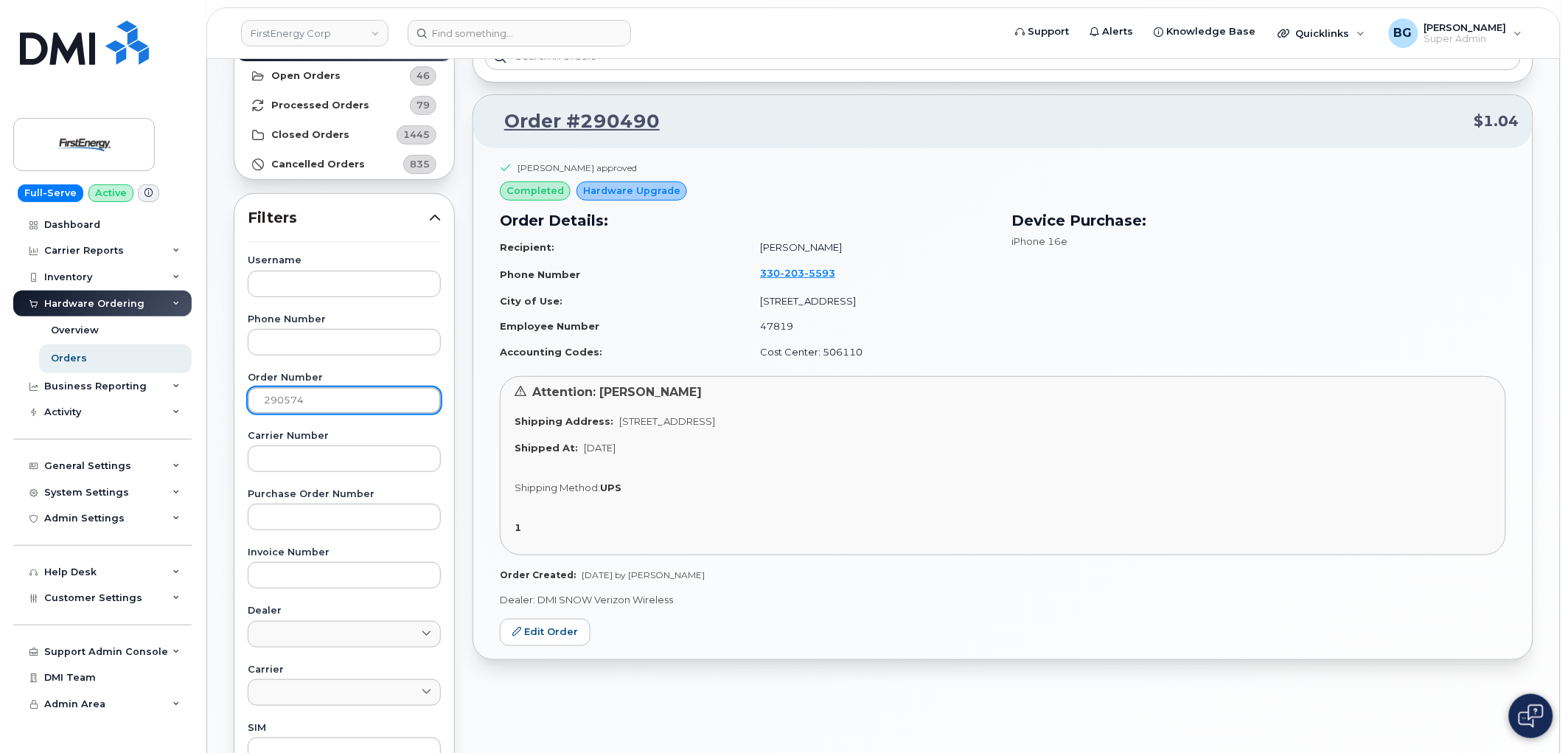
click at [282, 397] on input "290574" at bounding box center [344, 400] width 193 height 26
paste input "917"
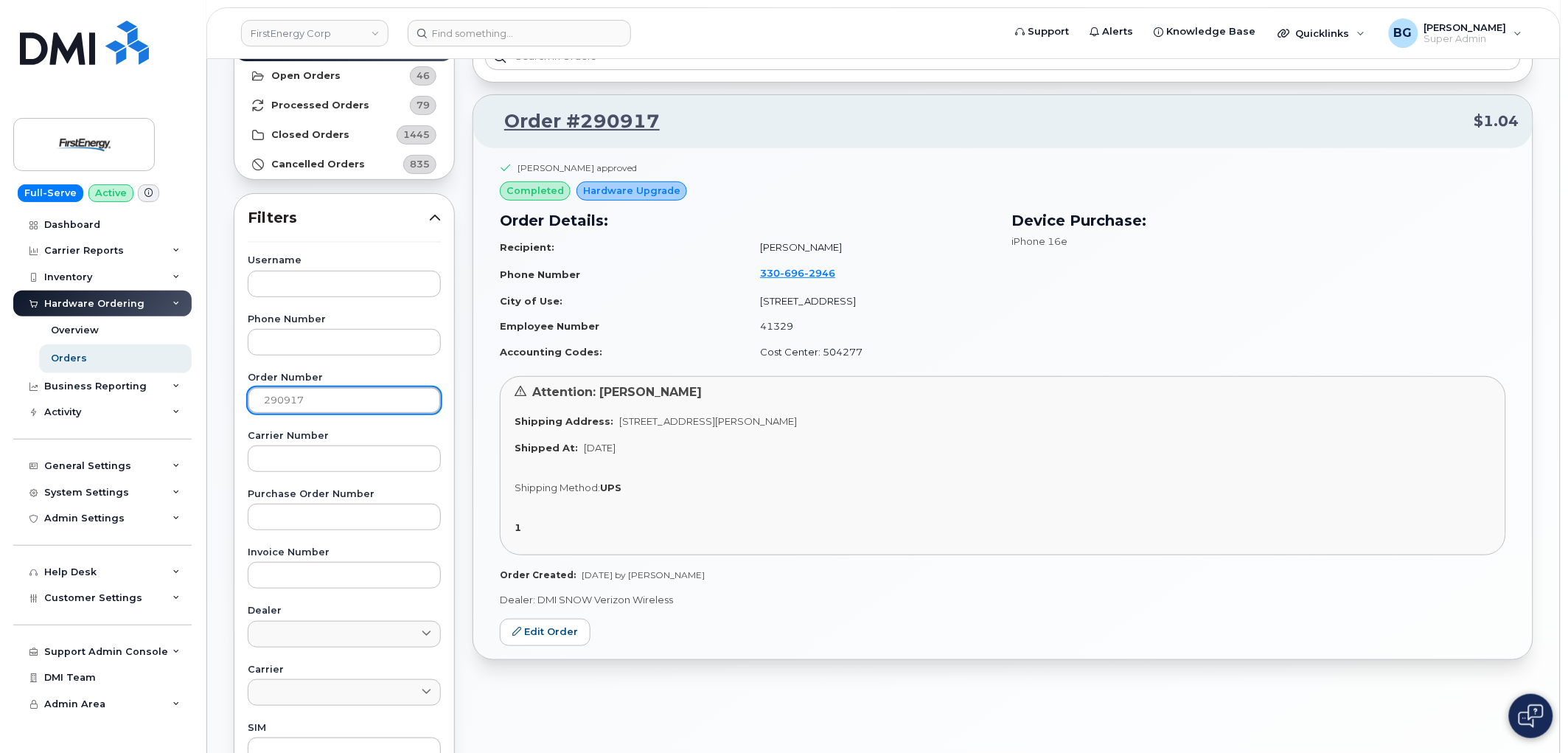
click at [290, 400] on input "290917" at bounding box center [344, 400] width 193 height 26
click at [292, 403] on input "290917" at bounding box center [344, 400] width 193 height 26
paste input "734"
click at [283, 401] on input "290734" at bounding box center [344, 400] width 193 height 26
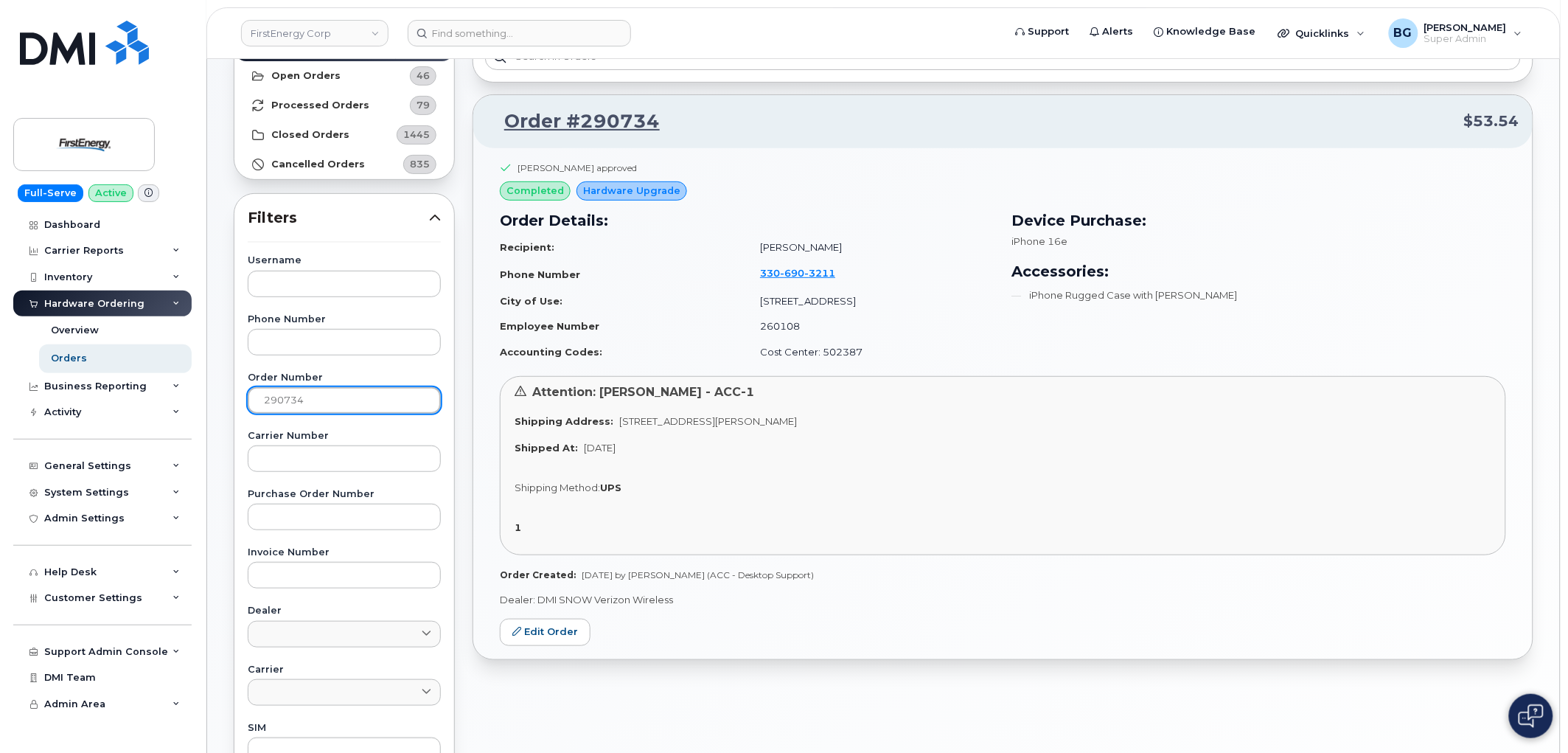
click at [283, 400] on input "290734" at bounding box center [344, 400] width 193 height 26
paste input "611"
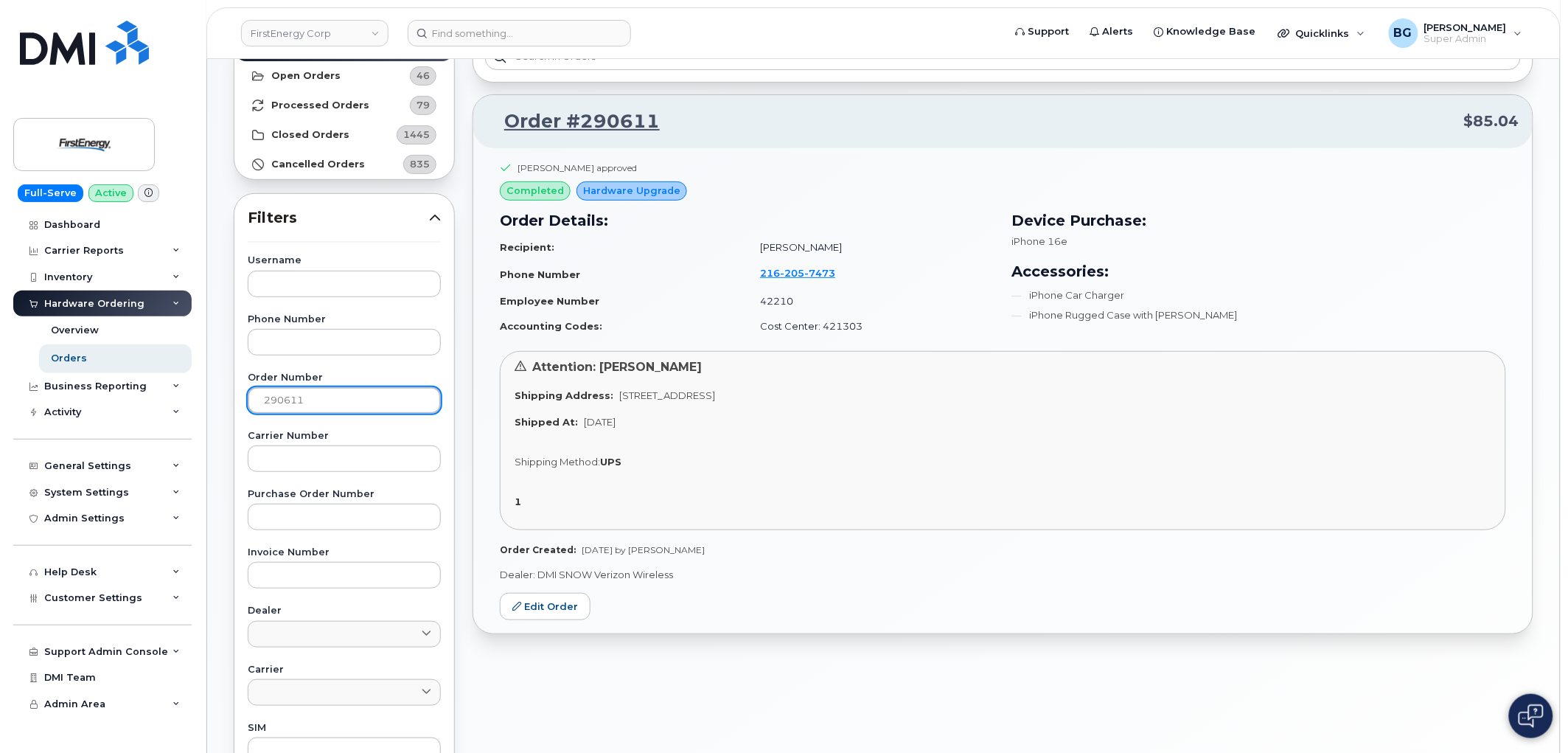
click at [285, 402] on input "290611" at bounding box center [344, 400] width 193 height 26
paste input "486"
type input "290486"
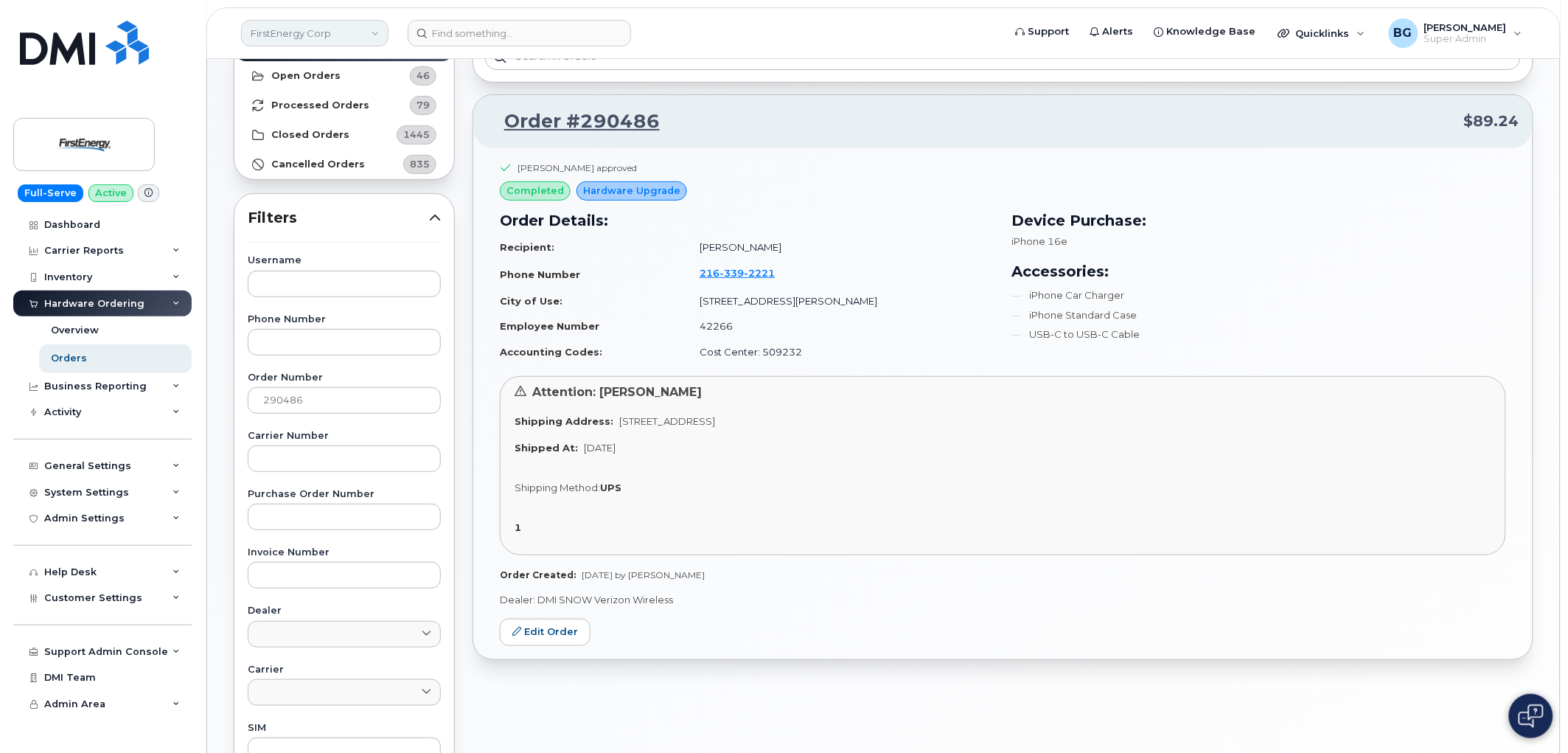
click at [293, 33] on link "FirstEnergy Corp" at bounding box center [315, 33] width 147 height 26
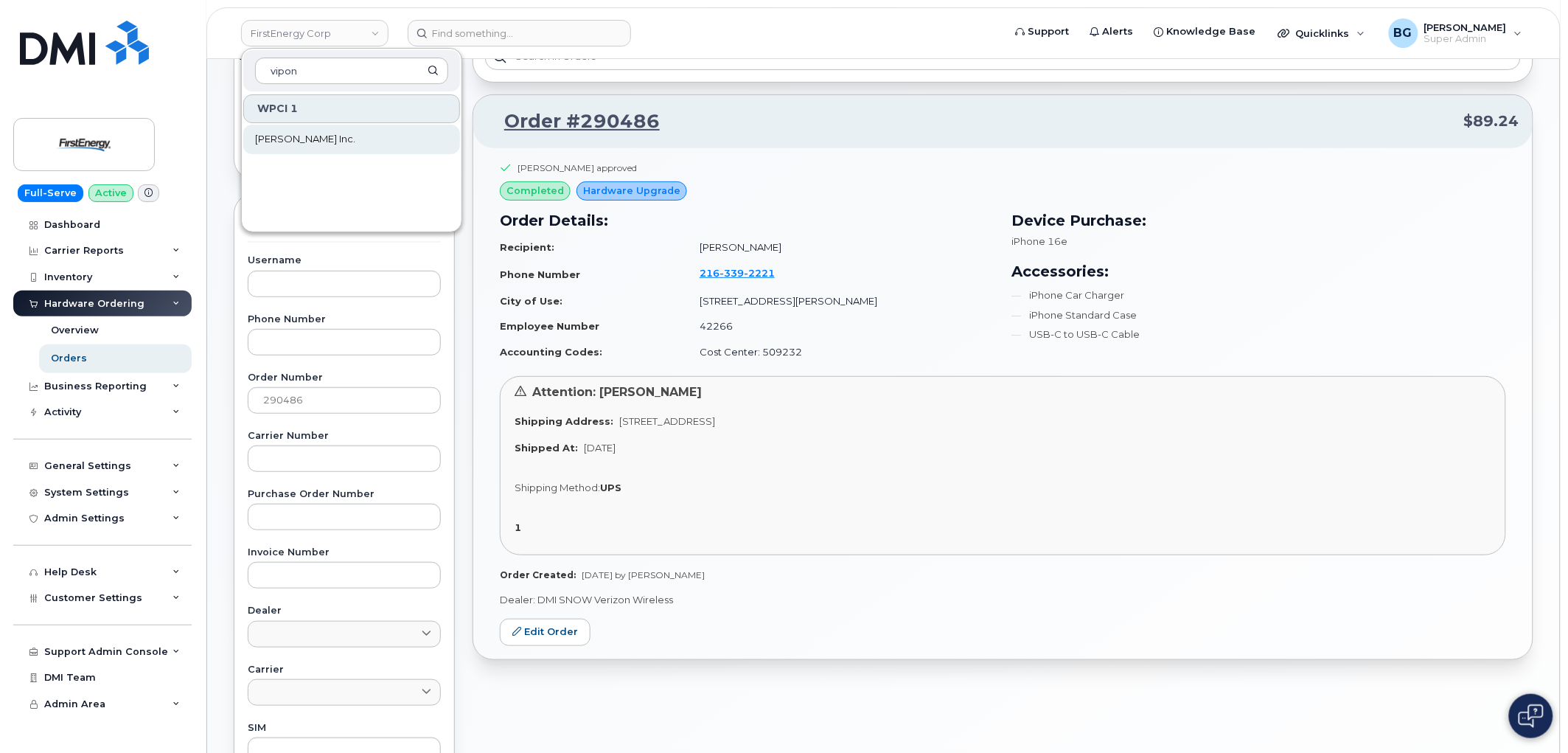
type input "vipon"
click at [282, 137] on span "Vipond Inc." at bounding box center [305, 139] width 100 height 15
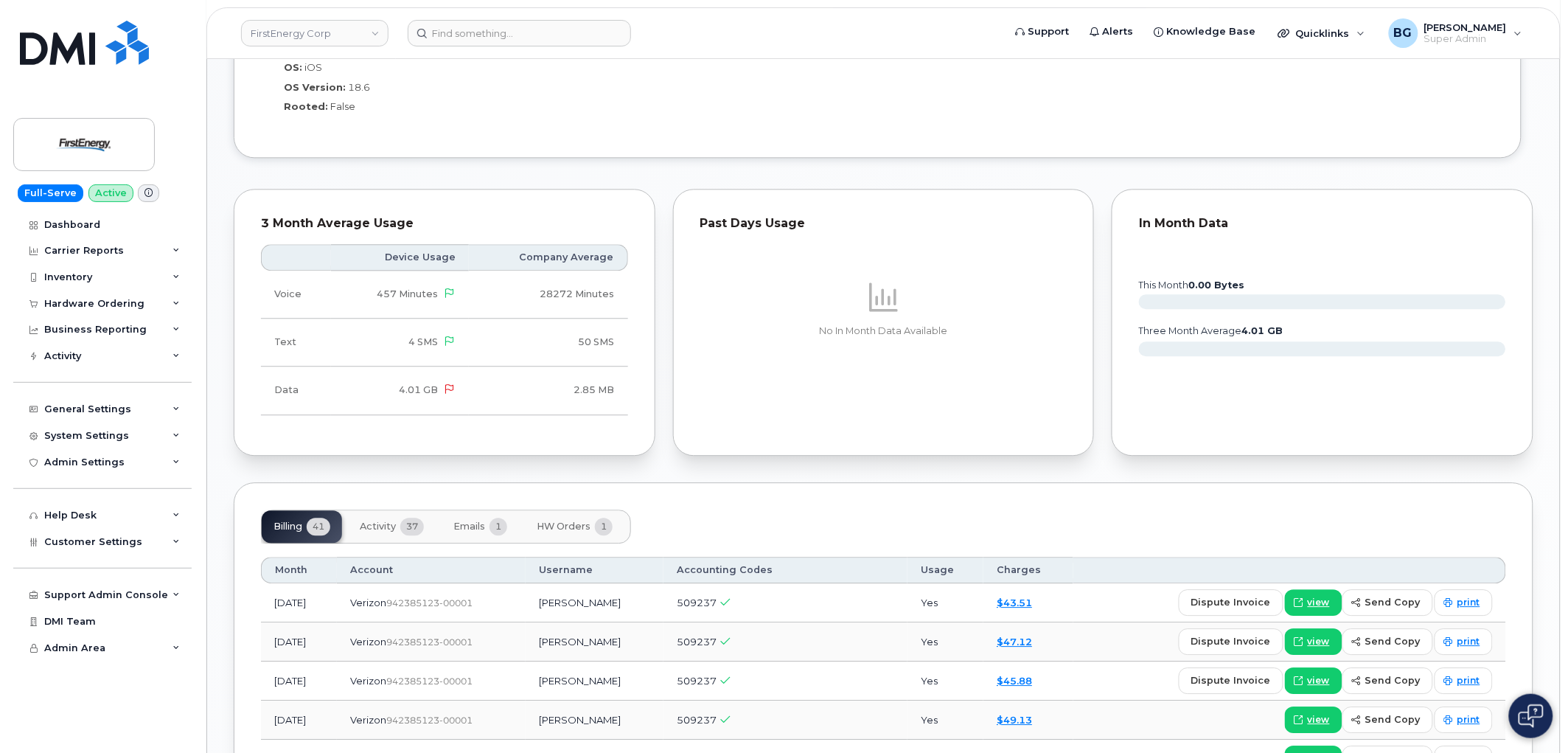
scroll to position [1146, 0]
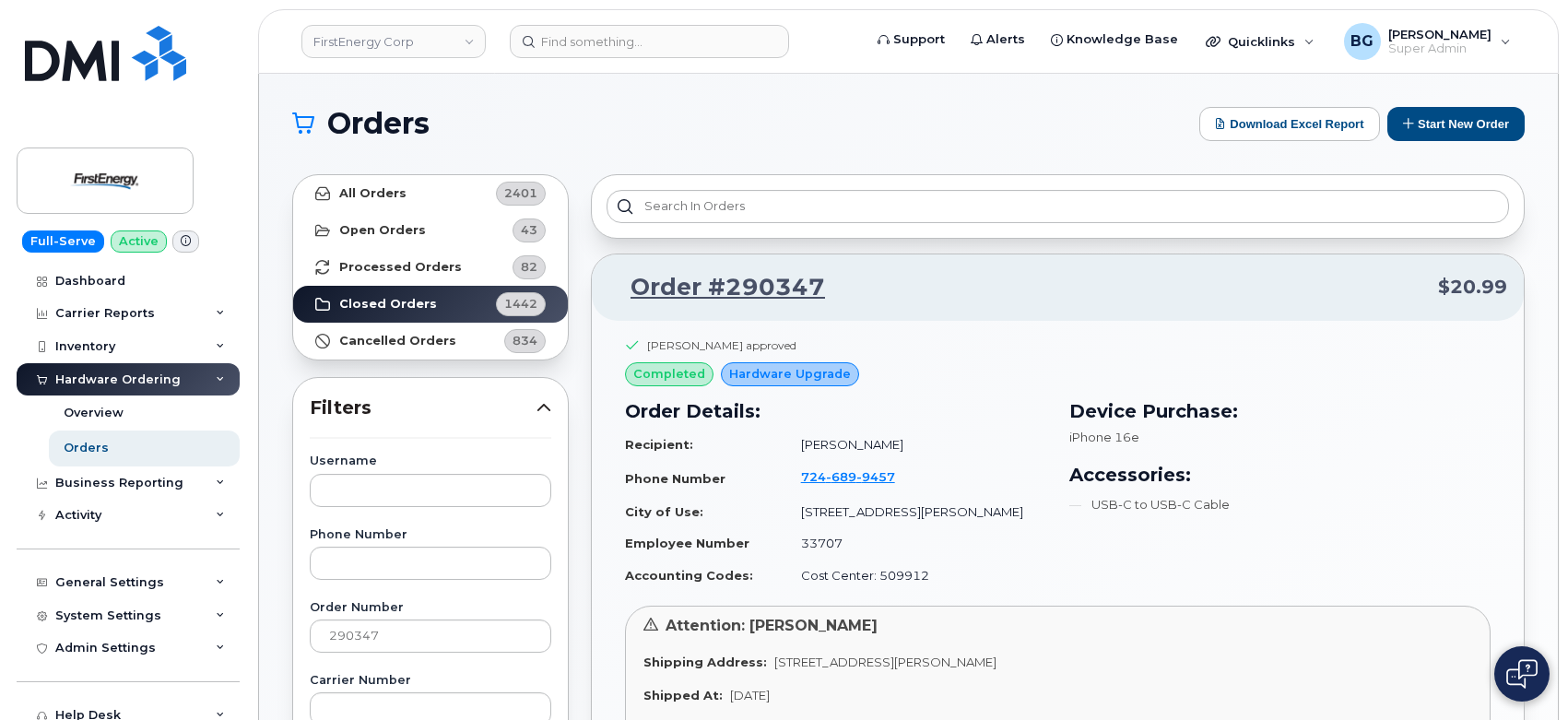
scroll to position [67, 0]
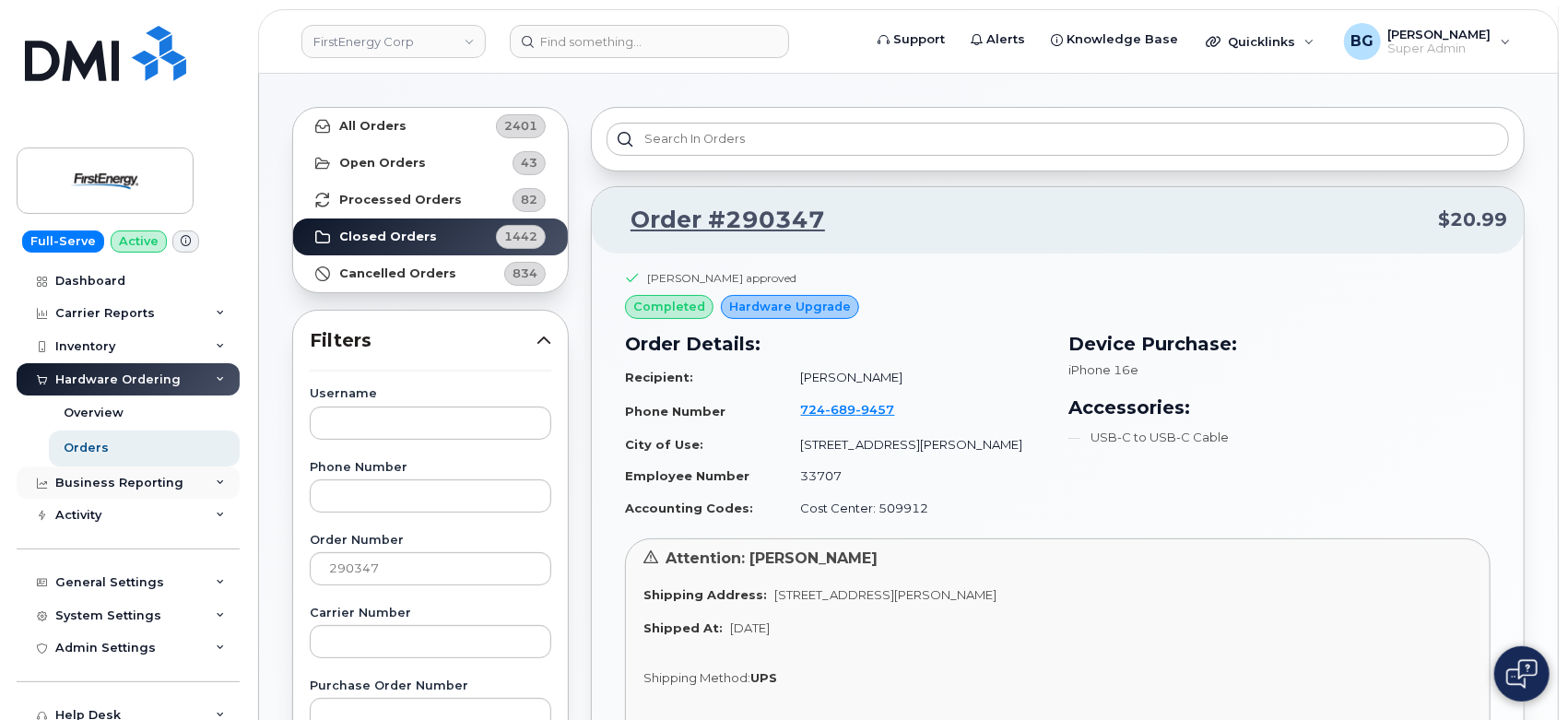
click at [112, 480] on div "Business Reporting" at bounding box center [119, 482] width 128 height 14
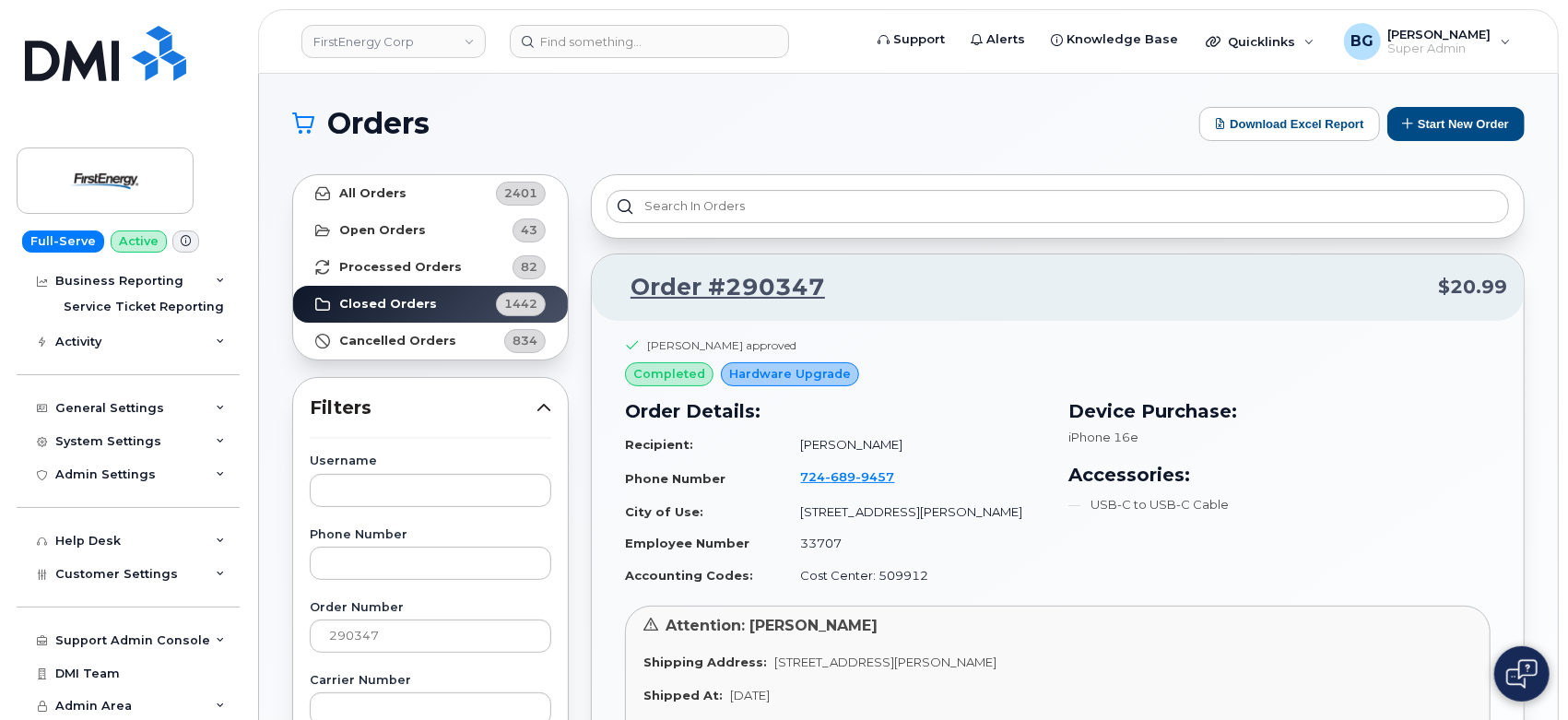
scroll to position [352, 0]
click at [88, 441] on div "System Settings" at bounding box center [108, 439] width 106 height 14
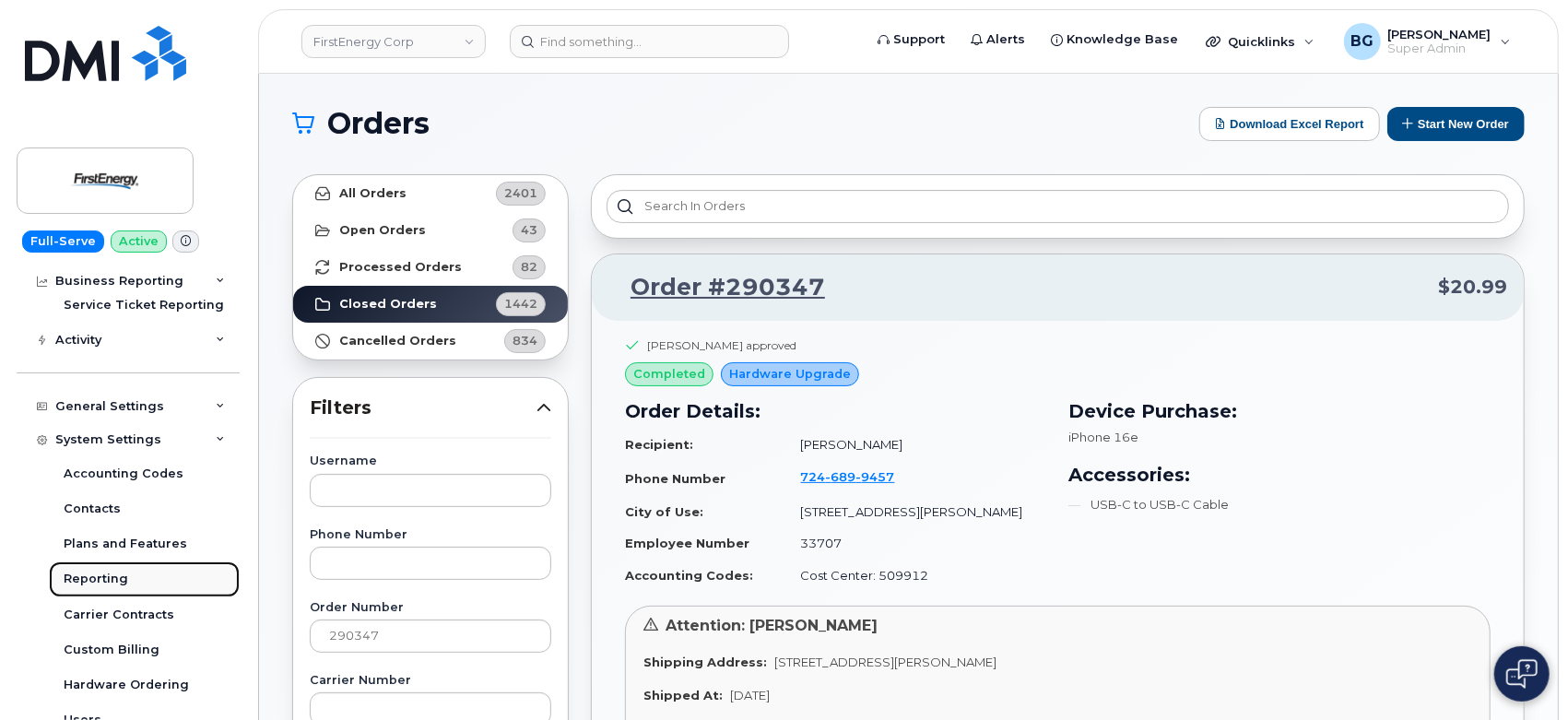
click at [97, 576] on div "Reporting" at bounding box center [95, 578] width 65 height 16
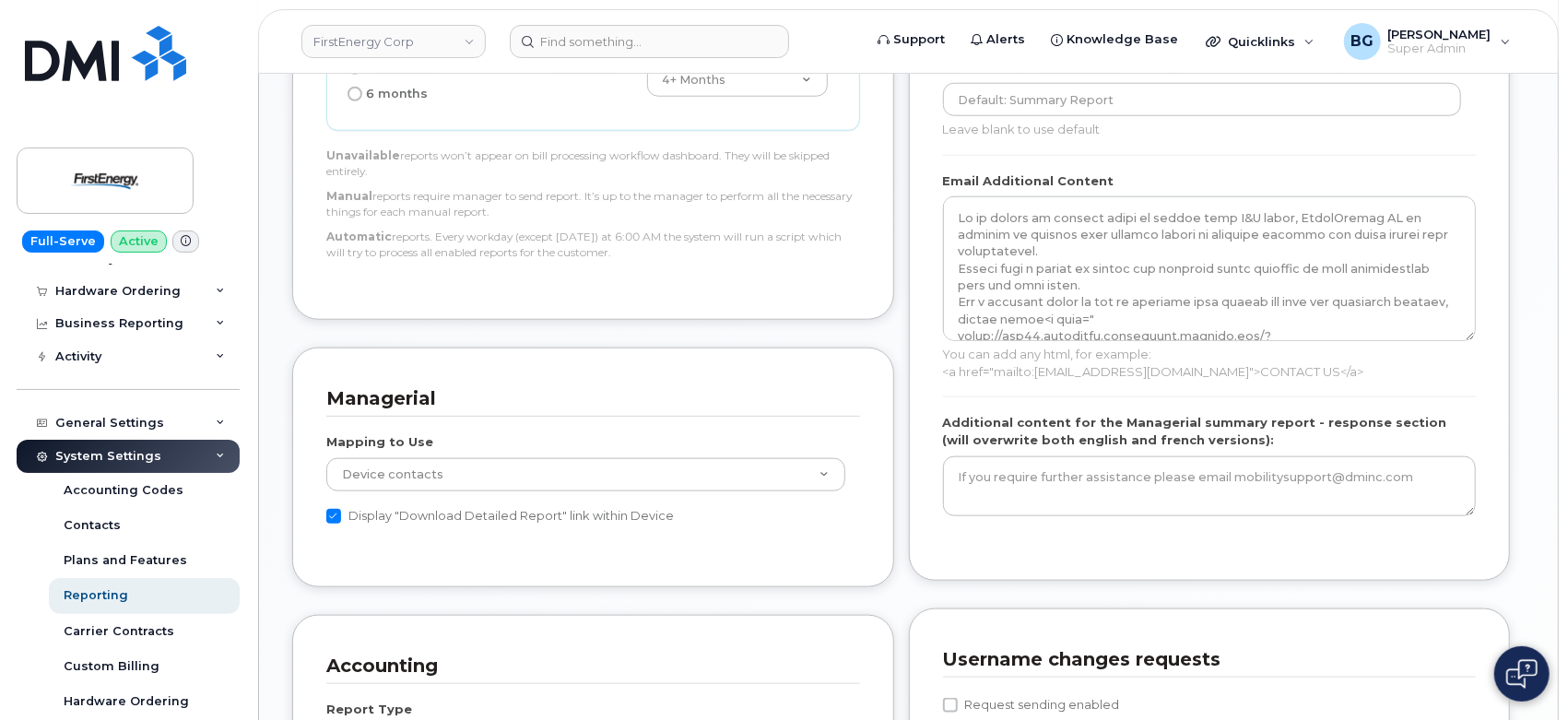
scroll to position [273, 0]
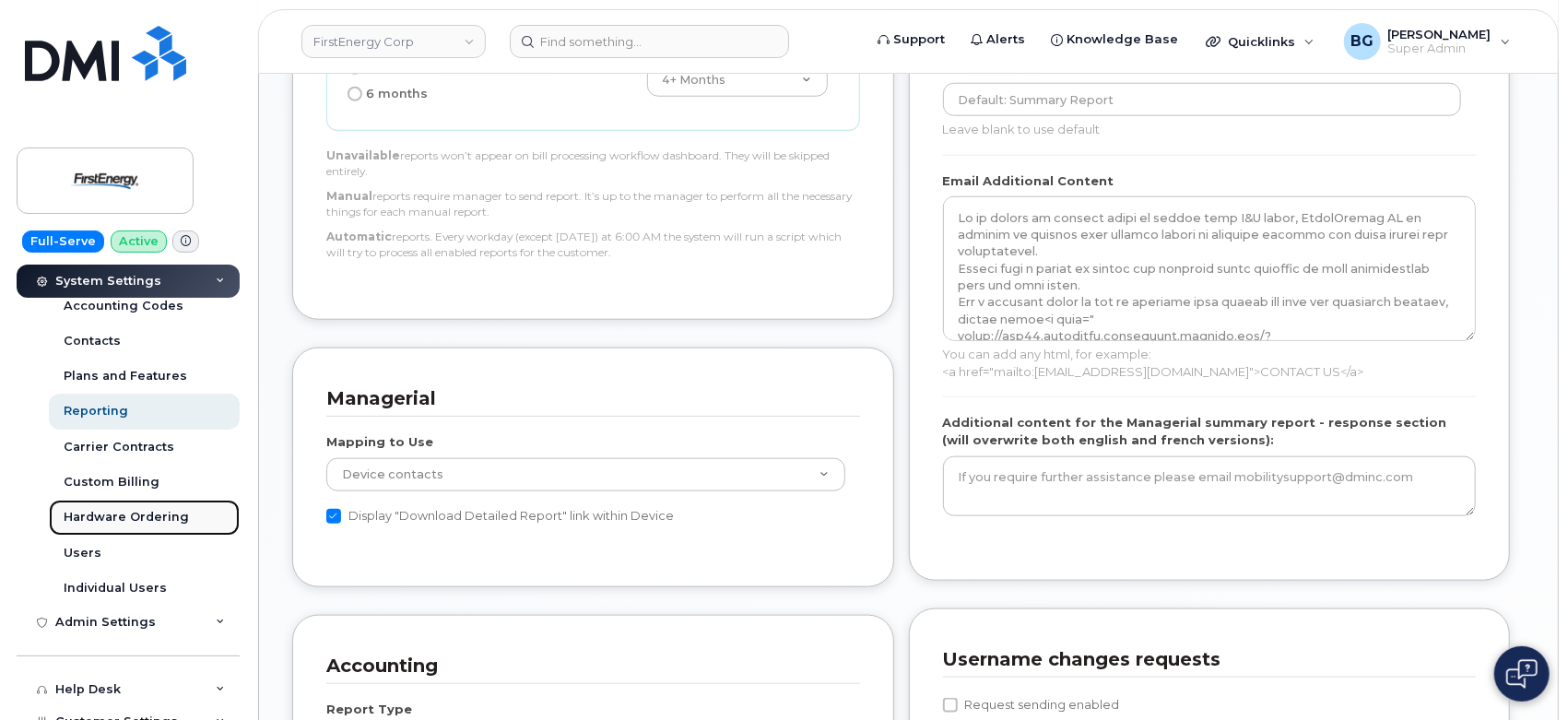
click at [144, 520] on div "Hardware Ordering" at bounding box center [126, 517] width 125 height 16
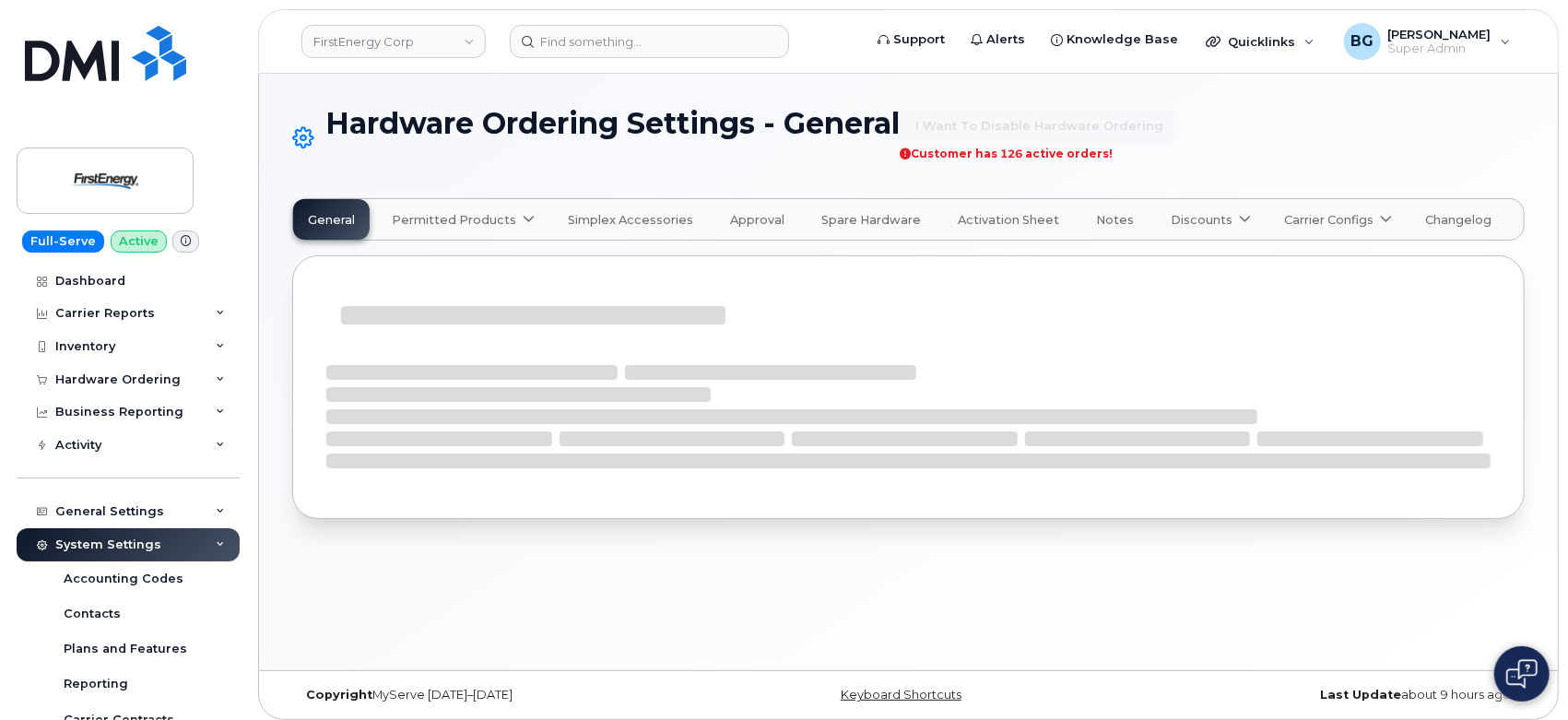
select select "admins"
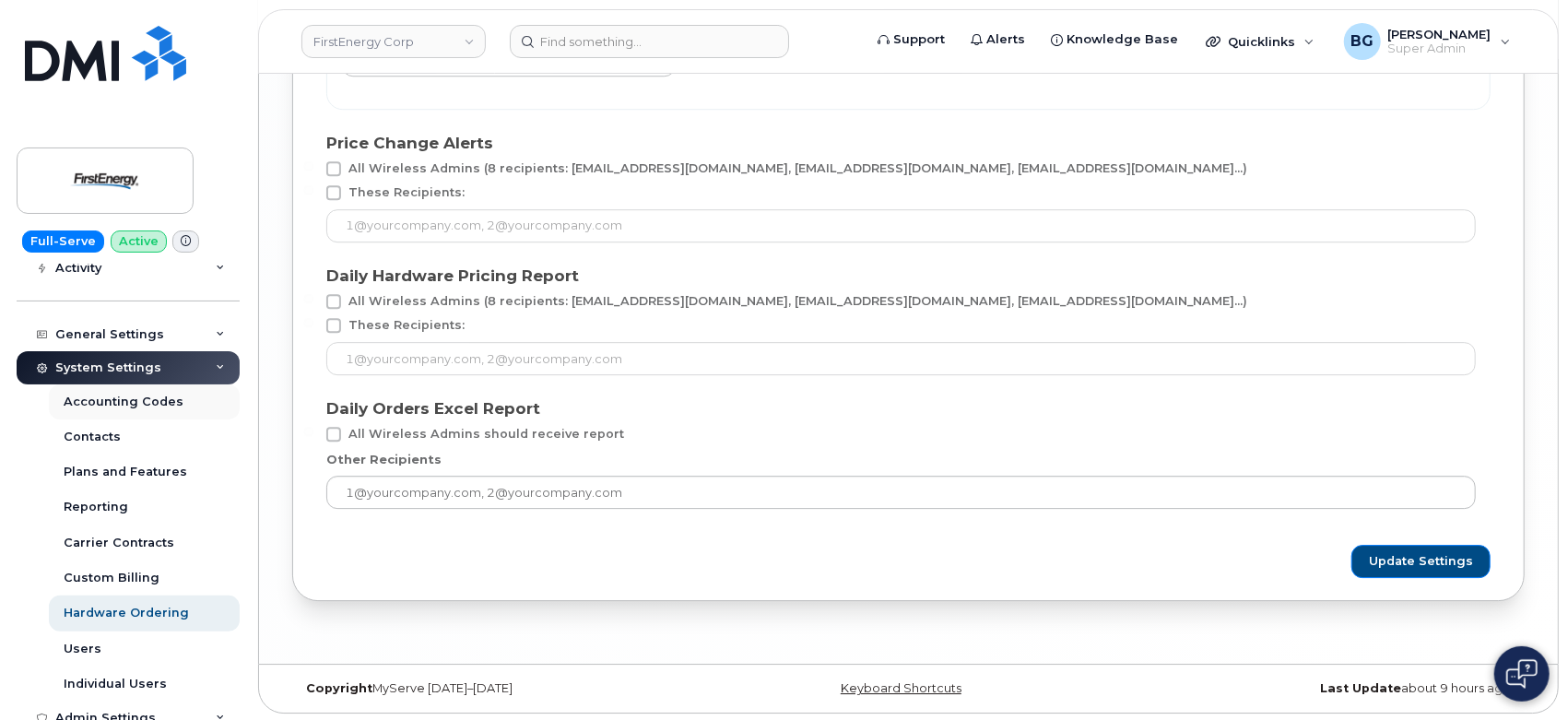
scroll to position [204, 0]
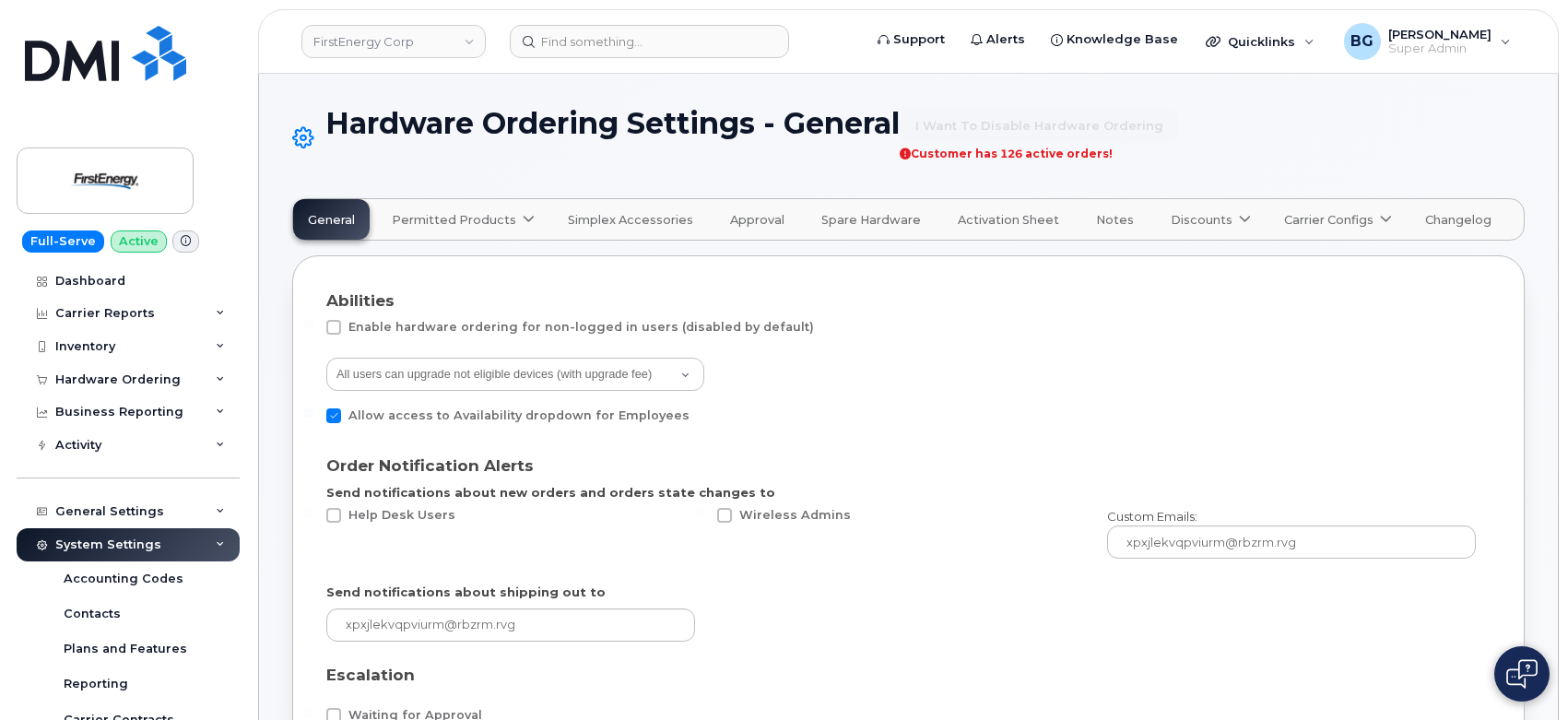
select select "admins"
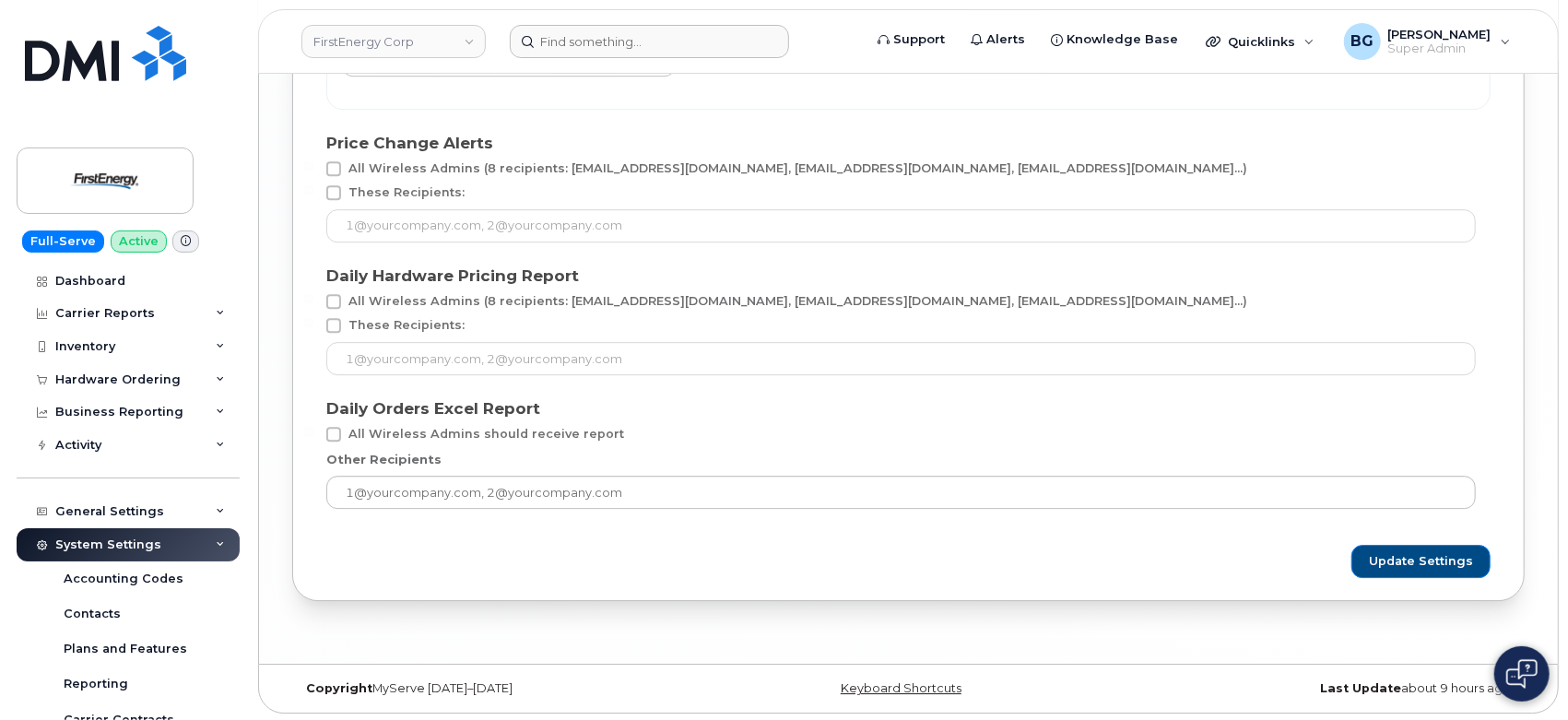
scroll to position [204, 0]
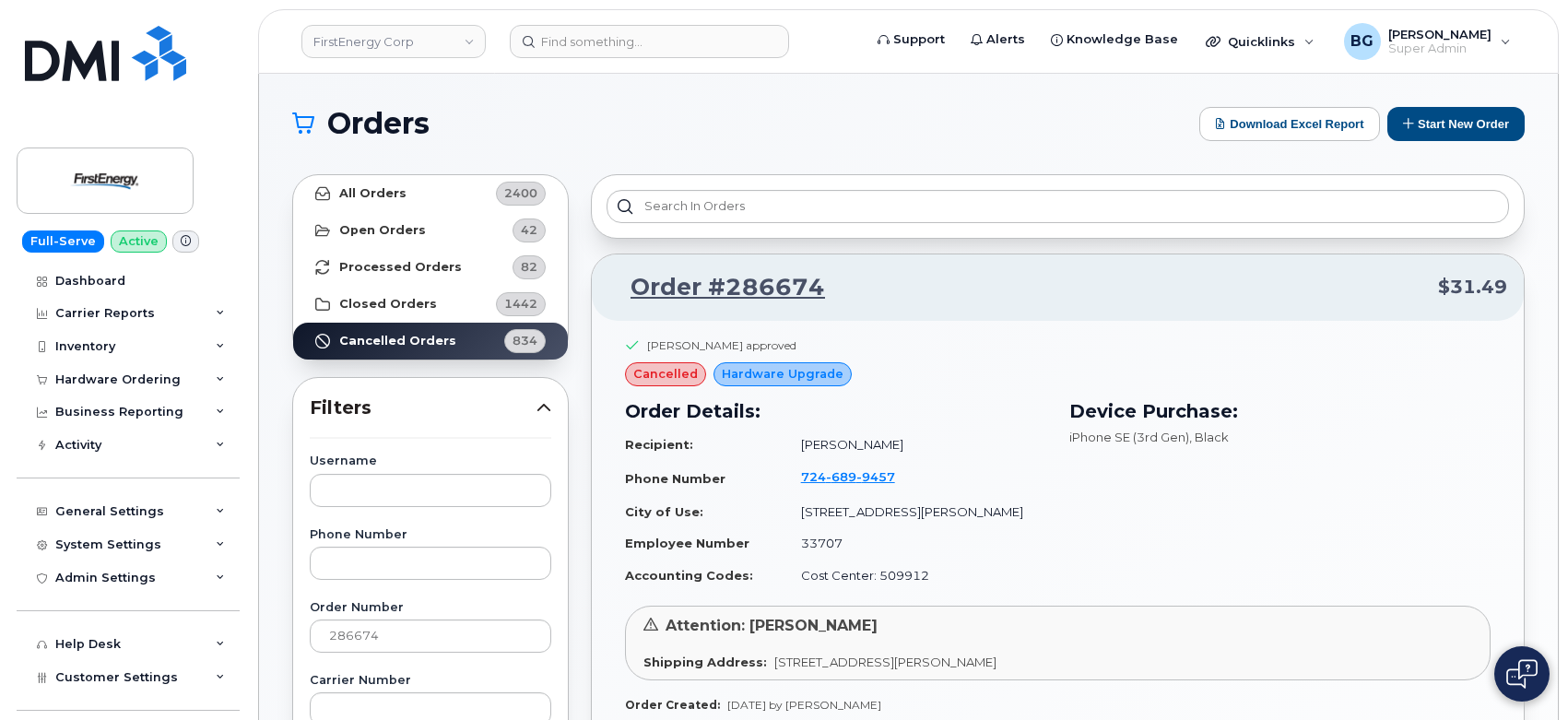
scroll to position [204, 0]
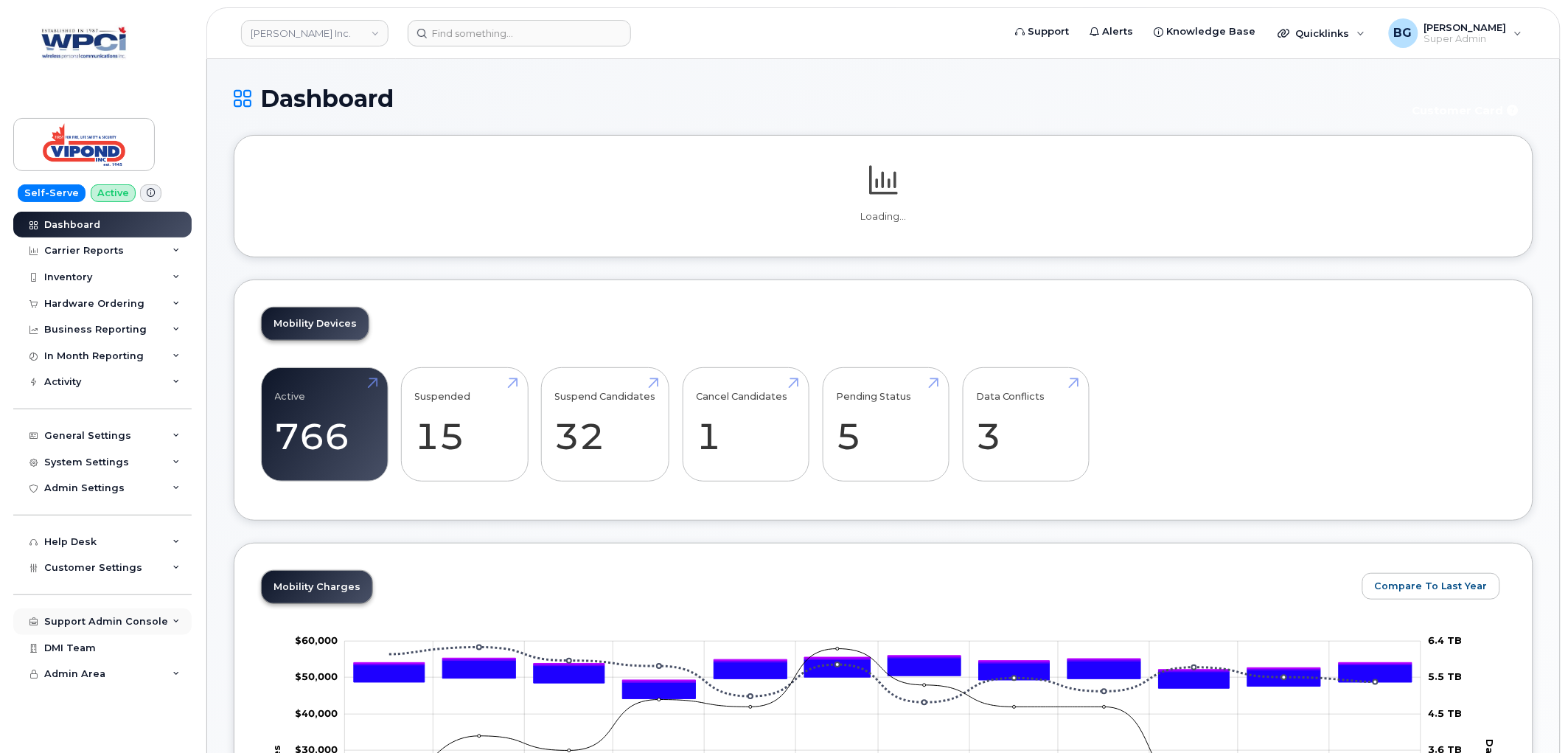
click at [71, 620] on div "Support Admin Console" at bounding box center [106, 621] width 124 height 12
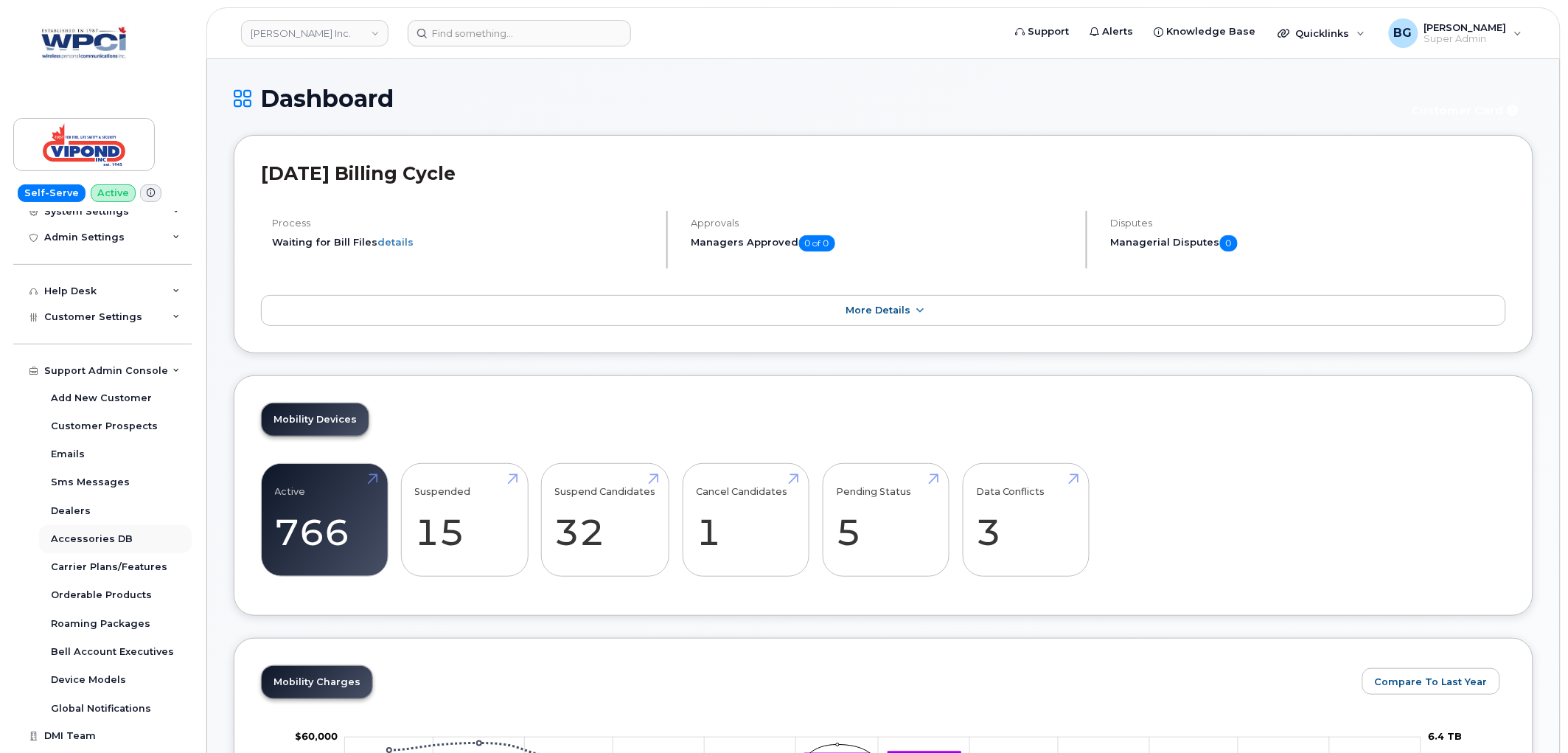
scroll to position [272, 0]
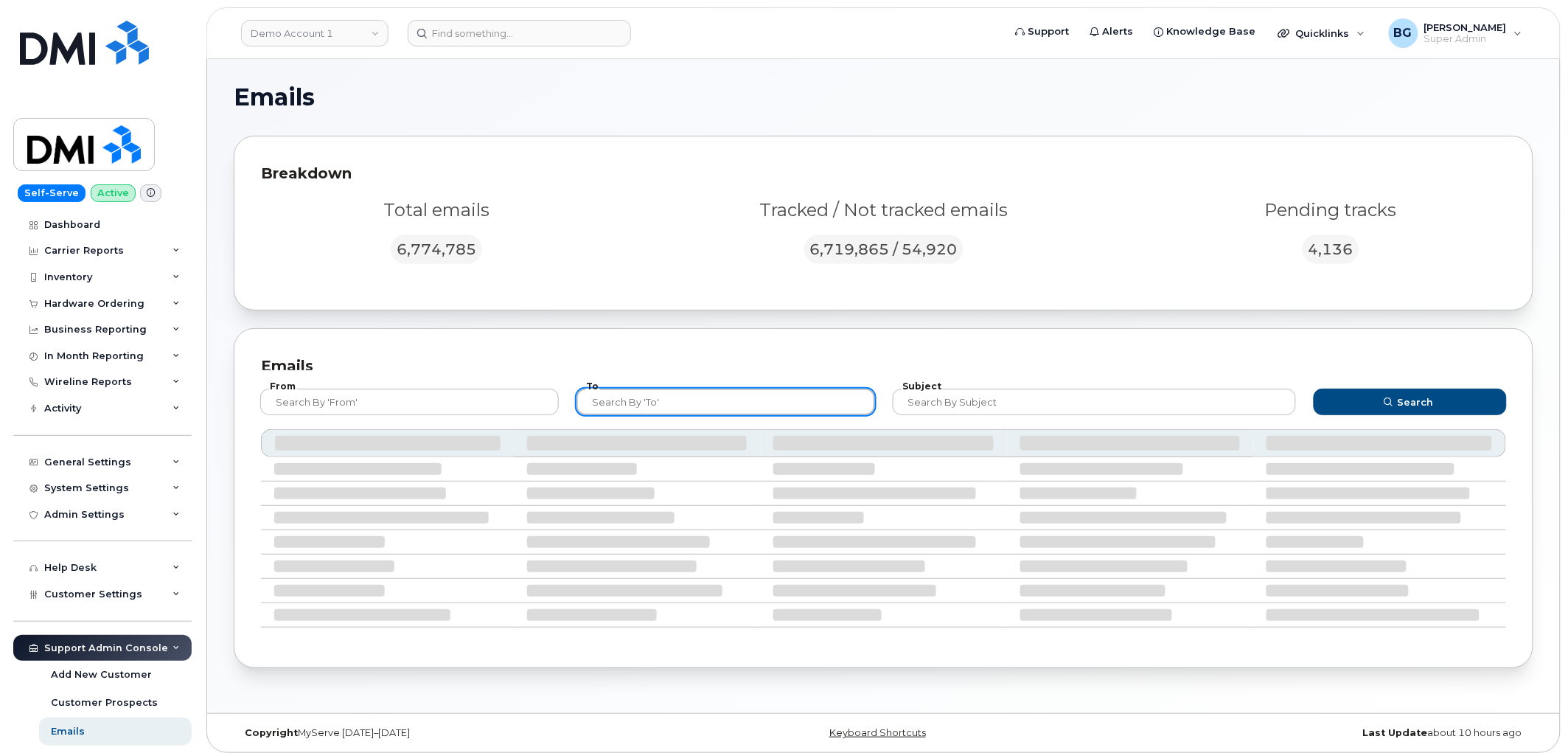
click at [668, 396] on input "text" at bounding box center [726, 402] width 298 height 26
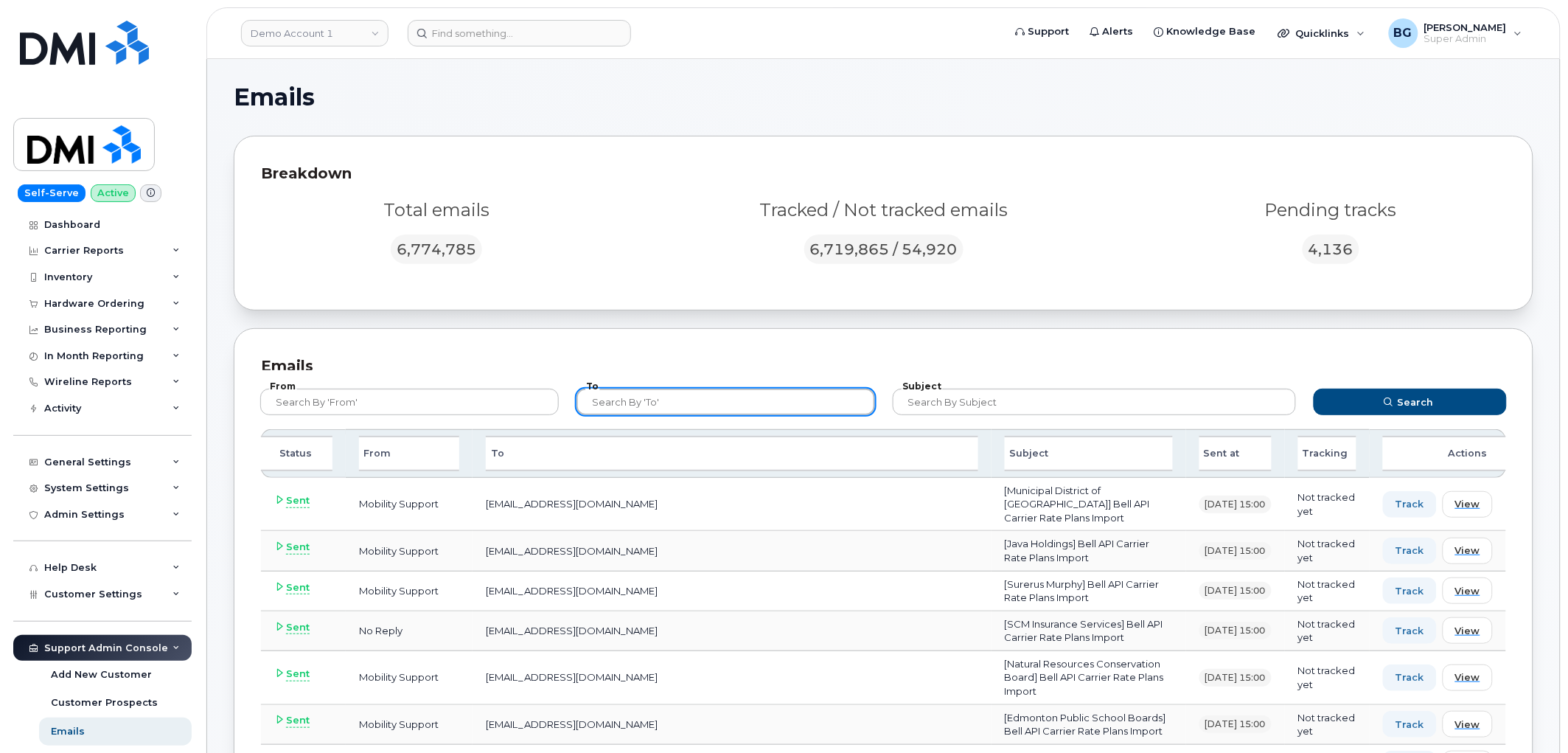
paste input "[PERSON_NAME][EMAIL_ADDRESS][PERSON_NAME][PERSON_NAME][DOMAIN_NAME]"
type input "[PERSON_NAME][EMAIL_ADDRESS][PERSON_NAME][PERSON_NAME][DOMAIN_NAME]"
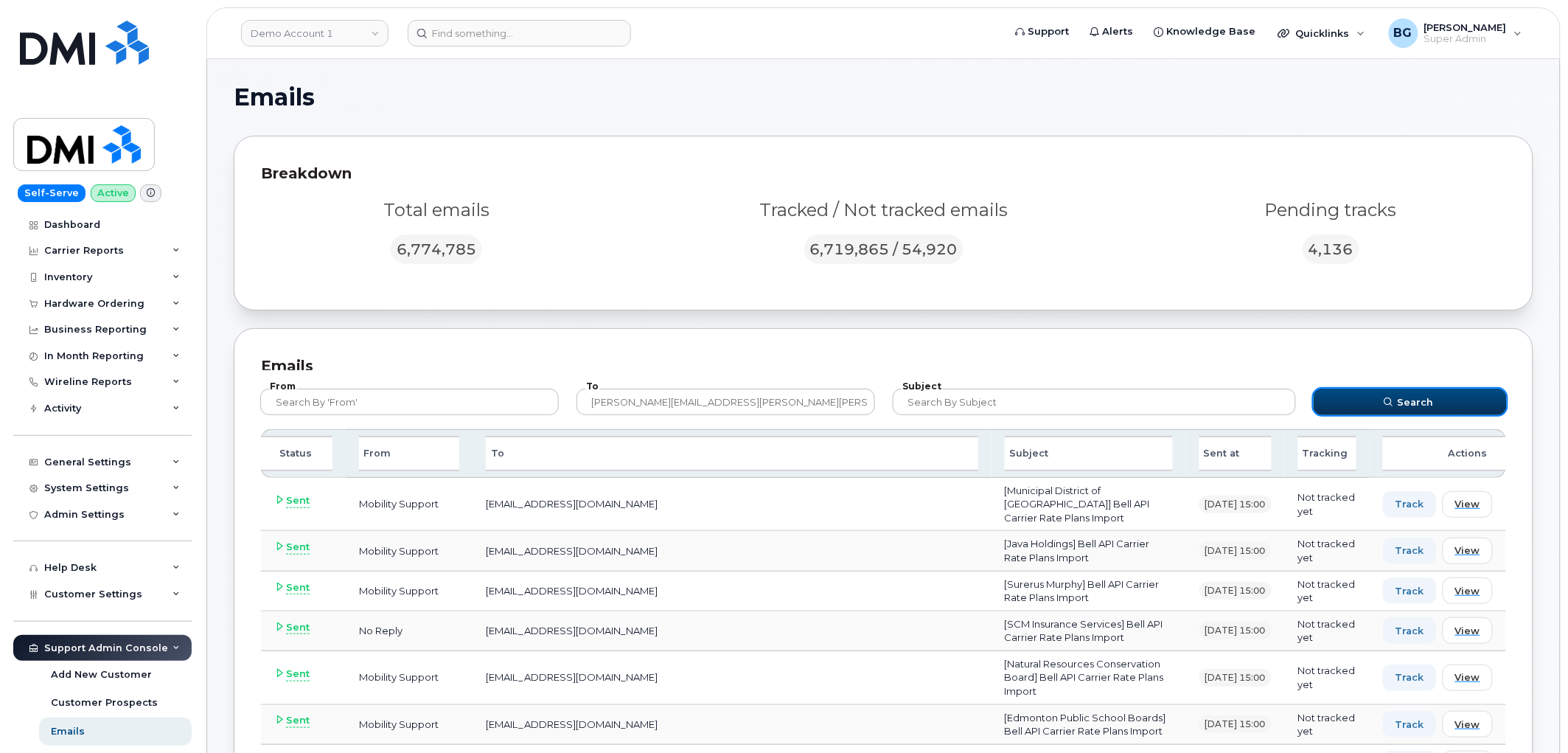
click at [1421, 398] on span "Search" at bounding box center [1415, 402] width 36 height 14
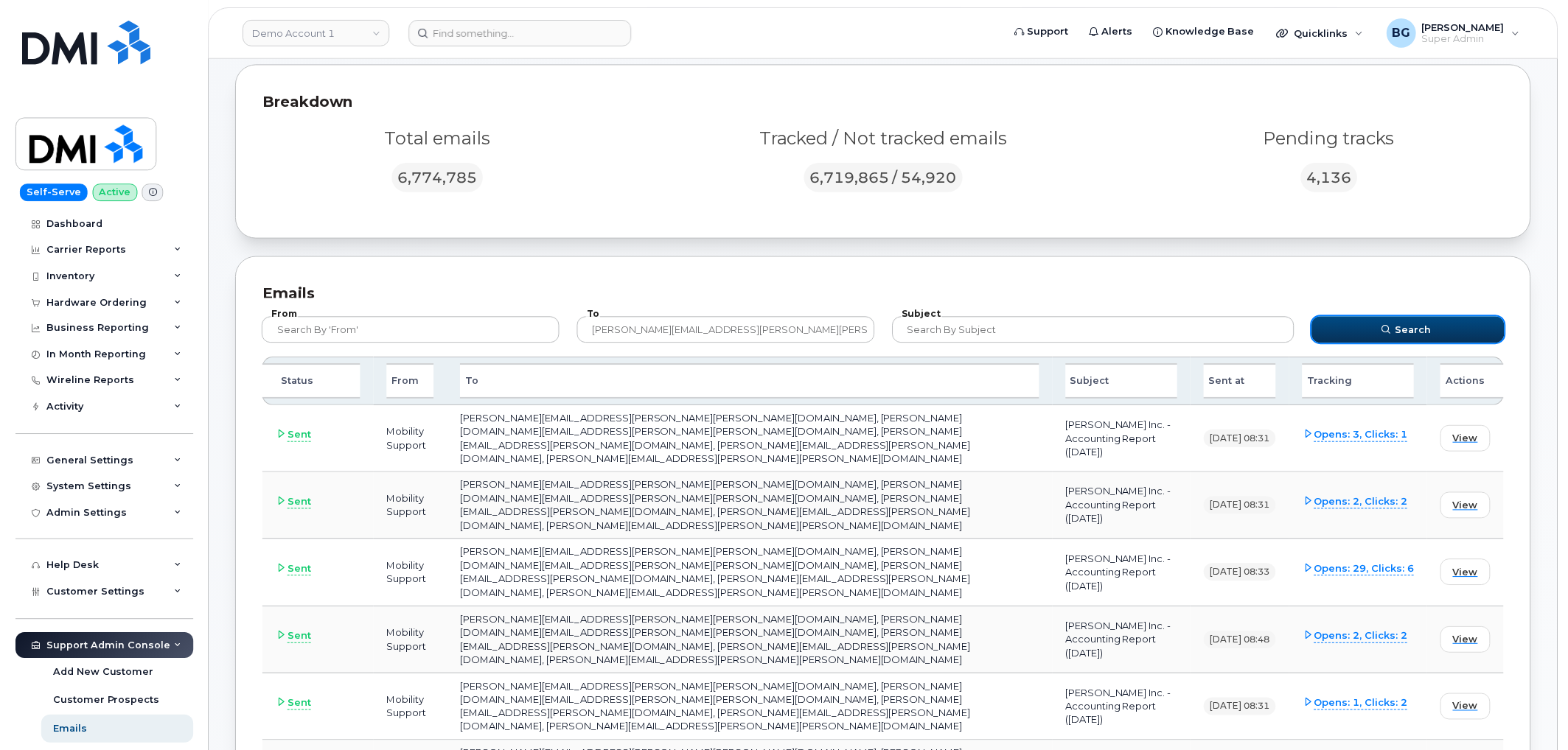
scroll to position [55, 0]
